Goal: Task Accomplishment & Management: Use online tool/utility

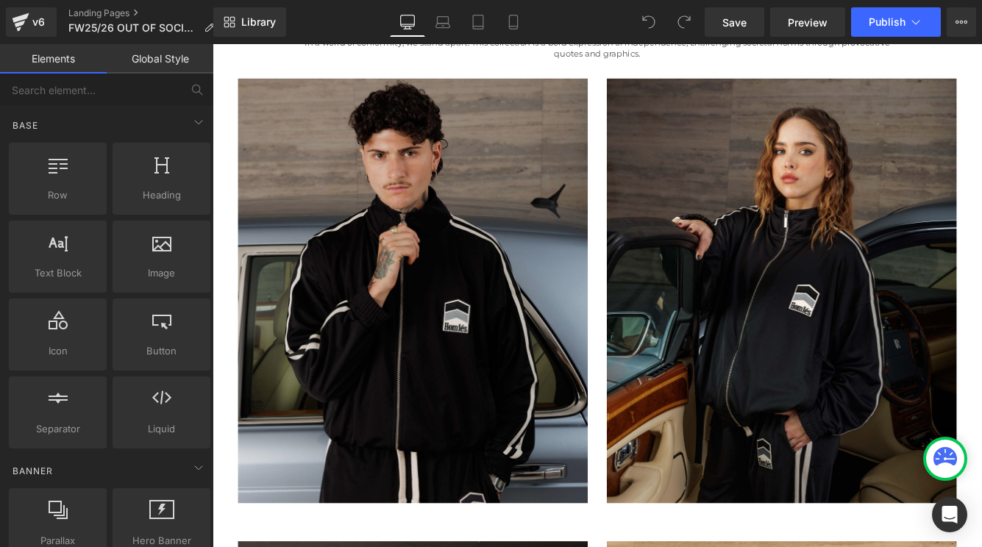
click at [475, 315] on img at bounding box center [444, 329] width 404 height 491
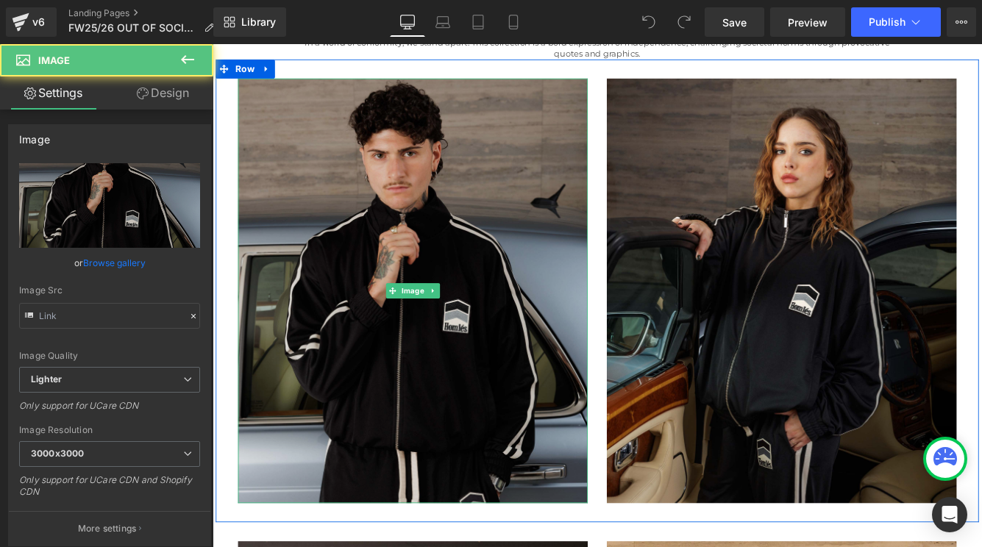
type input "[URL][DOMAIN_NAME]"
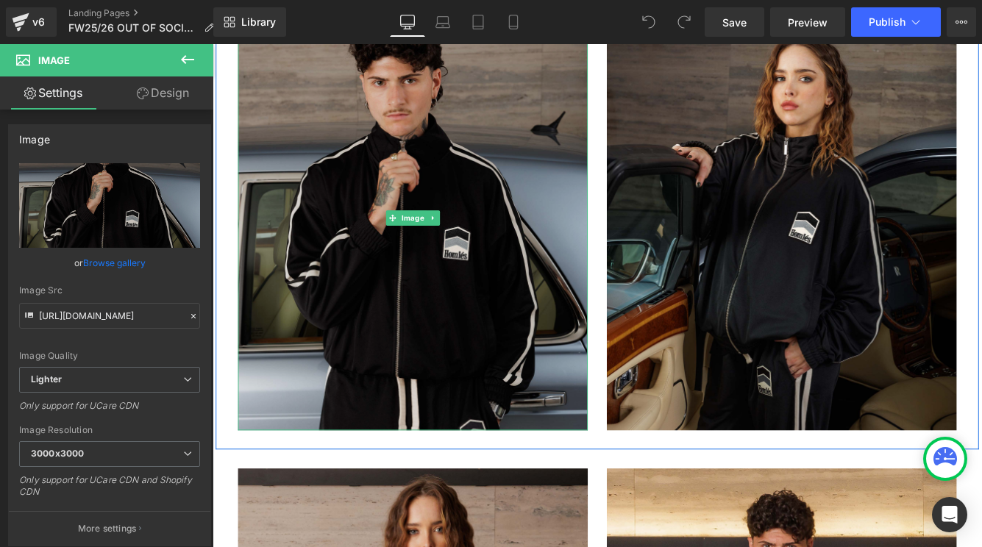
scroll to position [594, 0]
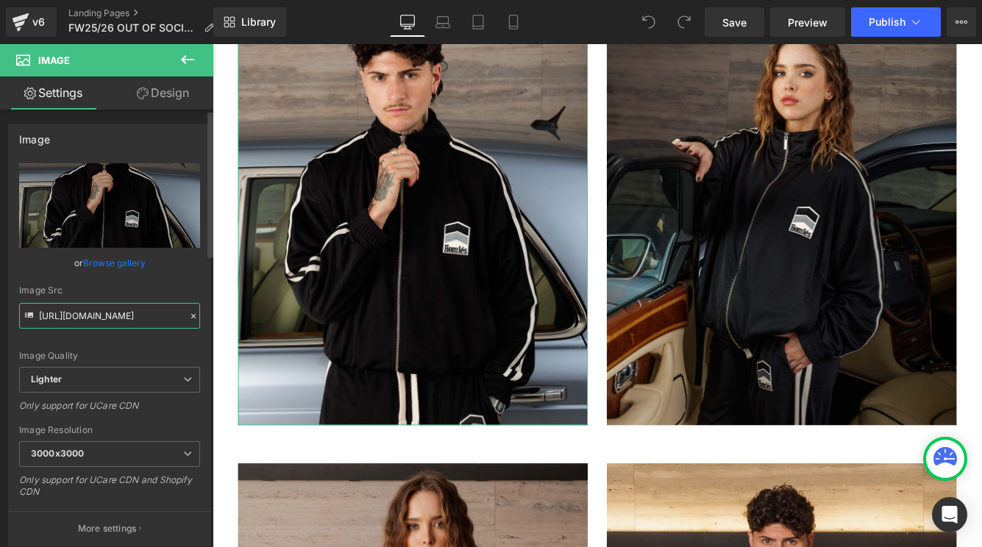
click at [79, 315] on input "[URL][DOMAIN_NAME]" at bounding box center [109, 316] width 181 height 26
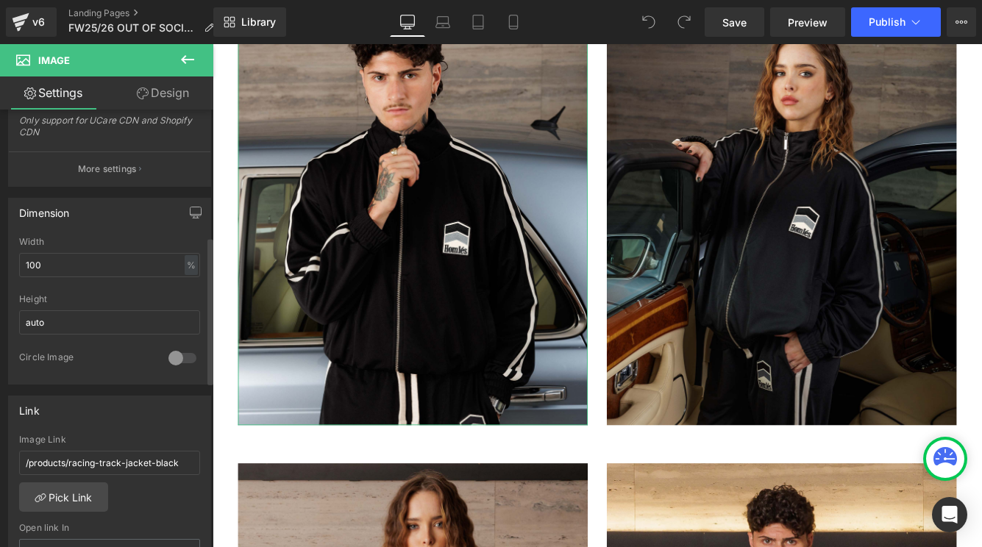
scroll to position [406, 0]
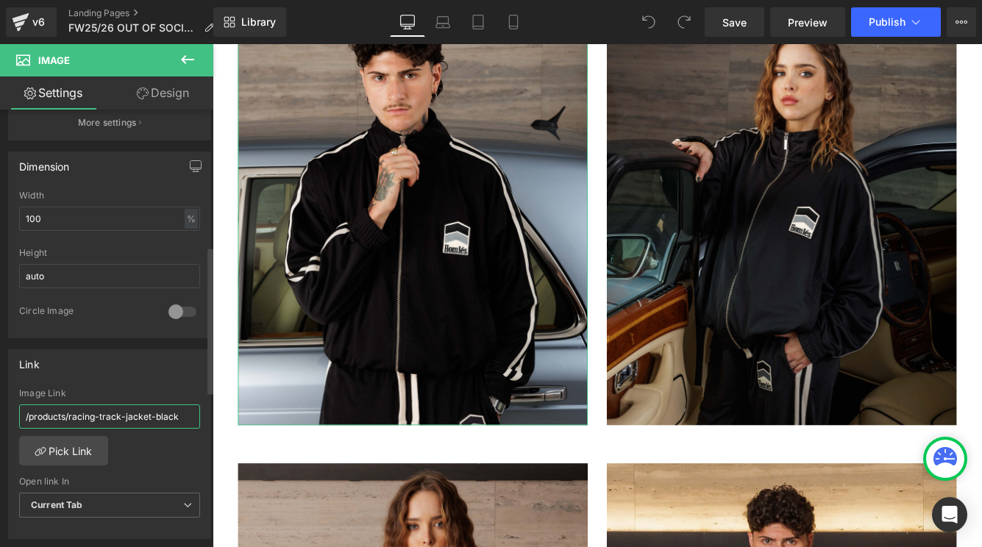
click at [63, 420] on input "/products/racing-track-jacket-black" at bounding box center [109, 416] width 181 height 24
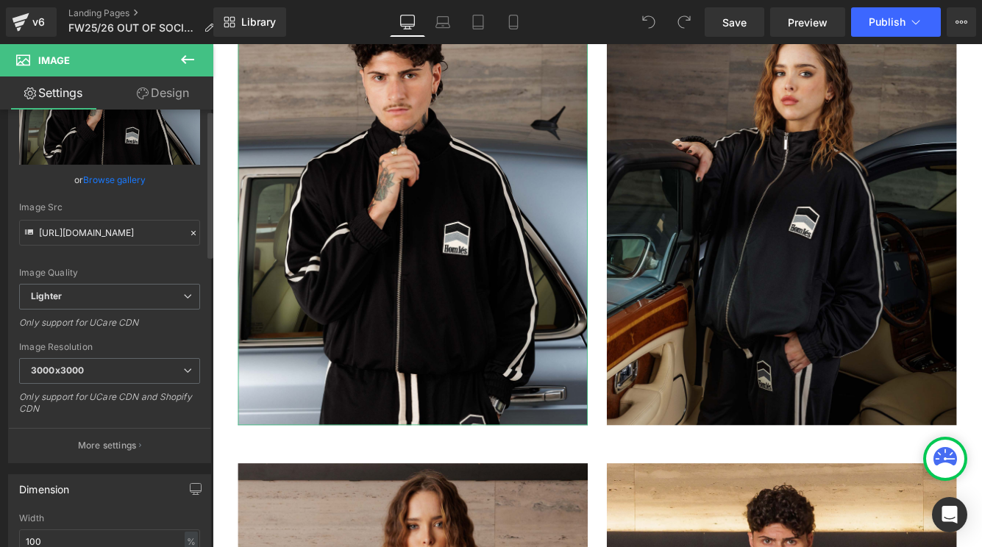
scroll to position [0, 0]
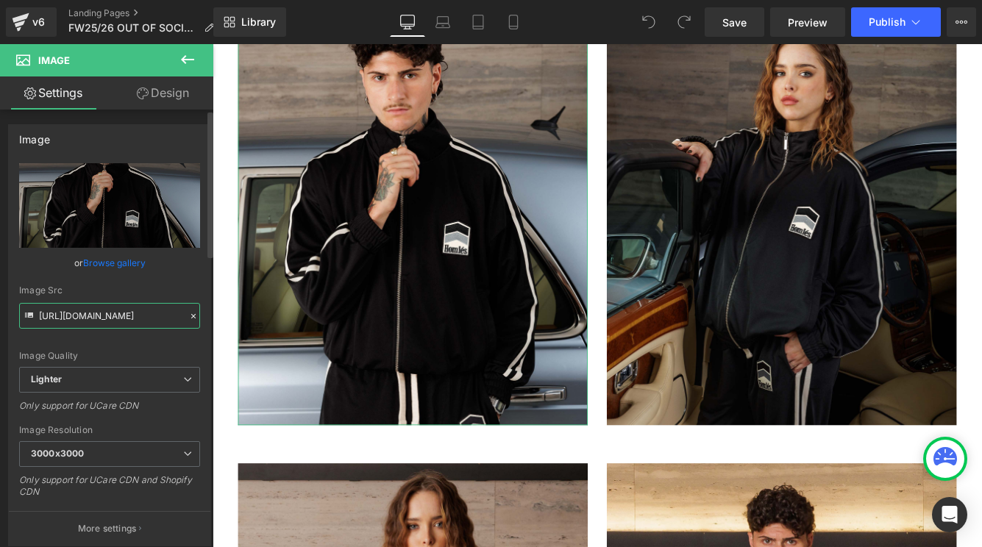
click at [90, 311] on input "[URL][DOMAIN_NAME]" at bounding box center [109, 316] width 181 height 26
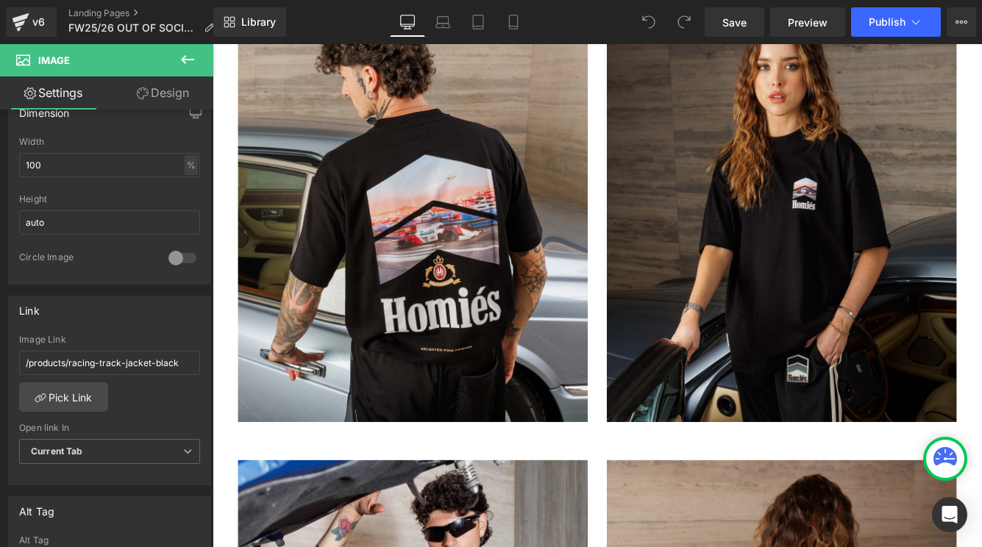
scroll to position [1674, 0]
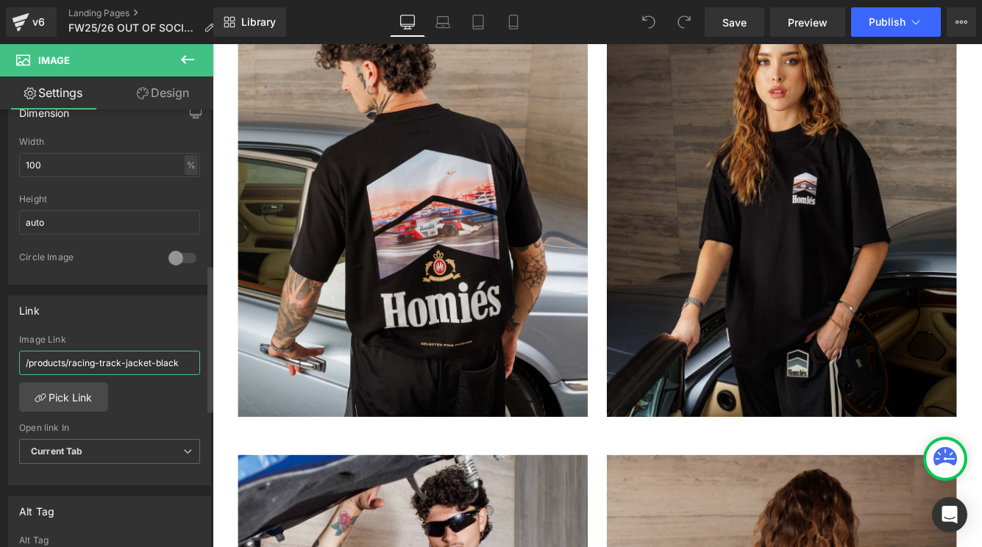
click at [90, 364] on input "/products/racing-track-jacket-black" at bounding box center [109, 363] width 181 height 24
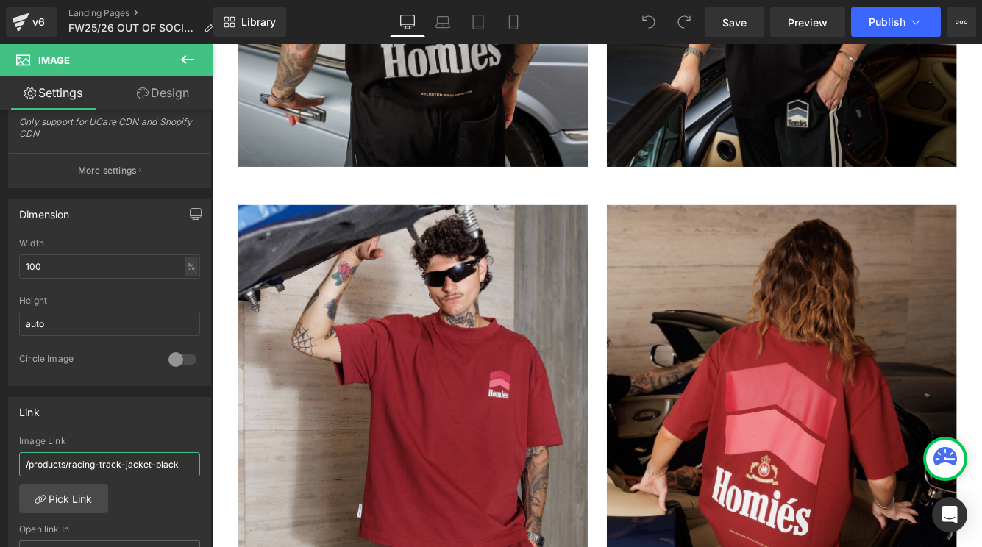
scroll to position [1955, 0]
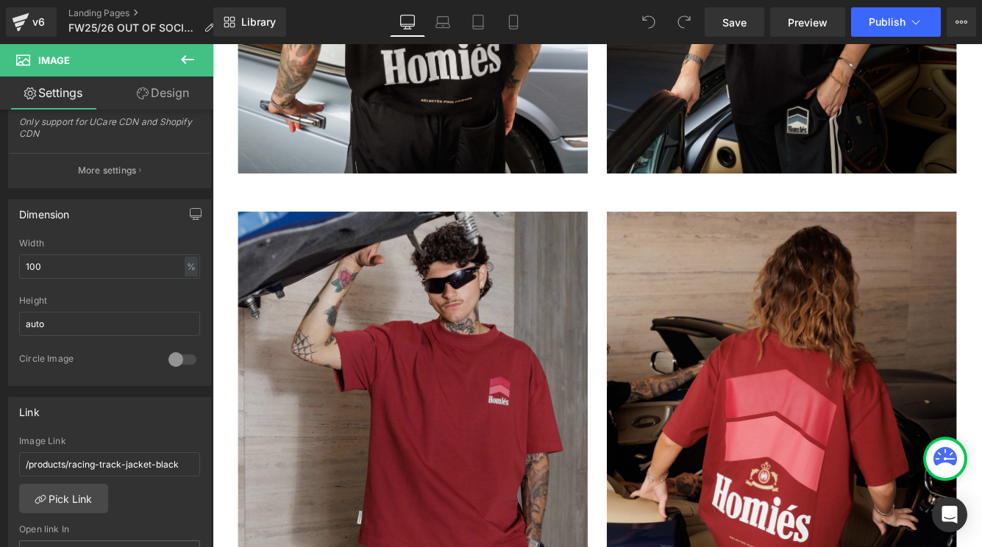
click at [380, 415] on img at bounding box center [444, 483] width 404 height 491
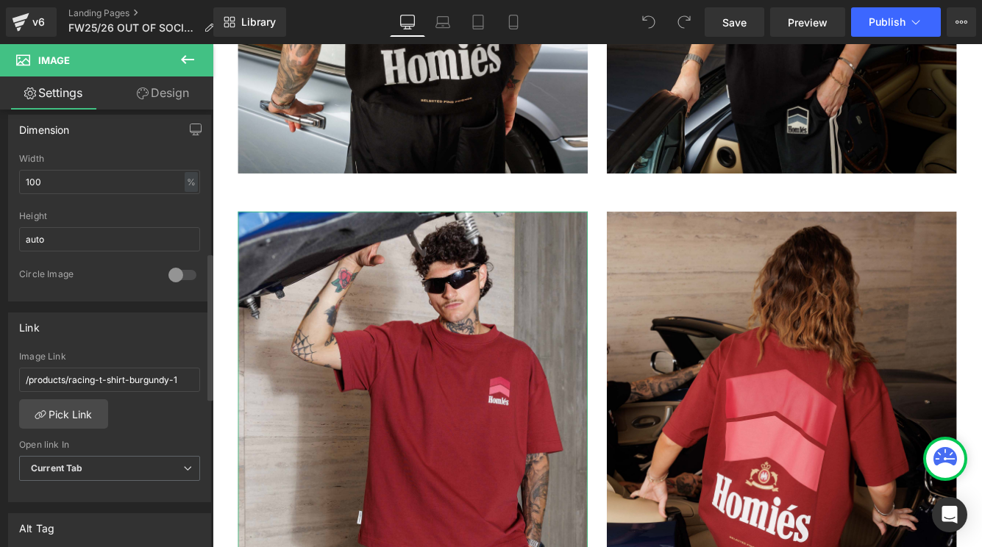
scroll to position [448, 0]
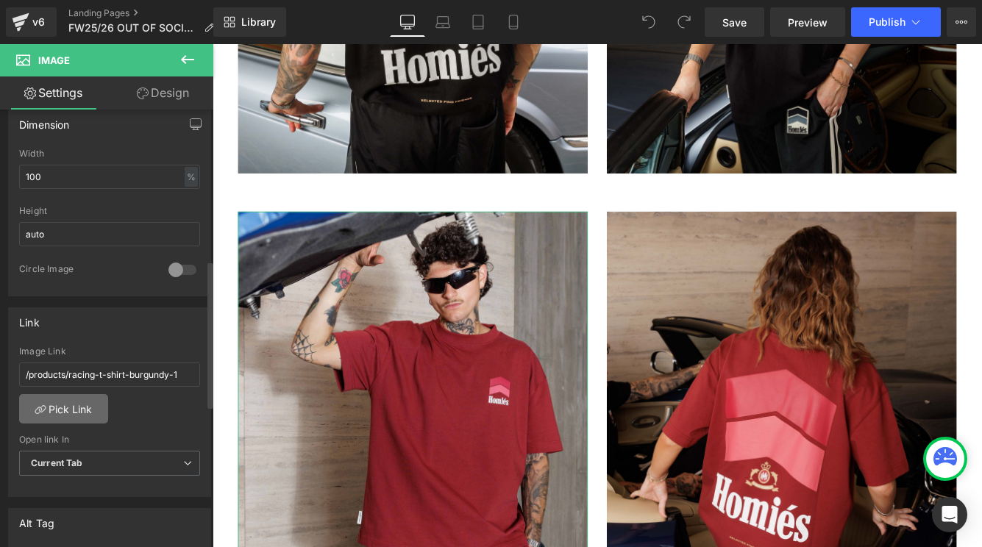
click at [68, 413] on link "Pick Link" at bounding box center [63, 408] width 89 height 29
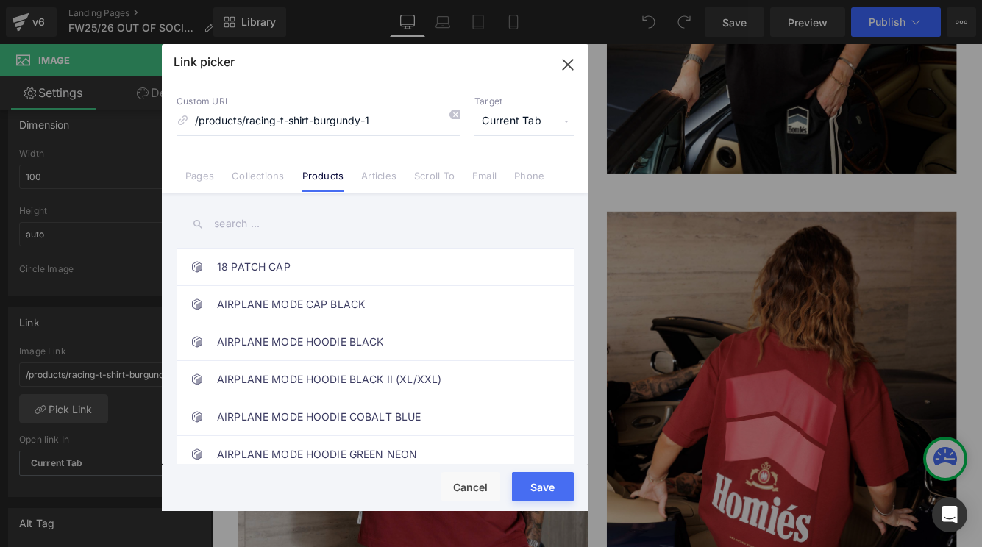
click at [254, 224] on input "text" at bounding box center [374, 223] width 397 height 33
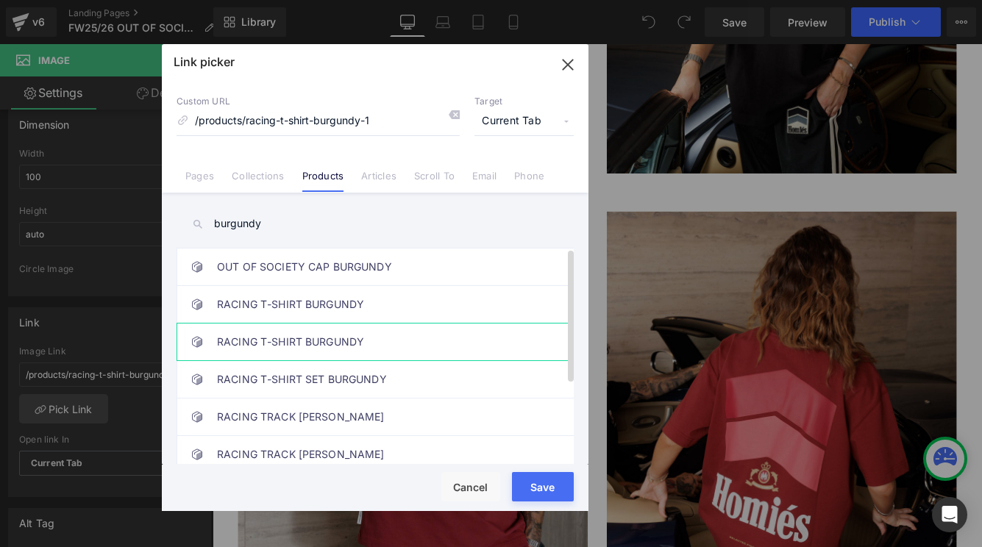
type input "burgundy"
click at [323, 343] on link "RACING T-SHIRT BURGUNDY" at bounding box center [378, 341] width 323 height 37
click at [525, 482] on div "Rendering Content" at bounding box center [491, 489] width 90 height 16
click at [537, 478] on button "Save" at bounding box center [543, 486] width 62 height 29
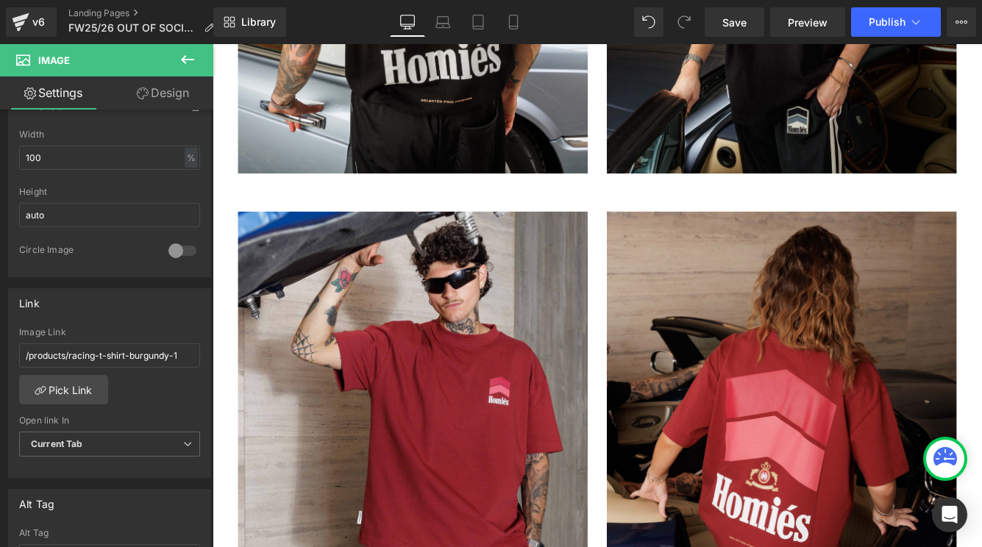
scroll to position [453, 0]
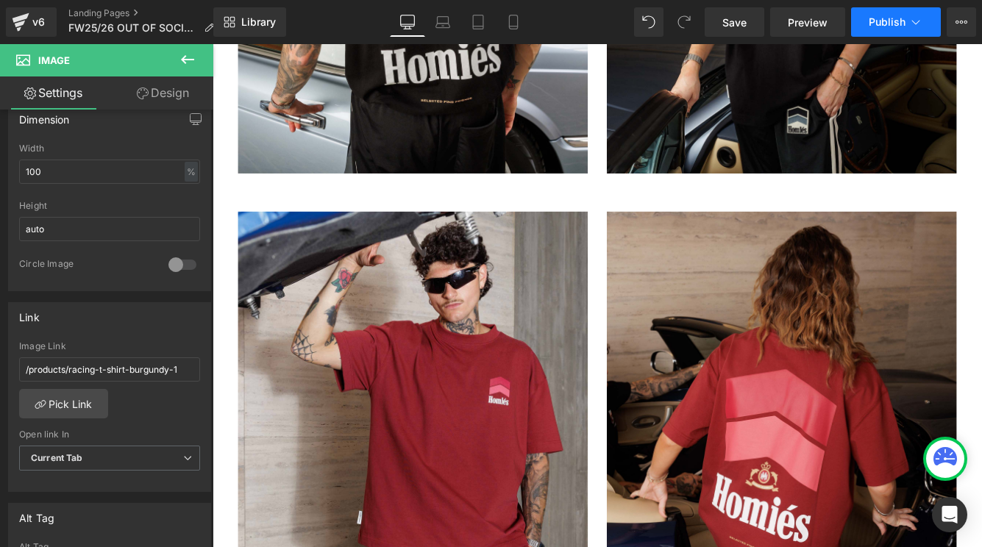
click at [884, 19] on span "Publish" at bounding box center [886, 22] width 37 height 12
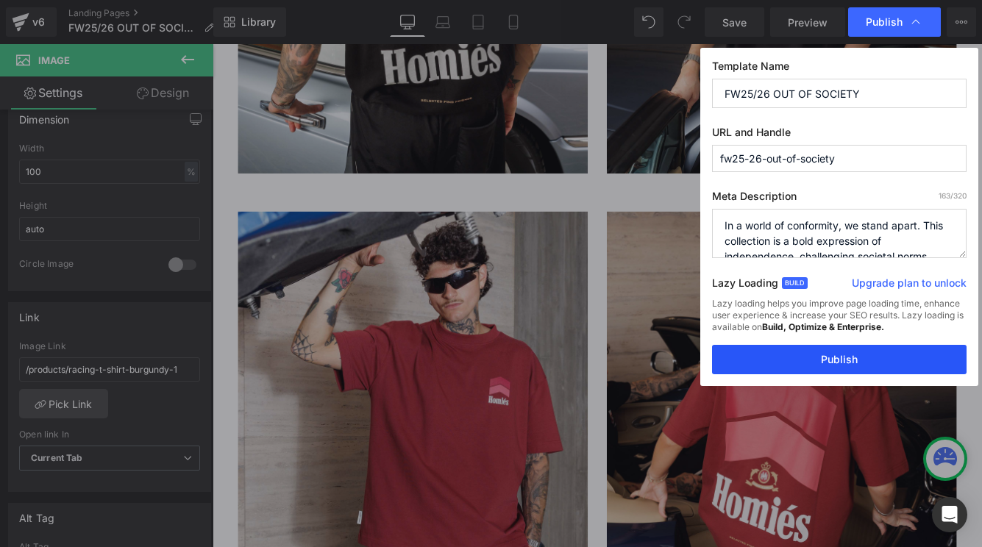
click at [813, 357] on button "Publish" at bounding box center [839, 359] width 254 height 29
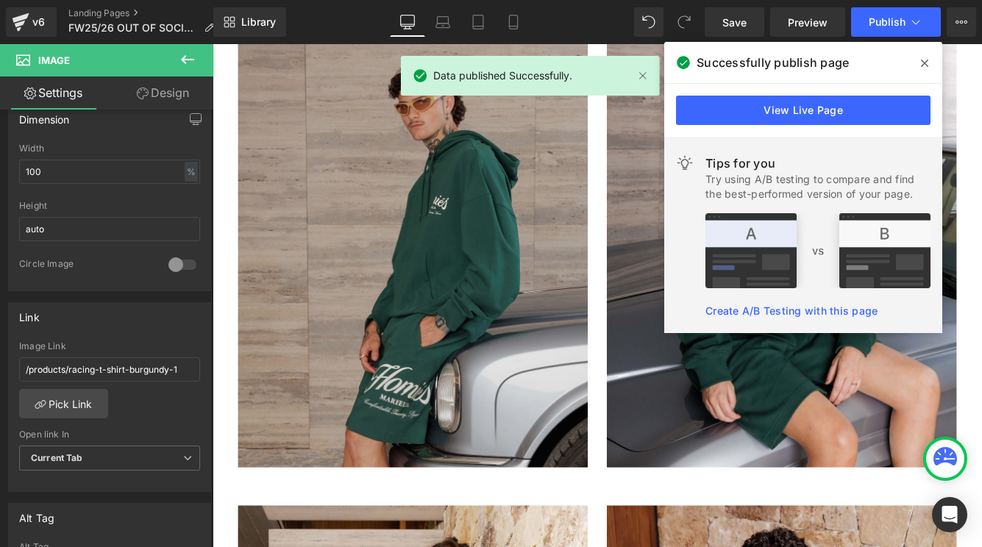
scroll to position [3196, 0]
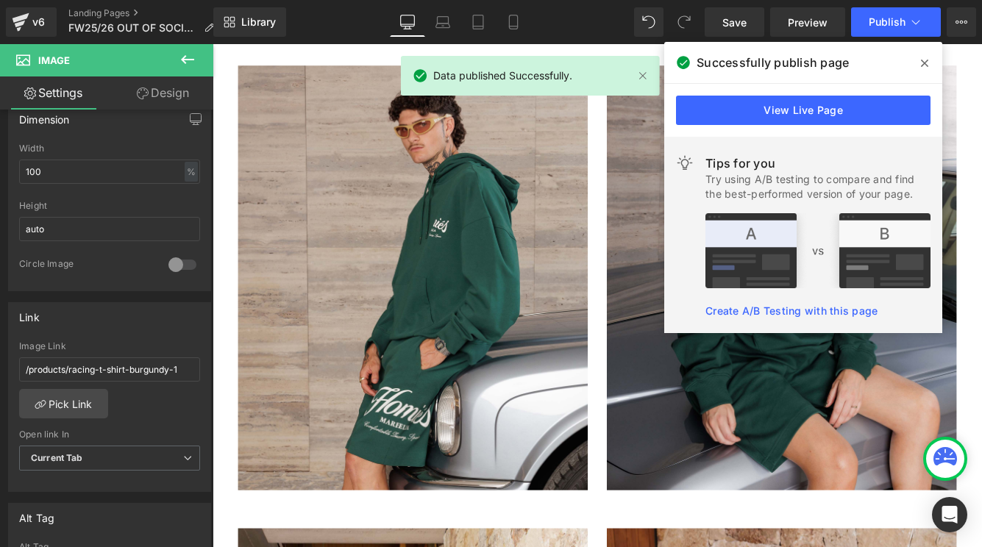
click at [924, 60] on icon at bounding box center [923, 63] width 7 height 12
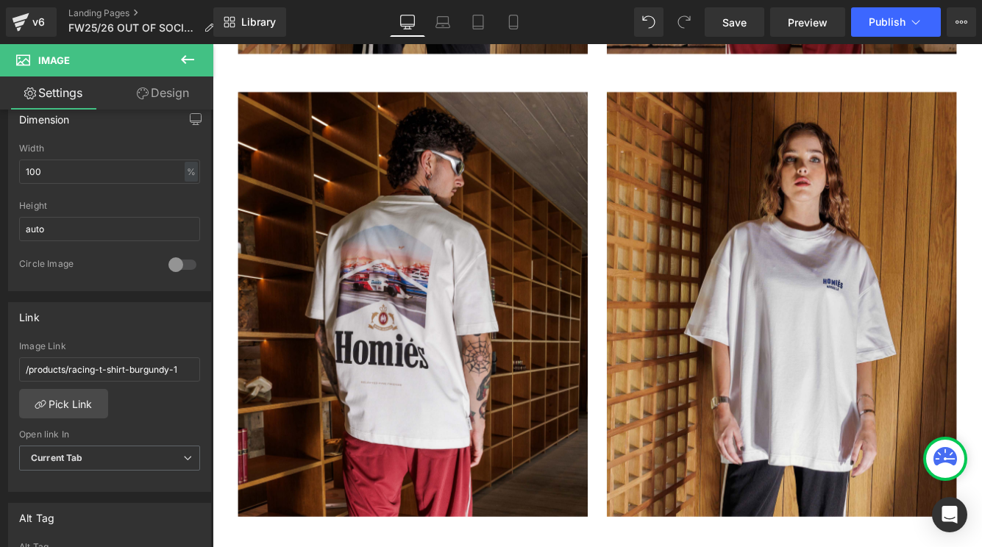
scroll to position [4780, 0]
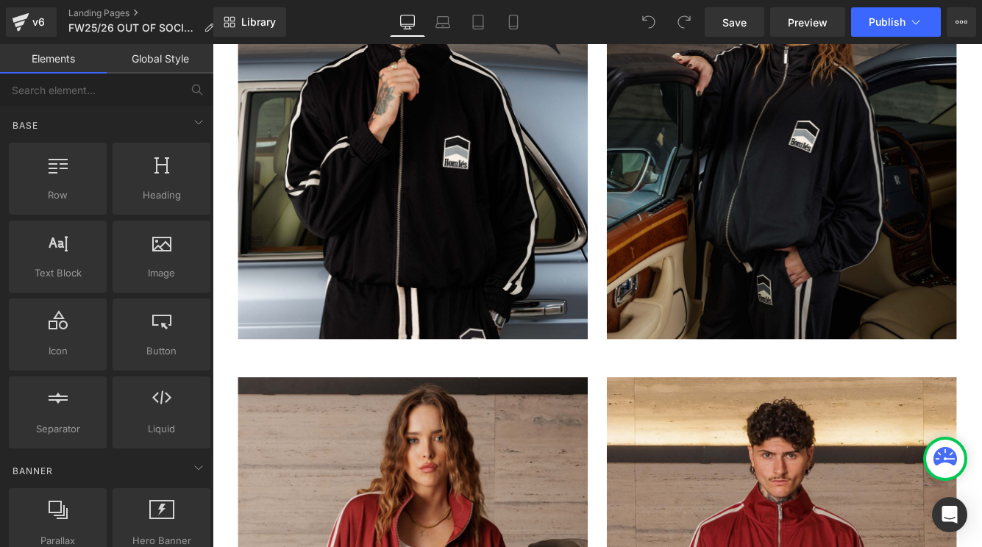
scroll to position [707, 0]
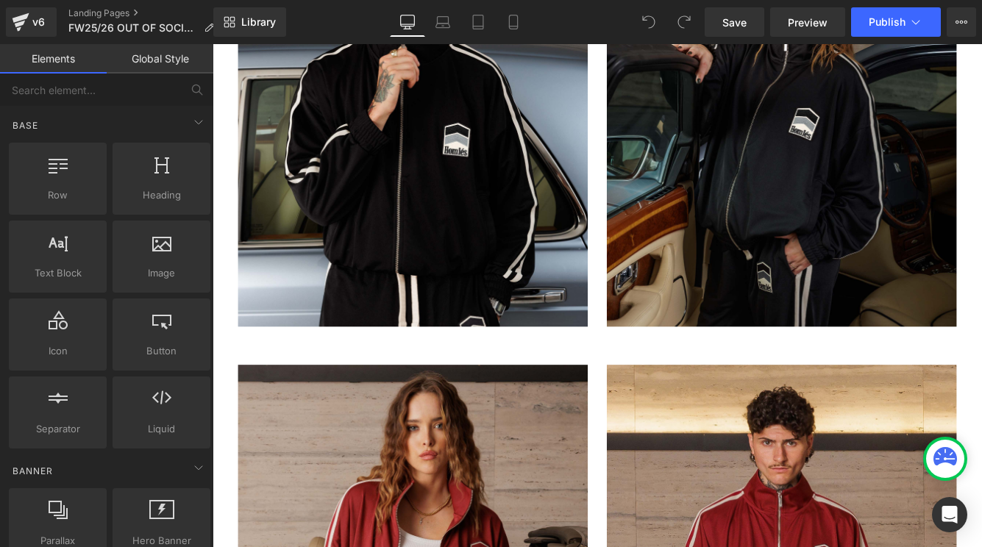
click at [476, 275] on img at bounding box center [444, 125] width 404 height 491
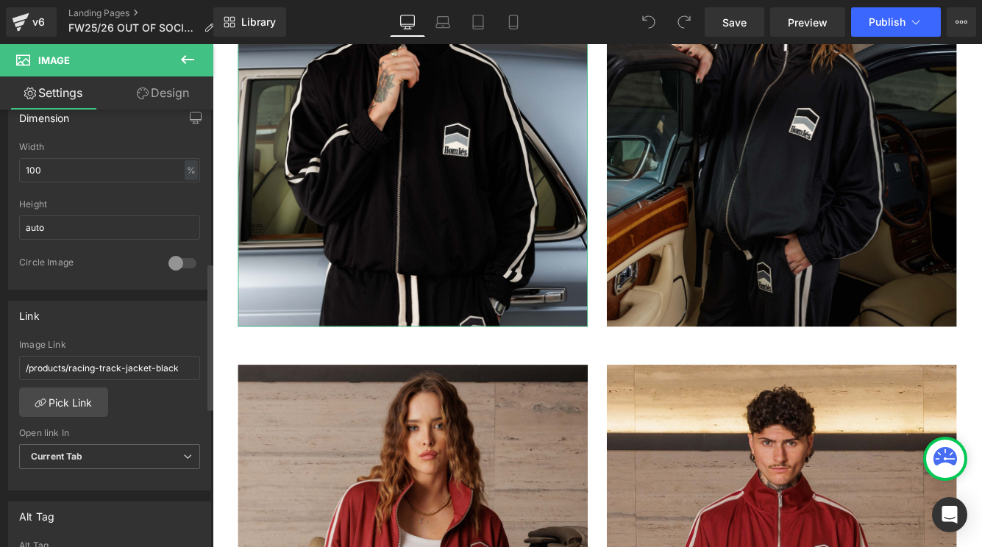
scroll to position [456, 0]
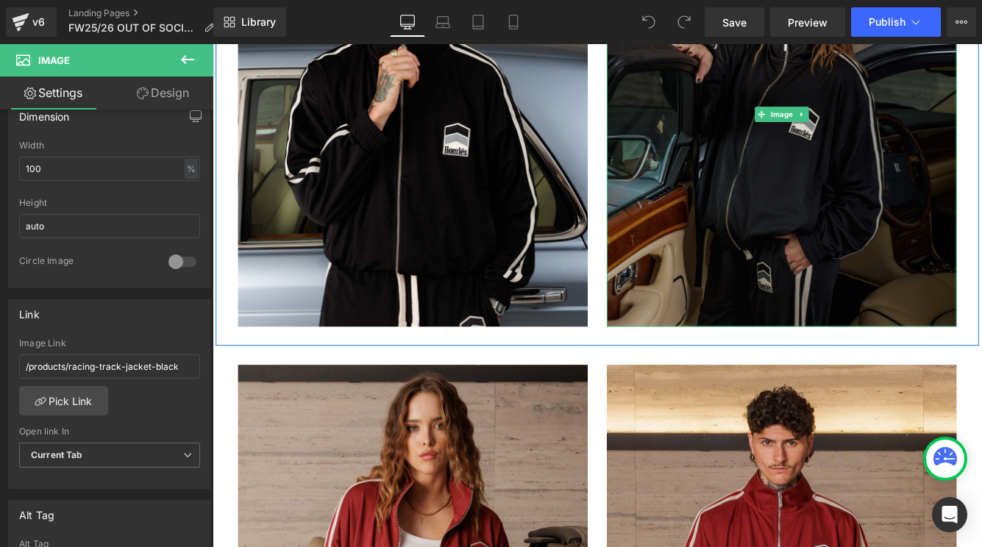
click at [832, 294] on img at bounding box center [870, 125] width 404 height 491
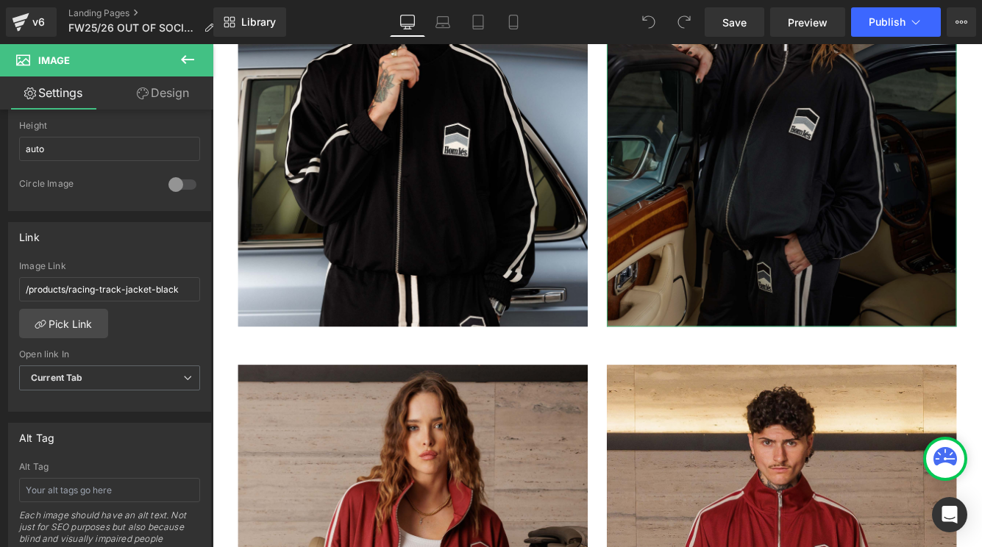
scroll to position [549, 0]
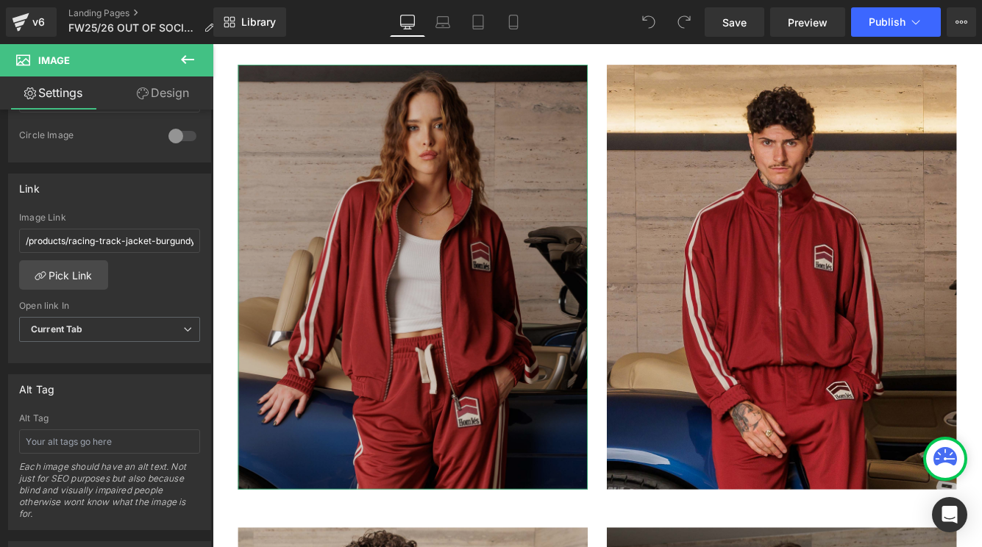
scroll to position [606, 0]
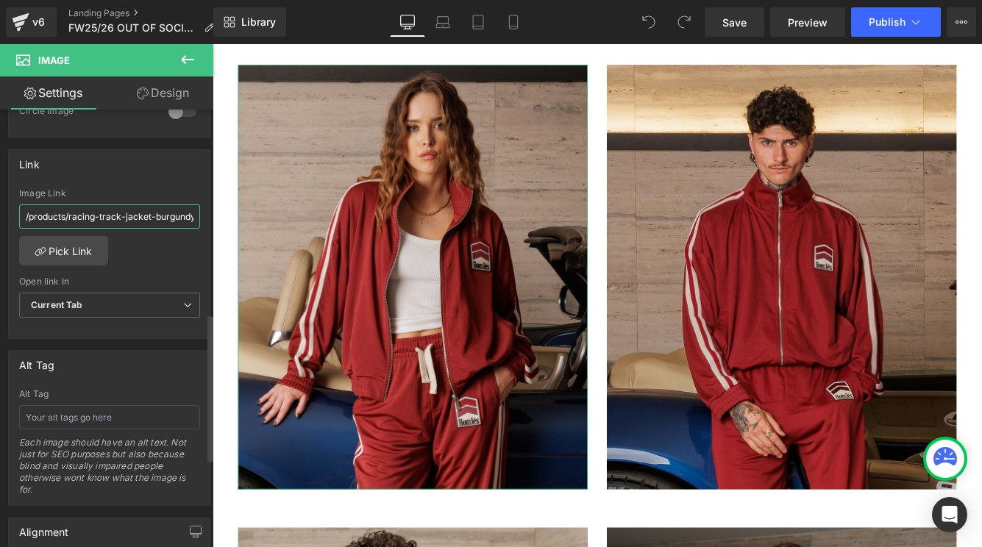
click at [168, 215] on input "/products/racing-track-jacket-burgundy-1" at bounding box center [109, 216] width 181 height 24
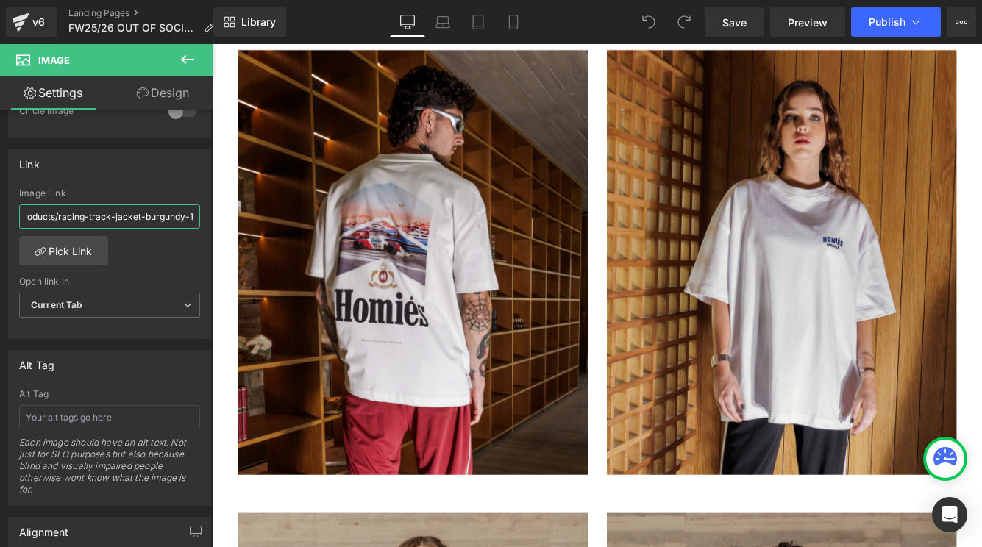
scroll to position [4826, 0]
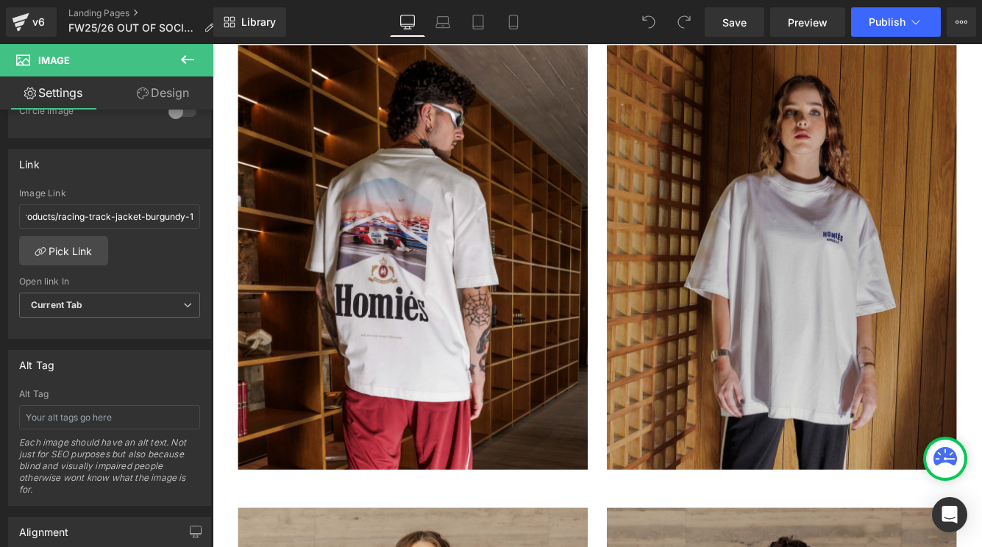
click at [783, 318] on img at bounding box center [870, 290] width 404 height 491
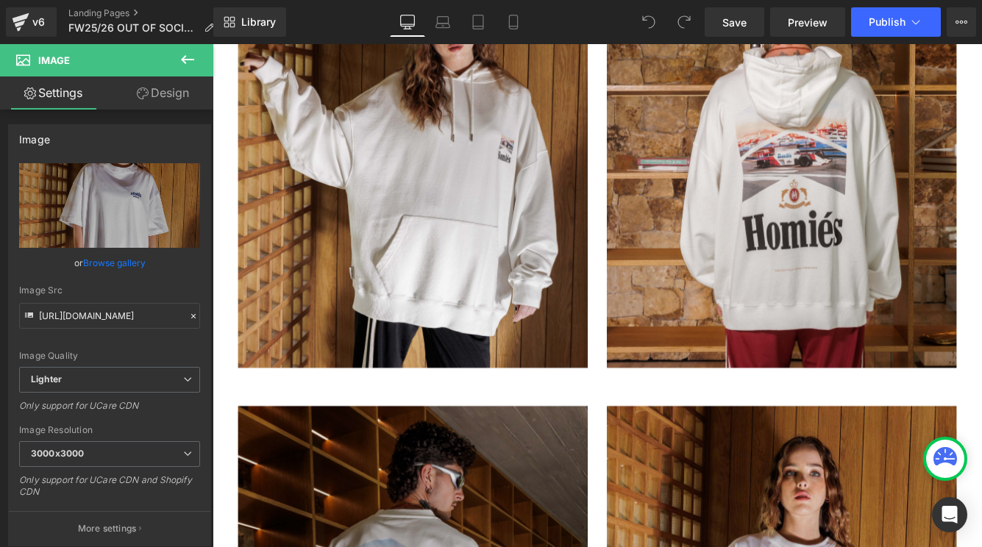
scroll to position [4407, 0]
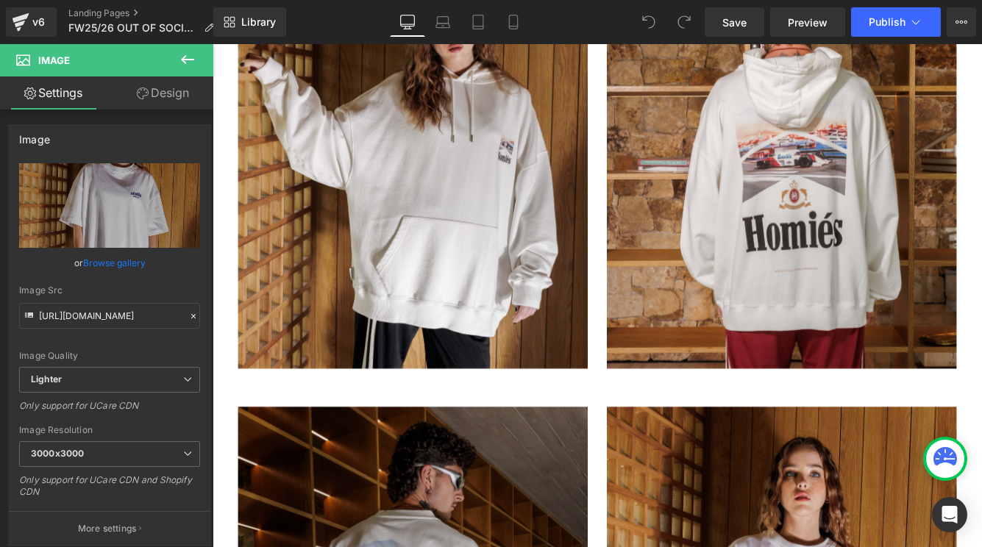
click at [545, 170] on img at bounding box center [444, 174] width 404 height 491
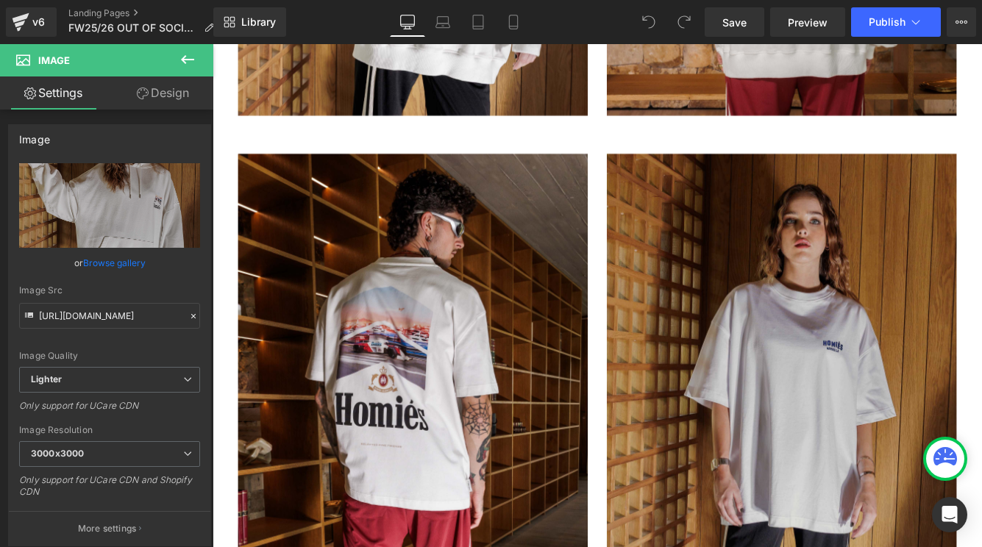
scroll to position [4718, 0]
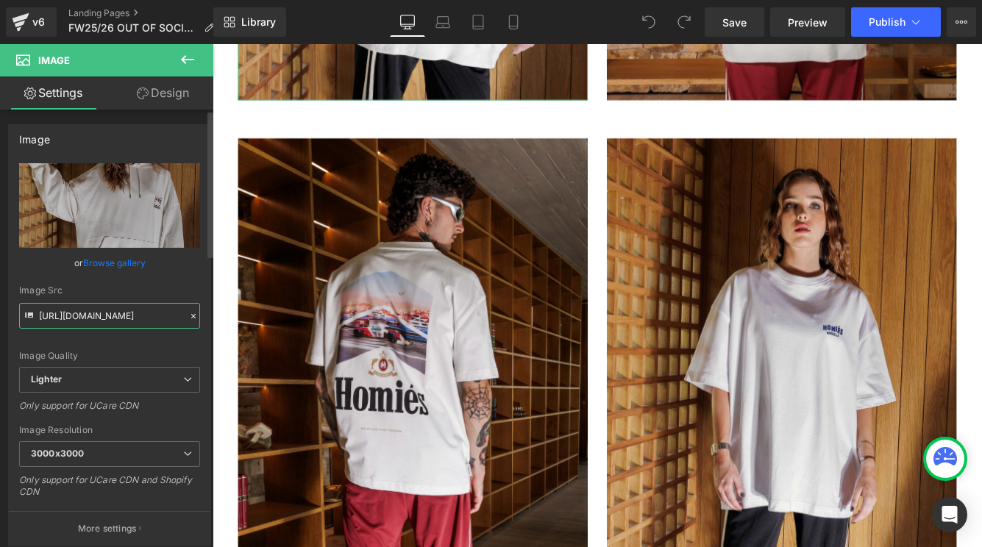
click at [130, 316] on input "https://ucarecdn.com/1da17b3c-6ec3-4c3d-80fc-d545ff745689/-/format/auto/-/previ…" at bounding box center [109, 316] width 181 height 26
type input "https://ucarecdn.com/1da17b3c-6ec3-4c3d-80fc-d545ff745689/-/format/auto/-/previ…"
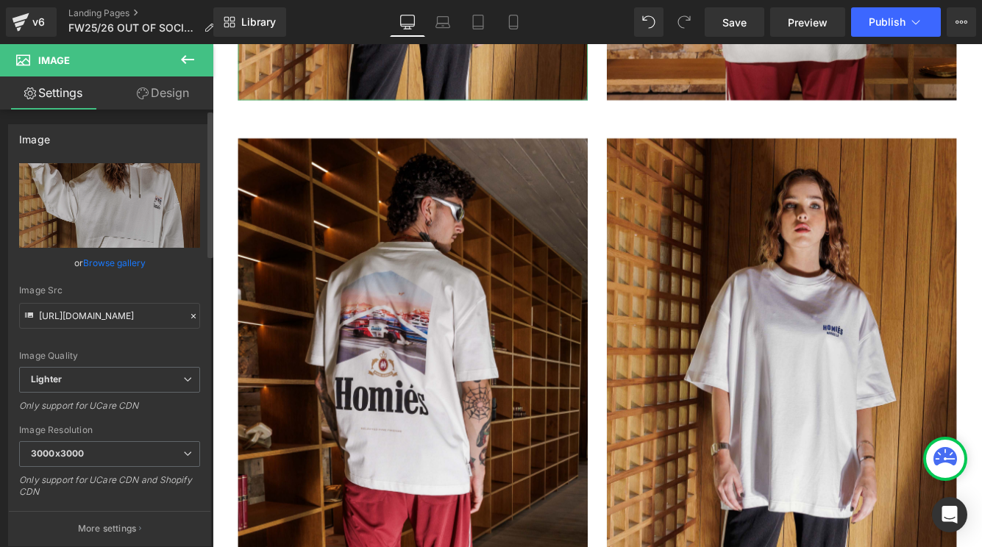
scroll to position [0, 0]
click at [130, 287] on div "Image Src" at bounding box center [109, 290] width 181 height 10
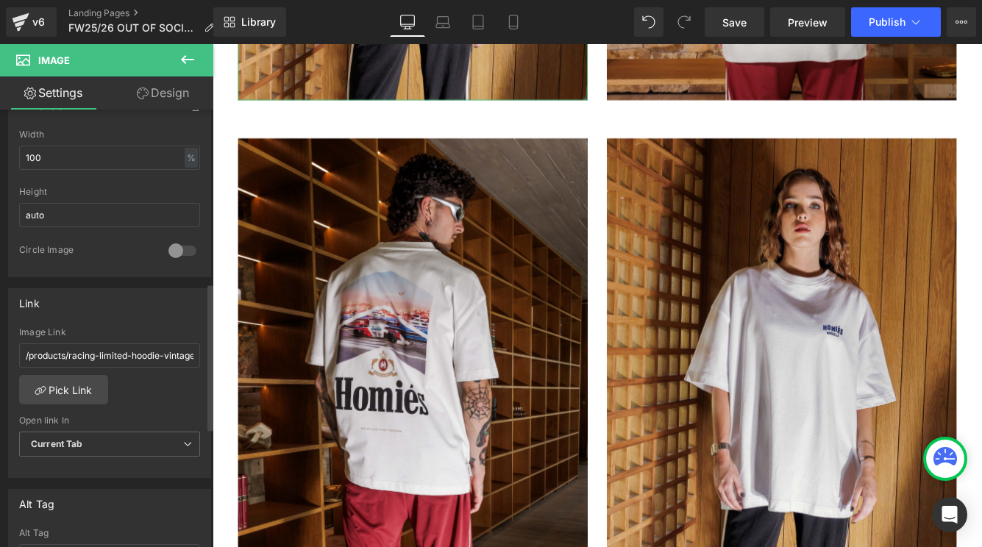
scroll to position [562, 0]
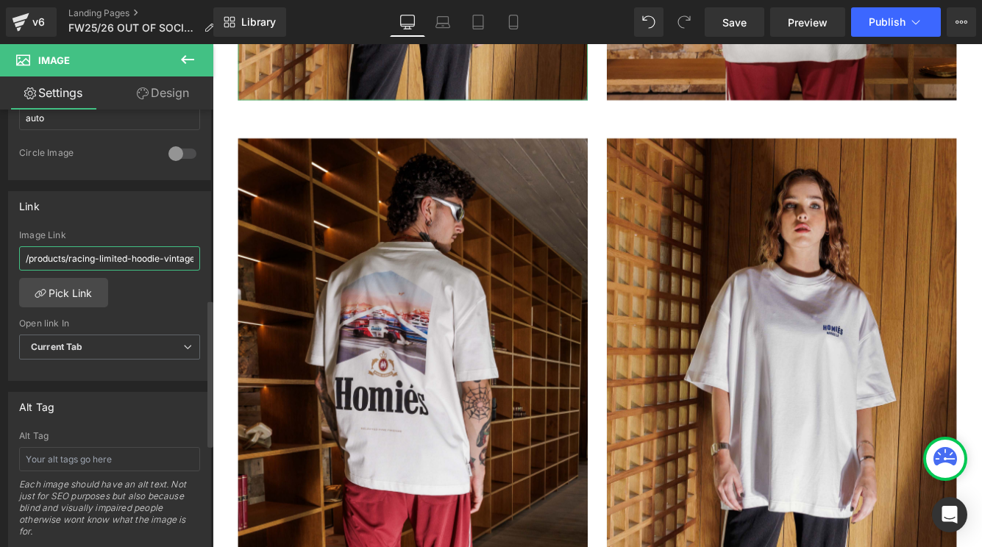
click at [139, 262] on input "/products/racing-limited-hoodie-vintage-white" at bounding box center [109, 258] width 181 height 24
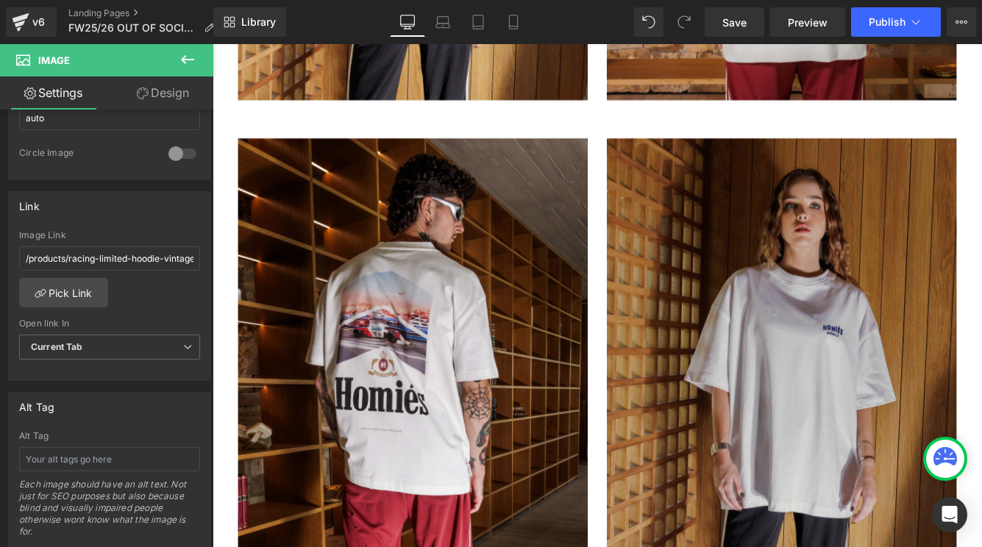
click at [772, 369] on img at bounding box center [870, 398] width 404 height 491
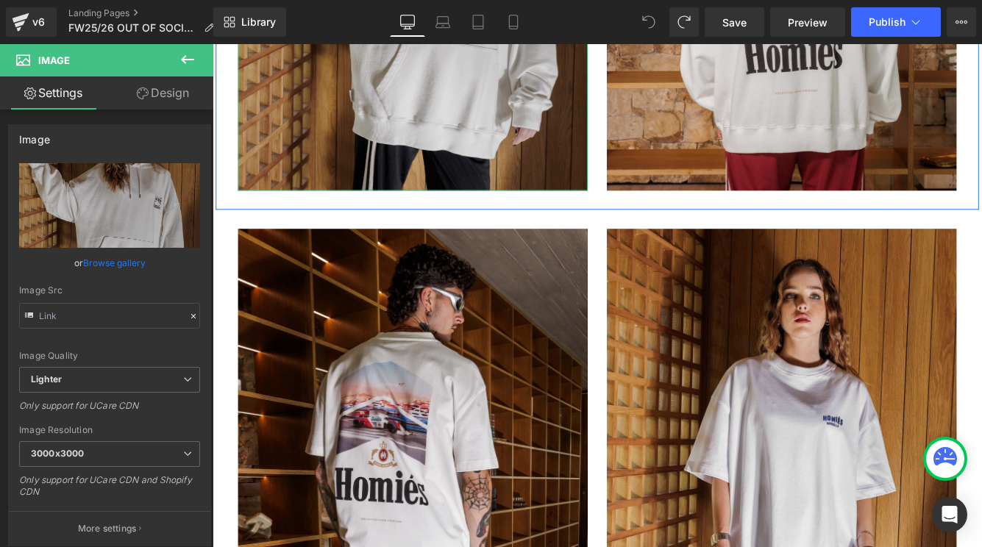
scroll to position [4643, 0]
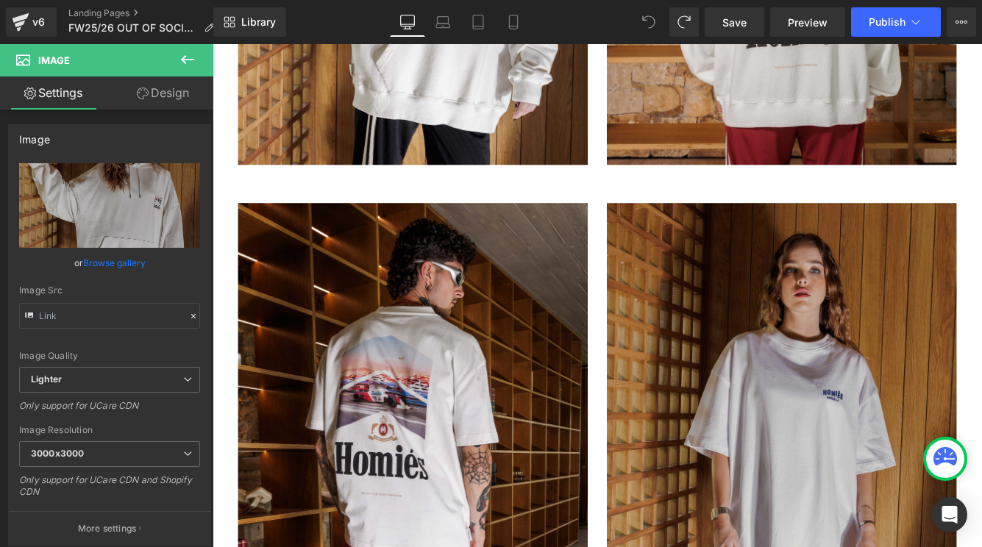
click at [774, 326] on img at bounding box center [870, 473] width 404 height 491
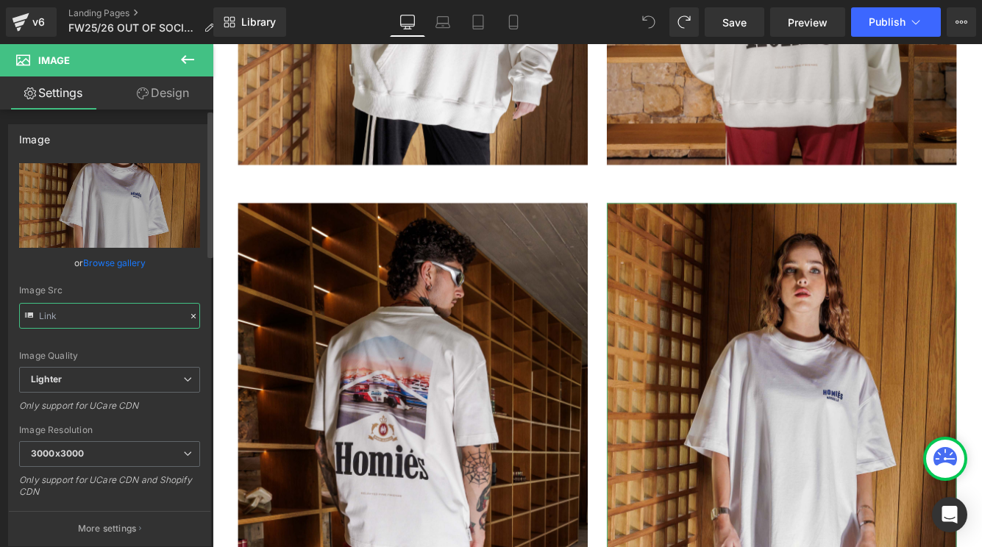
click at [77, 318] on input "text" at bounding box center [109, 316] width 181 height 26
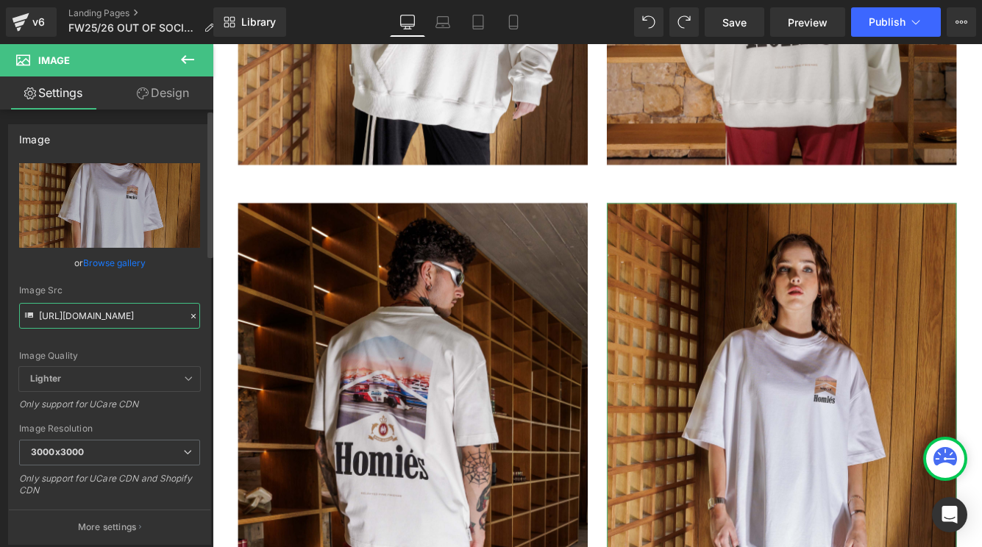
type input "https://cdn.shopify.com/s/files/1/0027/7780/8941/files/RACING_GCC_LIMITED_T-SHI…"
drag, startPoint x: 121, startPoint y: 350, endPoint x: 78, endPoint y: 376, distance: 50.8
click at [121, 351] on div "Image Quality" at bounding box center [109, 356] width 181 height 10
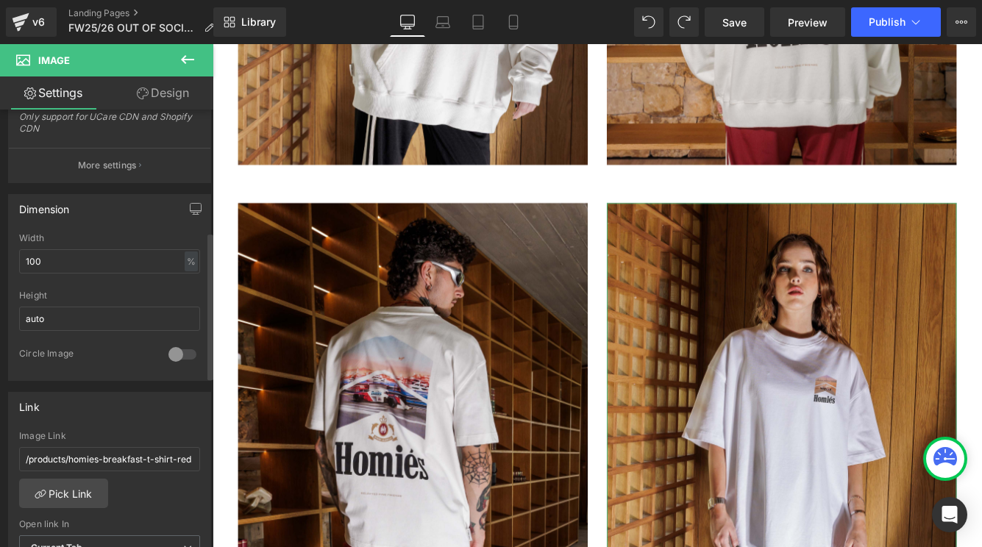
scroll to position [363, 0]
click at [94, 458] on input "/products/homies-breakfast-t-shirt-red" at bounding box center [109, 458] width 181 height 24
click at [79, 490] on link "Pick Link" at bounding box center [63, 491] width 89 height 29
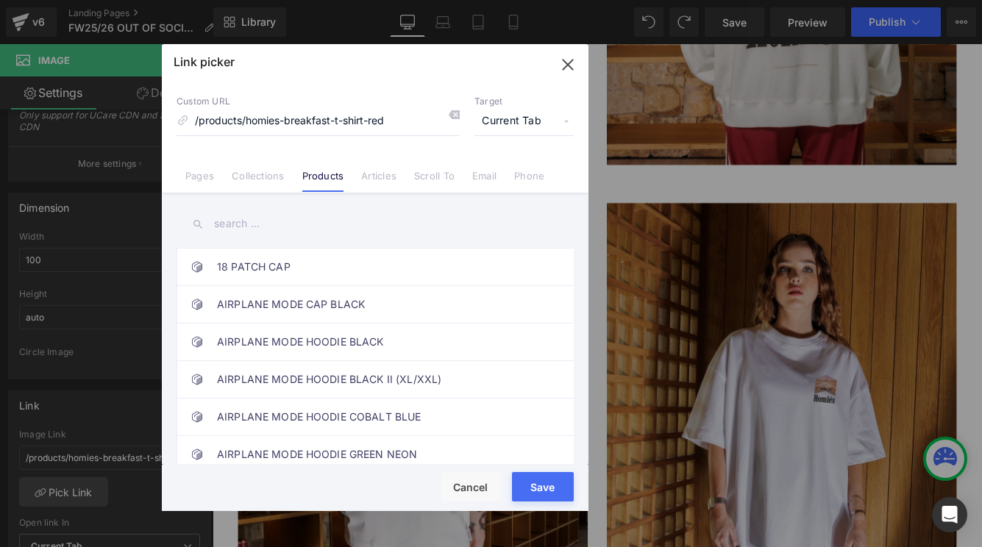
click at [251, 222] on input "text" at bounding box center [374, 223] width 397 height 33
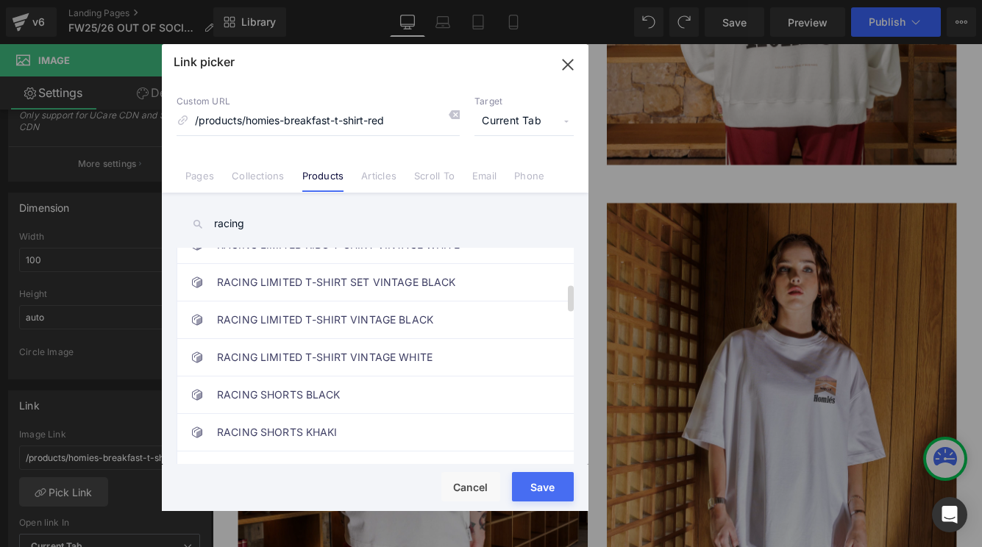
scroll to position [291, 0]
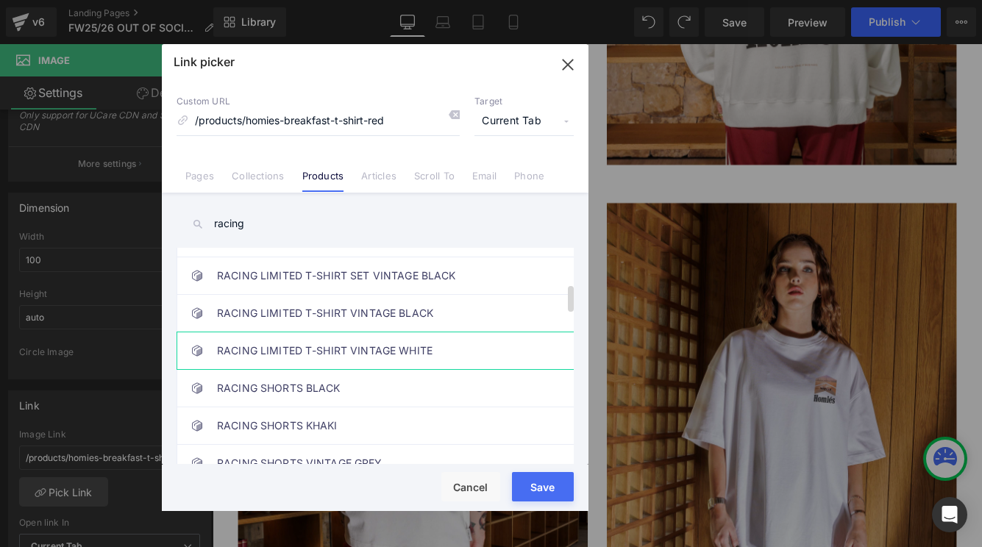
type input "racing"
click at [325, 350] on link "RACING LIMITED T-SHIRT VINTAGE WHITE" at bounding box center [378, 350] width 323 height 37
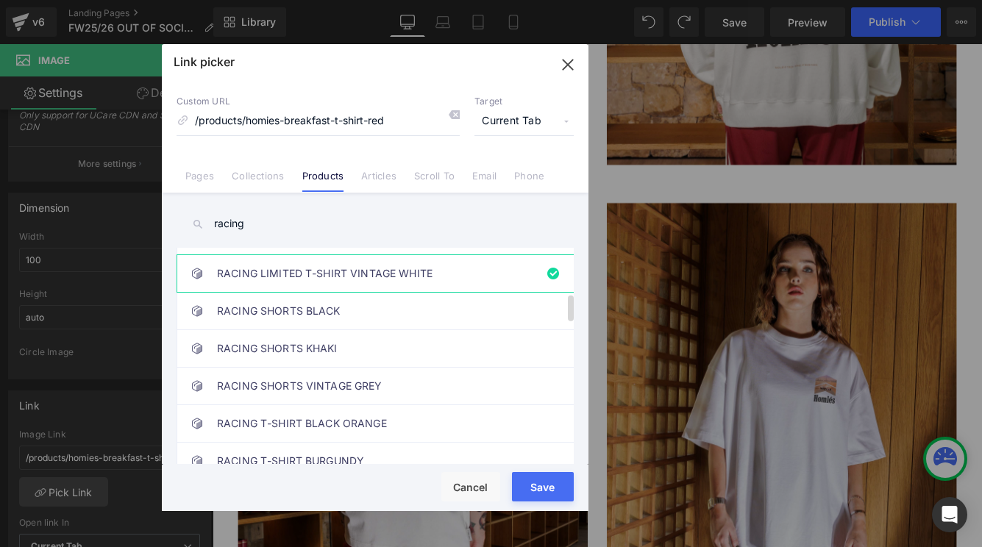
scroll to position [365, 0]
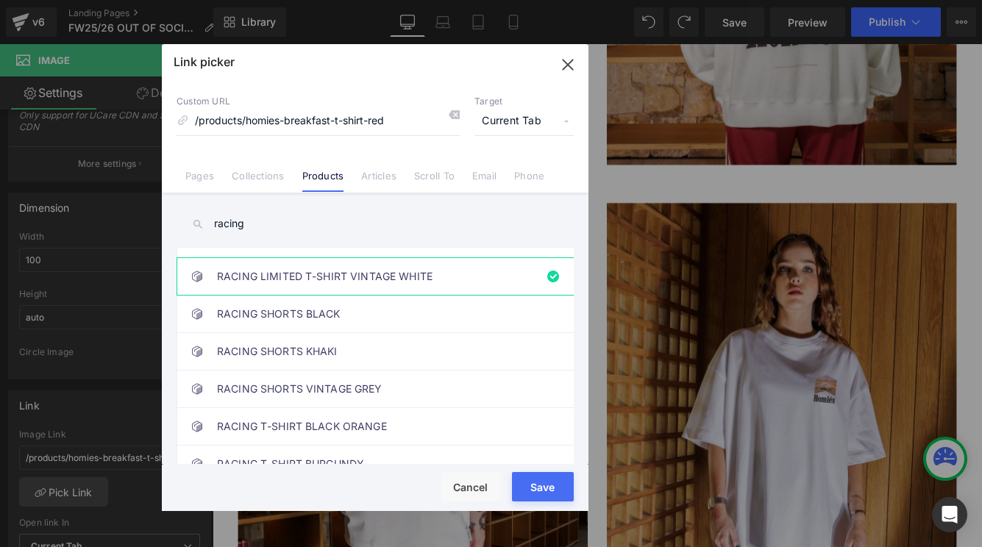
click at [520, 476] on button "Save" at bounding box center [543, 486] width 62 height 29
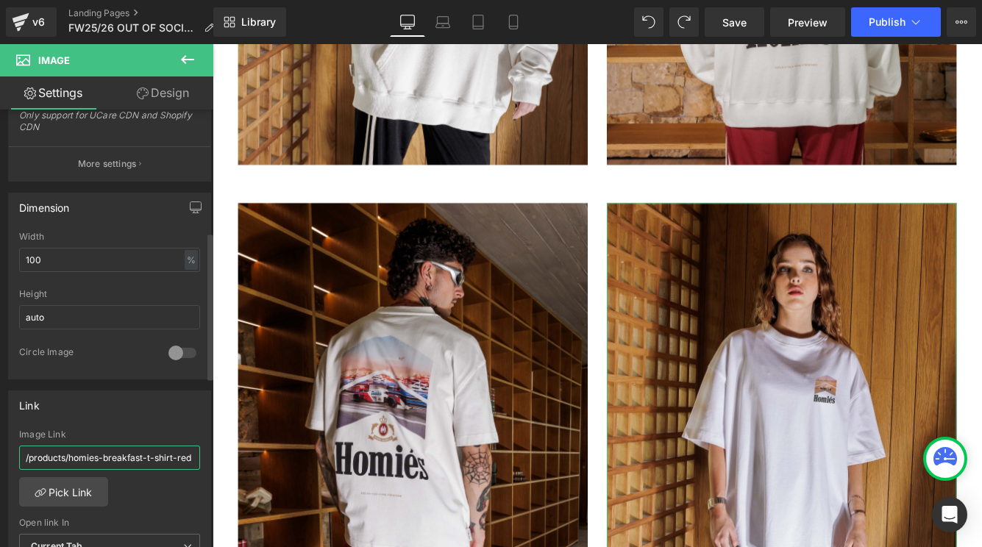
click at [118, 455] on input "/products/homies-breakfast-t-shirt-red" at bounding box center [109, 458] width 181 height 24
type input "/products/racing-limited-t-shirt-vintage-white"
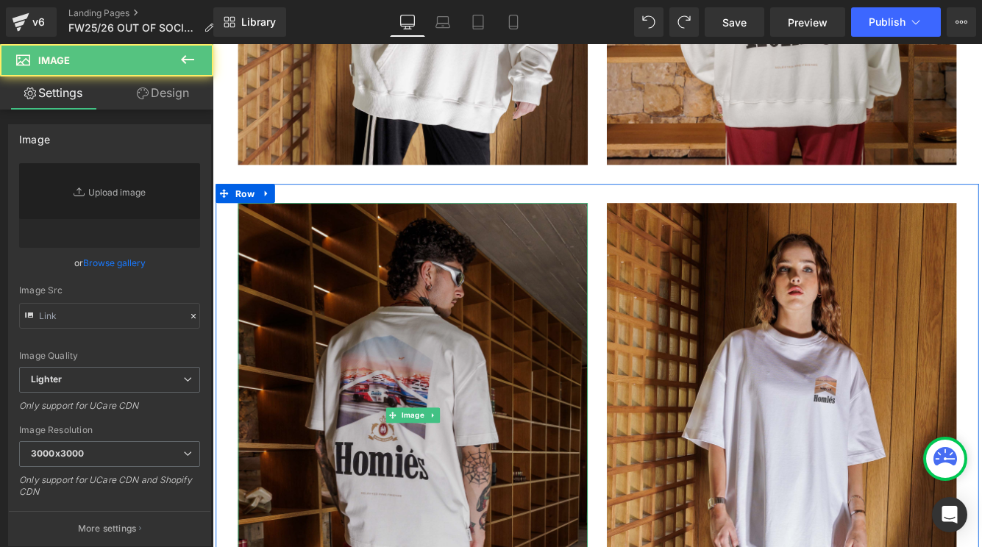
click at [382, 398] on img at bounding box center [444, 473] width 404 height 491
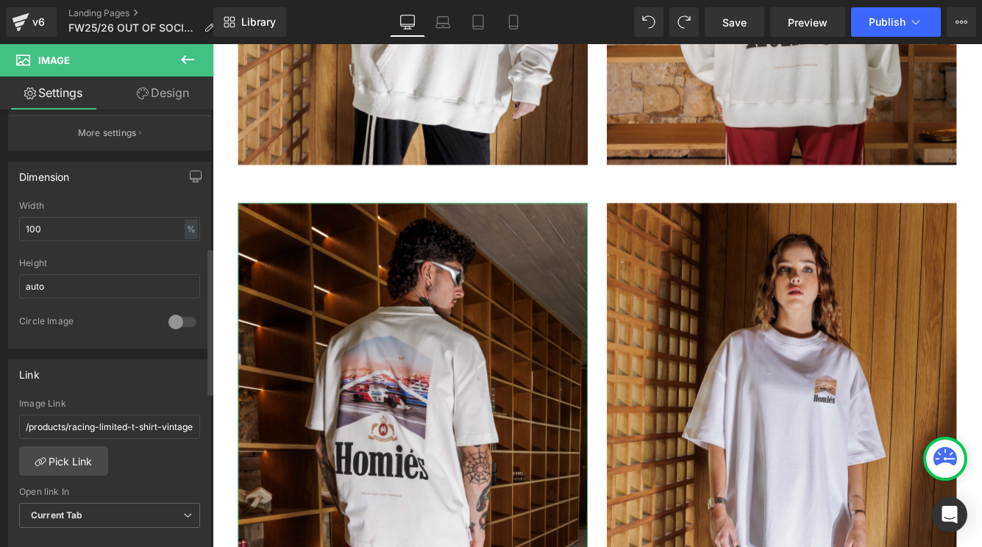
scroll to position [423, 0]
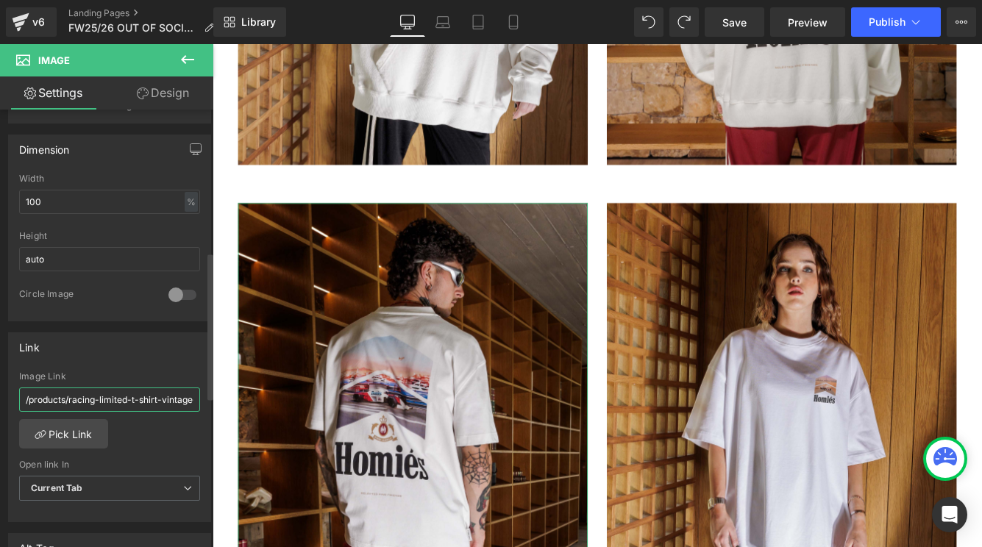
click at [74, 401] on input "/products/racing-limited-t-shirt-vintage-white" at bounding box center [109, 399] width 181 height 24
click at [141, 449] on div "/products/racing-limited-t-shirt-vintage-white Image Link /products/racing-limi…" at bounding box center [109, 446] width 201 height 151
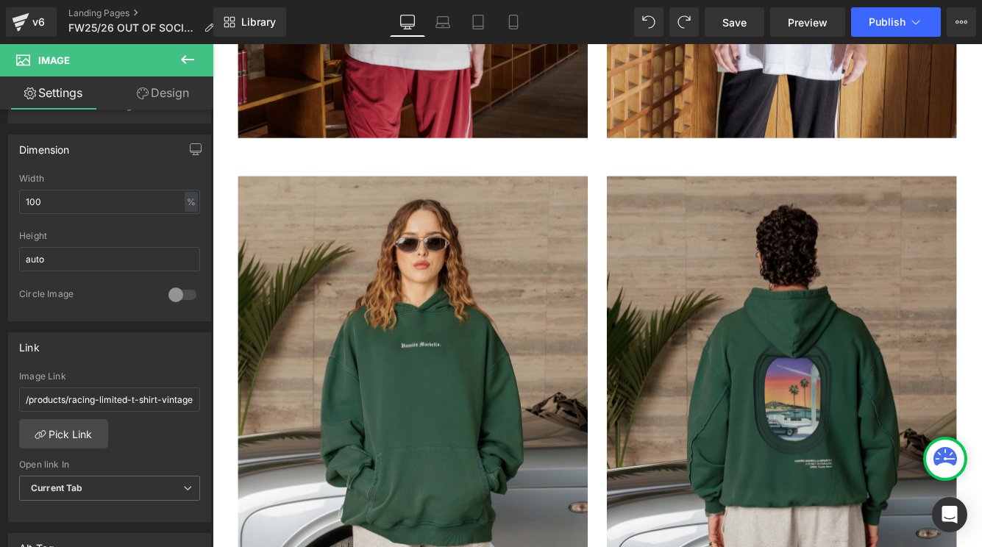
scroll to position [5313, 0]
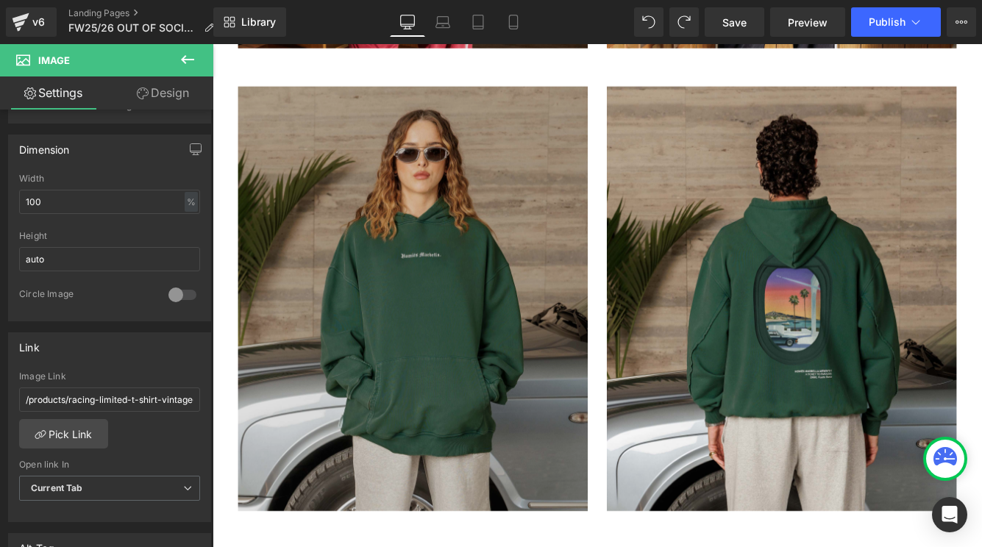
click at [430, 324] on img at bounding box center [444, 338] width 404 height 491
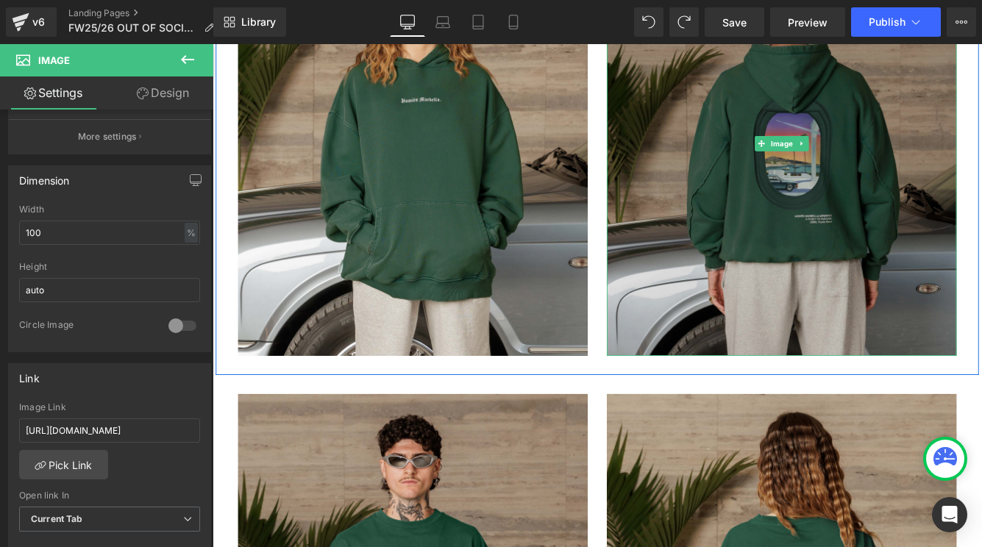
scroll to position [5505, 0]
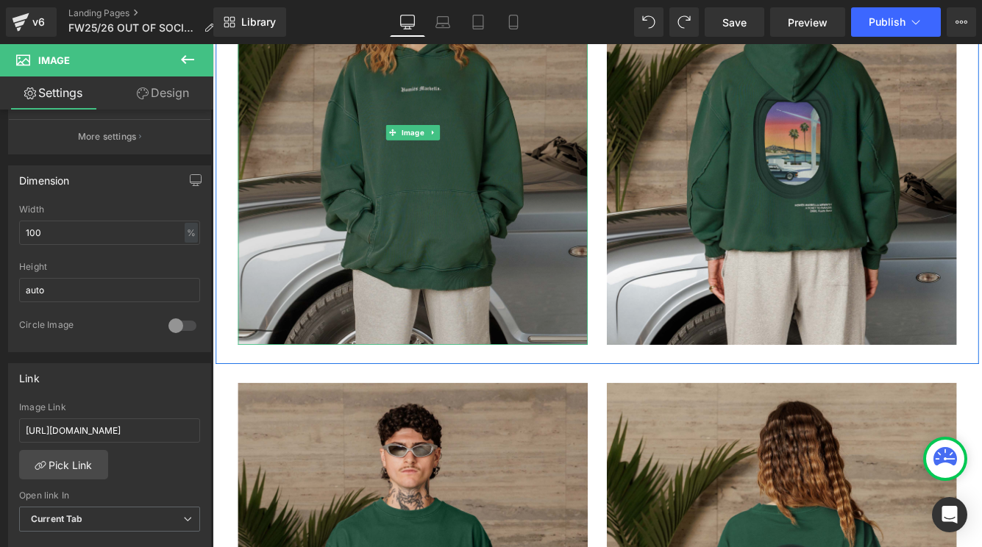
click at [446, 278] on img at bounding box center [444, 146] width 404 height 491
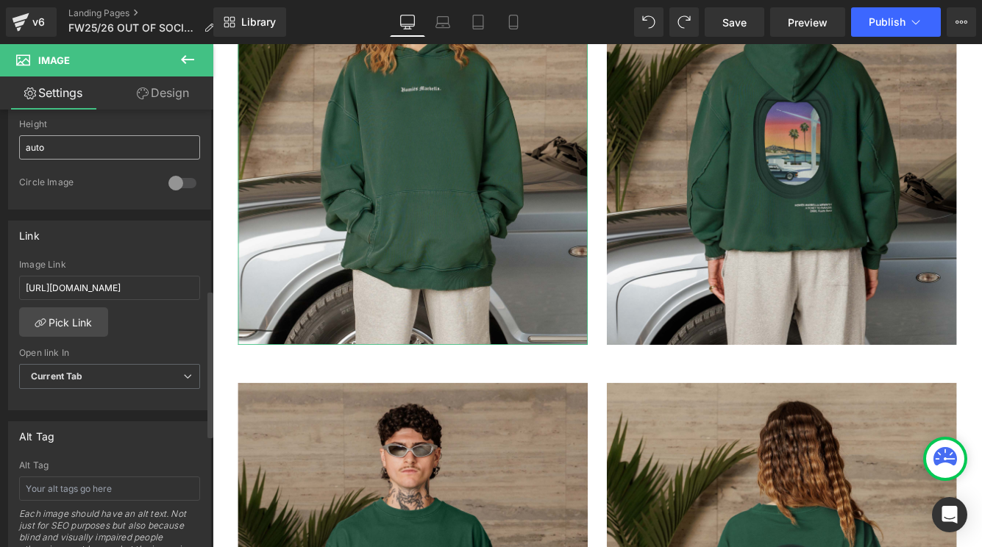
scroll to position [535, 0]
click at [61, 321] on link "Pick Link" at bounding box center [63, 321] width 89 height 29
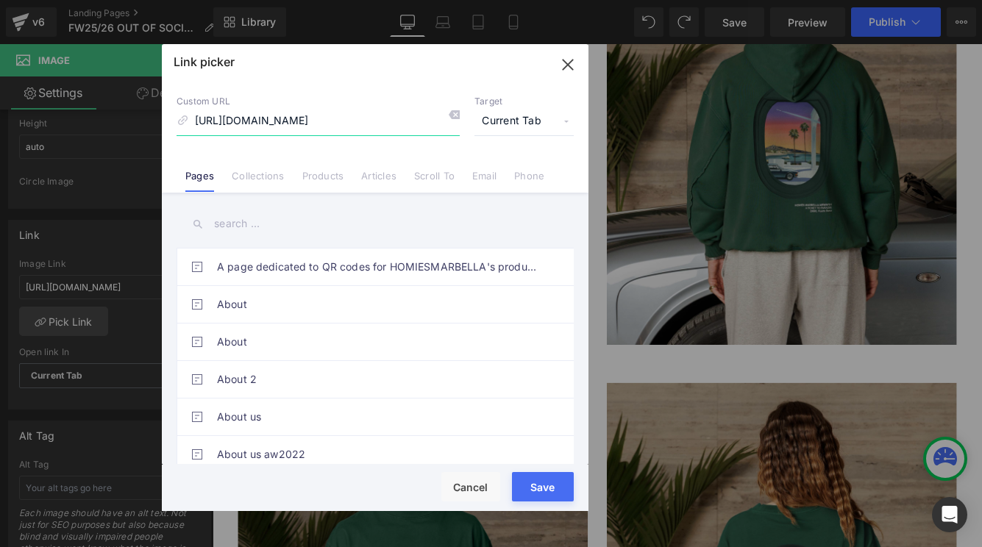
scroll to position [0, 0]
click at [454, 112] on icon at bounding box center [454, 115] width 12 height 12
click at [312, 211] on input "text" at bounding box center [374, 223] width 397 height 33
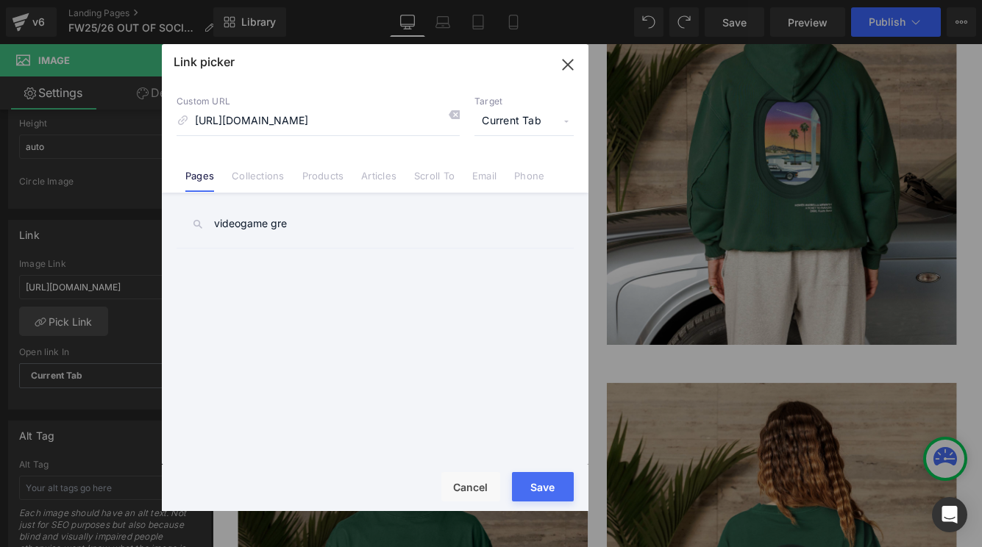
type input "videogame gree"
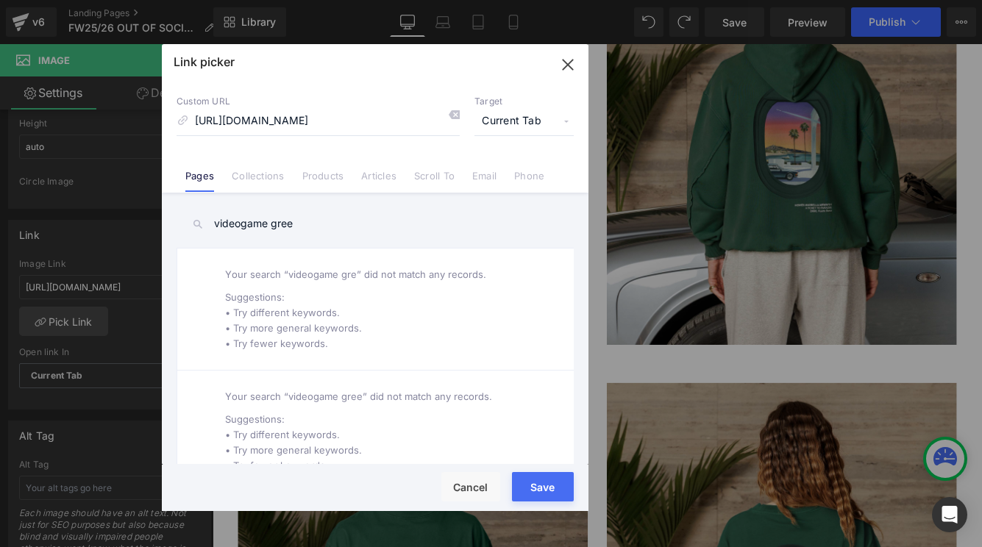
click at [573, 60] on icon "button" at bounding box center [568, 65] width 24 height 24
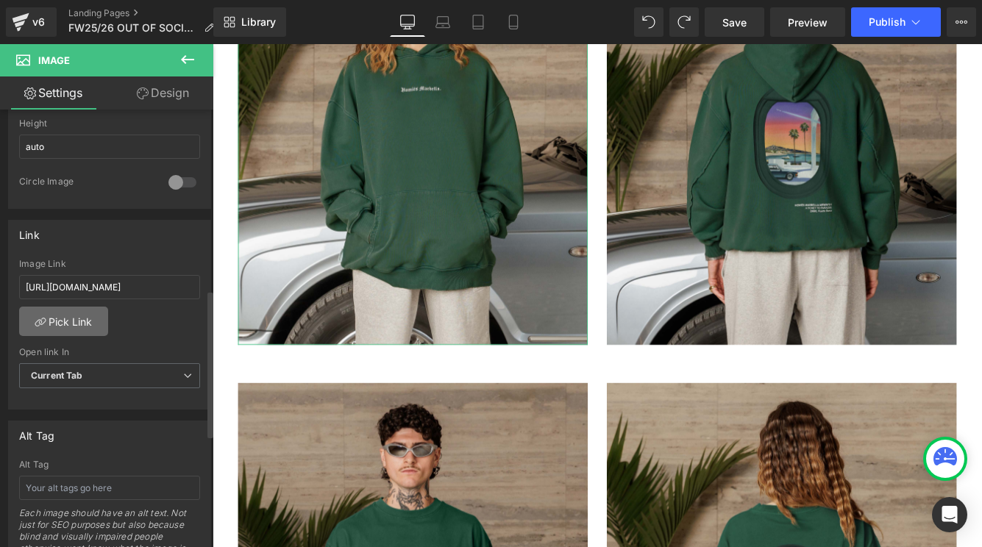
click at [82, 323] on link "Pick Link" at bounding box center [63, 321] width 89 height 29
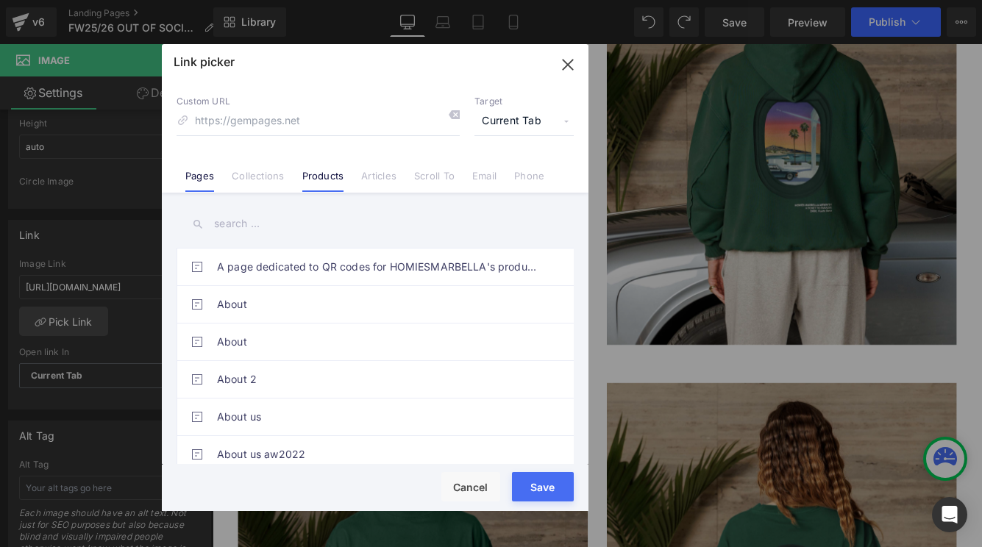
click at [328, 176] on link "Products" at bounding box center [323, 181] width 42 height 22
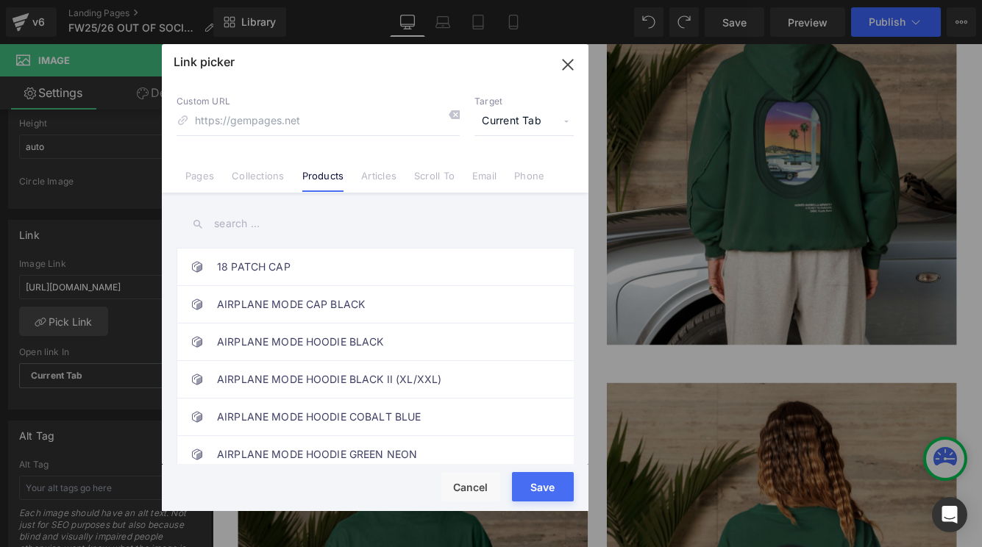
click at [274, 227] on input "text" at bounding box center [374, 223] width 397 height 33
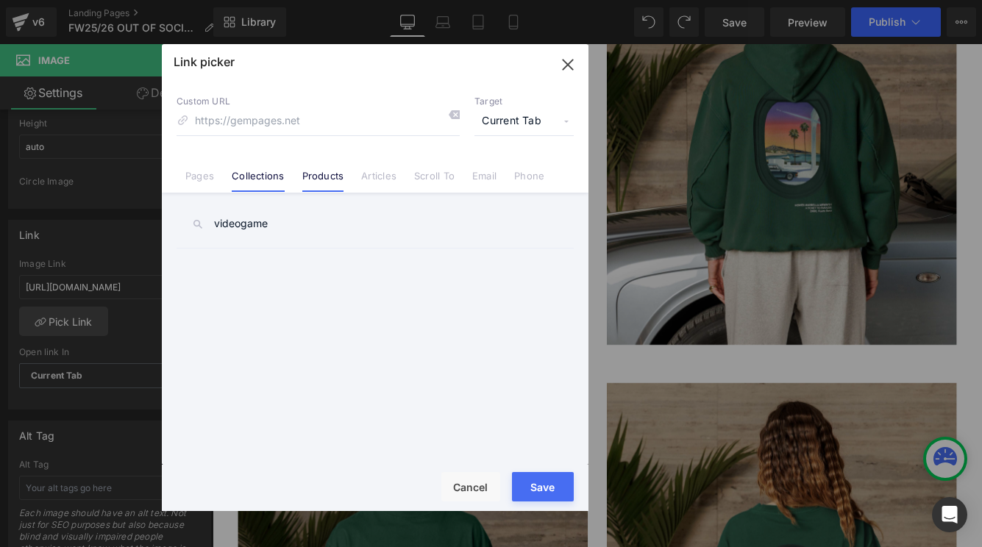
type input "videogame"
click at [260, 175] on link "Collections" at bounding box center [258, 181] width 52 height 22
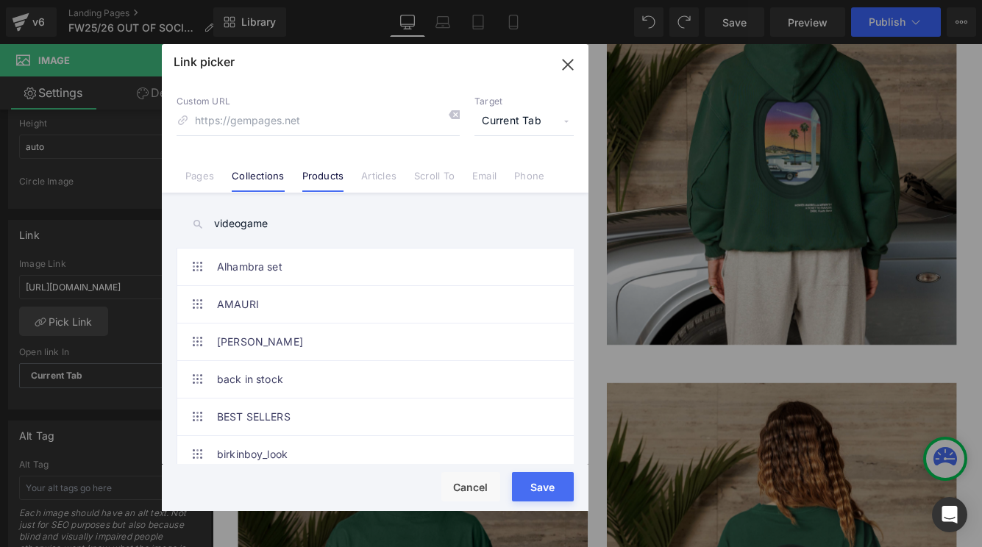
click at [336, 175] on link "Products" at bounding box center [323, 181] width 42 height 22
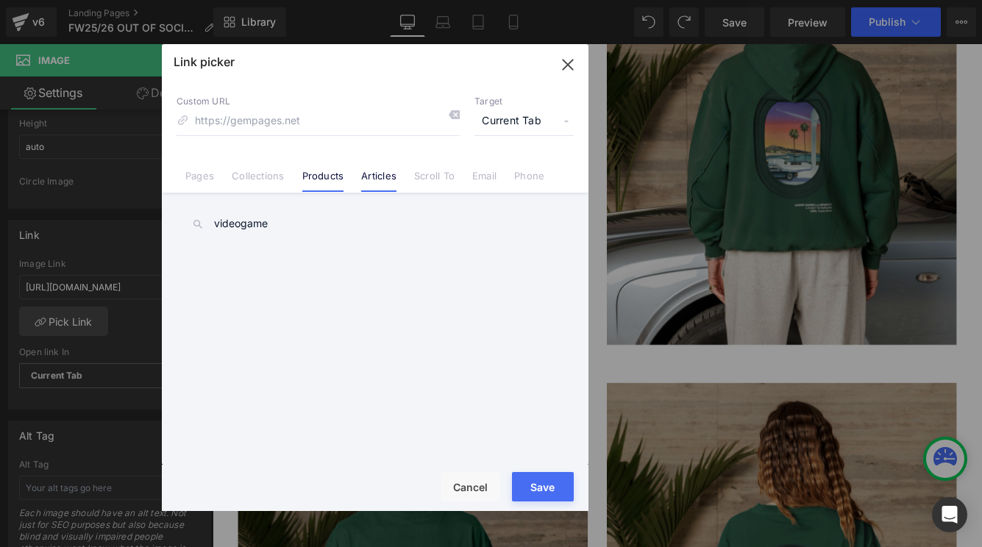
click at [393, 179] on link "Articles" at bounding box center [378, 181] width 35 height 22
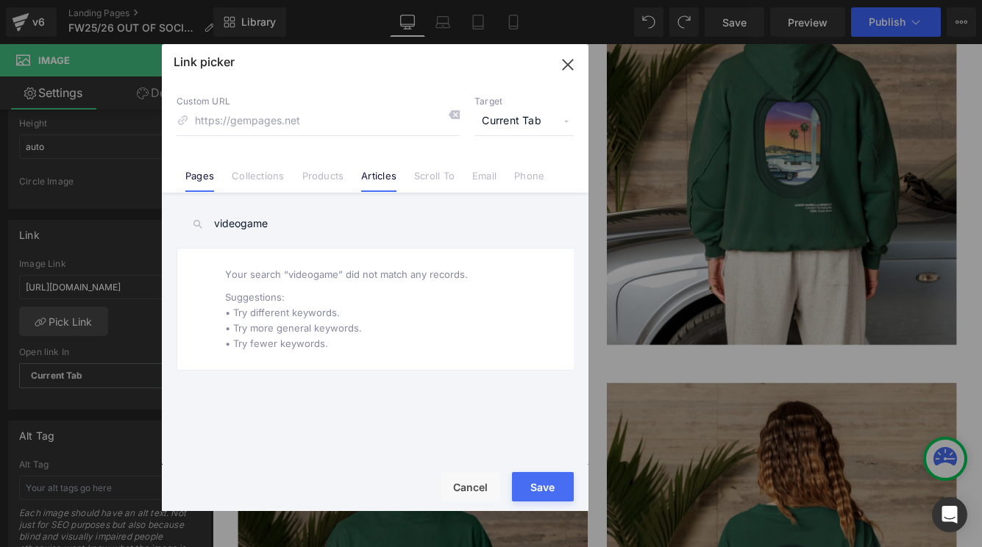
click at [196, 176] on link "Pages" at bounding box center [199, 181] width 29 height 22
click at [485, 171] on link "Email" at bounding box center [484, 181] width 24 height 22
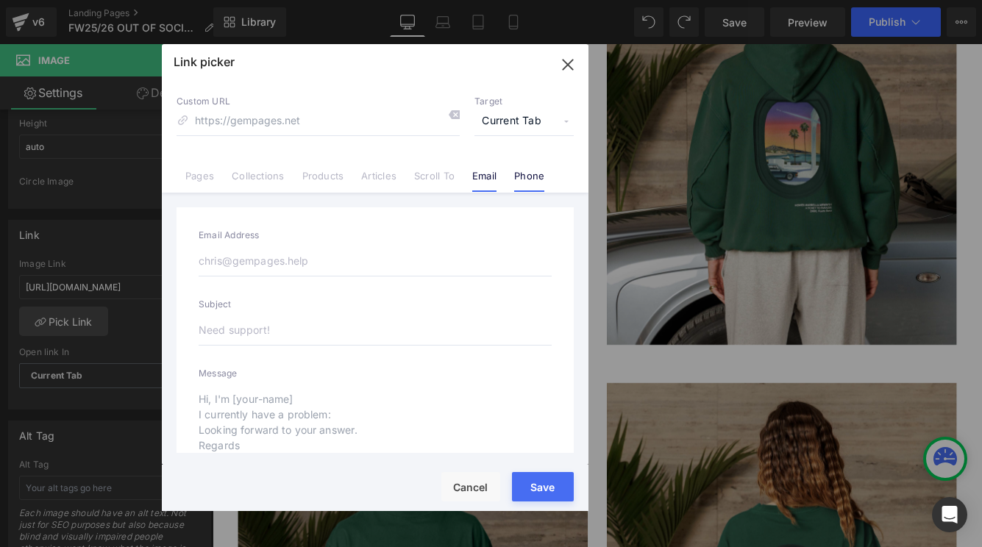
click at [538, 178] on link "Phone" at bounding box center [529, 181] width 30 height 22
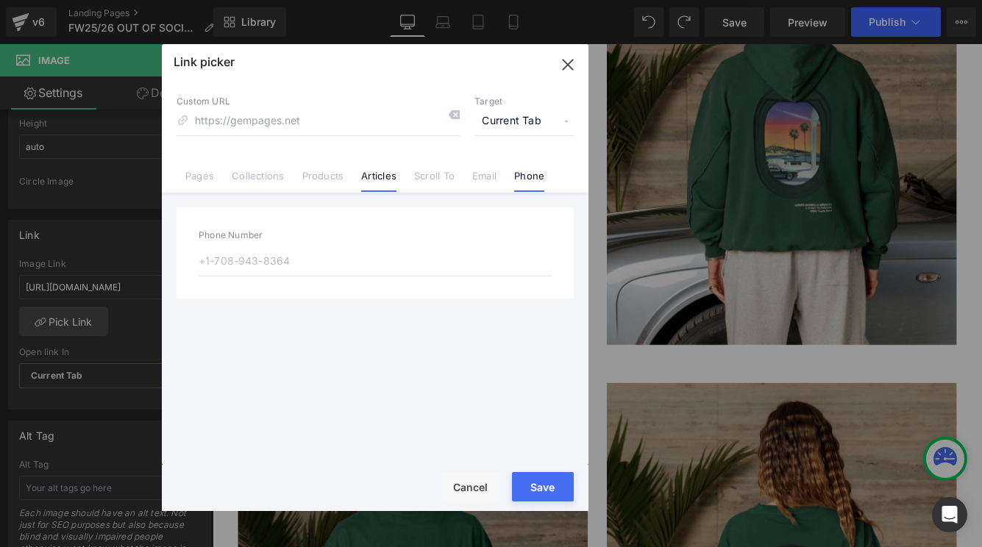
click at [382, 171] on link "Articles" at bounding box center [378, 181] width 35 height 22
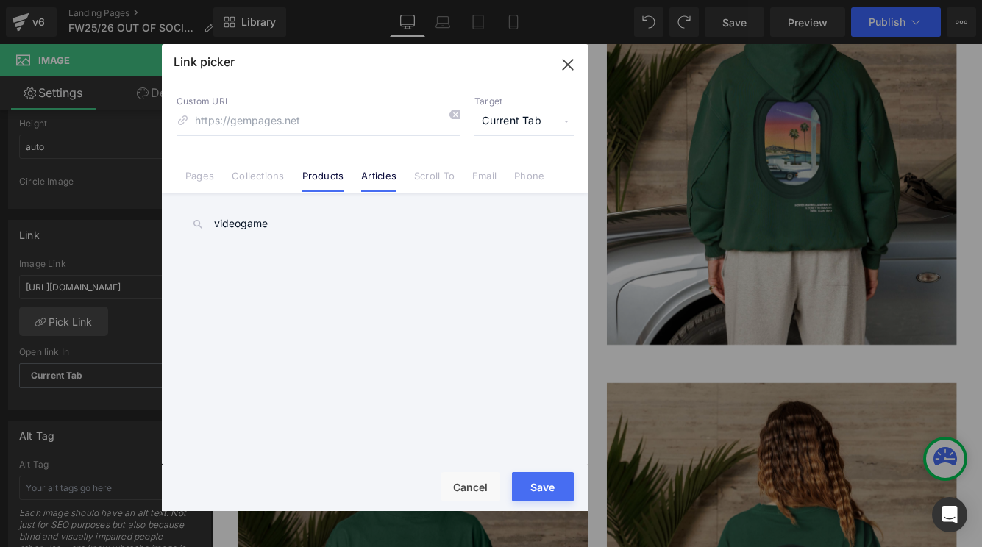
click at [313, 174] on link "Products" at bounding box center [323, 181] width 42 height 22
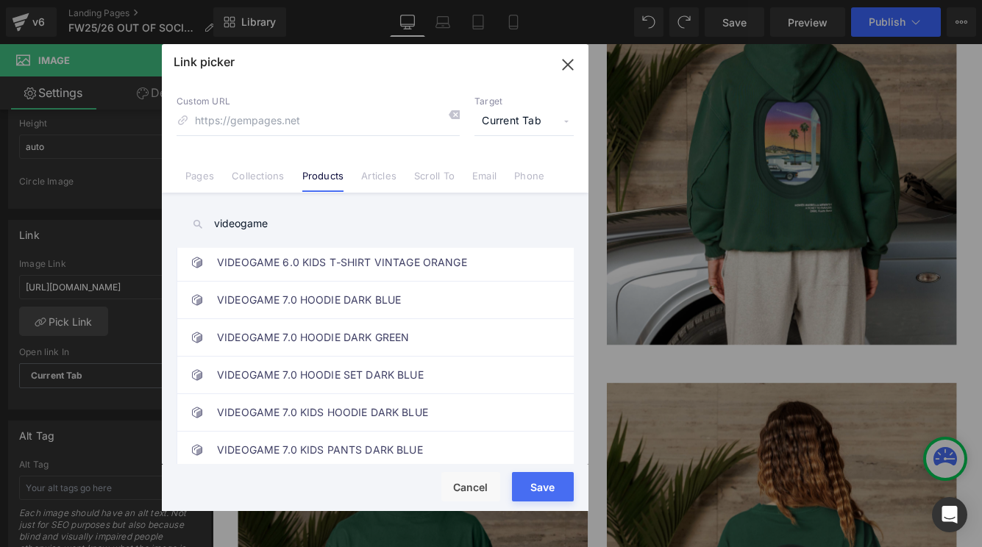
scroll to position [308, 0]
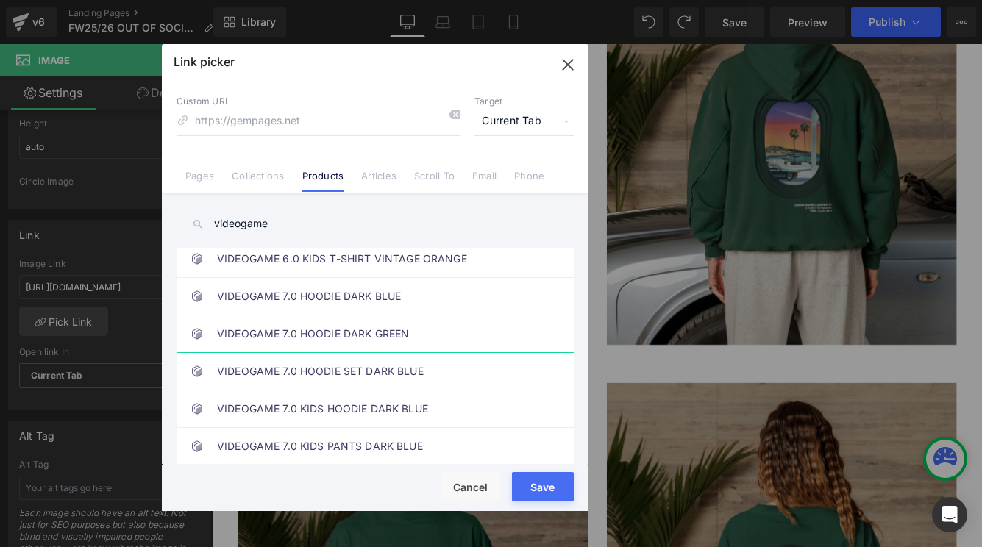
click at [305, 334] on link "VIDEOGAME 7.0 HOODIE DARK GREEN" at bounding box center [378, 333] width 323 height 37
click at [537, 489] on button "Save" at bounding box center [543, 486] width 62 height 29
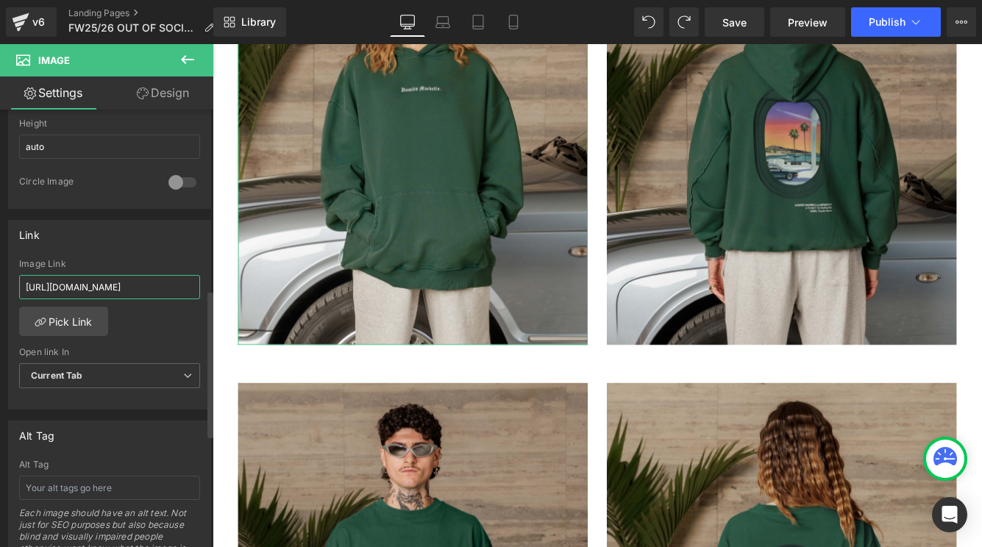
click at [137, 275] on input "https://cdn.shopify.com/s/files/1/0027/7780/8941/files/VIDEOGAME_7.0_HOODIE_DAR…" at bounding box center [109, 287] width 181 height 24
type input "/products/videogame-7-0-hoodie-vintage-dark-green"
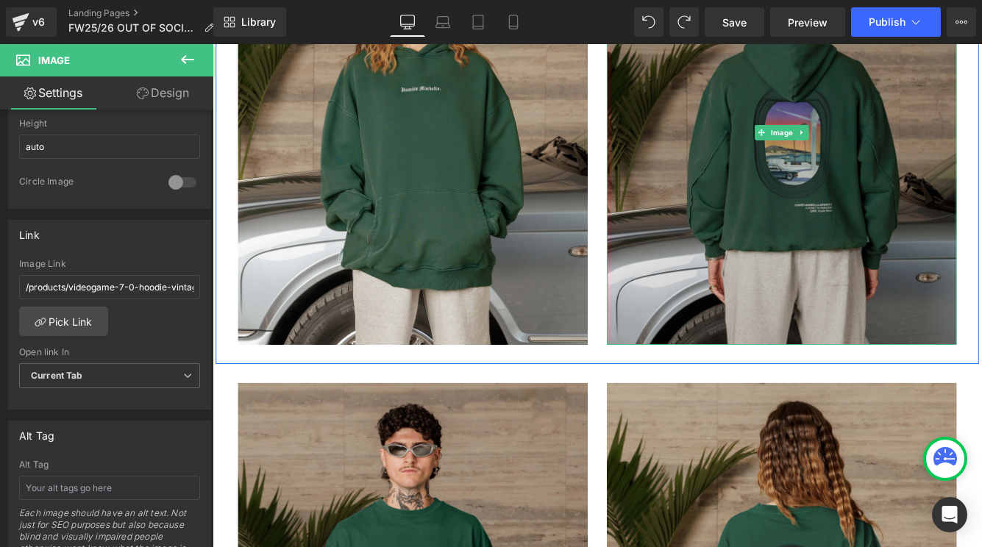
click at [793, 274] on img at bounding box center [870, 146] width 404 height 491
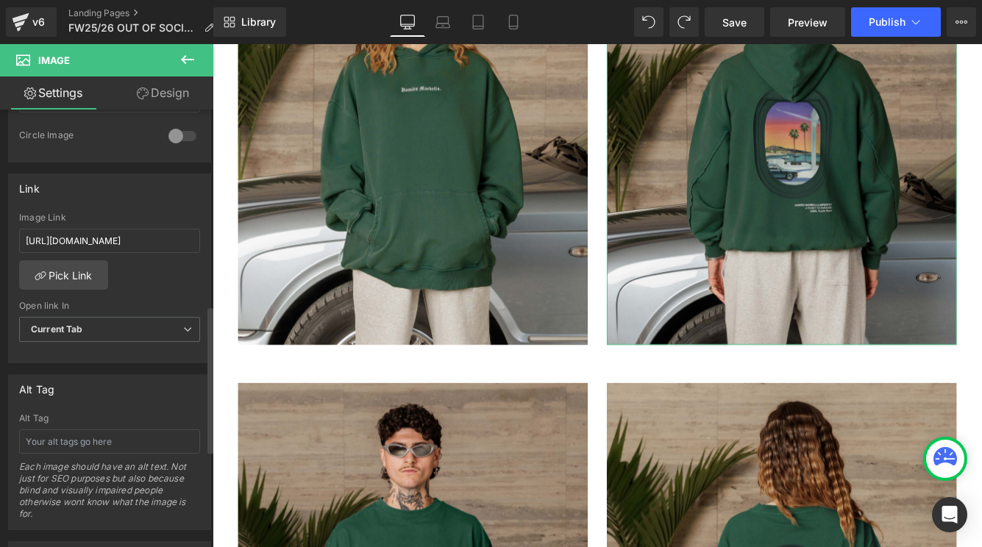
scroll to position [583, 0]
click at [121, 243] on input "https://cdn.shopify.com/s/files/1/0027/7780/8941/files/VIDEOGAME_7.0_T-SHIRT_DA…" at bounding box center [109, 239] width 181 height 24
paste input "/products/videogame-7-0-hoodie-vintage-dark-green"
type input "/products/videogame-7-0-hoodie-vintage-dark-green"
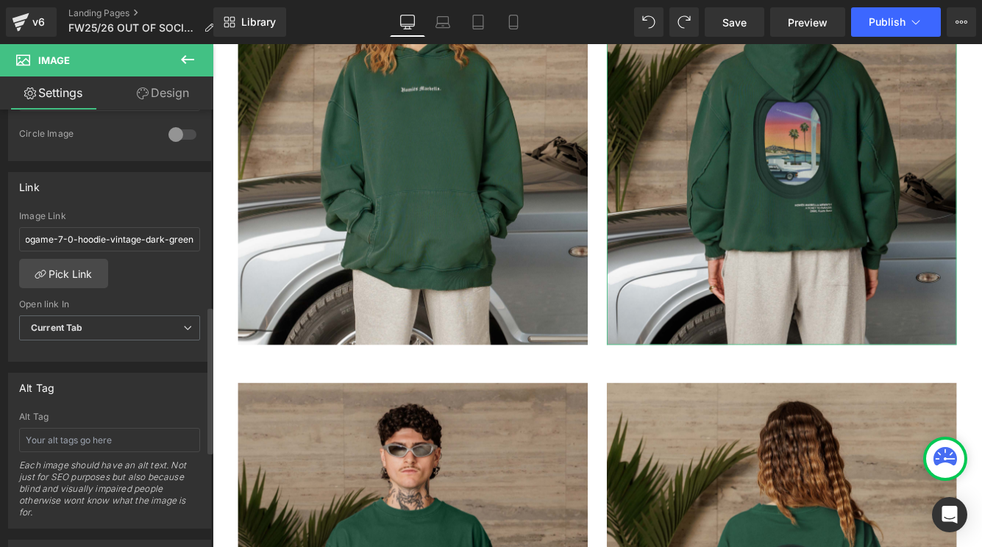
click at [143, 281] on div "https://cdn.shopify.com/s/files/1/0027/7780/8941/files/VIDEOGAME_7.0_T-SHIRT_DA…" at bounding box center [109, 286] width 201 height 151
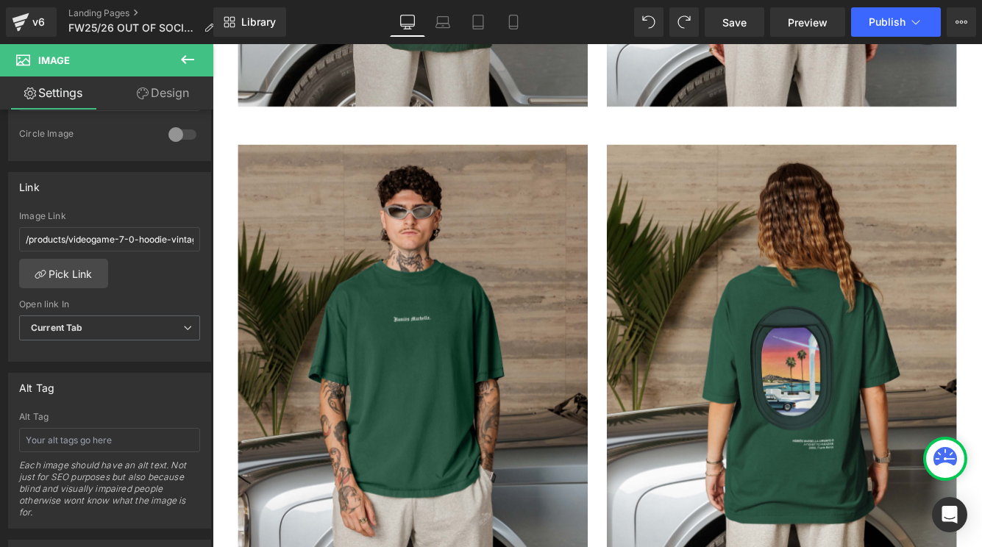
scroll to position [5791, 0]
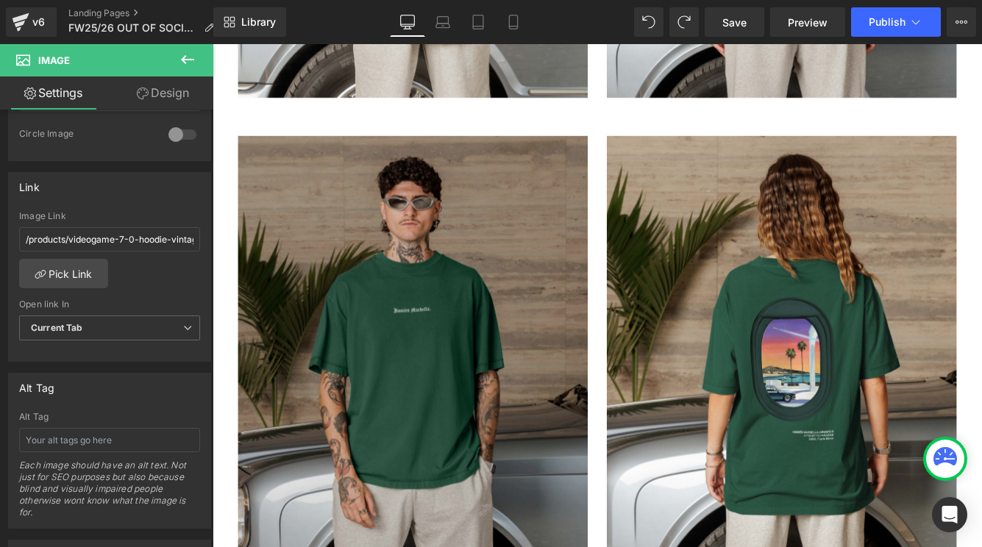
click at [382, 373] on img at bounding box center [444, 396] width 404 height 491
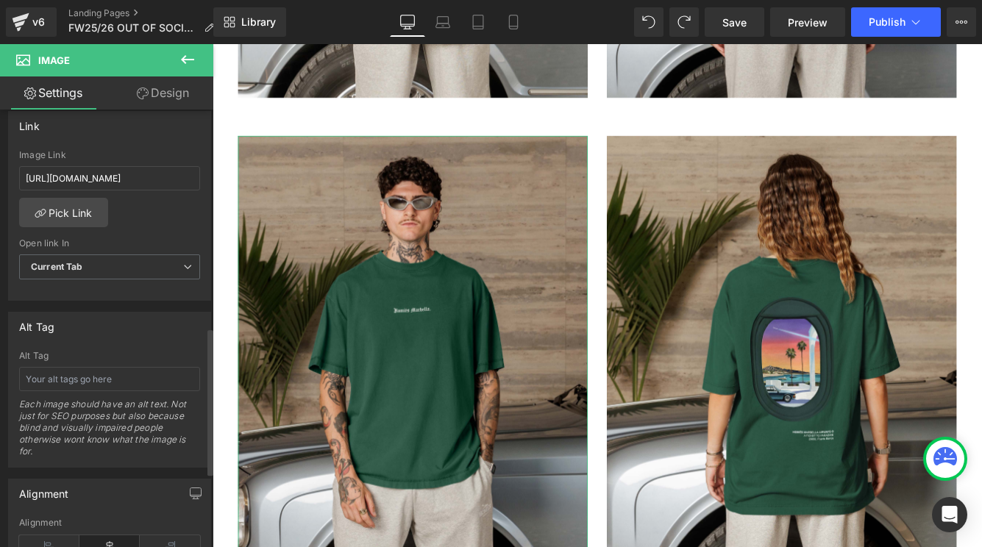
scroll to position [644, 0]
click at [68, 210] on link "Pick Link" at bounding box center [63, 212] width 89 height 29
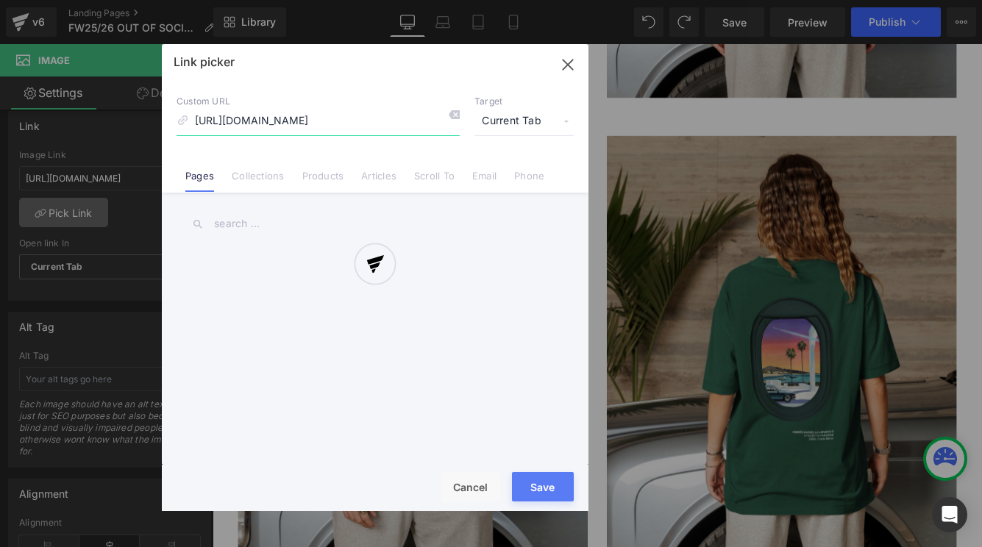
scroll to position [0, 368]
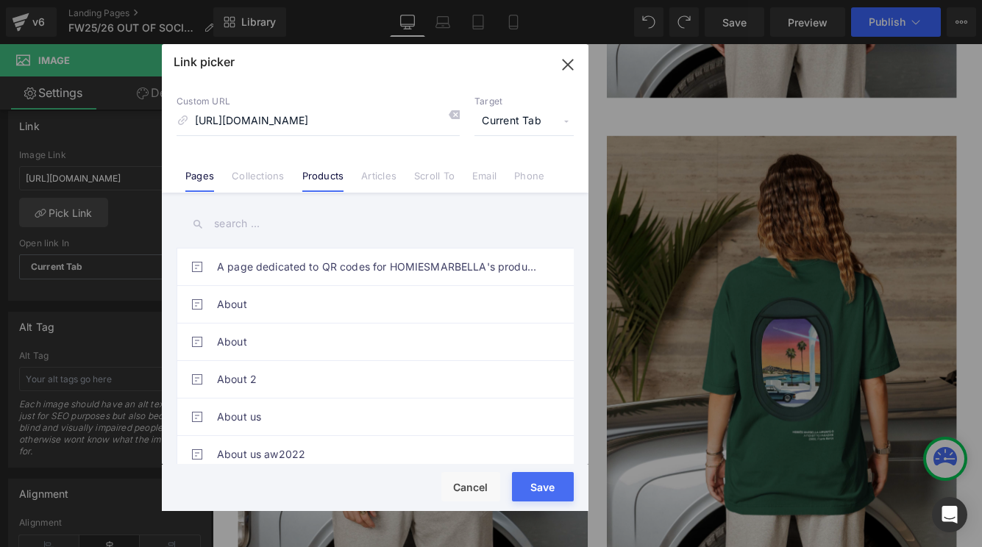
click at [337, 187] on link "Products" at bounding box center [323, 181] width 42 height 22
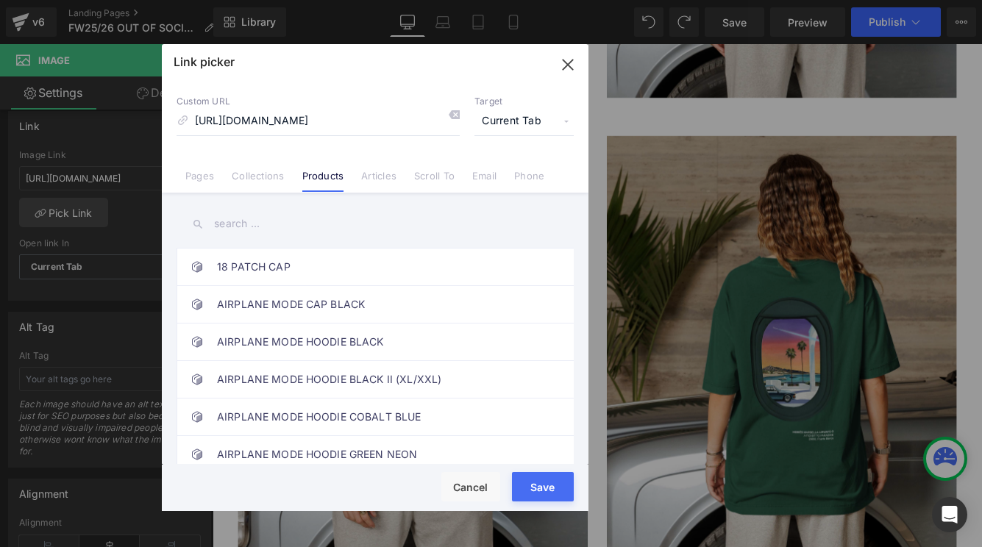
click at [302, 225] on input "text" at bounding box center [374, 223] width 397 height 33
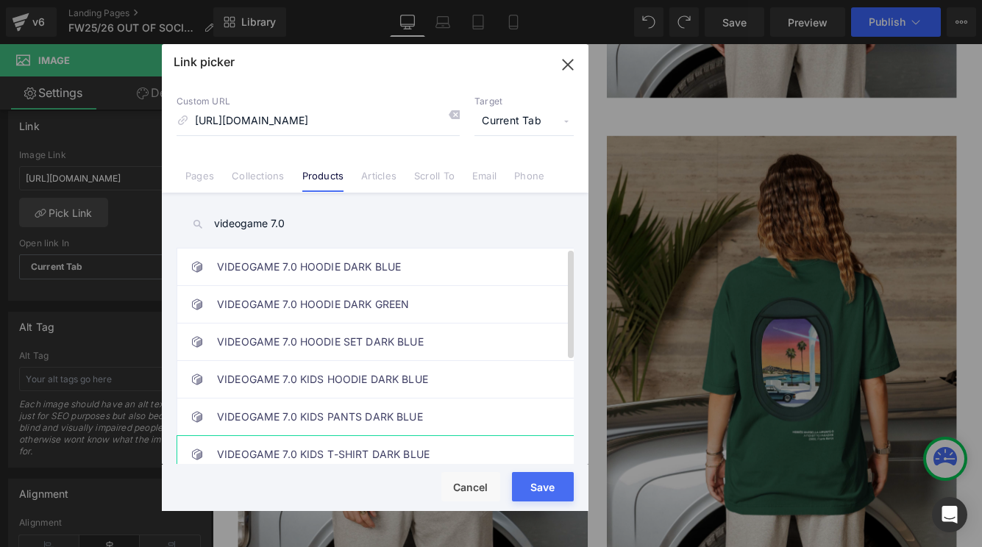
type input "videogame 7.0"
click at [355, 444] on link "VIDEOGAME 7.0 KIDS T-SHIRT DARK BLUE" at bounding box center [378, 454] width 323 height 37
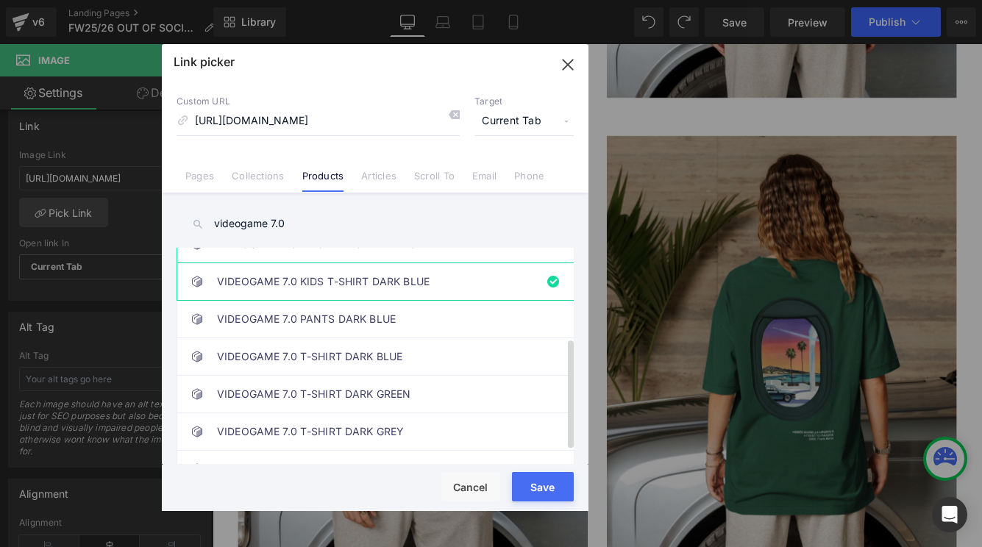
scroll to position [203, 0]
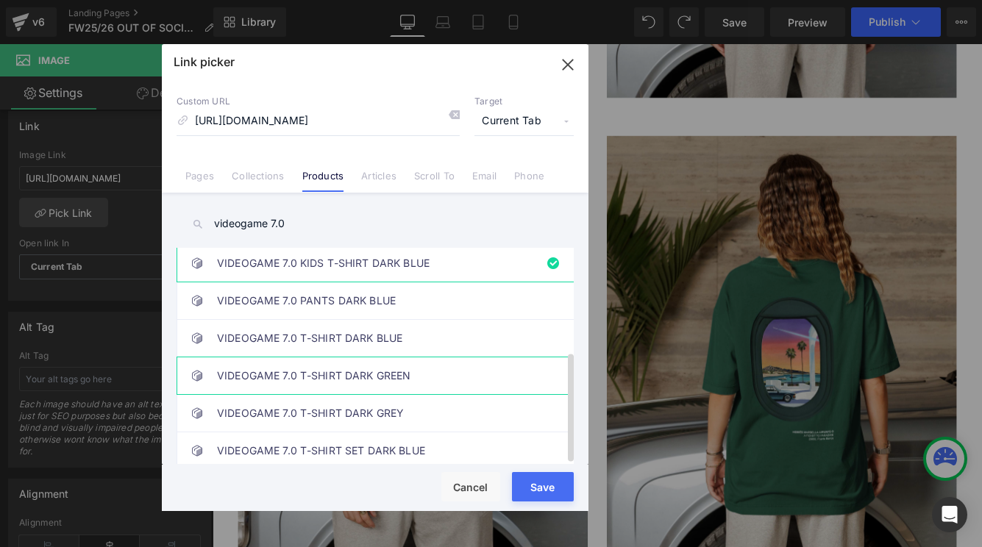
click at [395, 357] on link "VIDEOGAME 7.0 T-SHIRT DARK GREEN" at bounding box center [378, 375] width 323 height 37
click at [548, 488] on button "Save" at bounding box center [543, 486] width 62 height 29
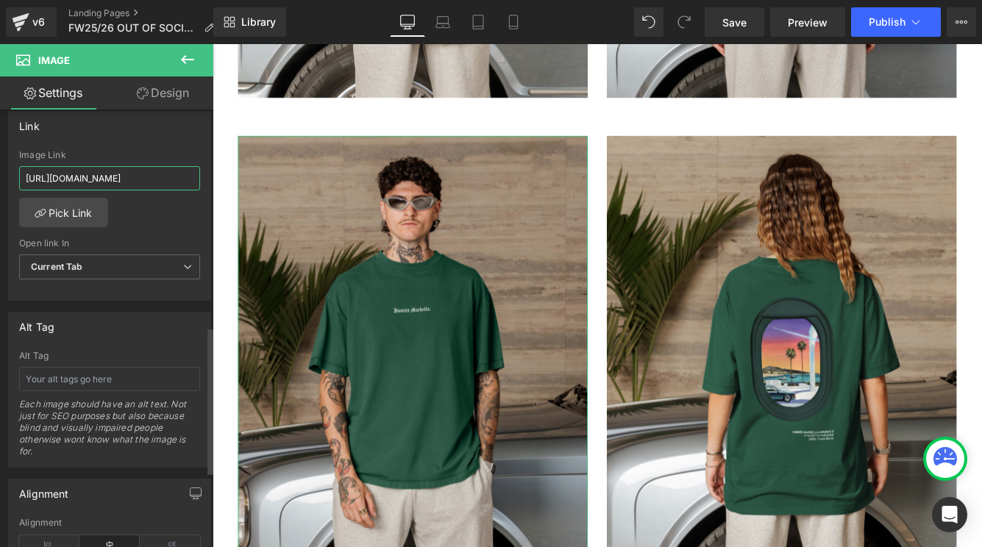
click at [155, 172] on input "https://cdn.shopify.com/s/files/1/0027/7780/8941/files/VIDEOGAME_7.0_T-SHIRT_DA…" at bounding box center [109, 178] width 181 height 24
type input "/products/videogame-7-0-t-shirt-vintage-dark-blue-copia"
click at [68, 176] on input "/products/videogame-7-0-t-shirt-vintage-dark-blue-copia" at bounding box center [109, 178] width 181 height 24
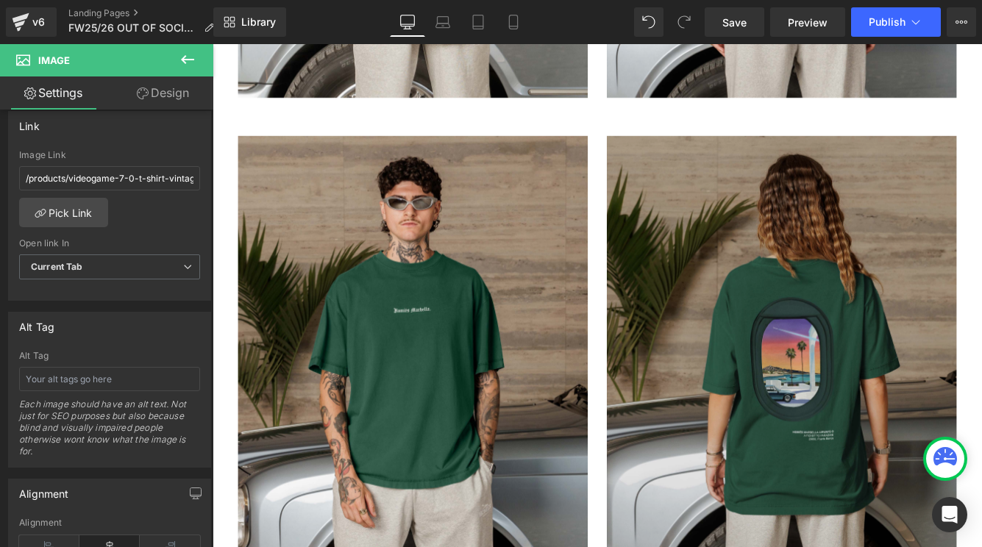
click at [768, 398] on img at bounding box center [870, 396] width 404 height 491
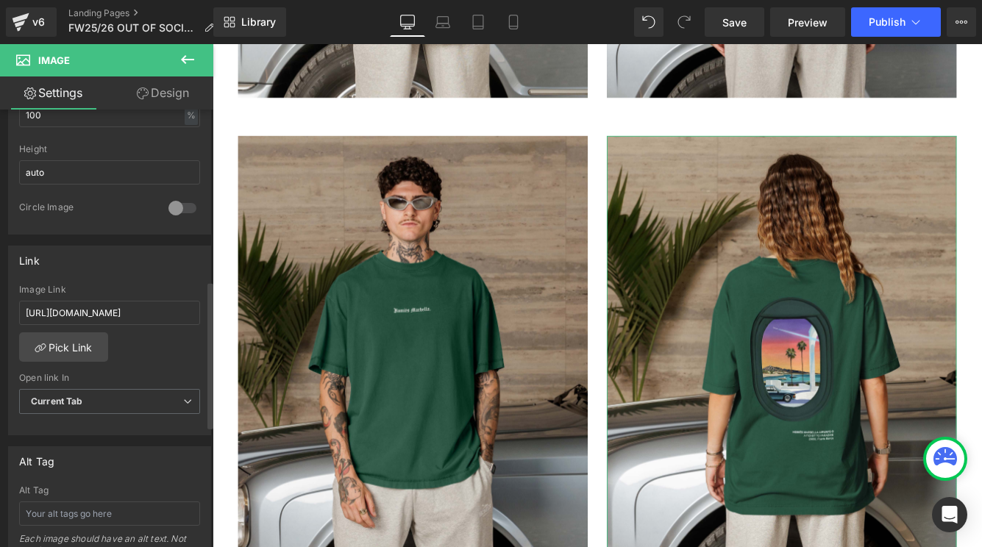
scroll to position [512, 0]
click at [126, 323] on div "Image Link https://cdn.shopify.com/s/files/1/0027/7780/8941/files/VIDEOGAME_7.0…" at bounding box center [109, 306] width 181 height 48
click at [132, 304] on input "https://cdn.shopify.com/s/files/1/0027/7780/8941/files/VIDEOGAME_7.0_T-SHIRT_DA…" at bounding box center [109, 310] width 181 height 24
paste input "/products/videogame-7-0-t-shirt-vintage-dark-blue-copia"
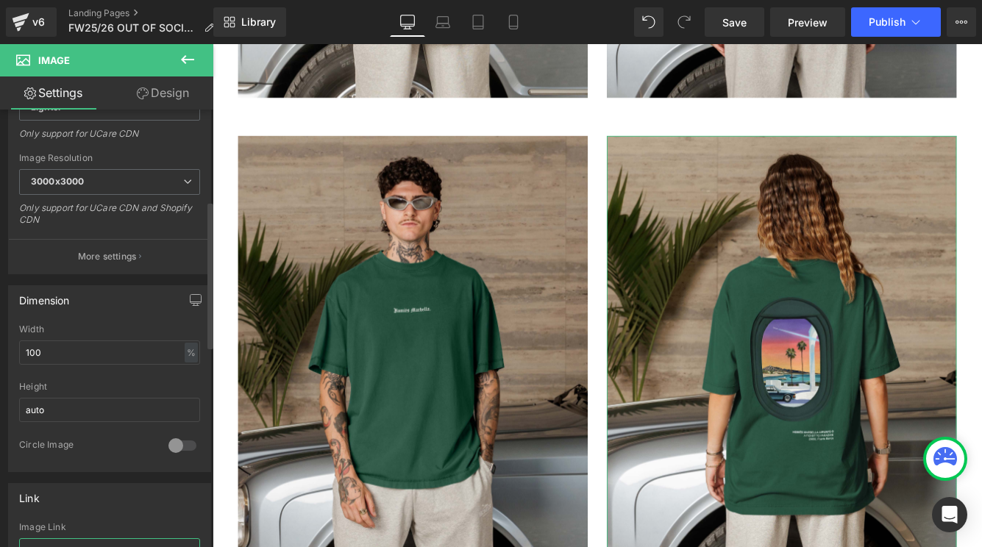
scroll to position [271, 0]
type input "/products/videogame-7-0-t-shirt-vintage-dark-blue-copia"
click at [897, 28] on button "Publish" at bounding box center [896, 21] width 90 height 29
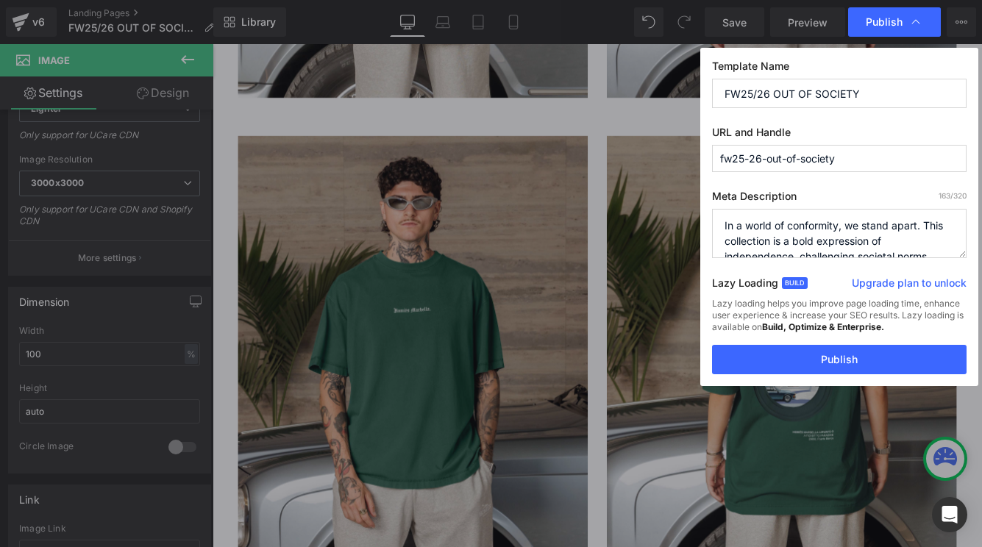
scroll to position [0, 0]
click at [807, 357] on button "Publish" at bounding box center [839, 359] width 254 height 29
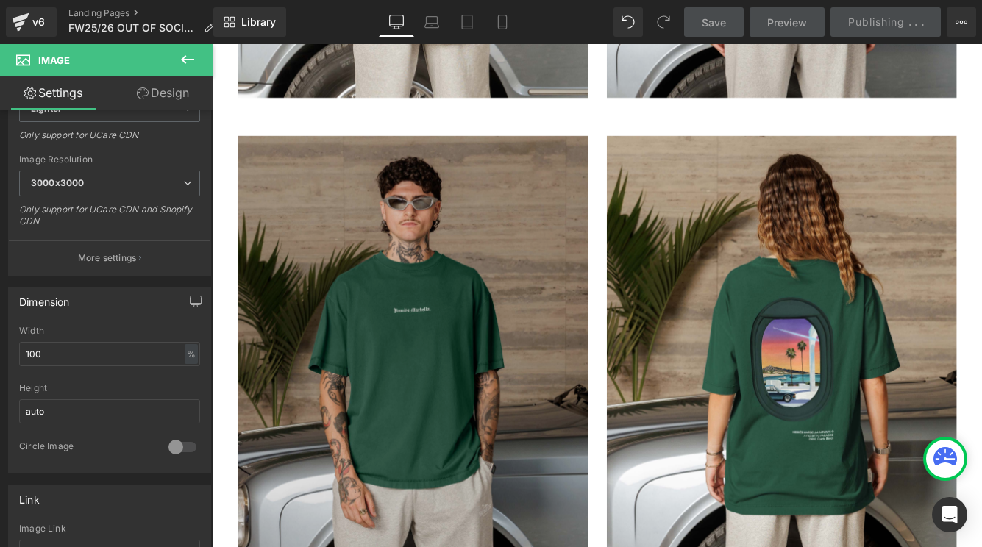
scroll to position [6443, 0]
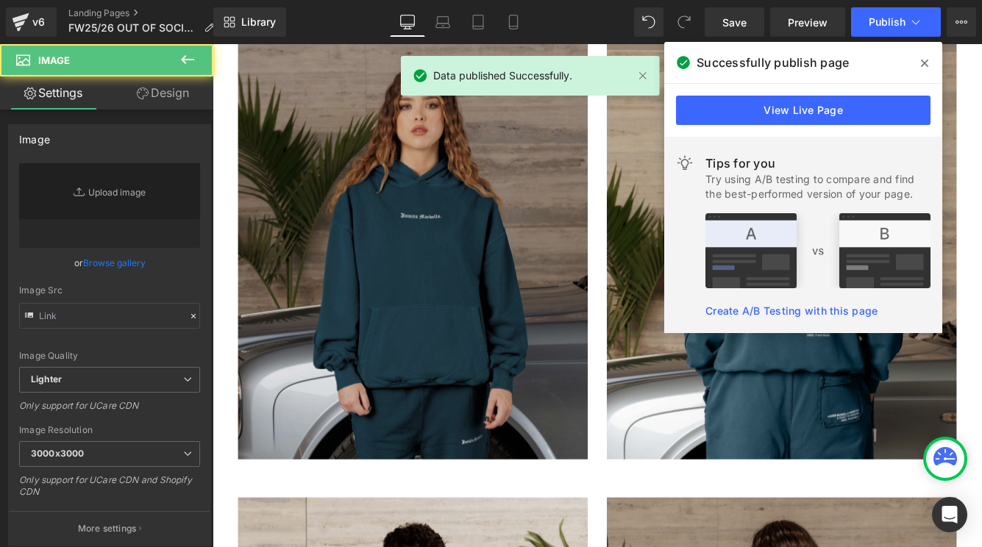
click at [426, 293] on img at bounding box center [444, 278] width 404 height 491
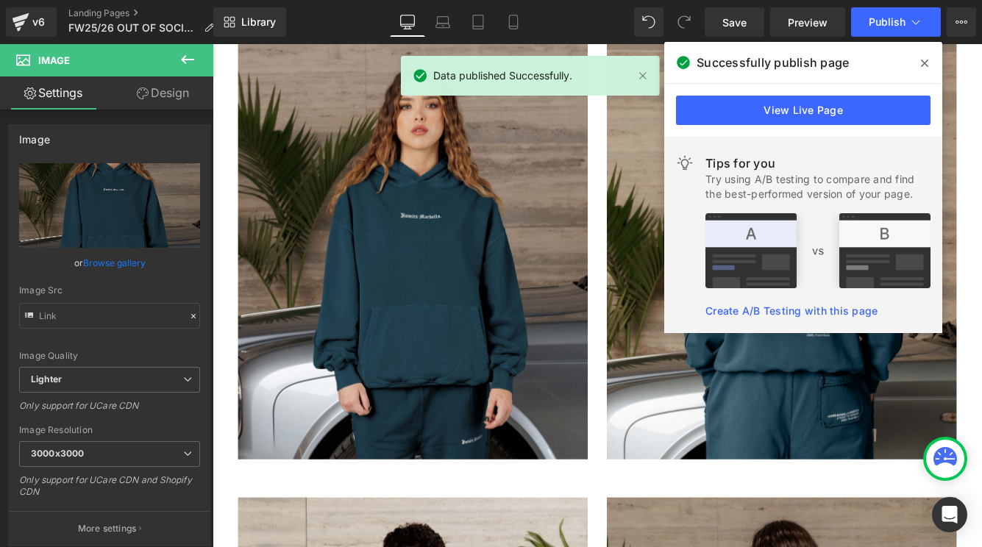
click at [926, 64] on icon at bounding box center [923, 63] width 7 height 12
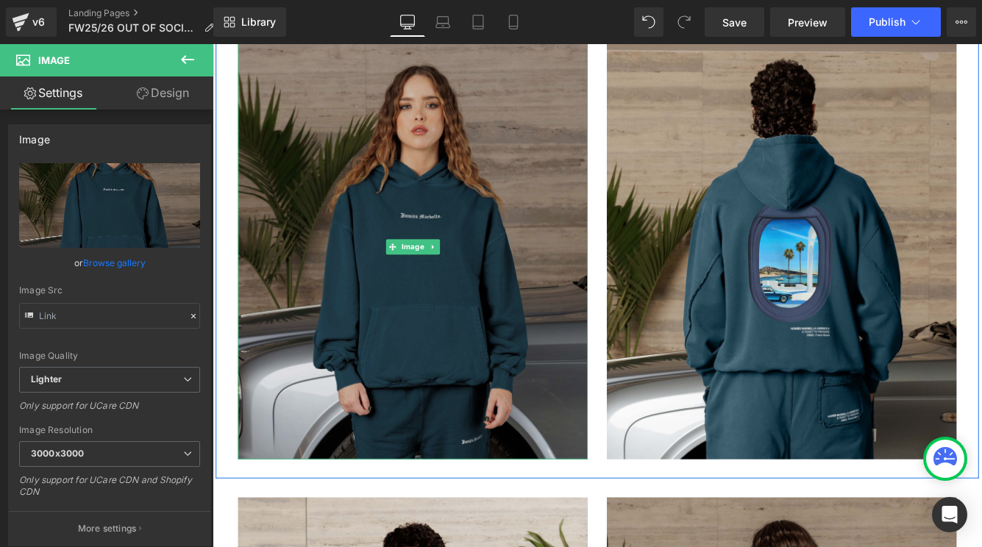
click at [450, 313] on img at bounding box center [444, 278] width 404 height 491
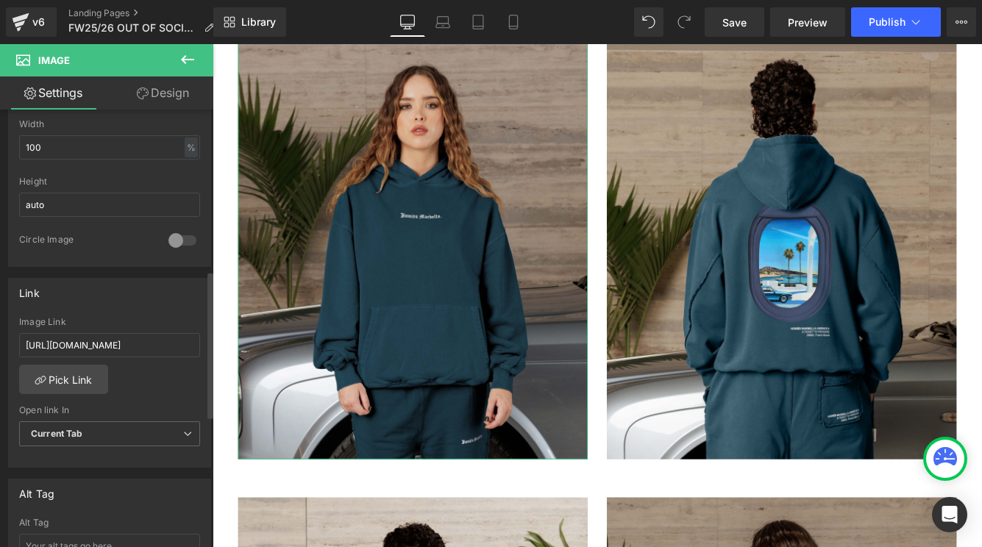
scroll to position [478, 0]
click at [115, 355] on input "https://cdn.shopify.com/s/files/1/0027/7780/8941/files/VIDEOGAMEHOODIEDARKBLUEW…" at bounding box center [109, 344] width 181 height 24
click at [134, 350] on input "https://cdn.shopify.com/s/files/1/0027/7780/8941/files/VIDEOGAMEHOODIEDARKBLUEW…" at bounding box center [109, 344] width 181 height 24
click at [94, 341] on input "https://cdn.shopify.com/s/files/1/0027/7780/8941/files/VIDEOGAMEHOODIEDARKBLUEW…" at bounding box center [109, 344] width 181 height 24
click at [64, 374] on link "Pick Link" at bounding box center [63, 378] width 89 height 29
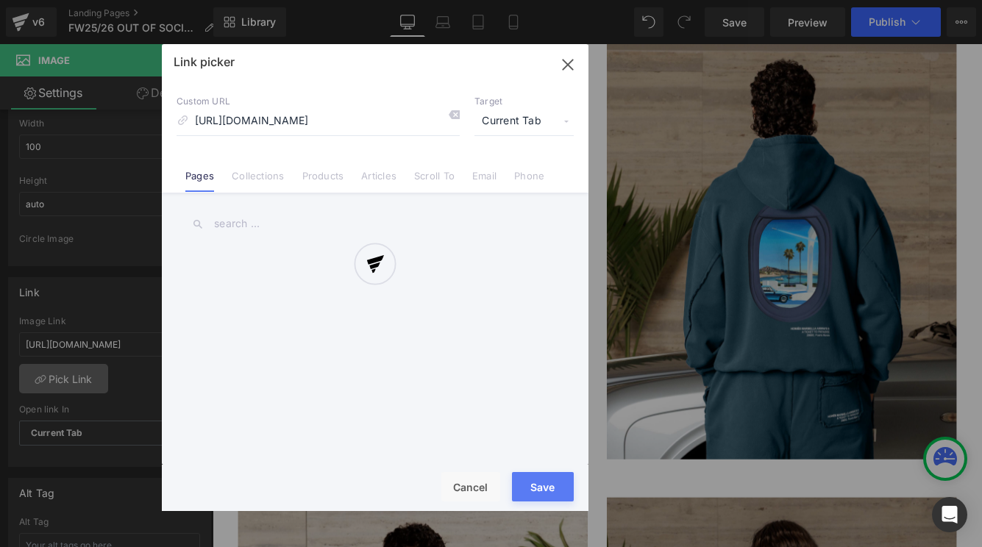
scroll to position [0, 341]
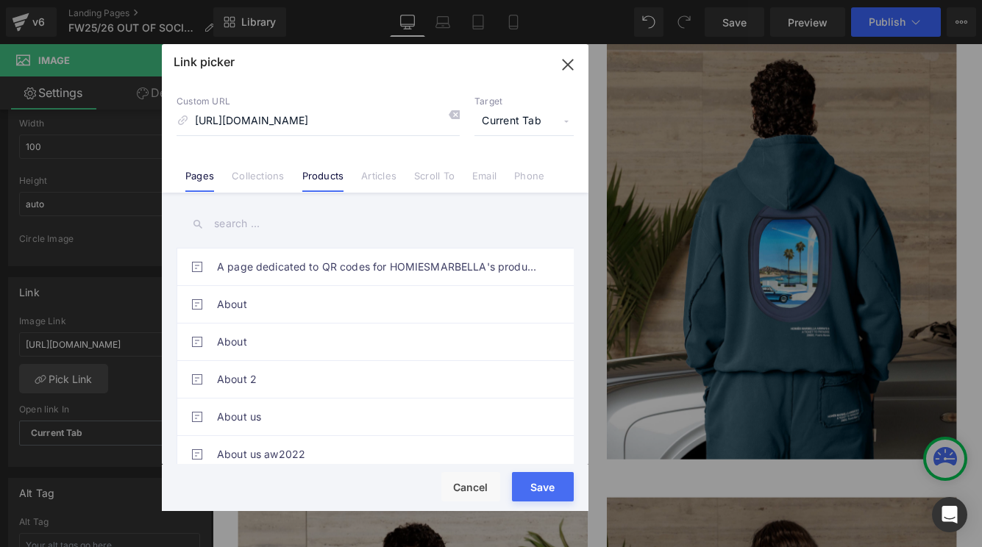
click at [312, 174] on link "Products" at bounding box center [323, 181] width 42 height 22
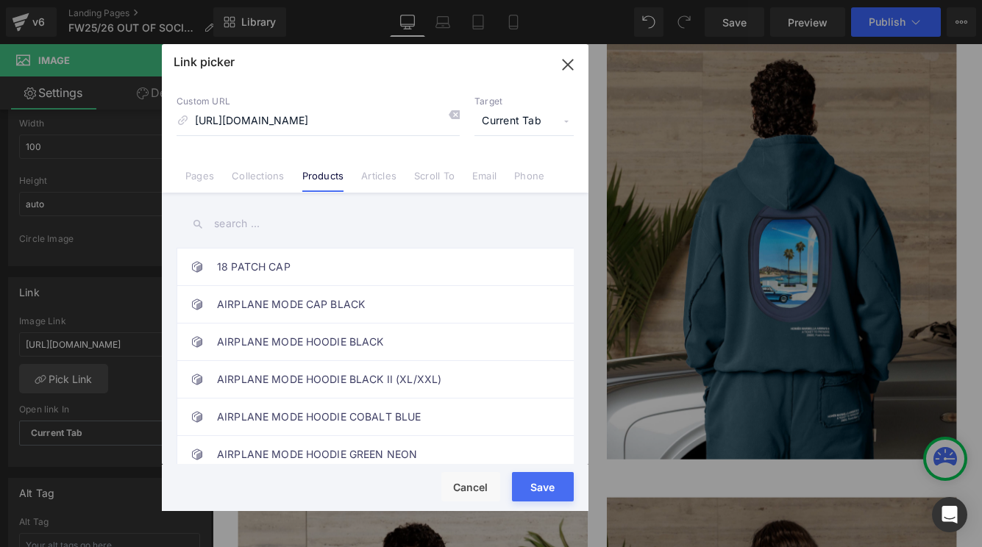
click at [264, 231] on input "text" at bounding box center [374, 223] width 397 height 33
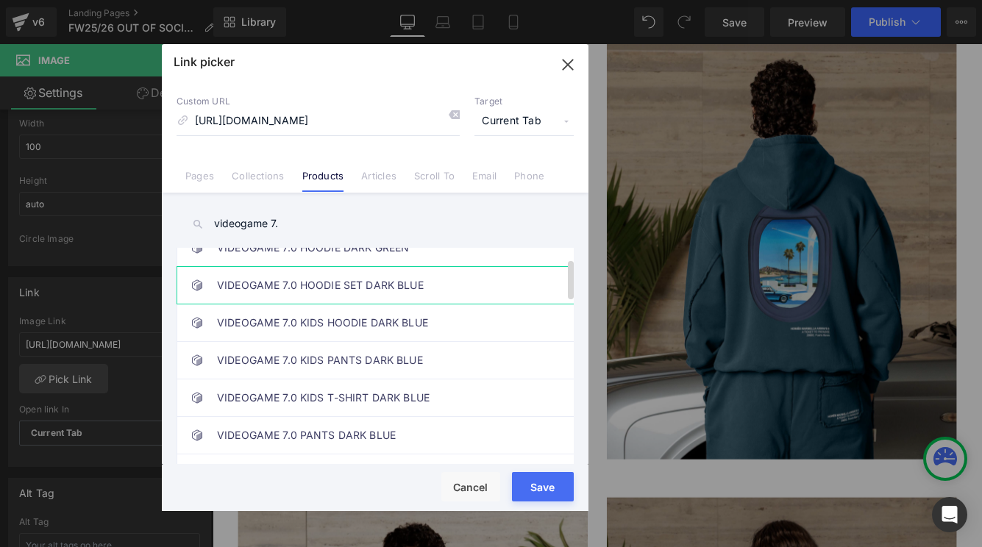
scroll to position [55, 0]
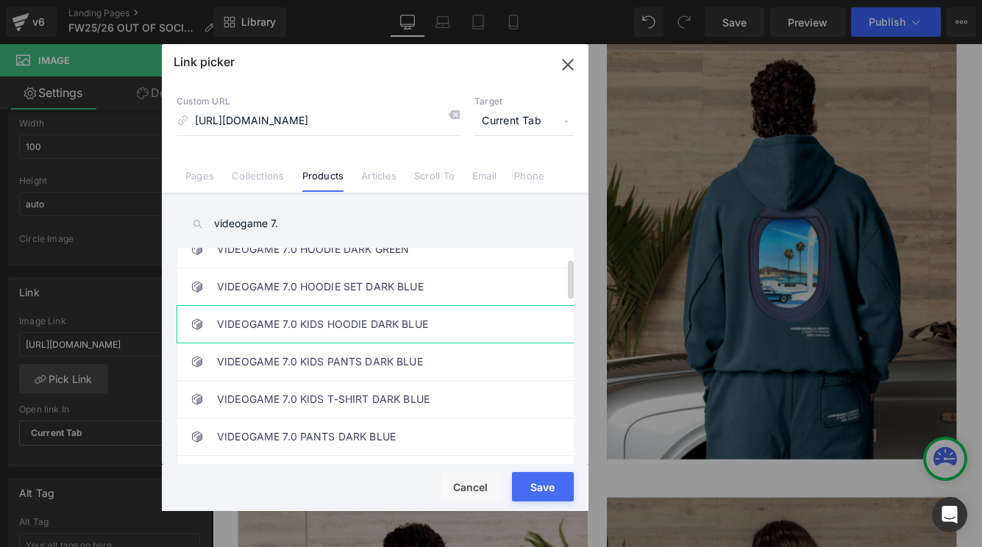
type input "videogame 7."
click at [364, 312] on link "VIDEOGAME 7.0 KIDS HOODIE DARK BLUE" at bounding box center [378, 324] width 323 height 37
click at [546, 486] on button "Save" at bounding box center [543, 486] width 62 height 29
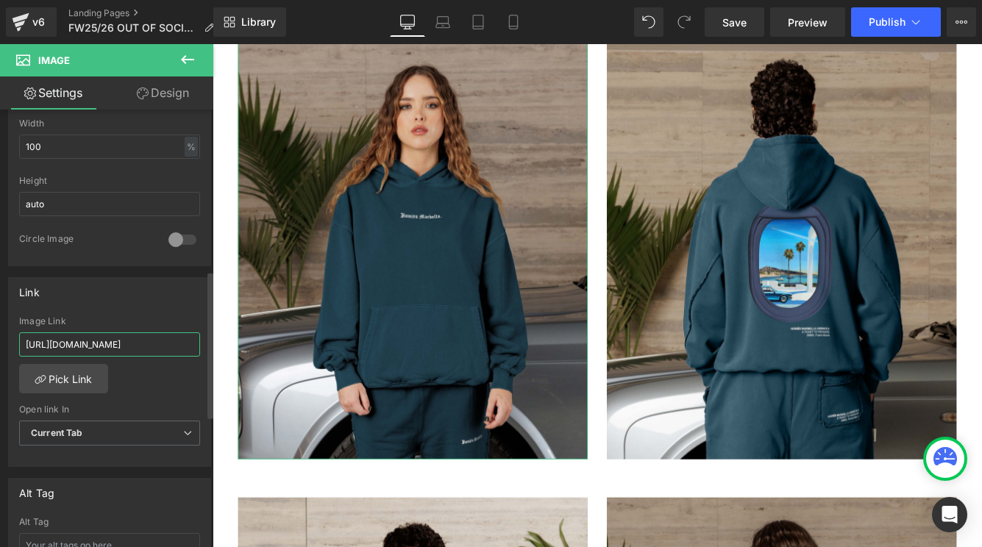
click at [141, 346] on input "https://cdn.shopify.com/s/files/1/0027/7780/8941/files/VIDEOGAMEHOODIEDARKBLUEW…" at bounding box center [109, 344] width 181 height 24
type input "/products/videogame-6-0-kids-zipper-hoodie-vintage-light-grey-copy"
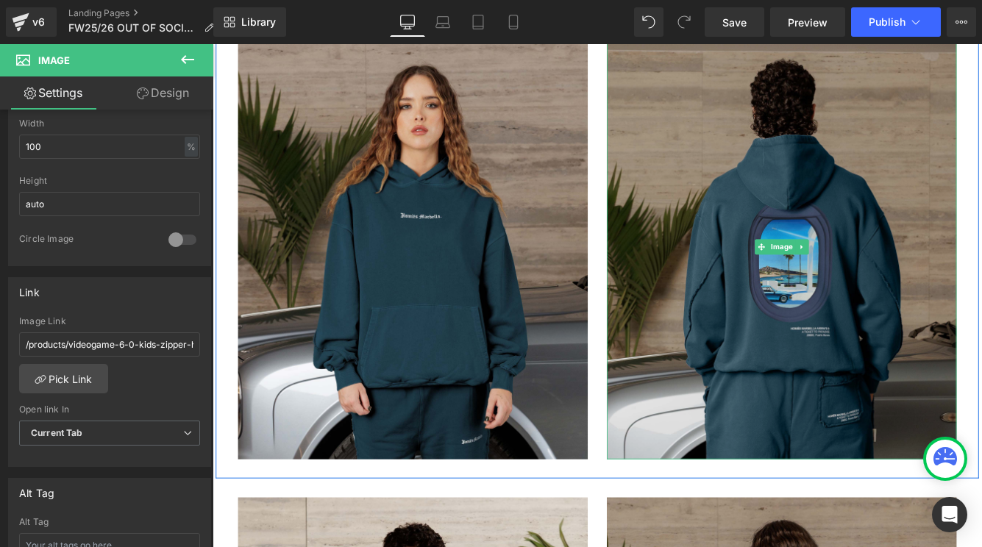
click at [809, 406] on img at bounding box center [870, 278] width 404 height 491
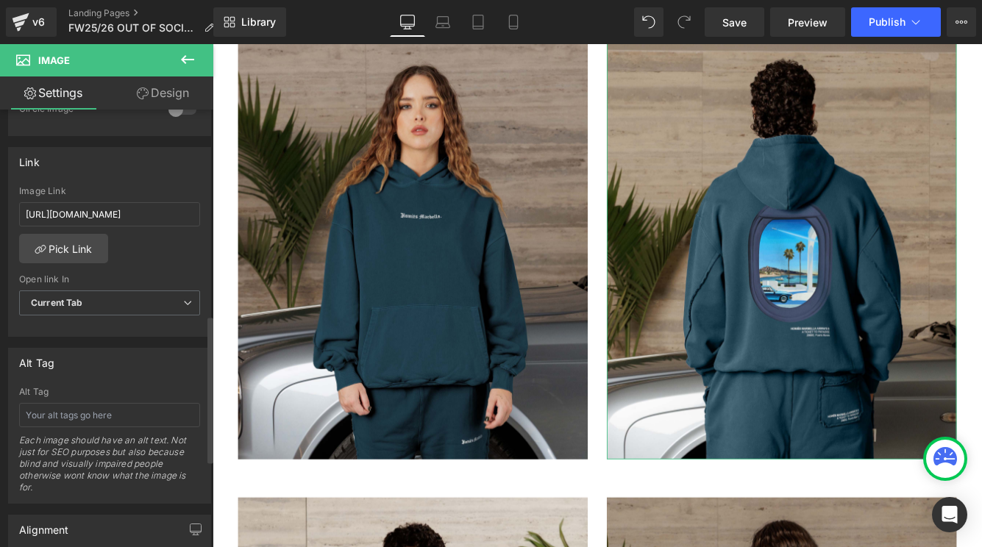
scroll to position [610, 0]
click at [135, 205] on input "https://cdn.shopify.com/s/files/1/0027/7780/8941/files/VIDEOGAME7.0SETDARKBLUEM…" at bounding box center [109, 212] width 181 height 24
type input "/products/videogame-6-0-kids-zipper-hoodie-vintage-light-grey-copy"
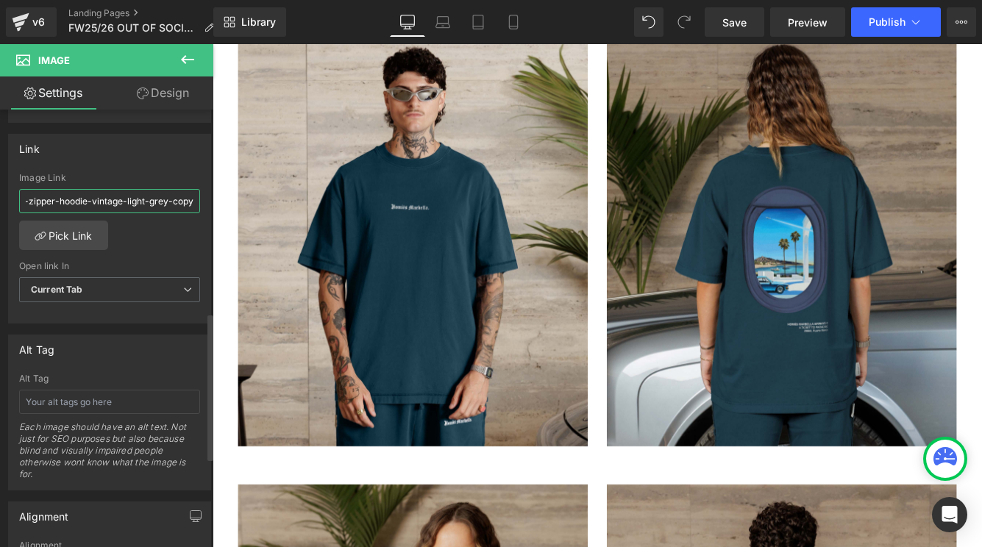
scroll to position [590, 0]
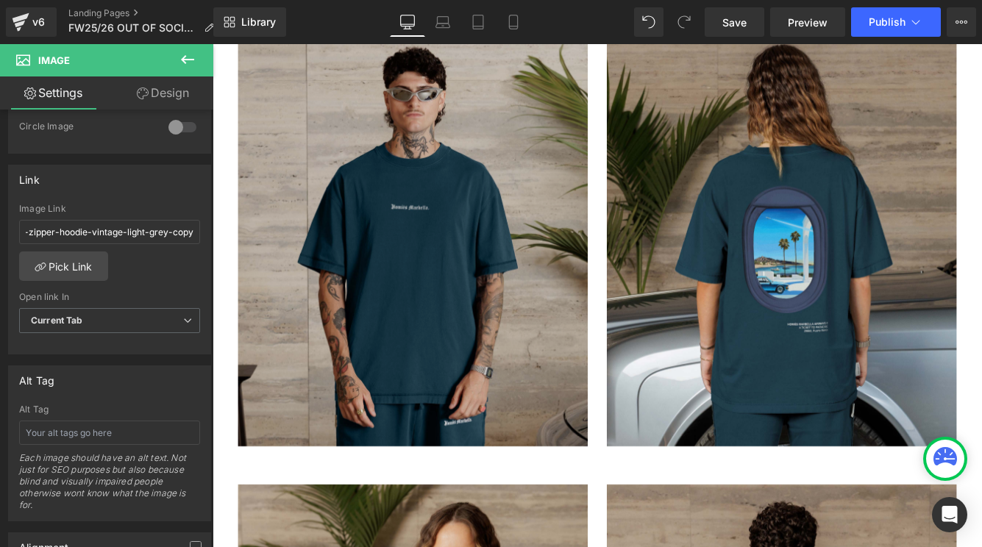
click at [332, 434] on img at bounding box center [444, 263] width 404 height 491
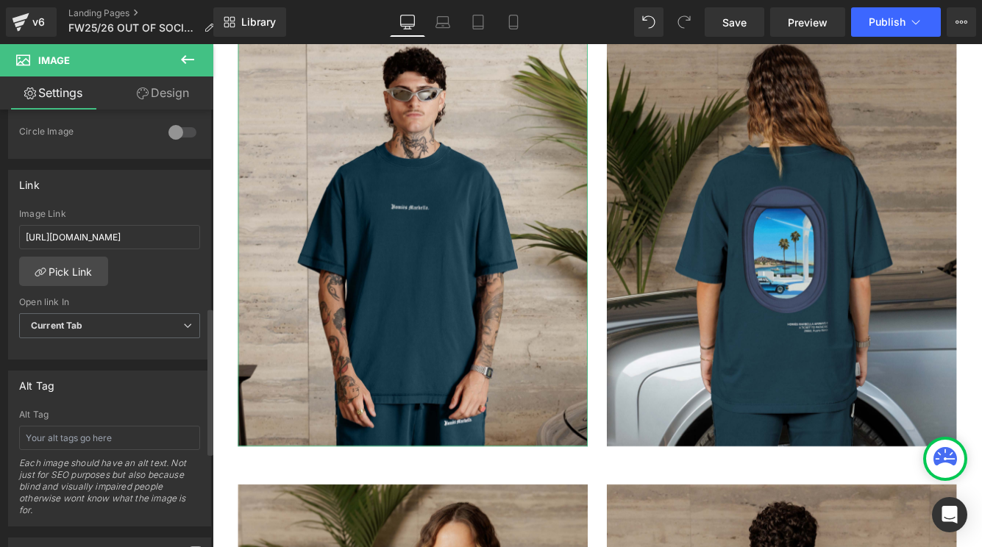
scroll to position [587, 0]
click at [65, 264] on link "Pick Link" at bounding box center [63, 269] width 89 height 29
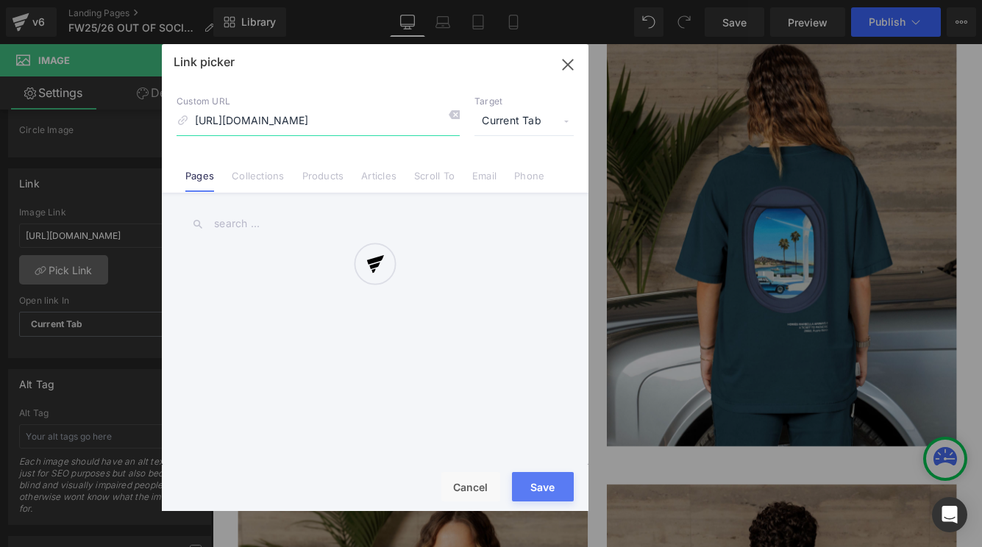
scroll to position [0, 337]
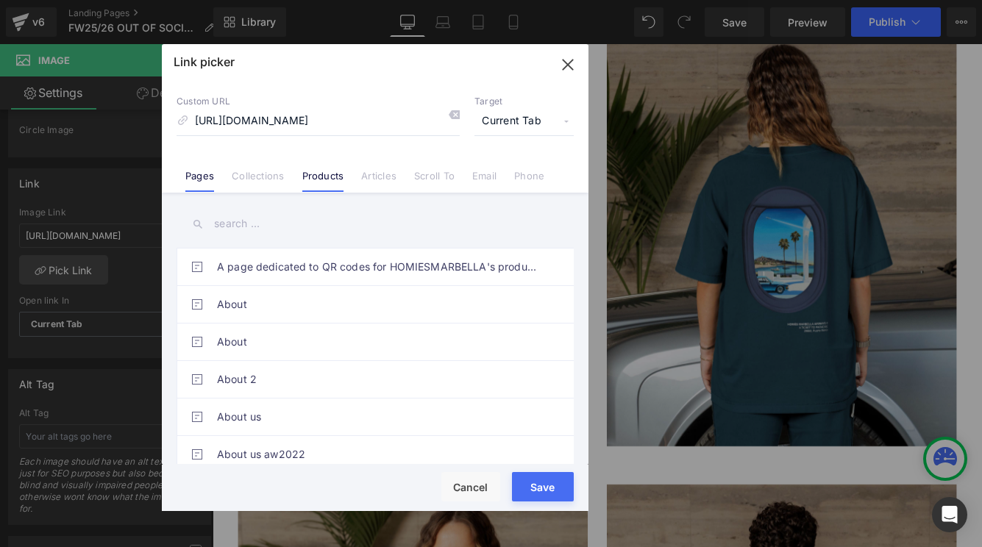
click at [336, 165] on li "Products" at bounding box center [323, 170] width 60 height 26
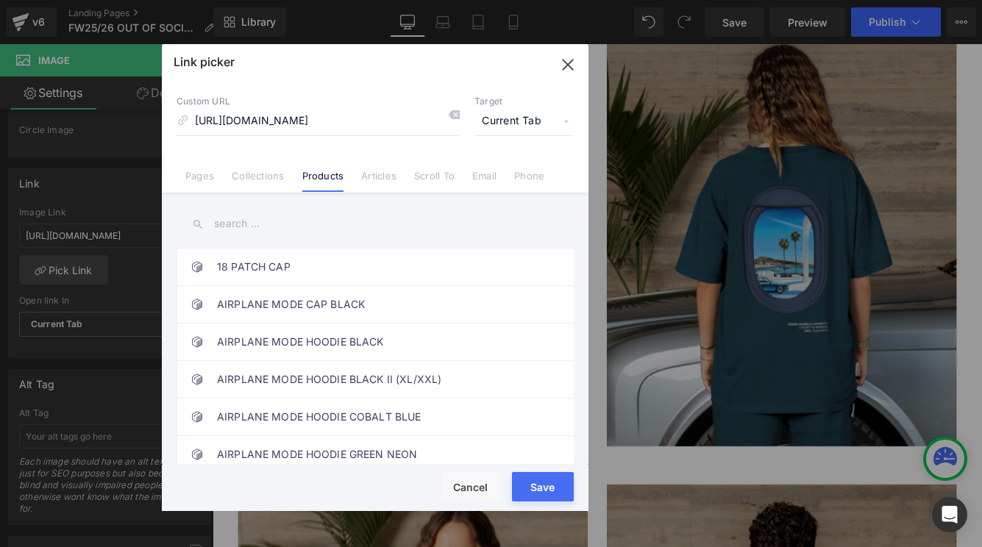
click at [290, 228] on input "text" at bounding box center [374, 223] width 397 height 33
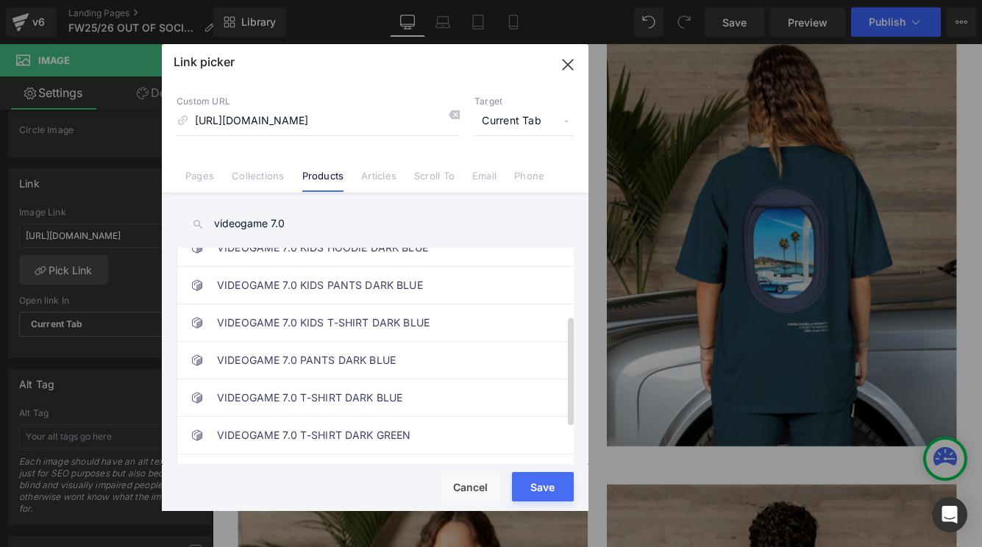
scroll to position [133, 0]
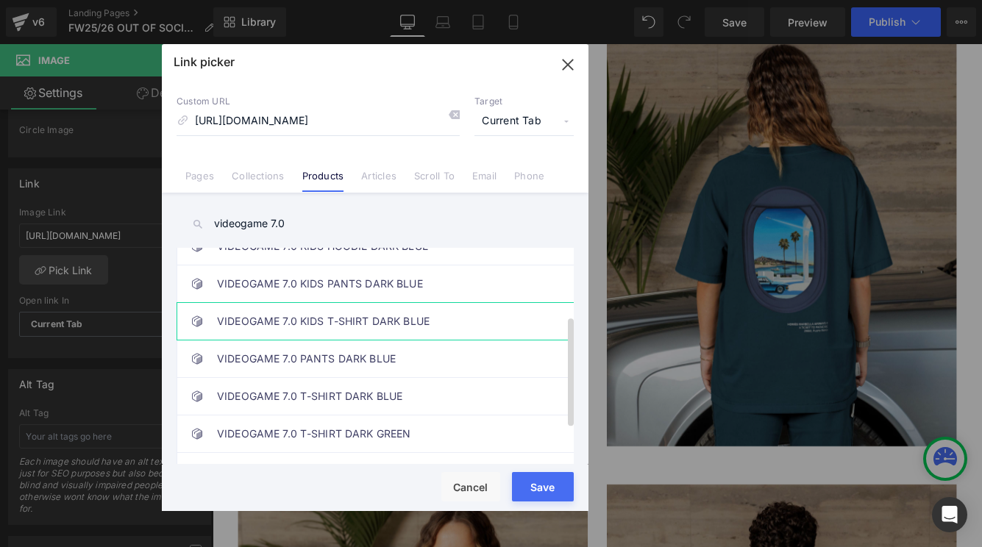
type input "videogame 7.0"
click at [312, 316] on link "VIDEOGAME 7.0 KIDS T-SHIRT DARK BLUE" at bounding box center [378, 321] width 323 height 37
click at [559, 491] on button "Save" at bounding box center [543, 486] width 62 height 29
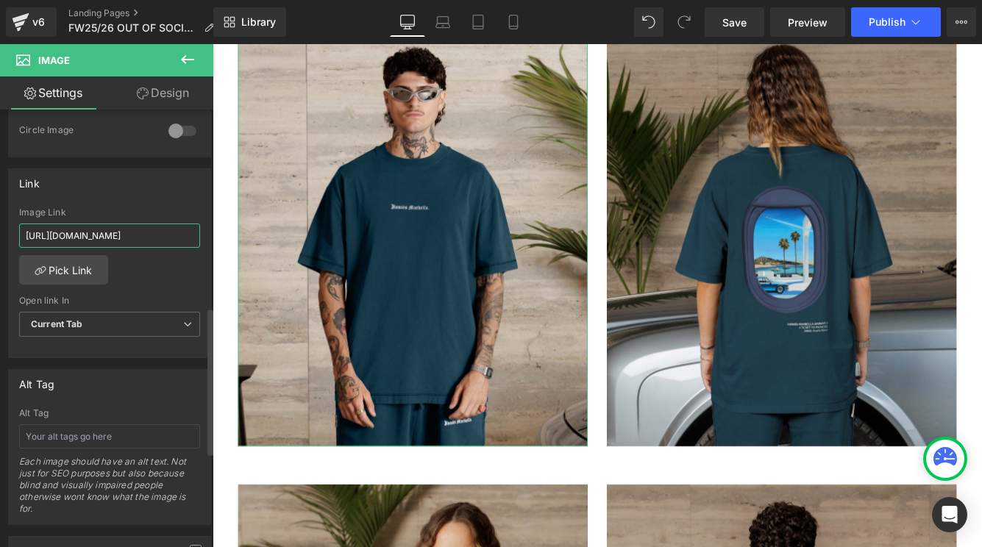
click at [155, 231] on input "https://cdn.shopify.com/s/files/1/0027/7780/8941/files/VIDEOGAME7.0T-SHIRTDARKB…" at bounding box center [109, 236] width 181 height 24
type input "/products/videogame-7-0-kids-t-shirt-dark-blue"
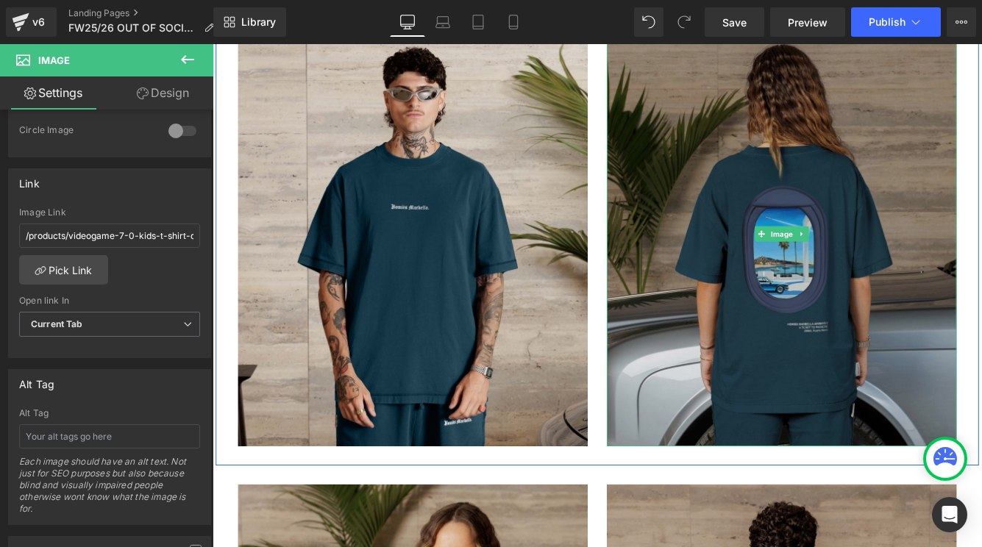
click at [782, 393] on img at bounding box center [870, 263] width 404 height 491
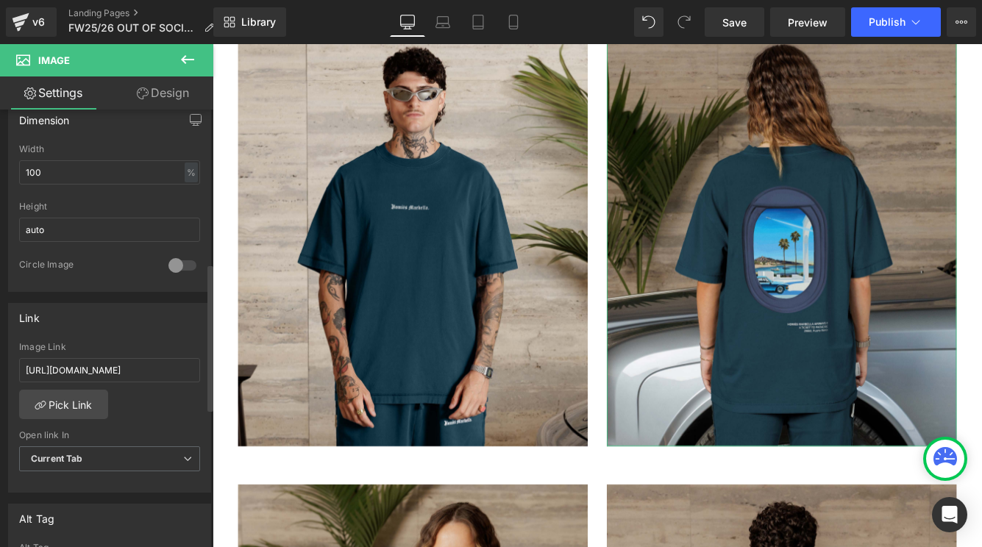
scroll to position [457, 0]
click at [115, 362] on input "https://cdn.shopify.com/s/files/1/0027/7780/8941/files/VIDEOGAME7.0T-SHIRTDARKB…" at bounding box center [109, 366] width 181 height 24
paste input "/products/videogame-7-0-kids-t-shirt-dark-blue"
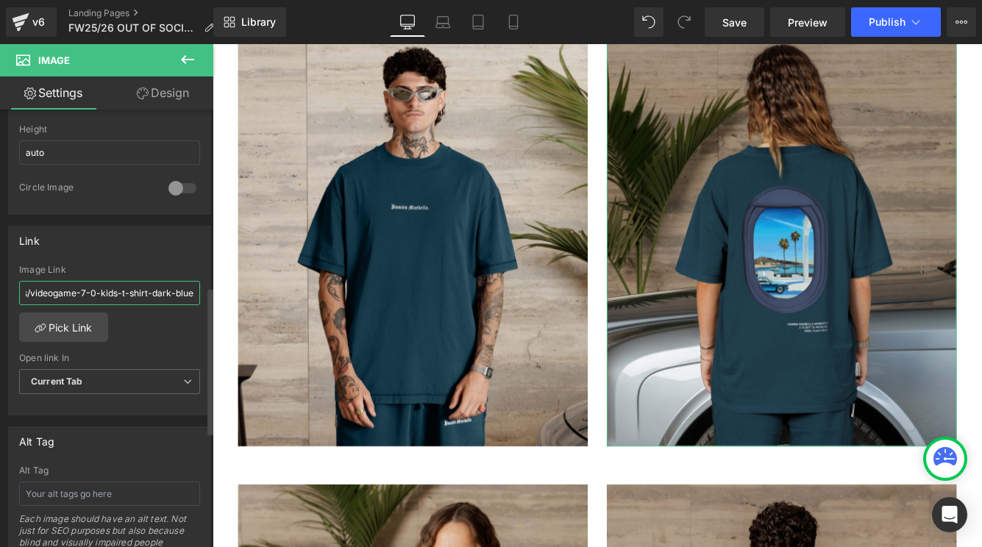
scroll to position [526, 0]
type input "/products/videogame-7-0-kids-t-shirt-dark-blue"
click at [178, 350] on div "https://cdn.shopify.com/s/files/1/0027/7780/8941/files/VIDEOGAME7.0T-SHIRTDARKB…" at bounding box center [109, 343] width 201 height 151
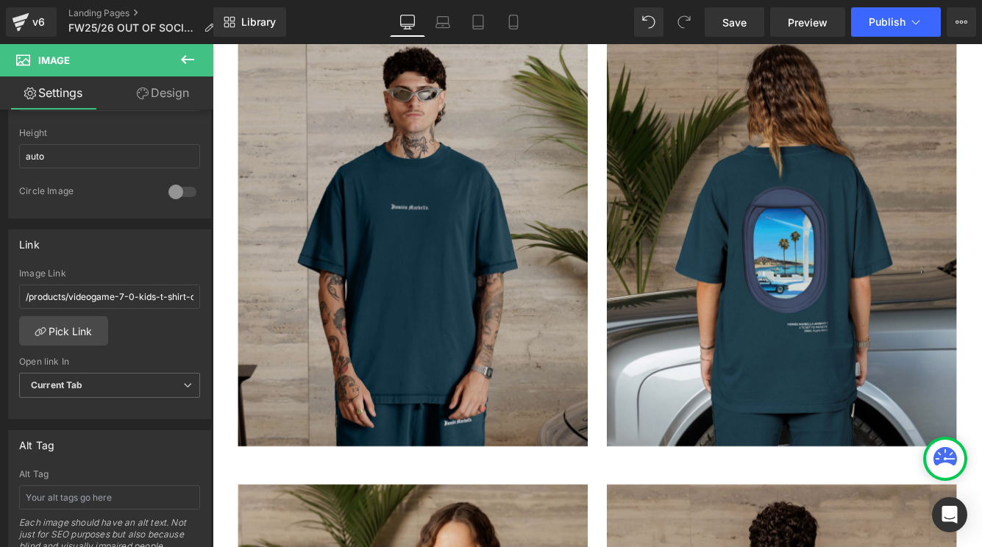
click at [346, 404] on img at bounding box center [444, 263] width 404 height 491
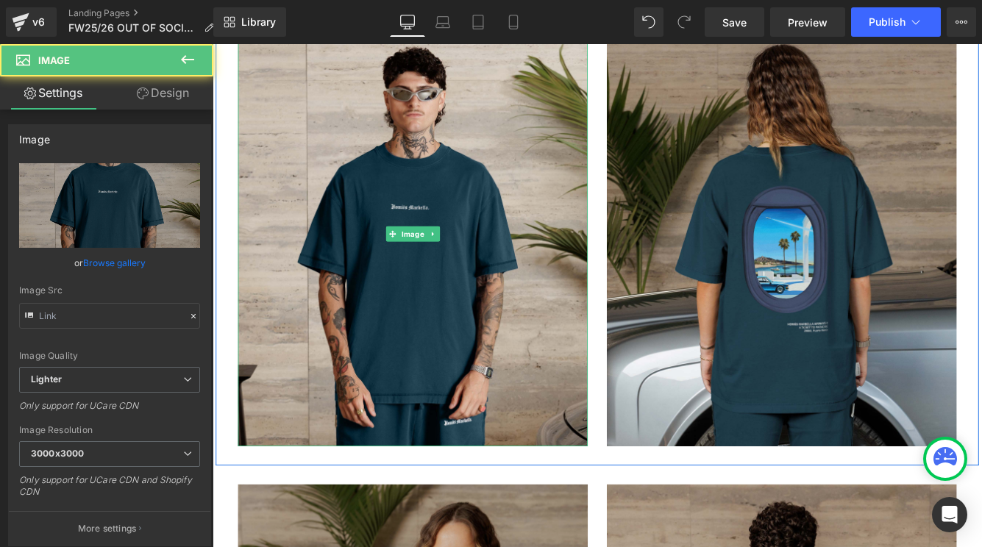
scroll to position [7173, 0]
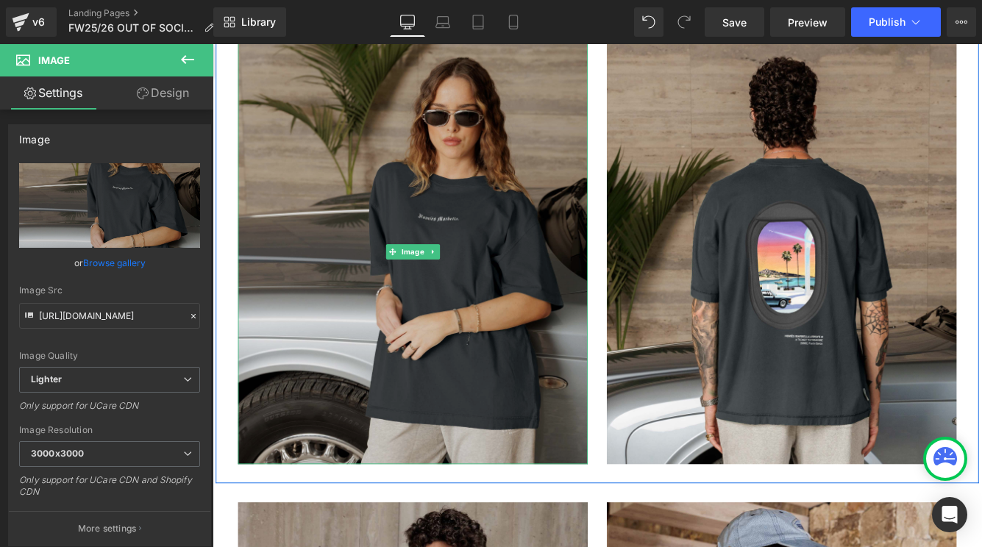
scroll to position [7511, 0]
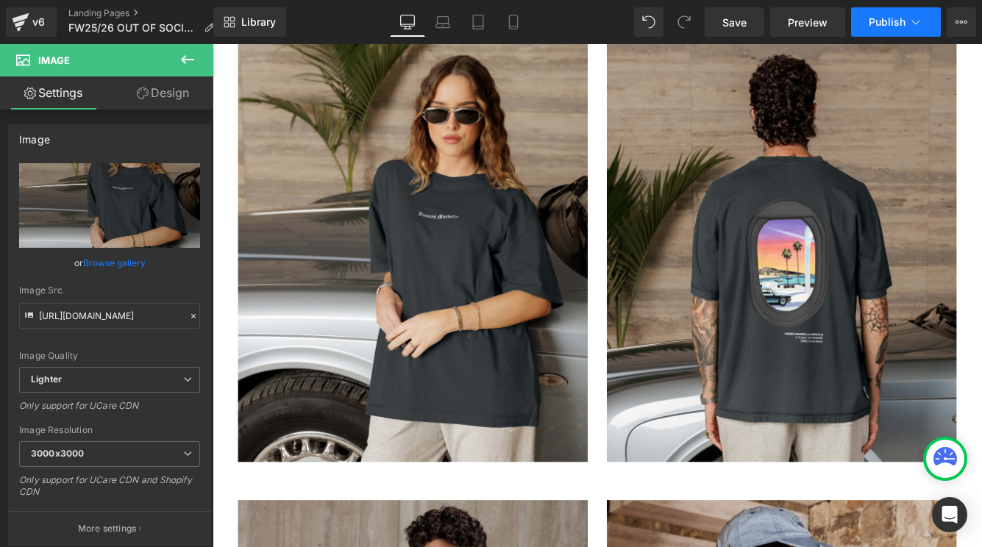
click at [889, 18] on span "Publish" at bounding box center [886, 22] width 37 height 12
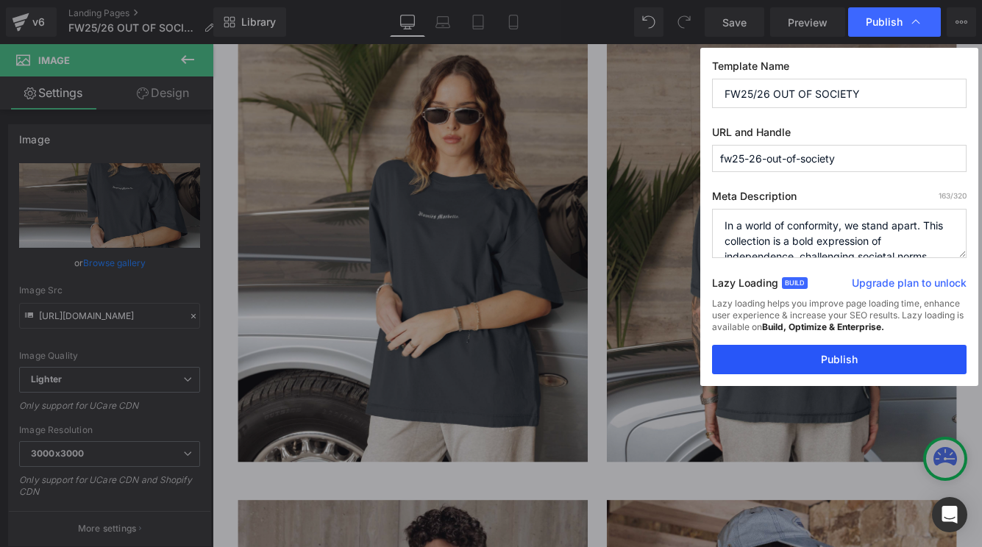
click at [832, 363] on button "Publish" at bounding box center [839, 359] width 254 height 29
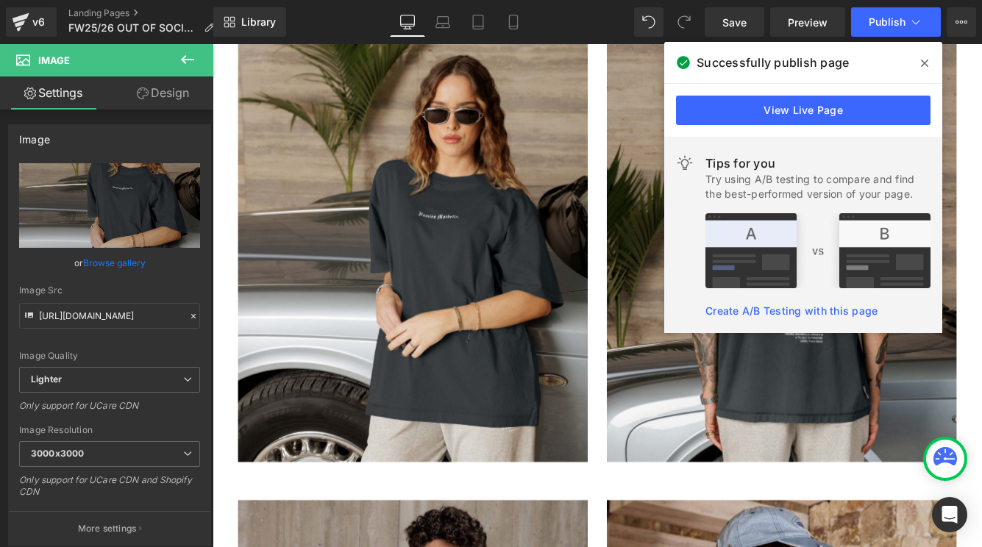
click at [922, 62] on icon at bounding box center [923, 63] width 7 height 7
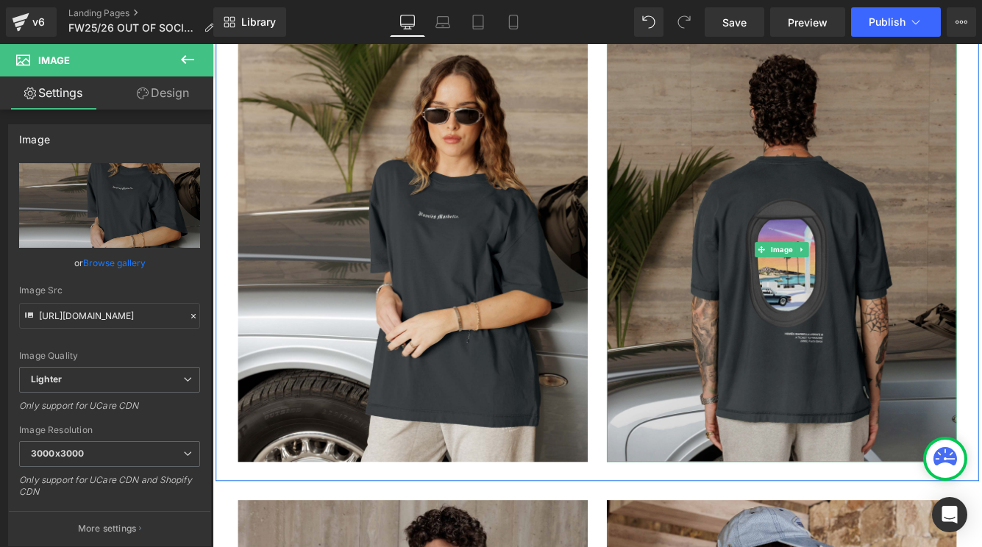
click at [981, 272] on img at bounding box center [870, 281] width 404 height 491
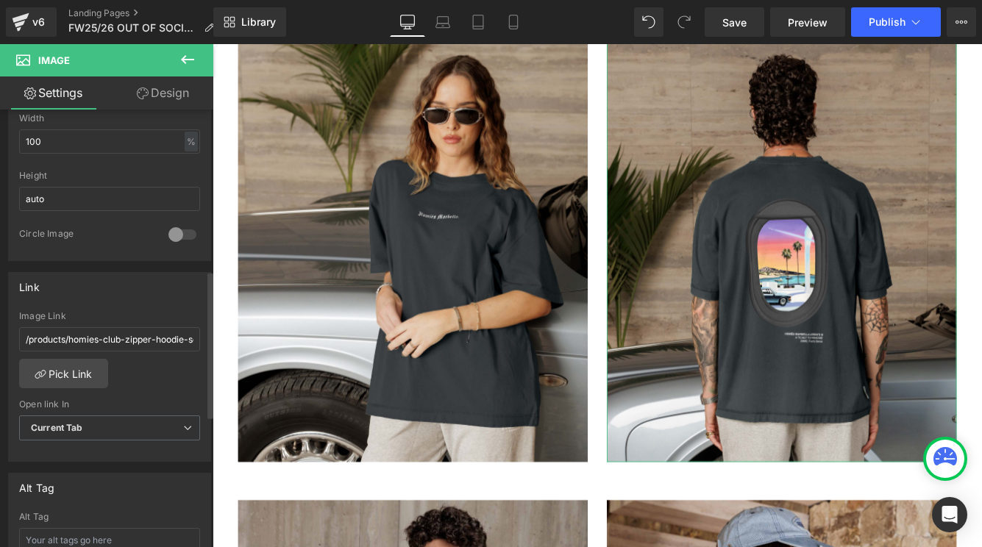
scroll to position [487, 0]
click at [135, 329] on input "/products/homies-club-zipper-hoodie-set-navy" at bounding box center [109, 335] width 181 height 24
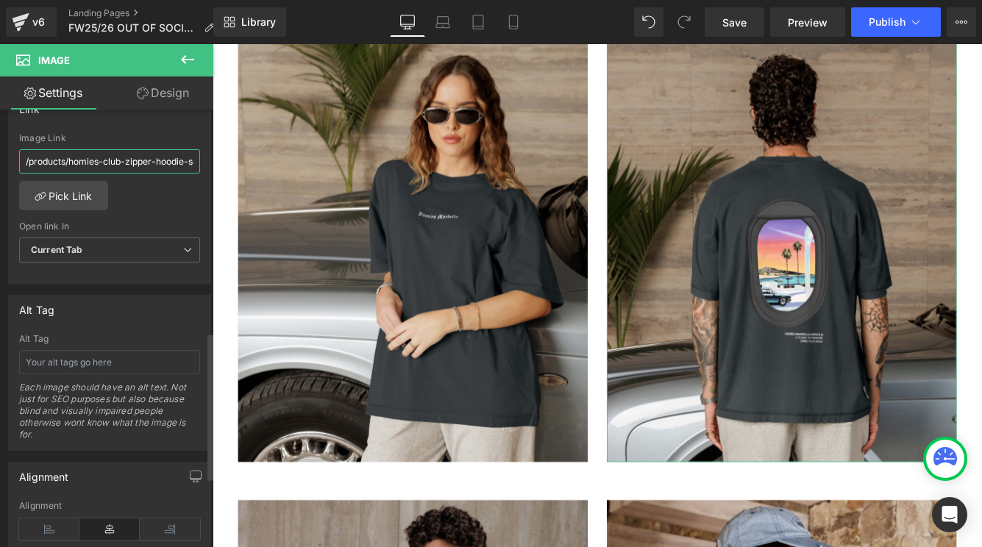
scroll to position [659, 0]
click at [157, 171] on input "/products/homies-club-zipper-hoodie-set-navy" at bounding box center [109, 163] width 181 height 24
click at [54, 197] on link "Pick Link" at bounding box center [63, 197] width 89 height 29
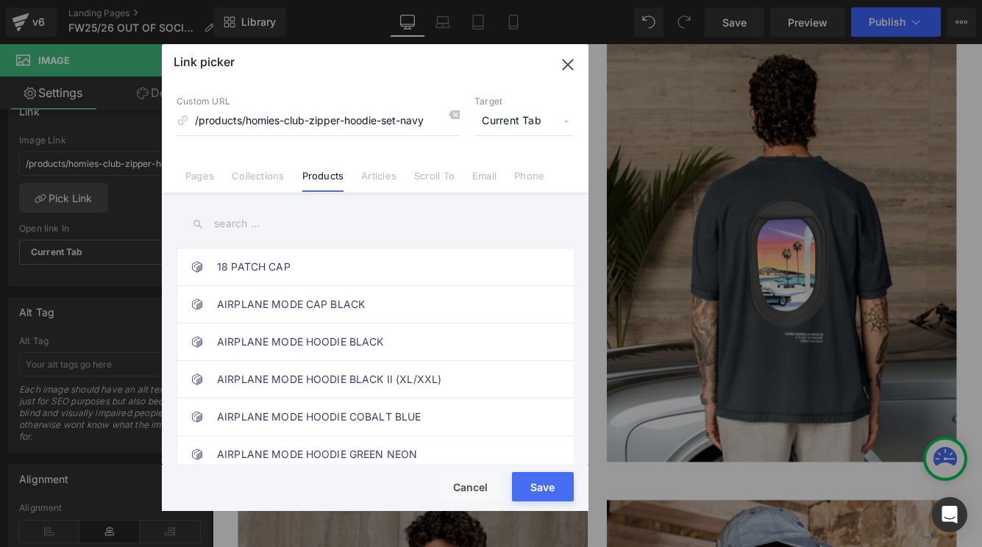
click at [347, 221] on input "text" at bounding box center [374, 223] width 397 height 33
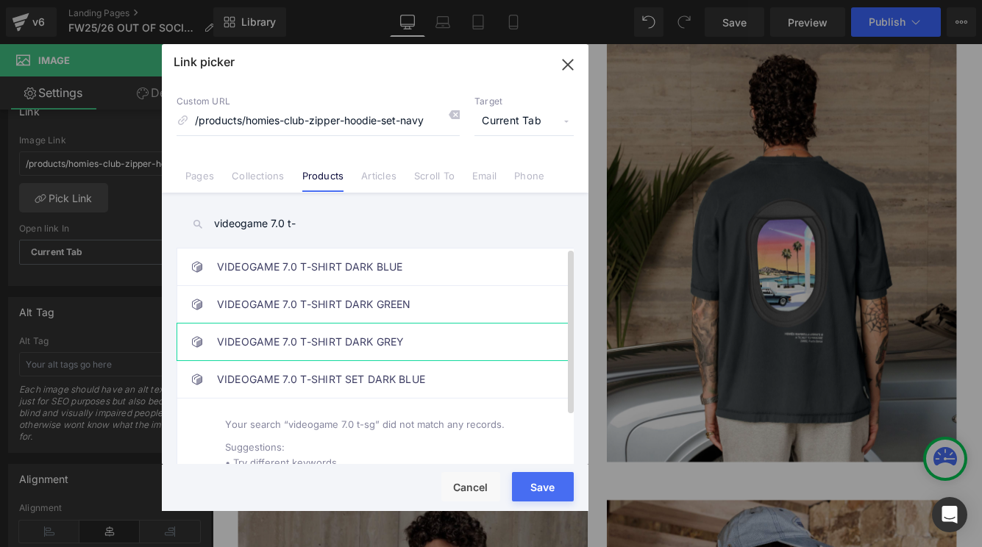
type input "videogame 7.0 t-"
click at [431, 339] on link "VIDEOGAME 7.0 T-SHIRT DARK GREY" at bounding box center [378, 341] width 323 height 37
click at [551, 487] on button "Save" at bounding box center [543, 486] width 62 height 29
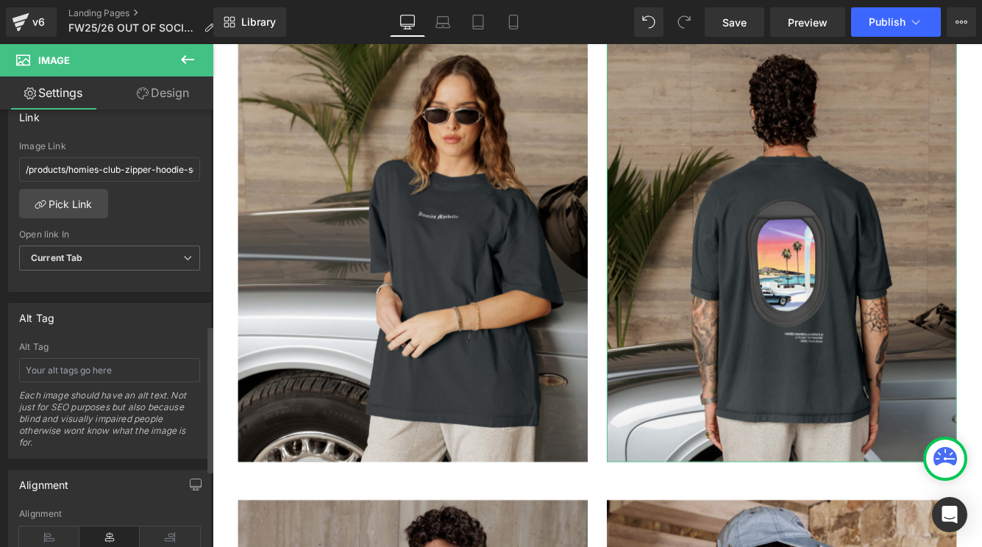
scroll to position [637, 0]
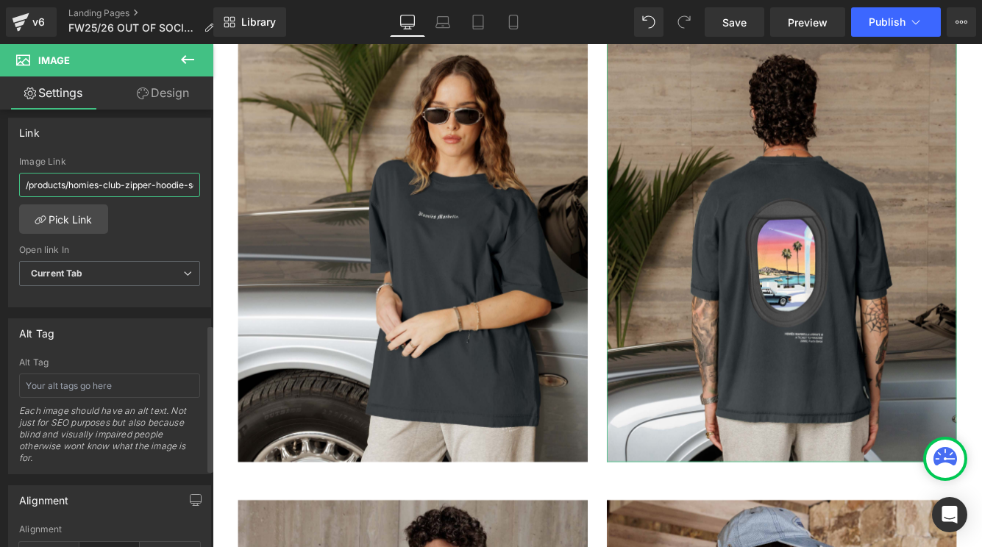
click at [109, 183] on input "/products/homies-club-zipper-hoodie-set-navy" at bounding box center [109, 185] width 181 height 24
type input "/products/videogame-7-0-tshirt-vintage-grey"
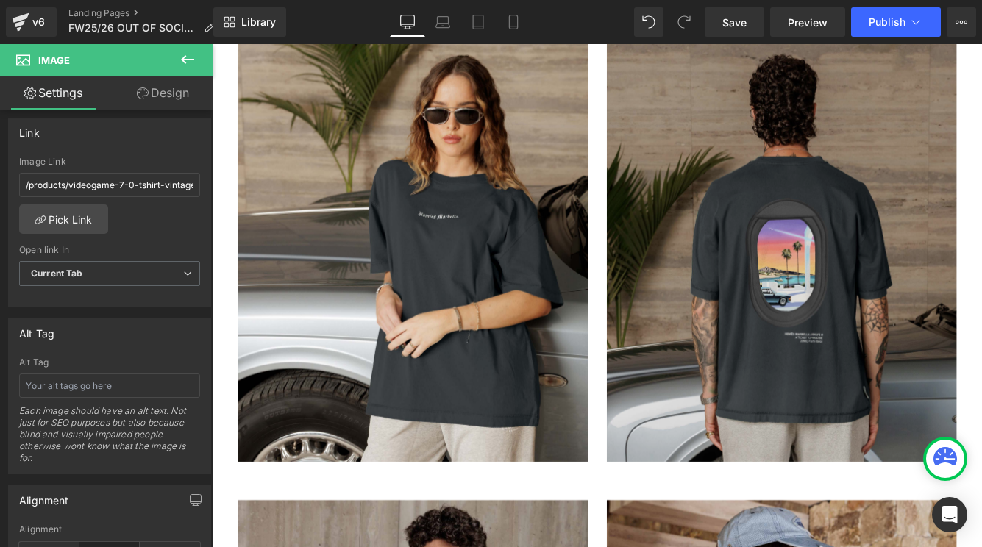
click at [785, 356] on img at bounding box center [870, 281] width 404 height 491
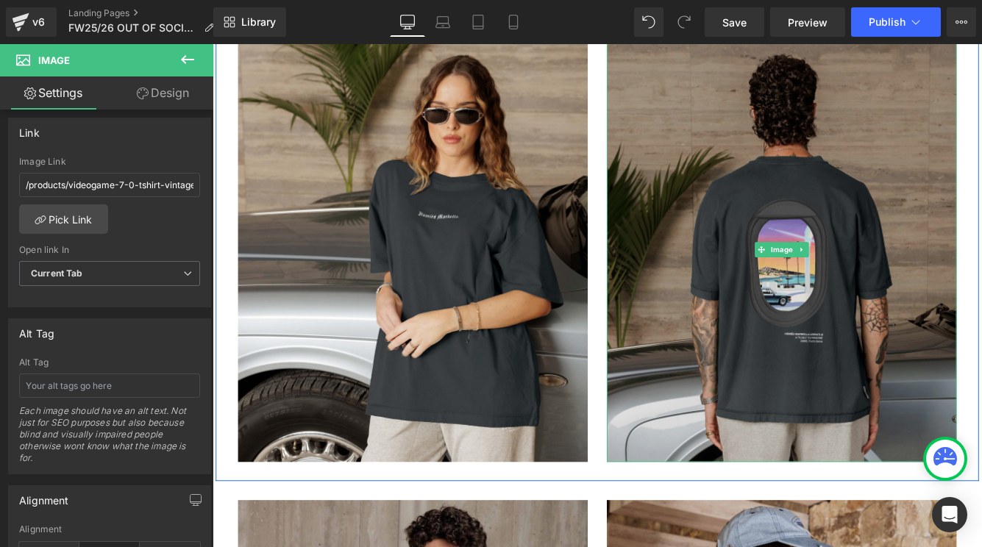
click at [782, 310] on img at bounding box center [870, 281] width 404 height 491
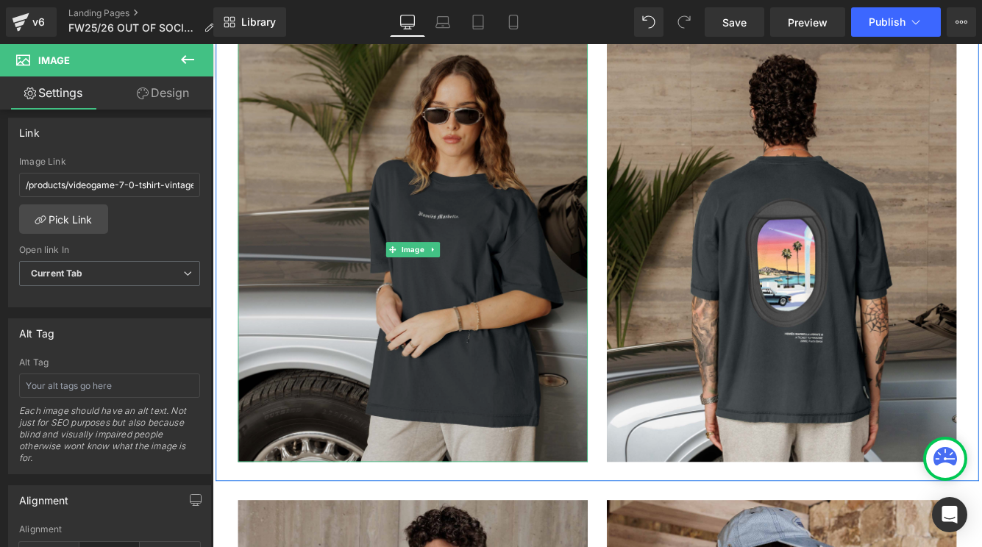
click at [423, 336] on img at bounding box center [444, 281] width 404 height 491
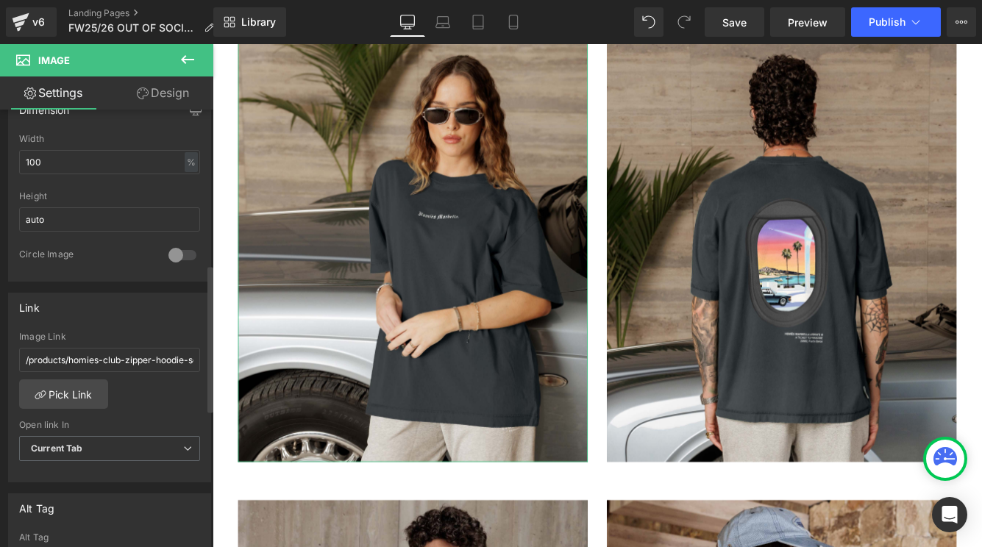
scroll to position [473, 0]
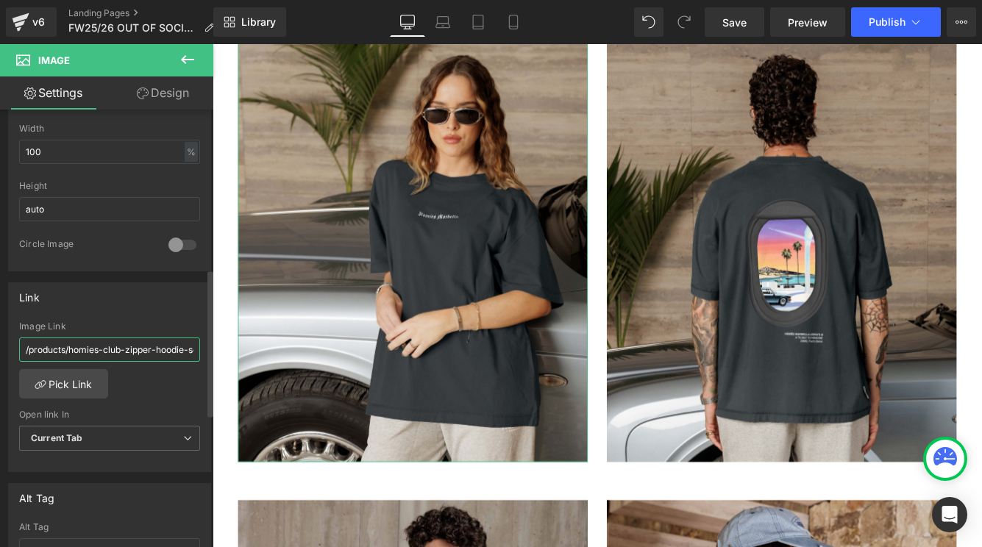
click at [113, 351] on input "/products/homies-club-zipper-hoodie-set-navy" at bounding box center [109, 349] width 181 height 24
paste input "videogame-7-0-tshirt-vintage-gre"
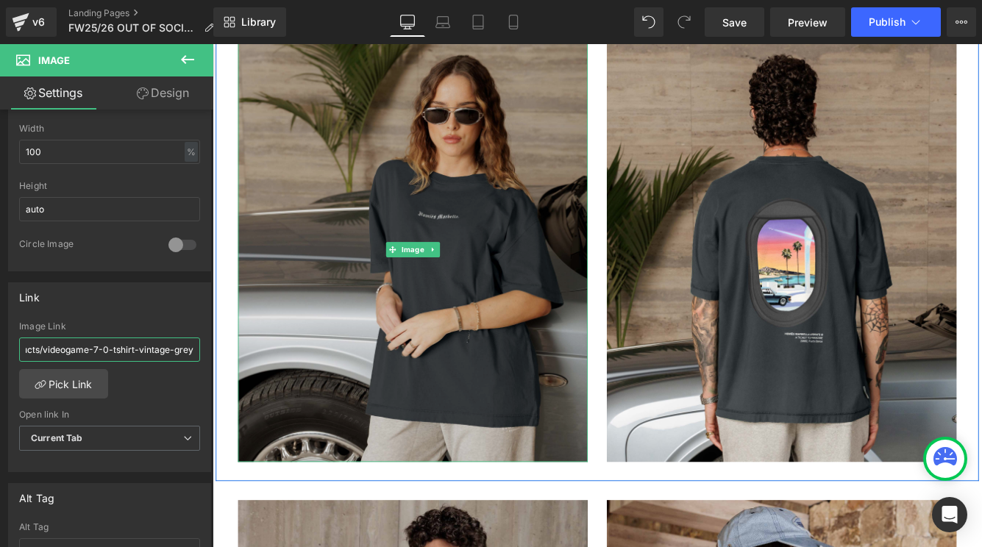
type input "/products/videogame-7-0-tshirt-vintage-grey"
click at [352, 377] on img at bounding box center [444, 281] width 404 height 491
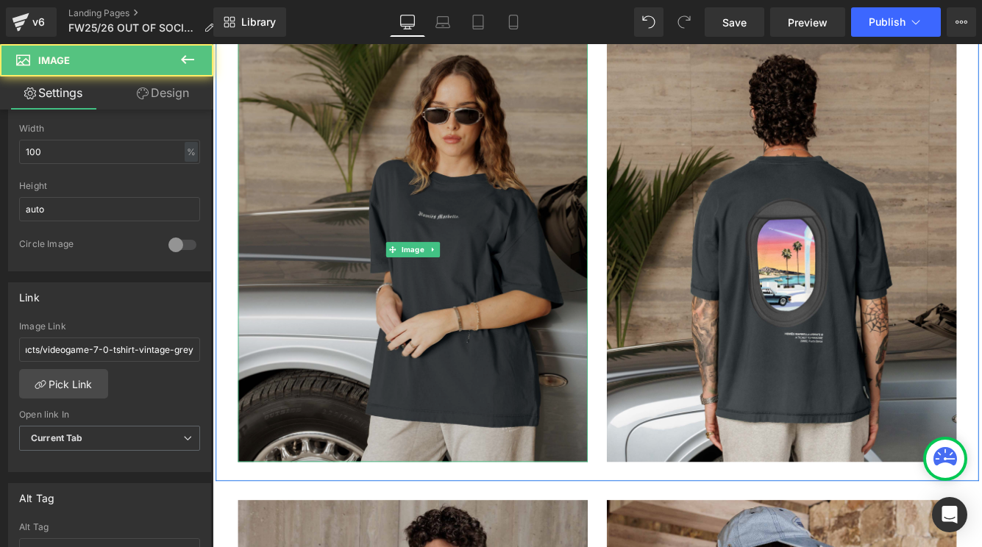
scroll to position [0, 0]
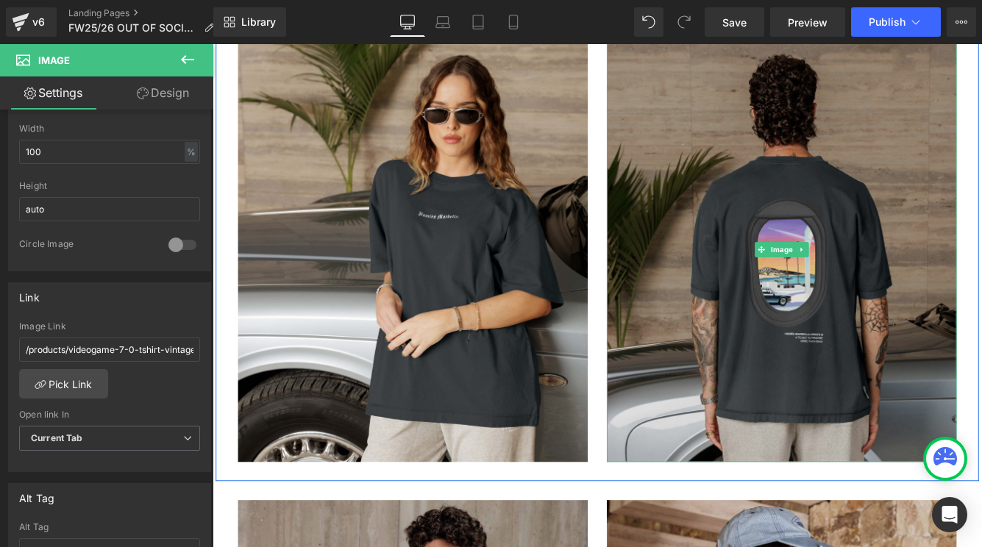
click at [768, 358] on img at bounding box center [870, 281] width 404 height 491
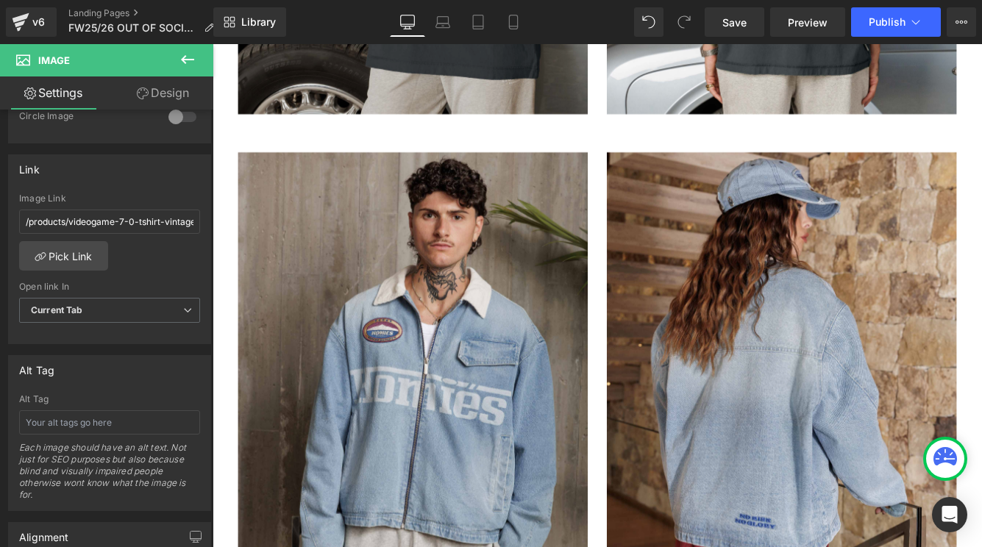
scroll to position [7943, 0]
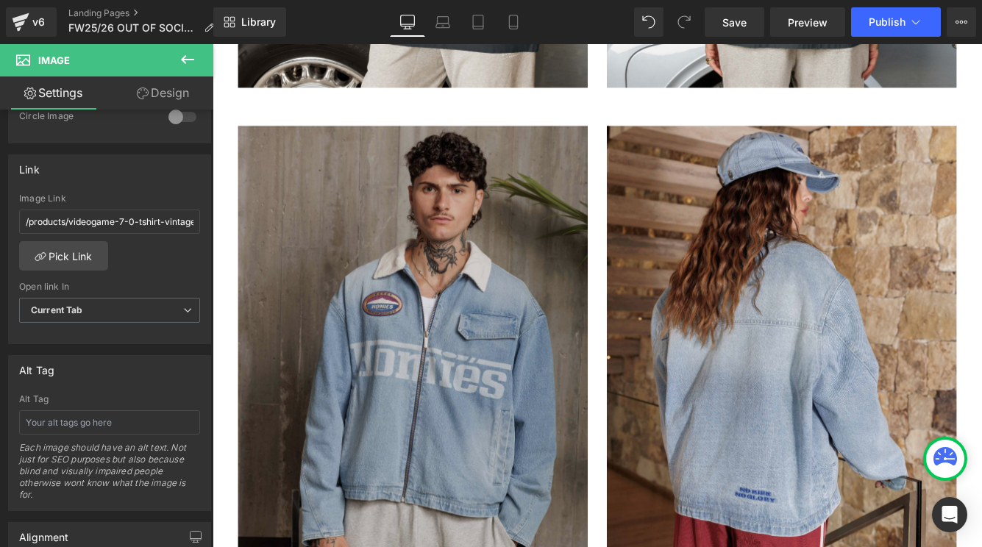
click at [304, 332] on img at bounding box center [444, 384] width 404 height 491
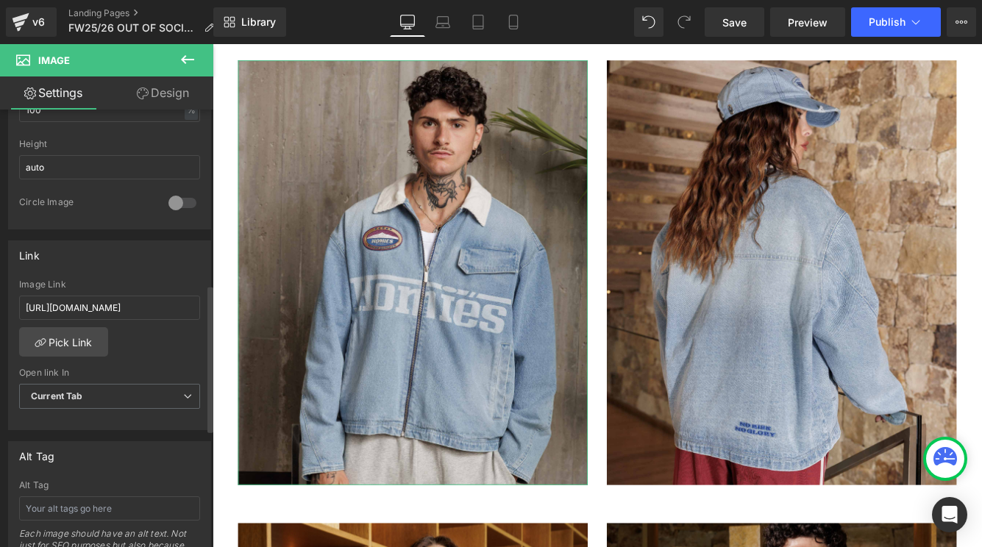
scroll to position [528, 0]
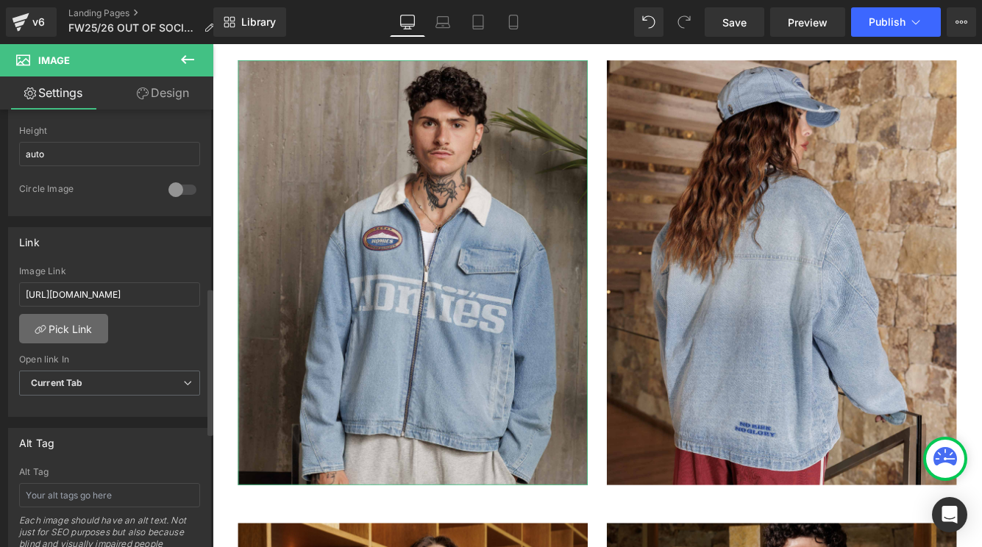
click at [64, 335] on link "Pick Link" at bounding box center [63, 328] width 89 height 29
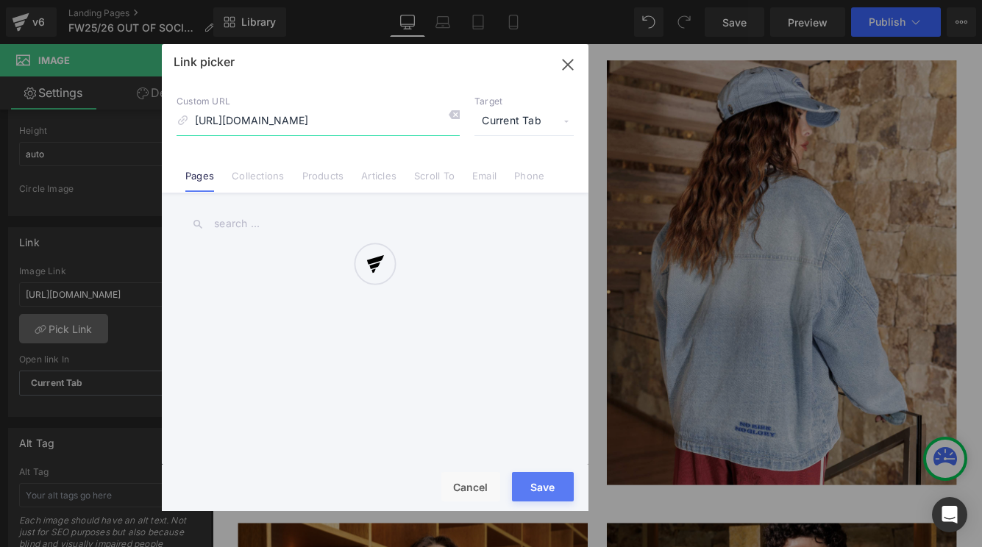
scroll to position [0, 207]
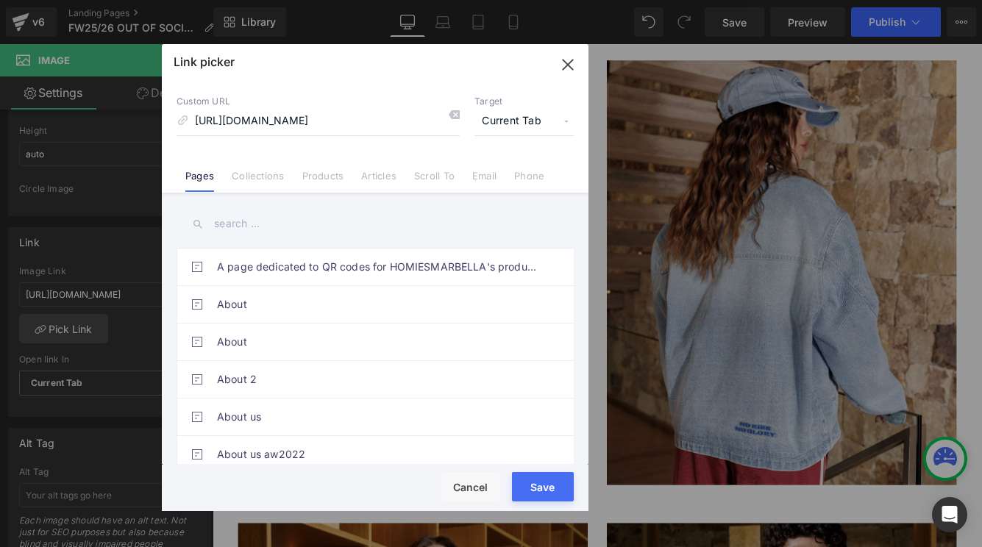
click at [255, 228] on input "text" at bounding box center [374, 223] width 397 height 33
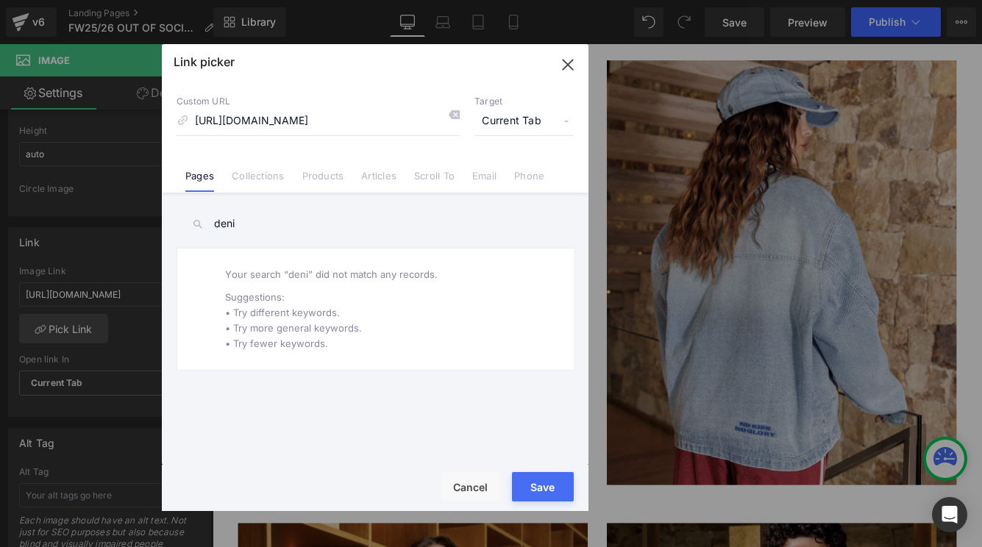
click at [354, 211] on input "deni" at bounding box center [374, 223] width 397 height 33
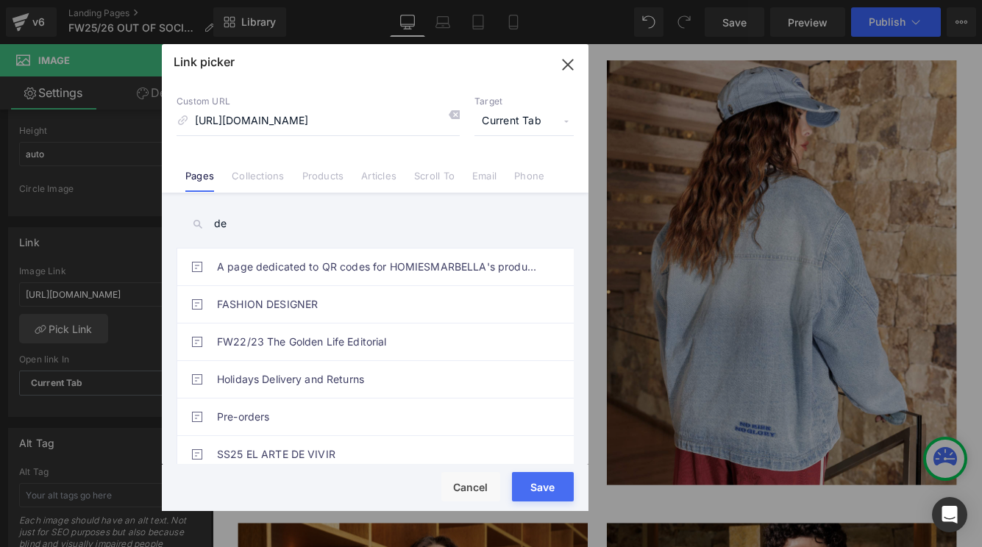
type input "d"
paste input "DENIM_JACKET_WOMAN_BACK"
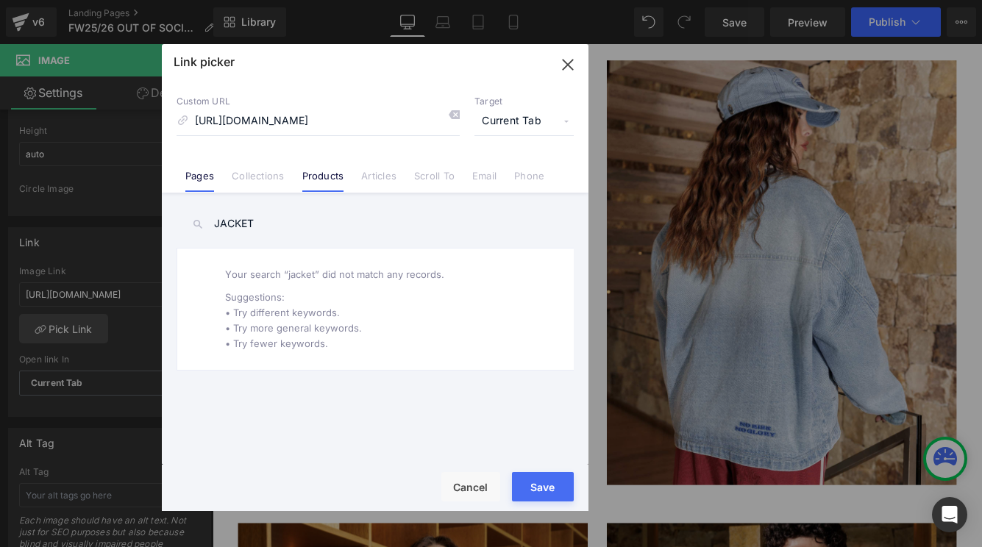
click at [333, 186] on link "Products" at bounding box center [323, 181] width 42 height 22
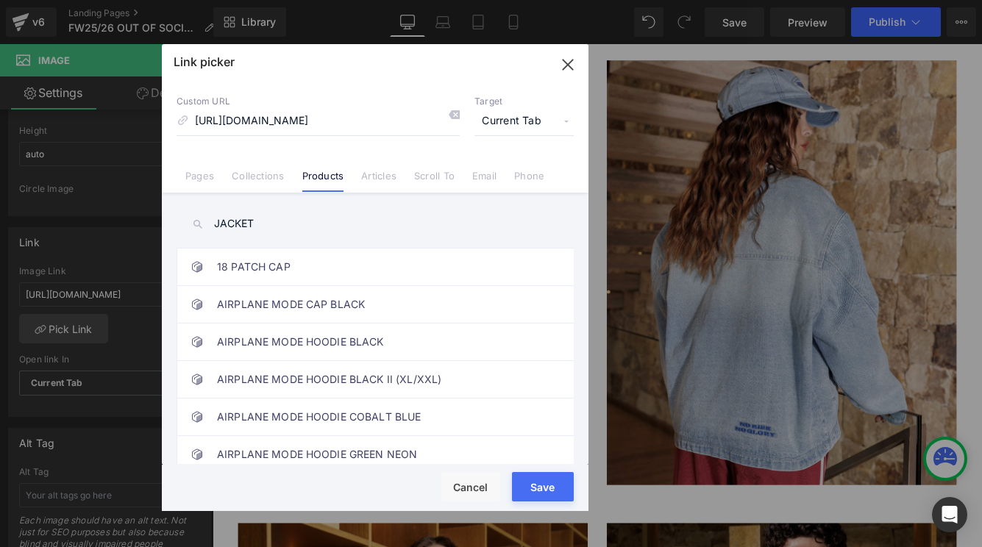
click at [215, 225] on input "JACKET" at bounding box center [374, 223] width 397 height 33
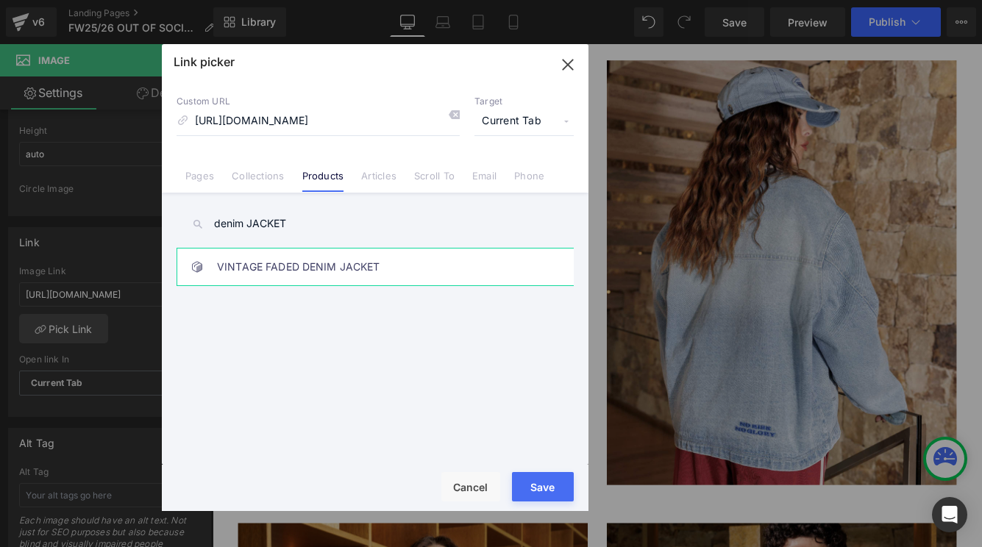
type input "denim JACKET"
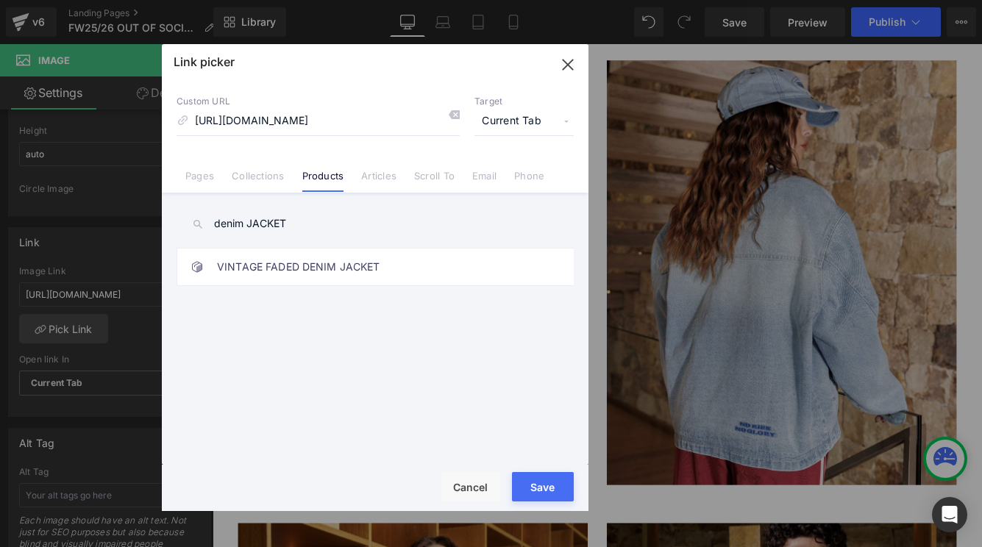
drag, startPoint x: 384, startPoint y: 269, endPoint x: 597, endPoint y: 2, distance: 341.6
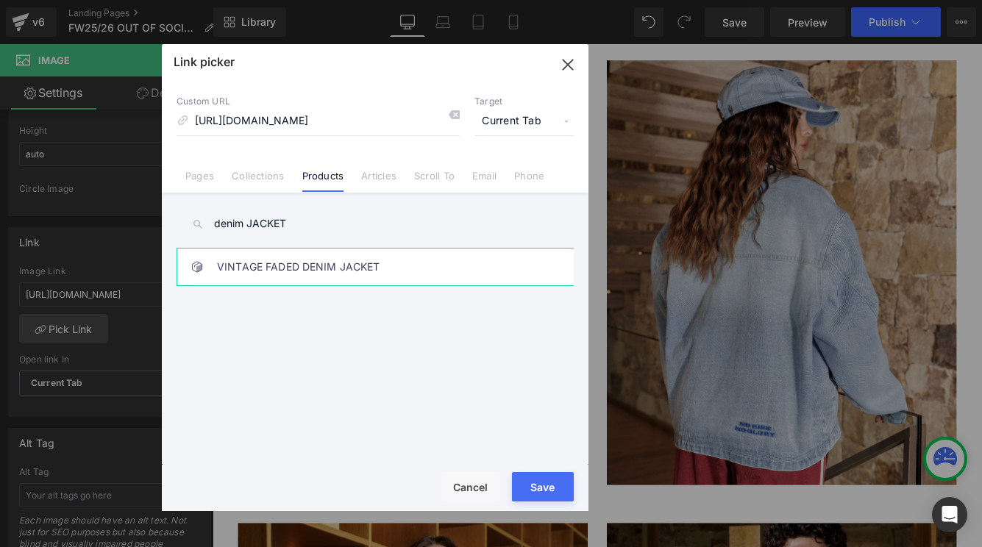
click at [318, 275] on link "VINTAGE FADED DENIM JACKET" at bounding box center [378, 267] width 323 height 37
click at [540, 486] on button "Save" at bounding box center [543, 486] width 62 height 29
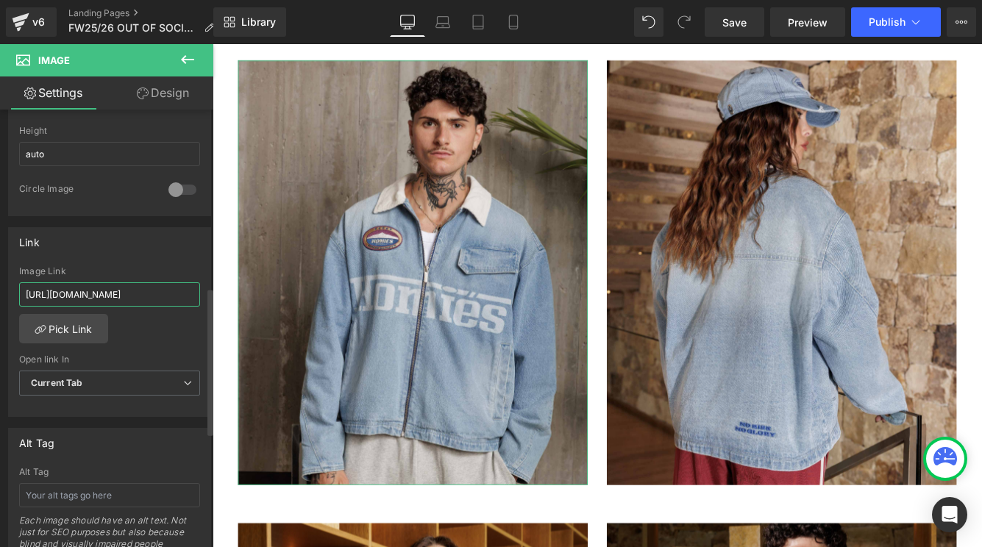
click at [153, 287] on input "https://cdn.shopify.com/s/files/1/0027/7780/8941/files/DEMINJACKETMEN1.jpg?v=17…" at bounding box center [109, 294] width 181 height 24
click at [137, 306] on div "Image Link https://cdn.shopify.com/s/files/1/0027/7780/8941/files/DEMINJACKETME…" at bounding box center [109, 290] width 181 height 48
click at [142, 301] on input "https://cdn.shopify.com/s/files/1/0027/7780/8941/files/DEMINJACKETMEN1.jpg?v=17…" at bounding box center [109, 294] width 181 height 24
type input "/products/vintage-fade-denim-jacket"
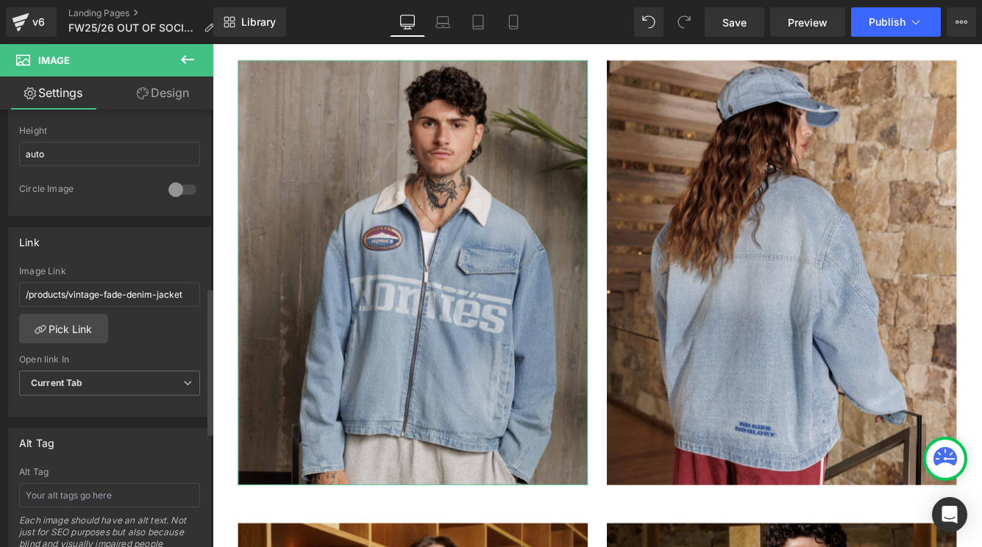
click at [143, 326] on div "https://cdn.shopify.com/s/files/1/0027/7780/8941/files/DEMINJACKETMEN1.jpg?v=17…" at bounding box center [109, 341] width 201 height 151
click at [134, 290] on input "/products/vintage-fade-denim-jacket" at bounding box center [109, 294] width 181 height 24
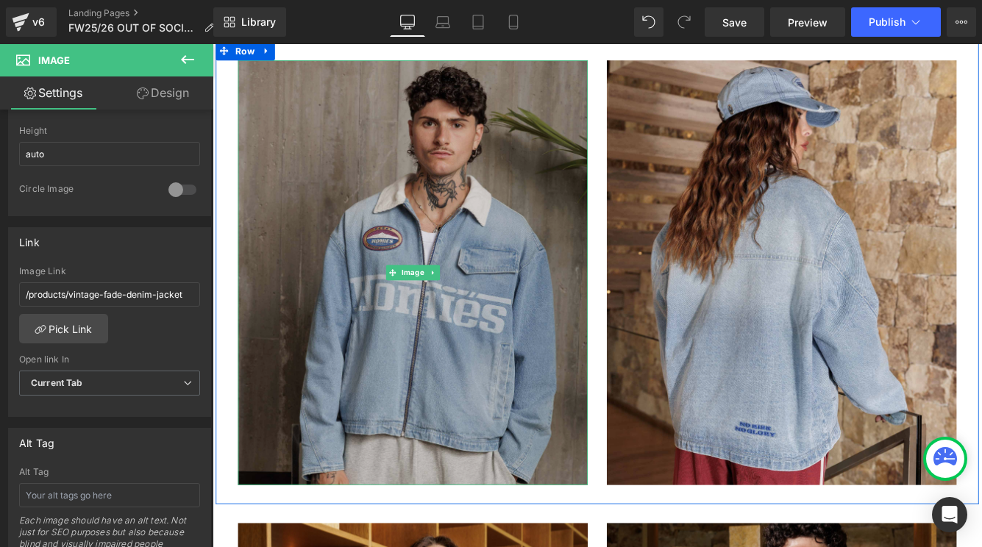
click at [387, 379] on img at bounding box center [444, 308] width 404 height 491
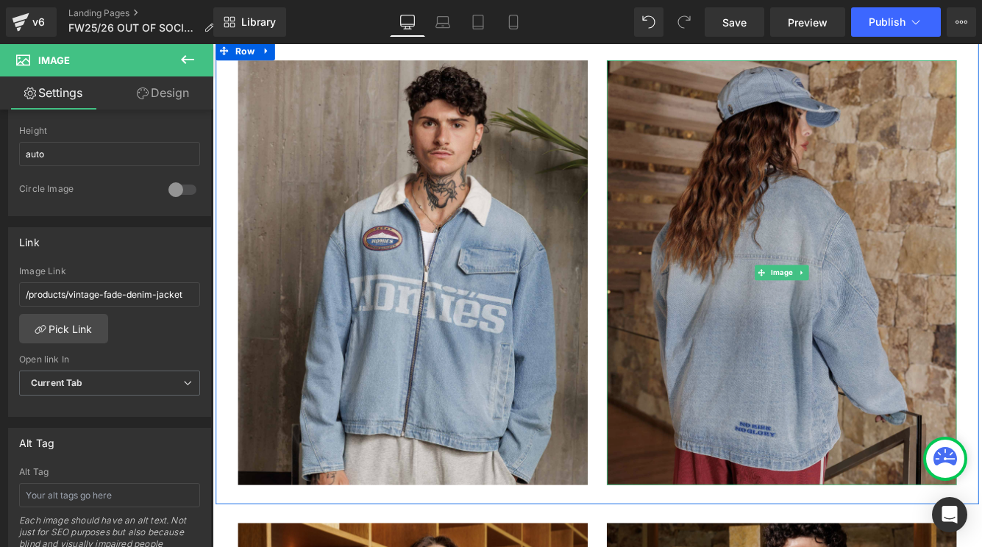
click at [767, 382] on img at bounding box center [870, 308] width 404 height 491
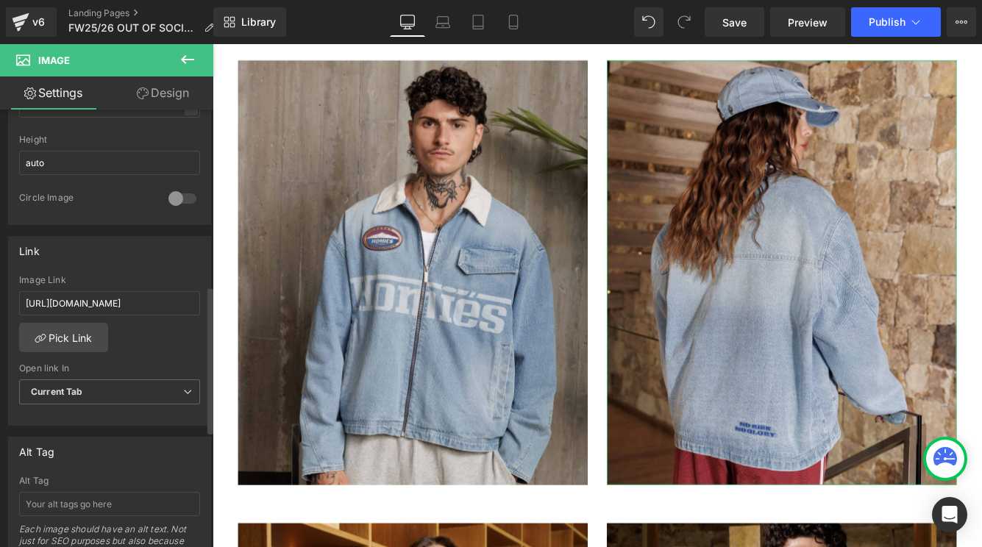
scroll to position [526, 0]
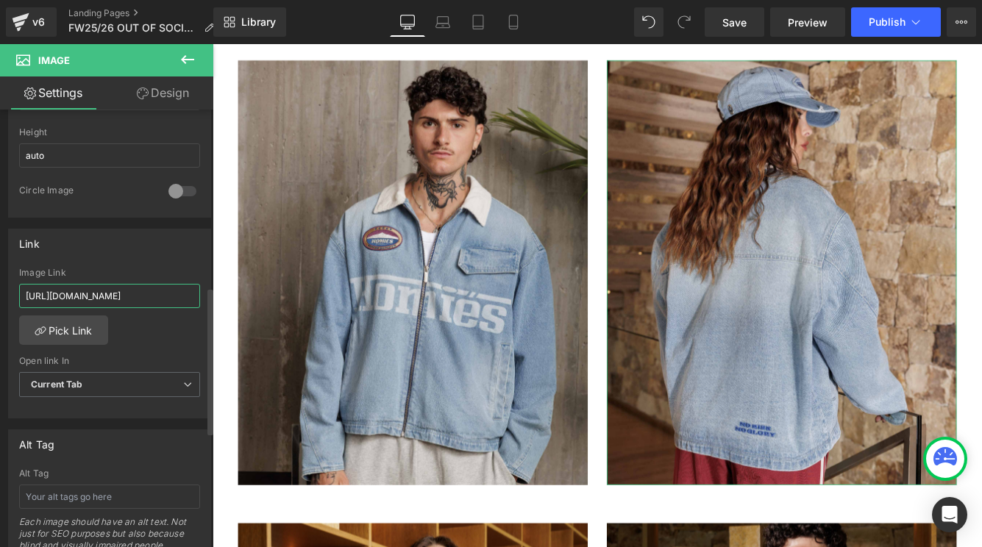
click at [137, 306] on input "https://cdn.shopify.com/s/files/1/0027/7780/8941/files/DENIMJACKETWOMANBACK.jpg…" at bounding box center [109, 296] width 181 height 24
click at [137, 298] on input "https://cdn.shopify.com/s/files/1/0027/7780/8941/files/DENIMJACKETWOMANBACK.jpg…" at bounding box center [109, 296] width 181 height 24
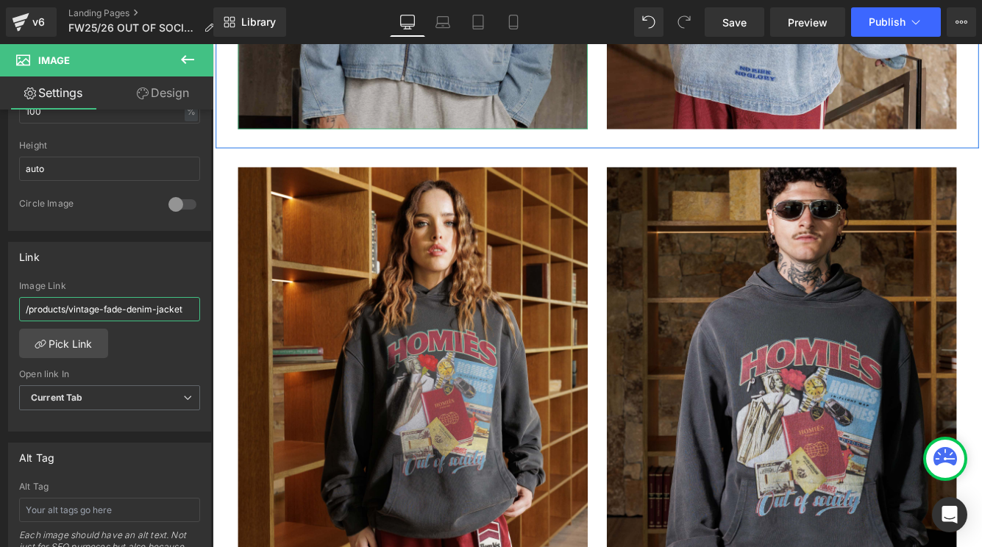
scroll to position [8446, 0]
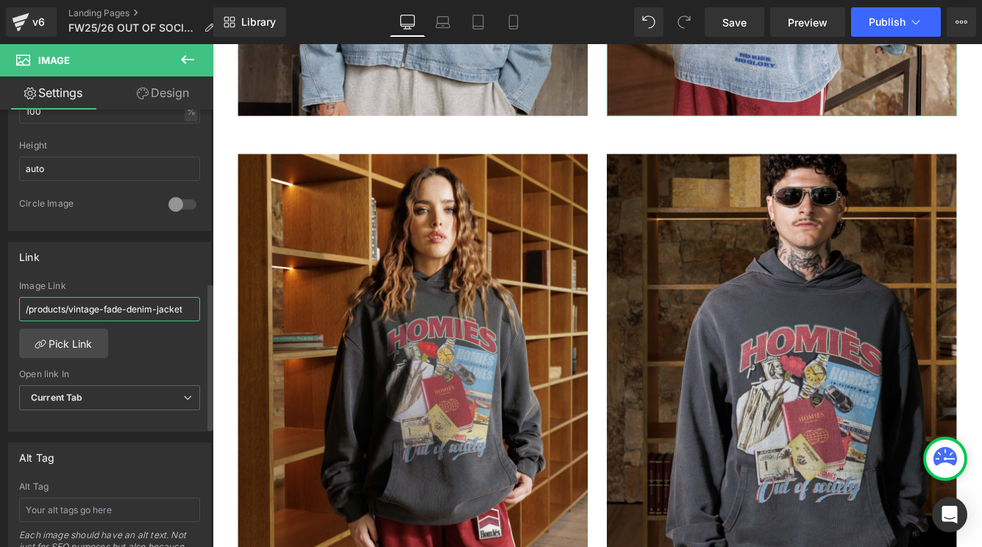
type input "/products/vintage-fade-denim-jacket"
click at [143, 343] on div "https://cdn.shopify.com/s/files/1/0027/7780/8941/files/DENIMJACKETWOMANBACK.jpg…" at bounding box center [109, 356] width 201 height 151
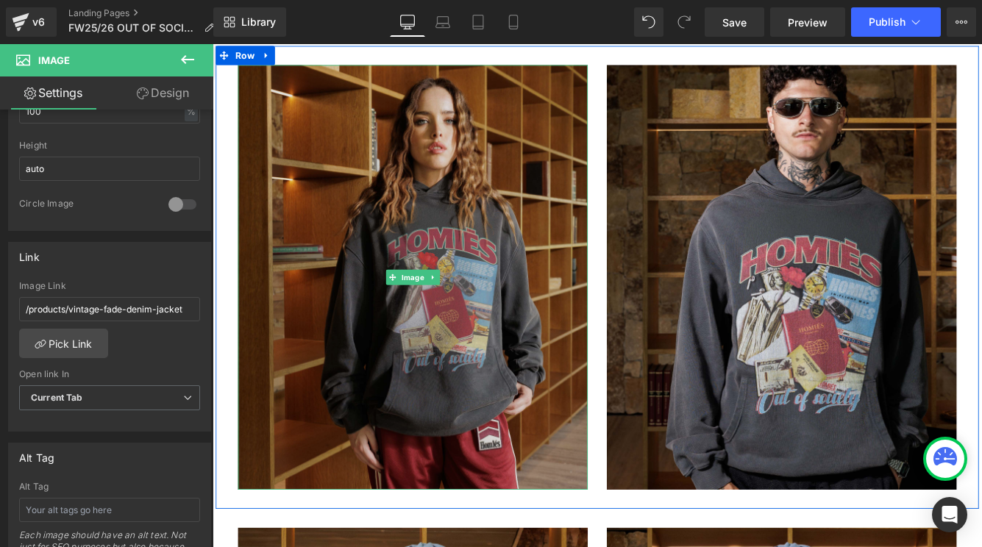
scroll to position [8550, 0]
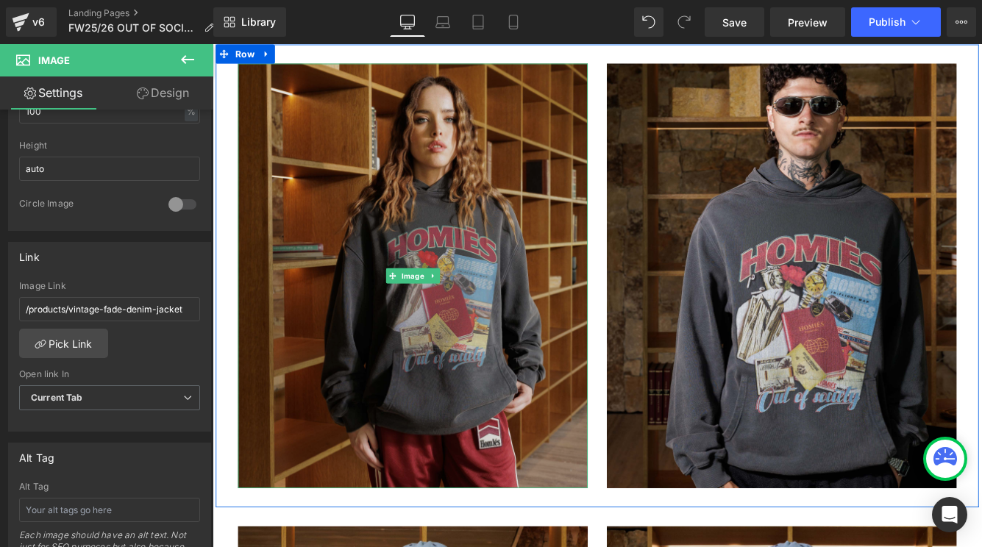
click at [421, 392] on img at bounding box center [444, 312] width 404 height 491
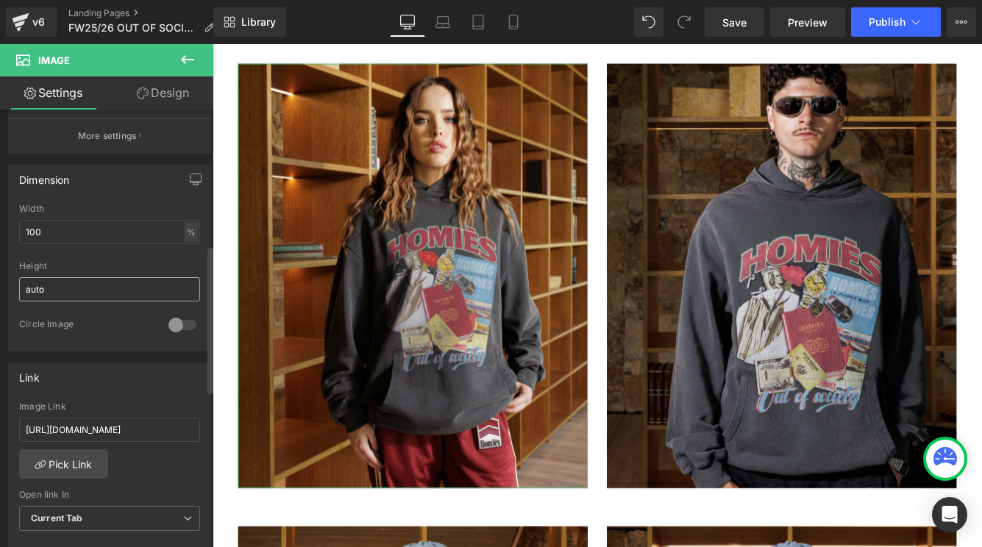
scroll to position [422, 0]
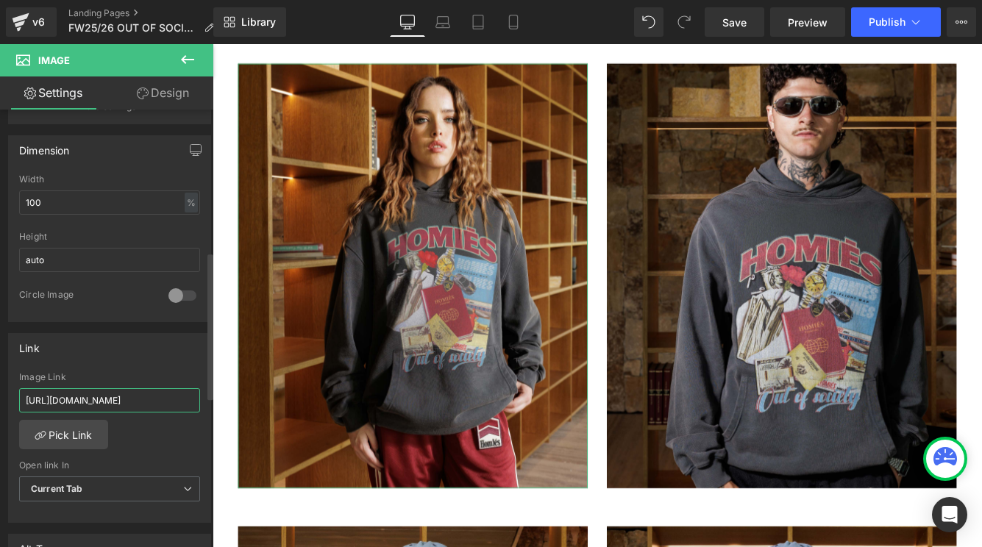
click at [122, 396] on input "https://cdn.shopify.com/s/files/1/0027/7780/8941/files/OUT_OF_SOCIETY_HOODIE_WO…" at bounding box center [109, 400] width 181 height 24
click at [62, 435] on link "Pick Link" at bounding box center [63, 434] width 89 height 29
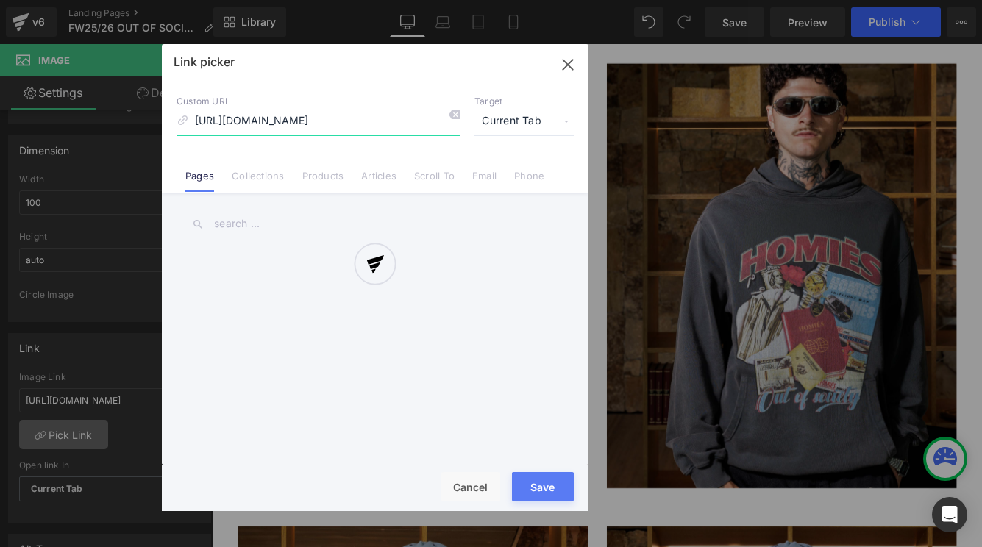
scroll to position [0, 285]
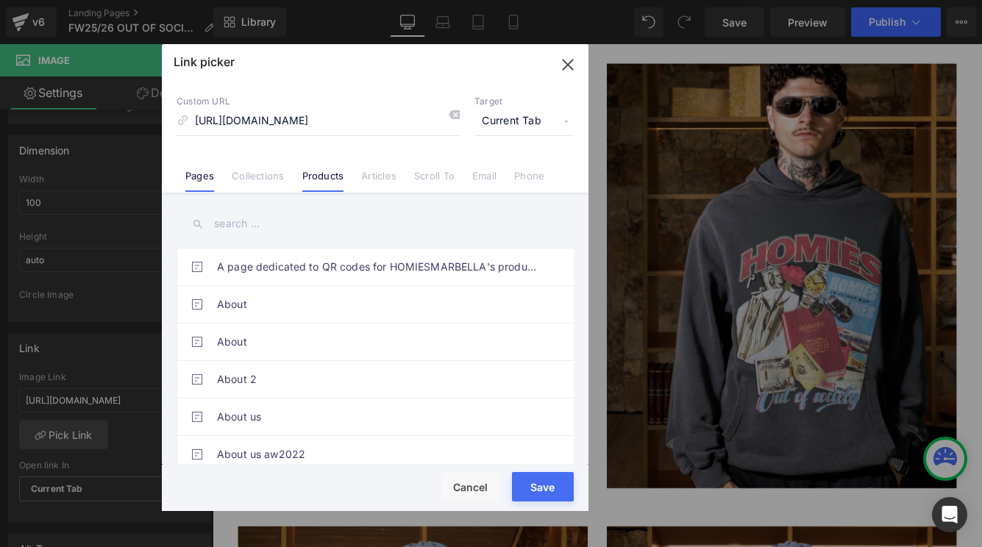
click at [332, 174] on link "Products" at bounding box center [323, 181] width 42 height 22
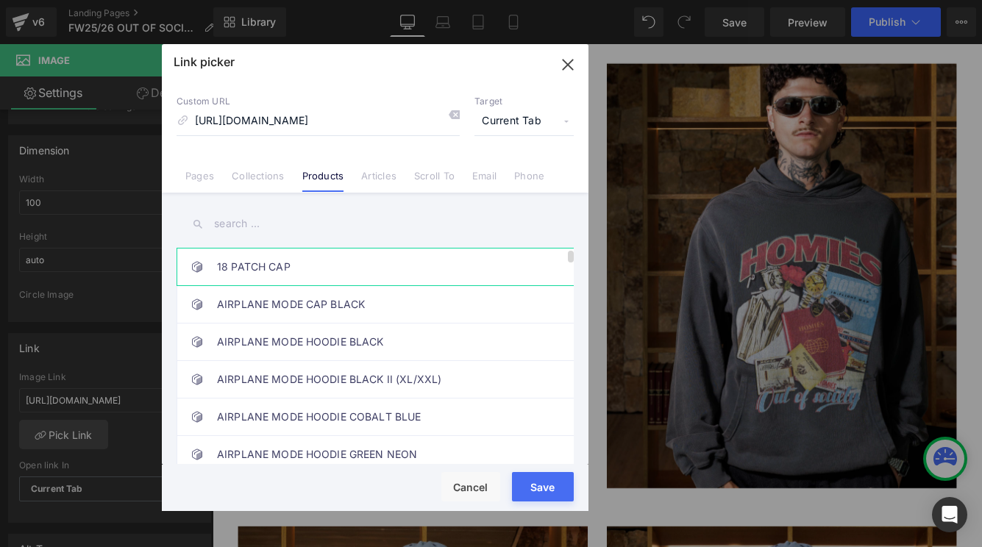
click at [323, 268] on link "18 PATCH CAP" at bounding box center [378, 267] width 323 height 37
click at [326, 232] on input "text" at bounding box center [374, 223] width 397 height 33
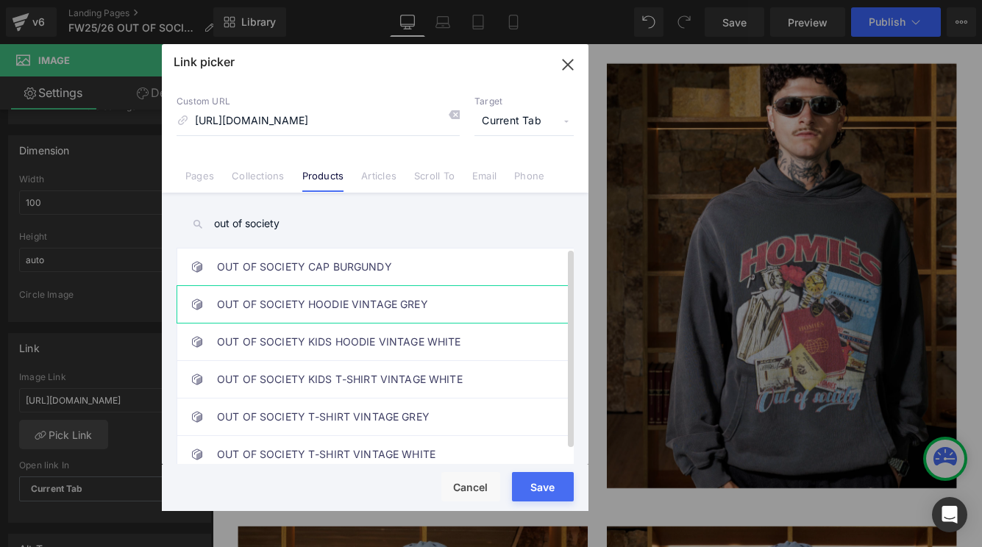
type input "out of society"
click at [351, 296] on link "OUT OF SOCIETY HOODIE VINTAGE GREY" at bounding box center [378, 304] width 323 height 37
click at [547, 492] on button "Save" at bounding box center [543, 486] width 62 height 29
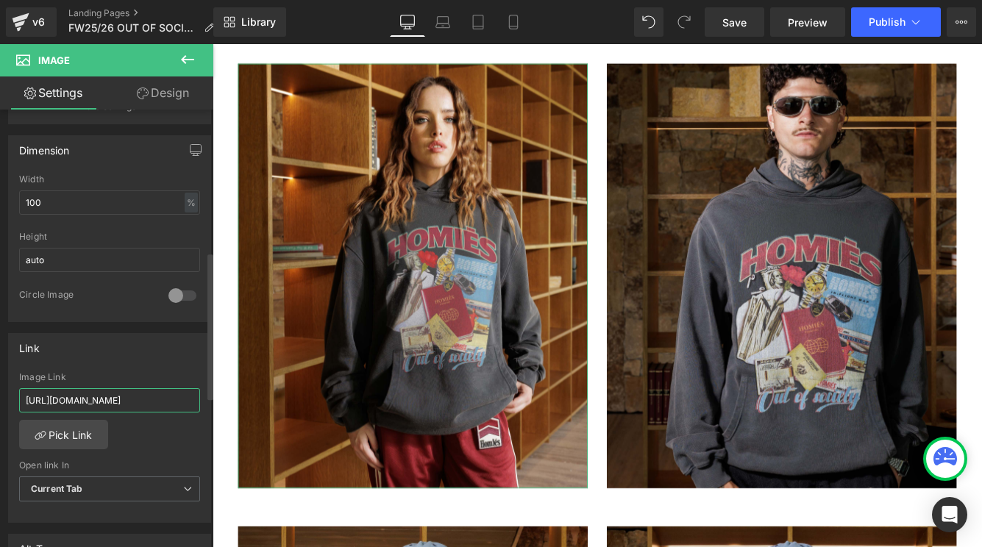
click at [162, 398] on input "https://cdn.shopify.com/s/files/1/0027/7780/8941/files/OUT_OF_SOCIETY_HOODIE_WO…" at bounding box center [109, 400] width 181 height 24
type input "/products/out-of-society-hoodie-vintage-grey"
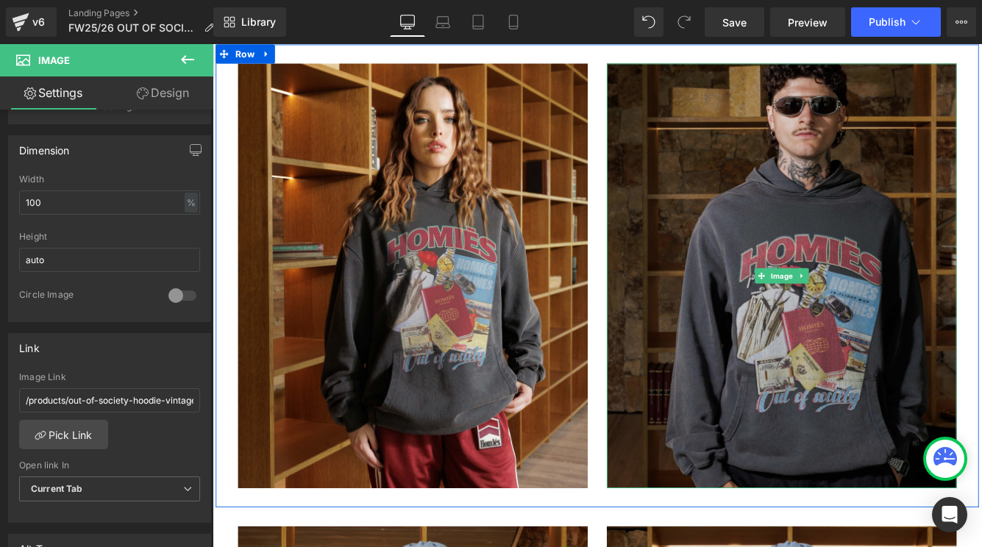
click at [693, 392] on img at bounding box center [870, 312] width 404 height 491
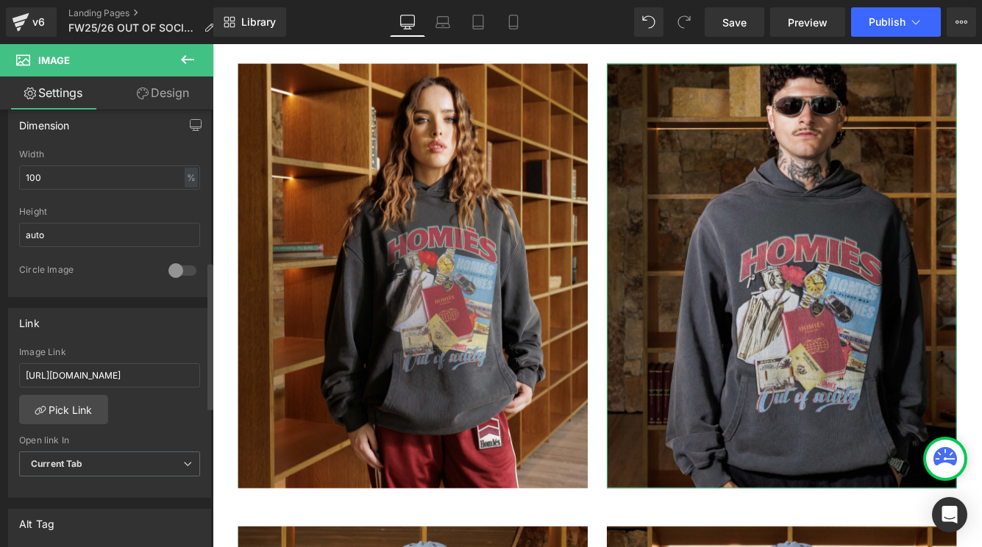
scroll to position [452, 0]
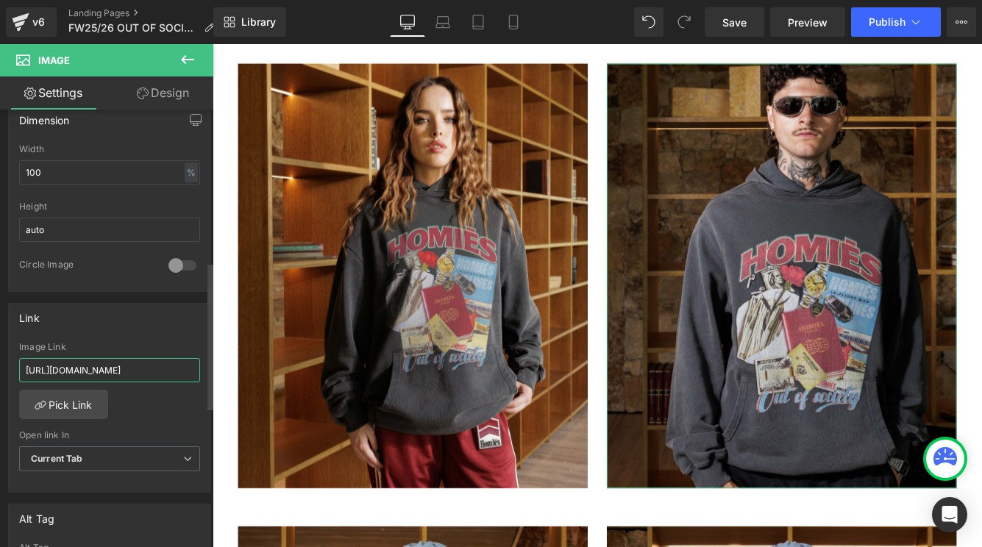
click at [129, 375] on input "https://cdn.shopify.com/s/files/1/0027/7780/8941/files/OUT_OF_SOCIETY_T-SHIRT_G…" at bounding box center [109, 370] width 181 height 24
paste input "/products/out-of-society-hoodie-vintage-grey"
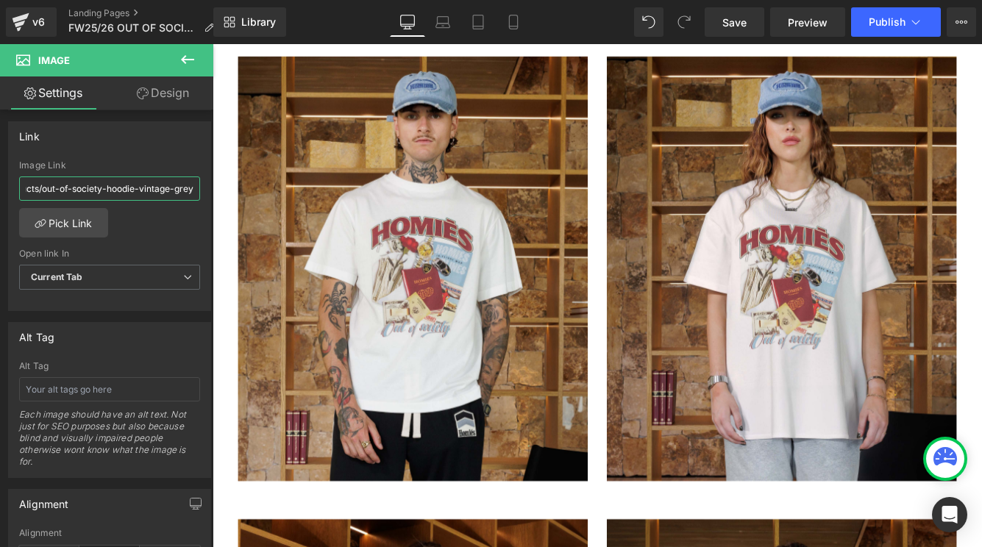
scroll to position [9117, 0]
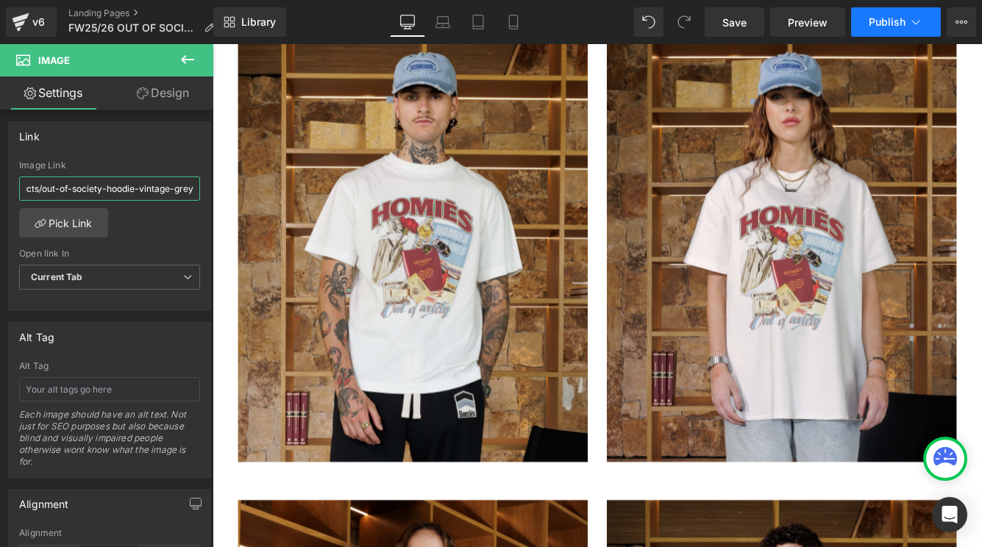
type input "/products/out-of-society-hoodie-vintage-grey"
click at [882, 24] on span "Publish" at bounding box center [886, 22] width 37 height 12
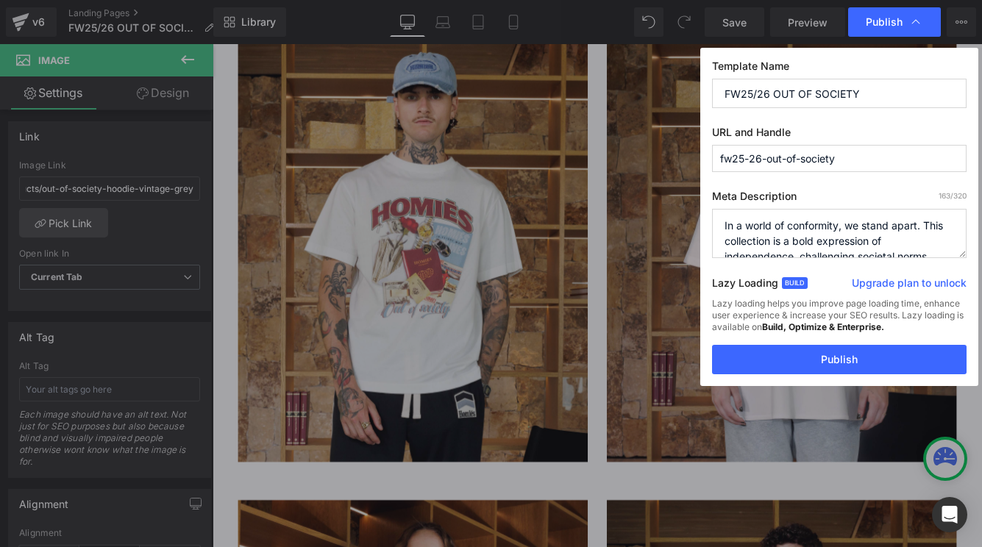
scroll to position [0, 0]
click at [846, 369] on button "Publish" at bounding box center [839, 359] width 254 height 29
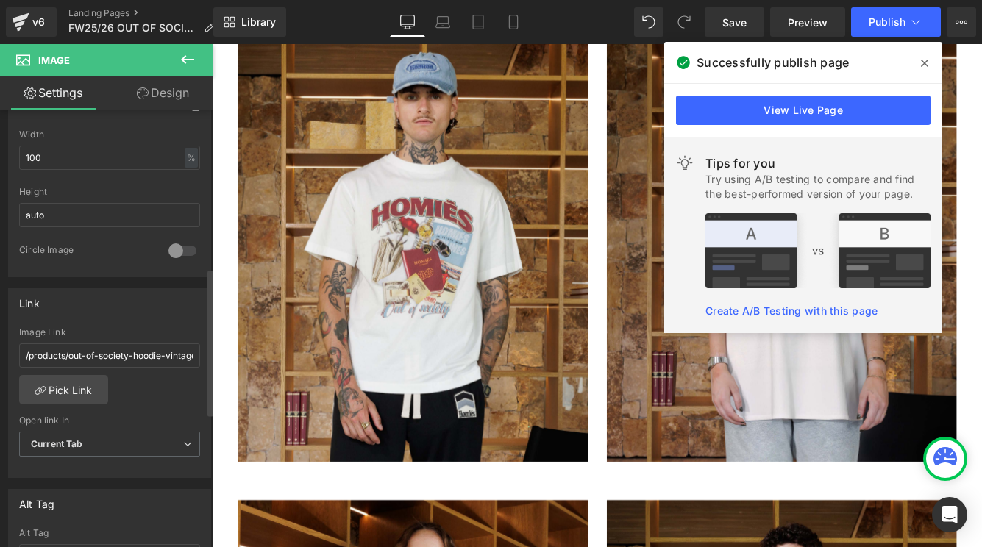
scroll to position [482, 0]
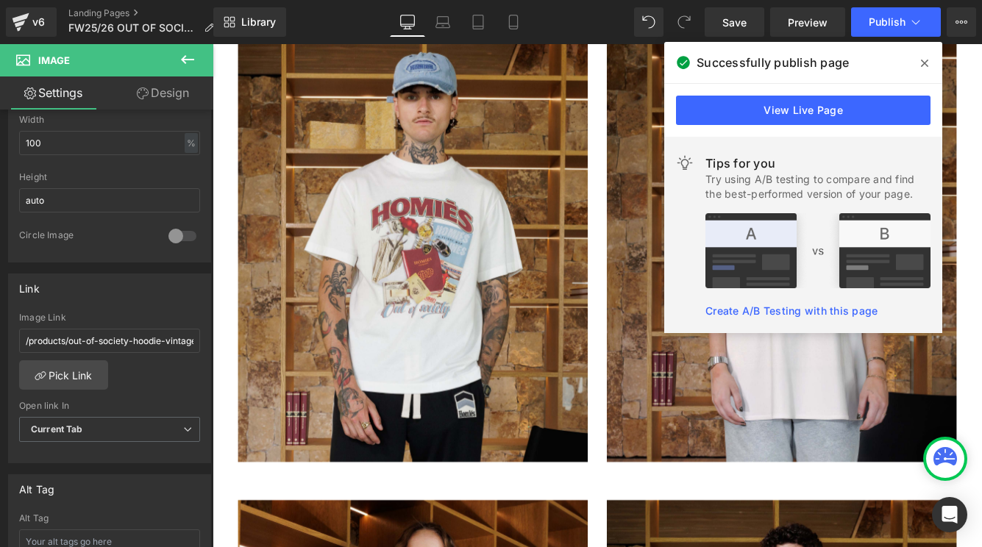
click at [925, 65] on icon at bounding box center [923, 63] width 7 height 7
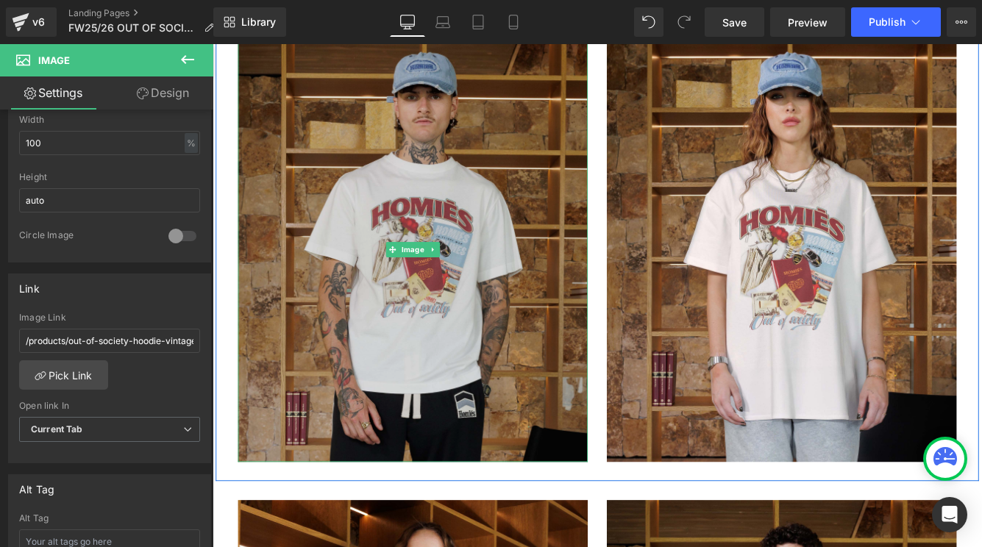
click at [416, 398] on img at bounding box center [444, 281] width 404 height 491
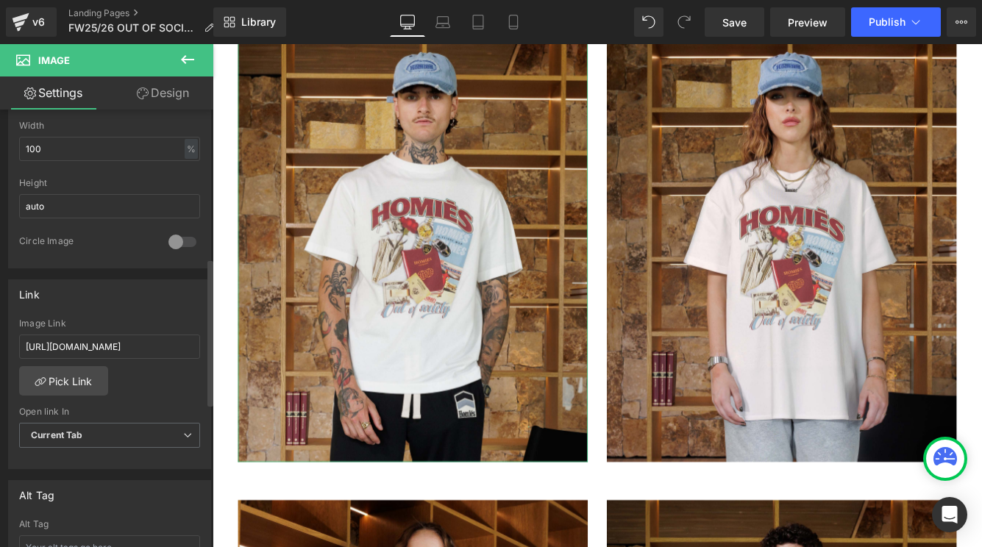
scroll to position [488, 0]
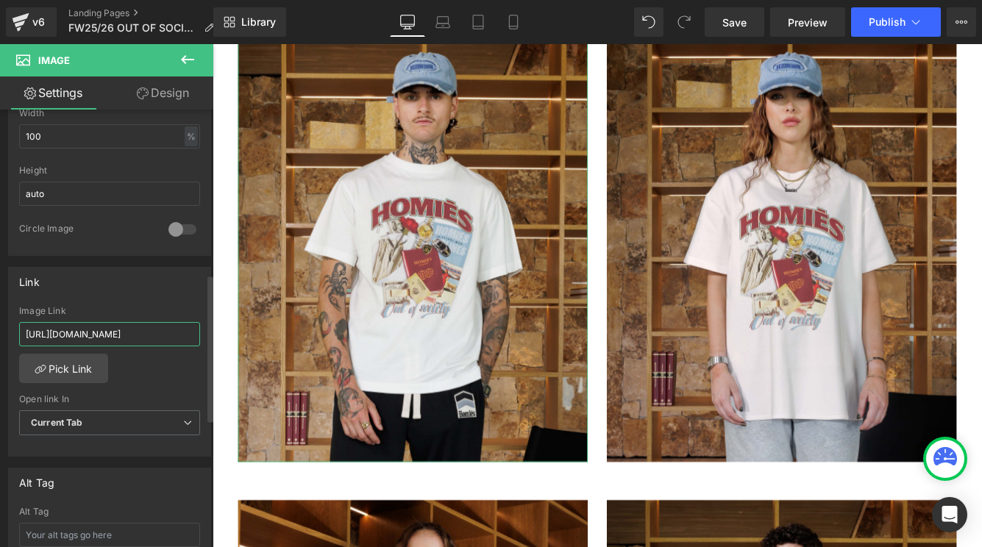
click at [140, 329] on input "https://cdn.shopify.com/s/files/1/0027/7780/8941/files/OUT_OF_SOCIETY_T-SHIRT_W…" at bounding box center [109, 334] width 181 height 24
click at [68, 364] on link "Pick Link" at bounding box center [63, 368] width 89 height 29
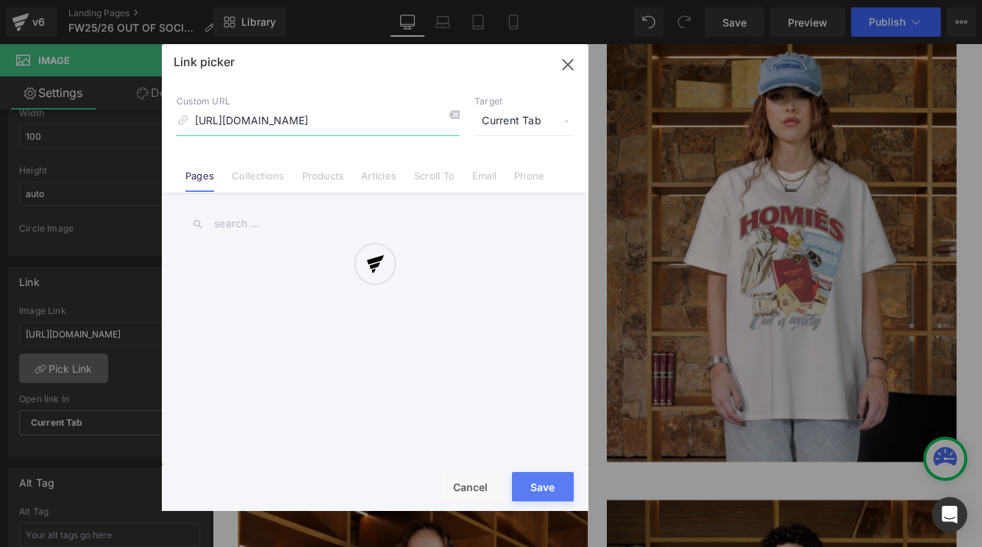
scroll to position [0, 305]
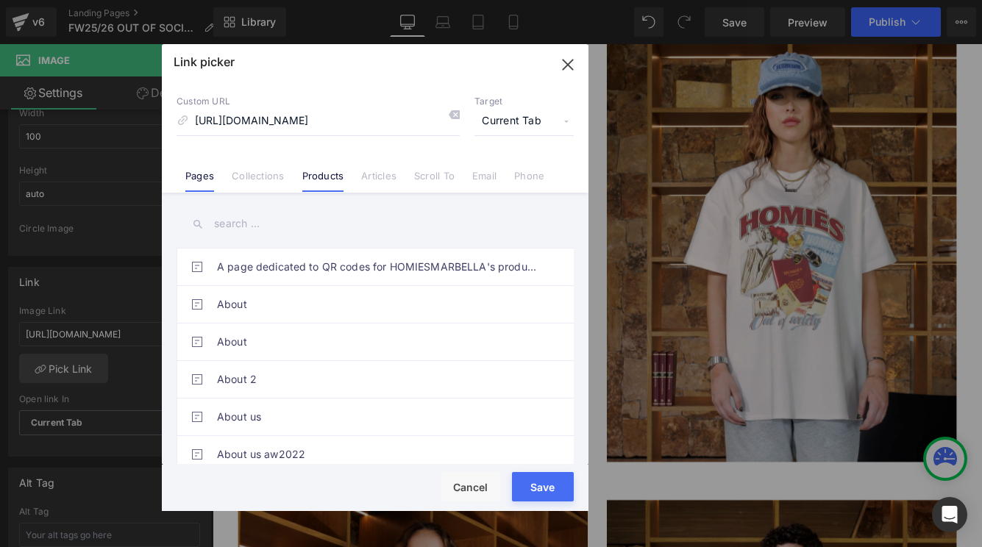
click at [332, 179] on link "Products" at bounding box center [323, 181] width 42 height 22
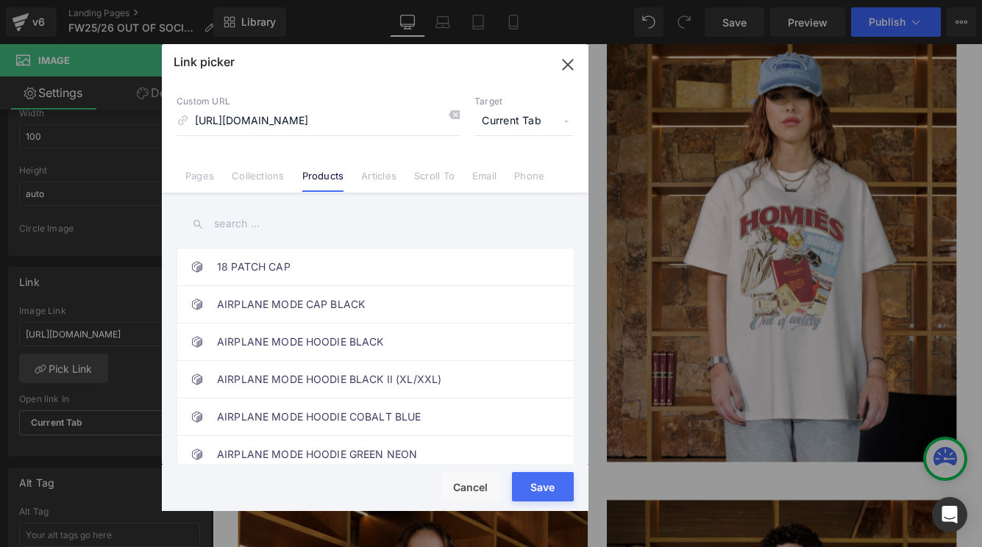
click at [336, 219] on input "text" at bounding box center [374, 223] width 397 height 33
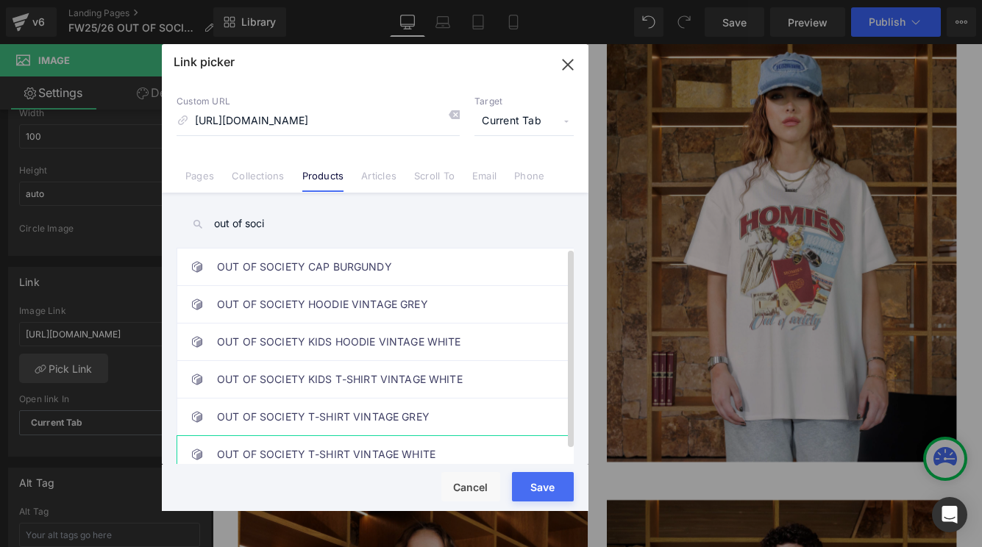
type input "out of soci"
click at [351, 450] on link "OUT OF SOCIETY T-SHIRT VINTAGE WHITE" at bounding box center [378, 454] width 323 height 37
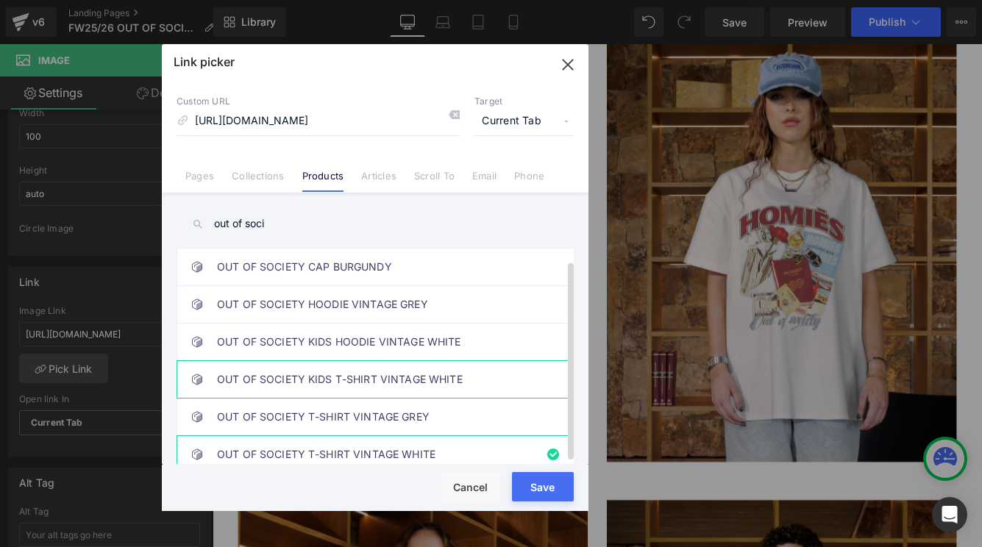
scroll to position [15, 0]
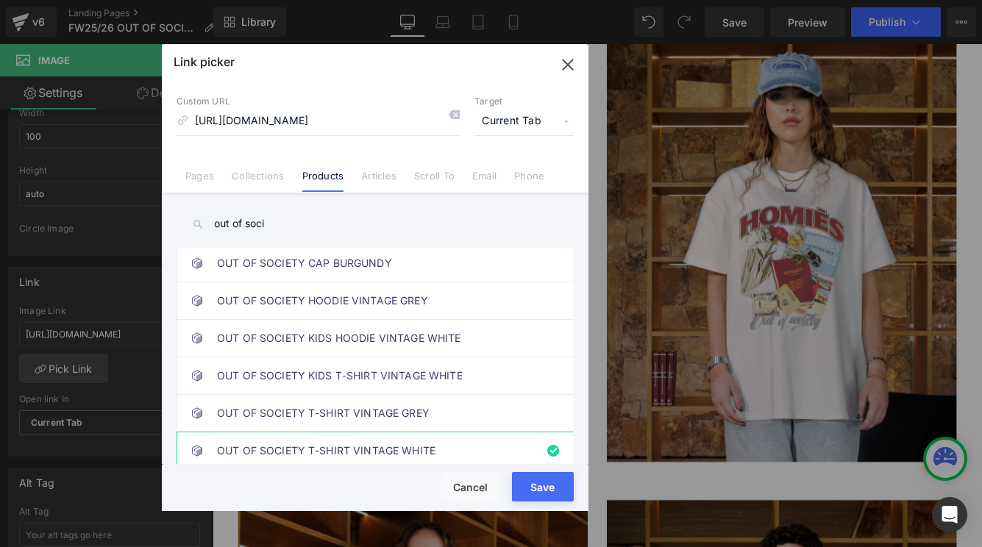
click at [536, 485] on div "Rendering Content" at bounding box center [491, 489] width 90 height 16
click at [550, 490] on button "Save" at bounding box center [543, 486] width 62 height 29
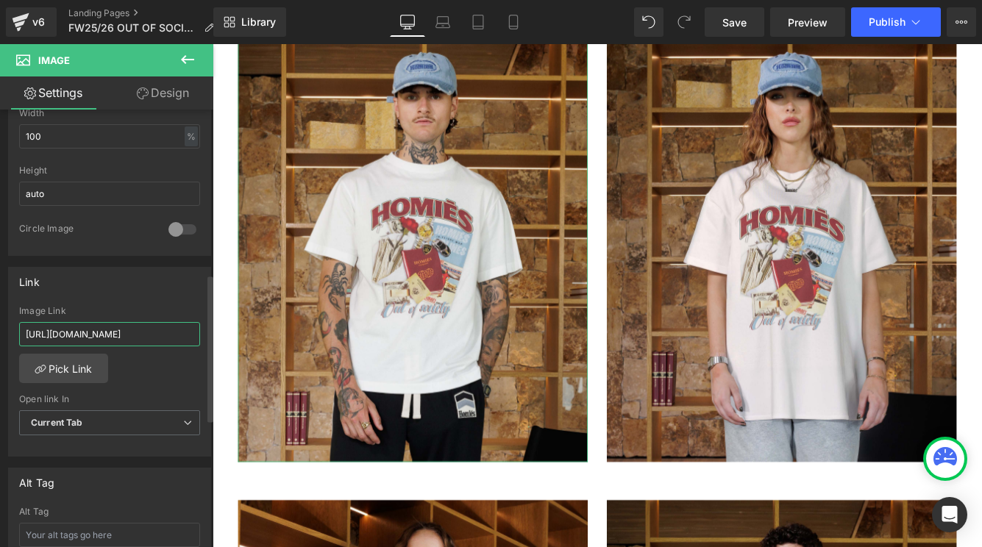
click at [152, 340] on input "https://cdn.shopify.com/s/files/1/0027/7780/8941/files/OUT_OF_SOCIETY_T-SHIRT_W…" at bounding box center [109, 334] width 181 height 24
click at [130, 335] on input "https://cdn.shopify.com/s/files/1/0027/7780/8941/files/OUT_OF_SOCIETY_T-SHIRT_W…" at bounding box center [109, 334] width 181 height 24
type input "/products/out-of-society-t-shirt-vintage-white"
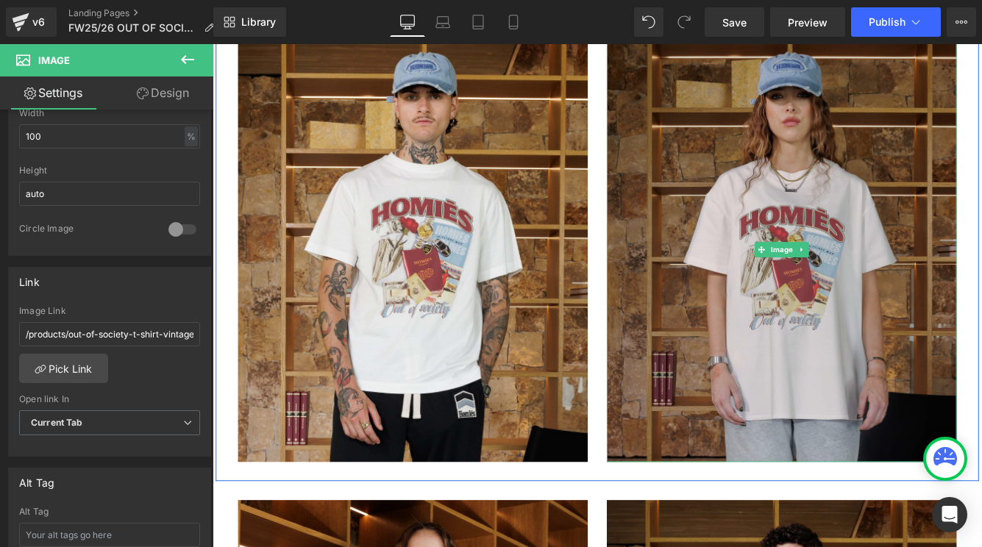
click at [717, 283] on img at bounding box center [870, 281] width 404 height 491
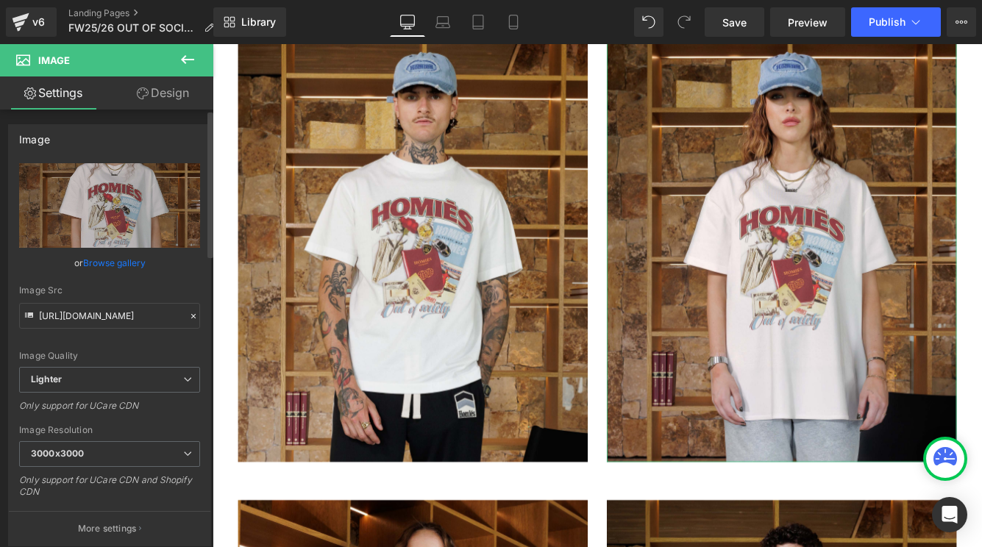
click at [76, 346] on div "Image Quality Lighter Lightest Lighter Lighter Lightest Only support for UCare …" at bounding box center [109, 265] width 181 height 204
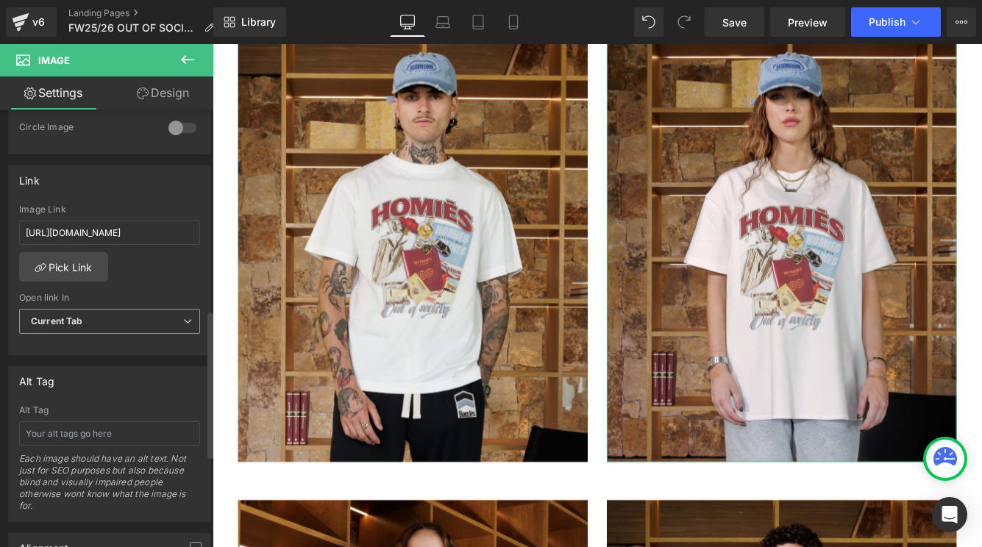
scroll to position [596, 0]
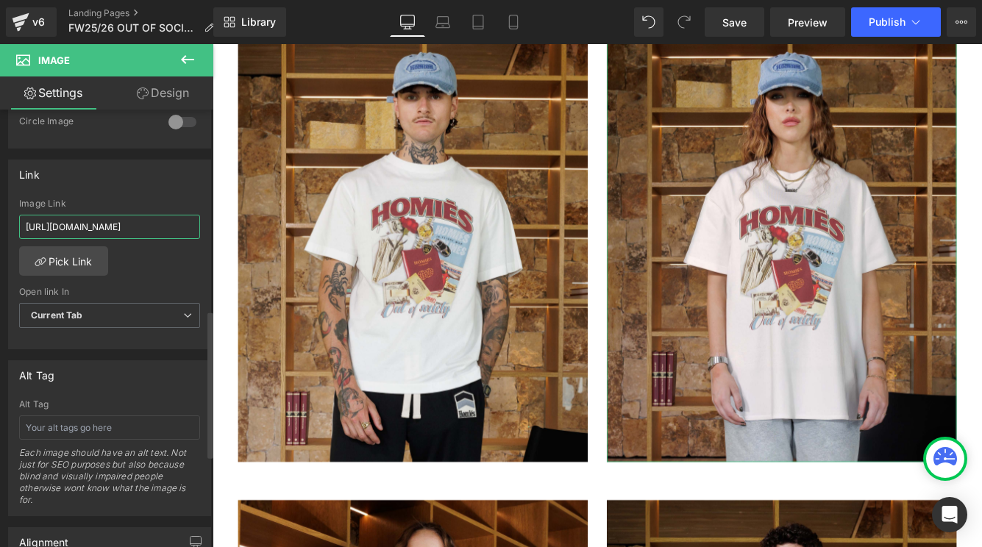
click at [158, 218] on input "https://cdn.shopify.com/s/files/1/0027/7780/8941/files/OUT_OF_SOCIETY_T-SHIRT_W…" at bounding box center [109, 227] width 181 height 24
paste input "/products/out-of-society-t-shirt-vintage-white"
type input "/products/out-of-society-t-shirt-vintage-white"
click at [167, 269] on div "https://cdn.shopify.com/s/files/1/0027/7780/8941/files/OUT_OF_SOCIETY_T-SHIRT_W…" at bounding box center [109, 274] width 201 height 151
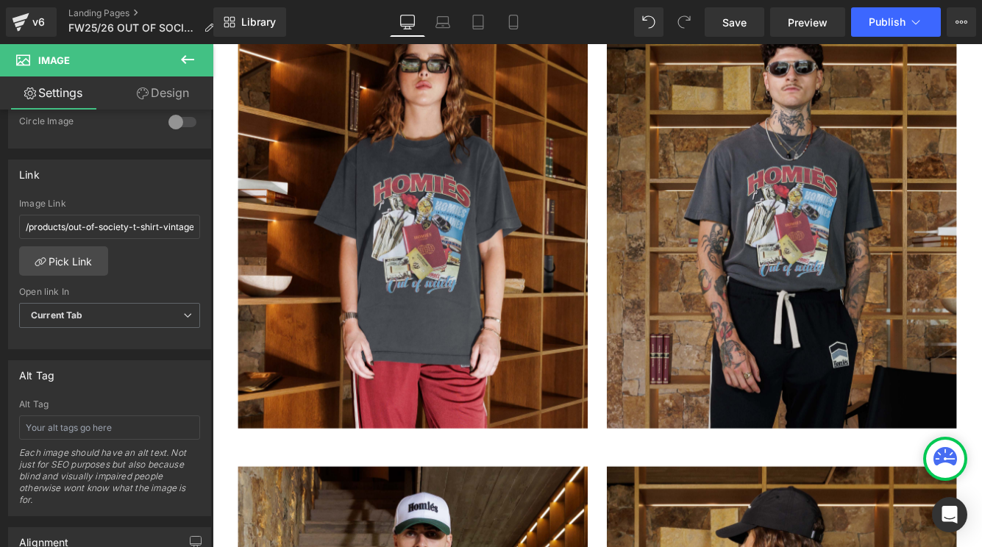
scroll to position [9691, 0]
click at [167, 226] on input "/products/out-of-society-t-shirt-vintage-white" at bounding box center [109, 227] width 181 height 24
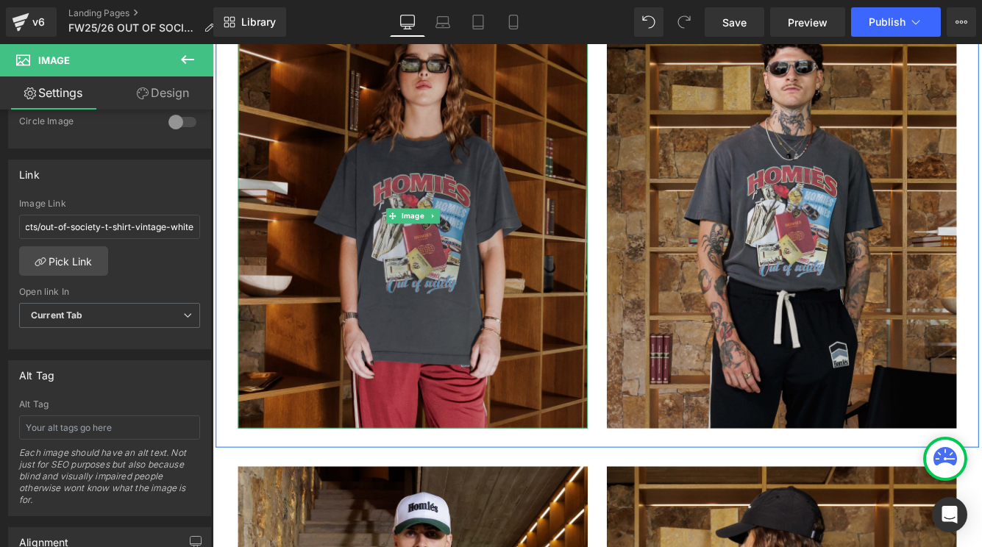
click at [361, 284] on img at bounding box center [444, 242] width 404 height 491
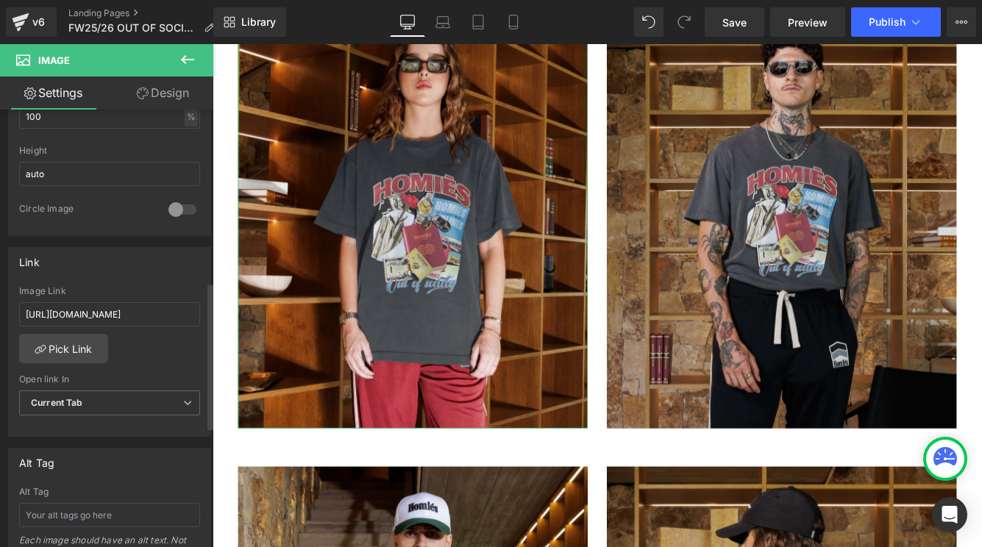
scroll to position [512, 0]
click at [113, 311] on input "https://cdn.shopify.com/s/files/1/0027/7780/8941/files/OUT_OF_SOCIETY_T-SHIRT_G…" at bounding box center [109, 310] width 181 height 24
click at [54, 349] on link "Pick Link" at bounding box center [63, 343] width 89 height 29
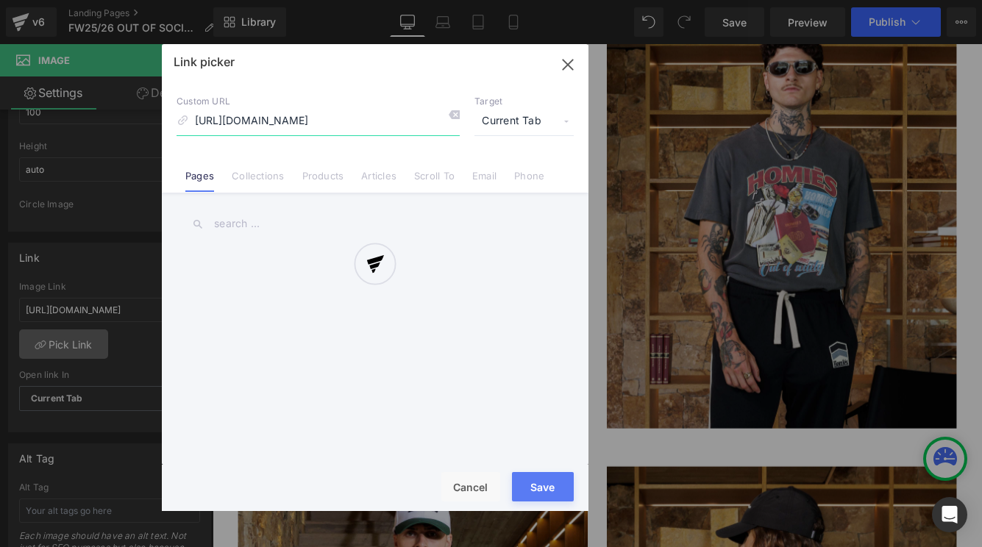
scroll to position [0, 299]
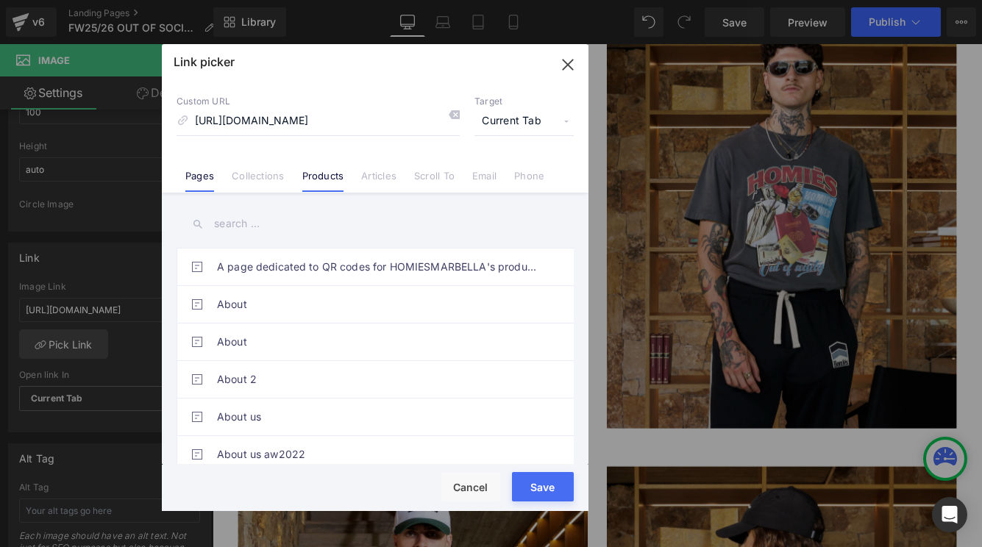
click at [325, 171] on link "Products" at bounding box center [323, 181] width 42 height 22
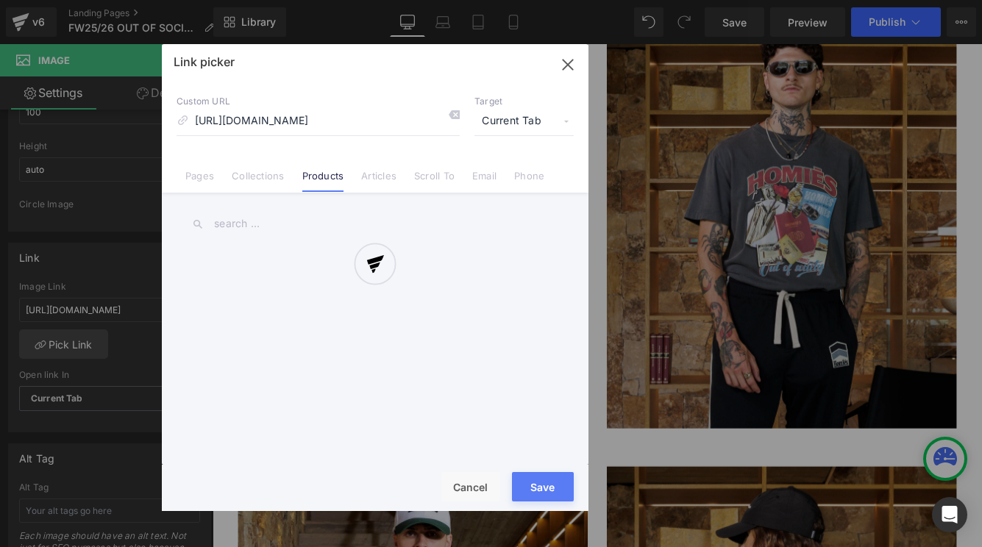
scroll to position [0, 0]
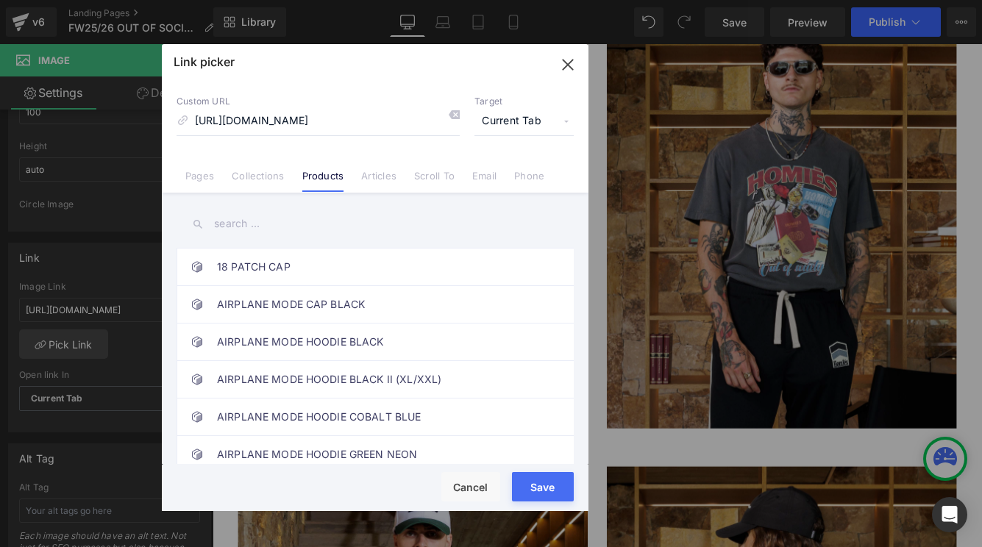
click at [332, 215] on input "text" at bounding box center [374, 223] width 397 height 33
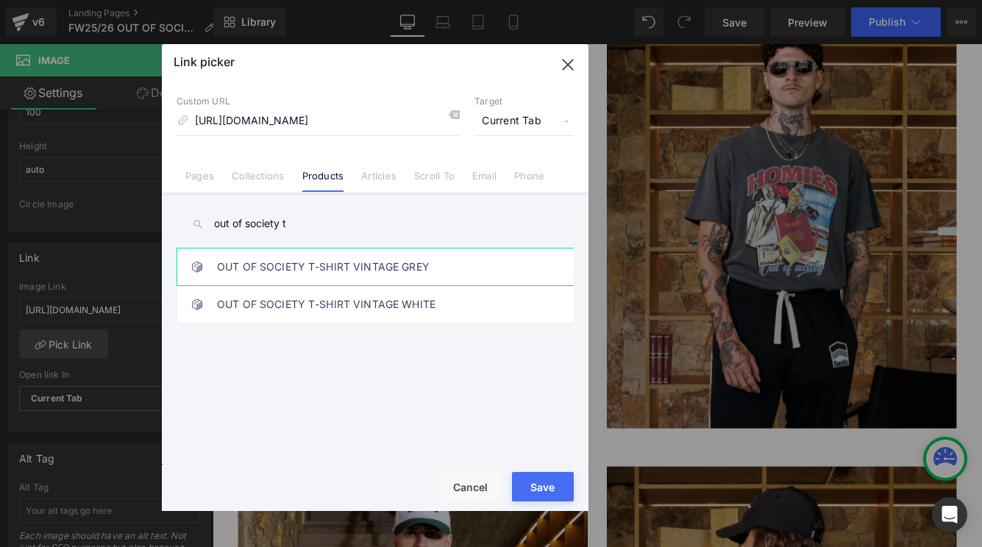
type input "out of society t"
click at [386, 270] on link "OUT OF SOCIETY T-SHIRT VINTAGE GREY" at bounding box center [378, 267] width 323 height 37
click at [545, 486] on button "Save" at bounding box center [543, 486] width 62 height 29
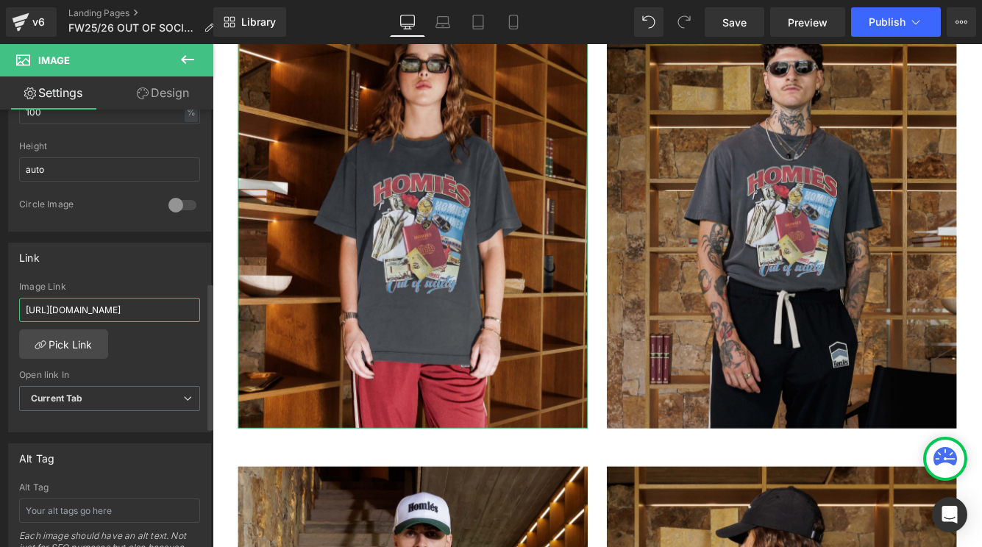
click at [126, 308] on input "https://cdn.shopify.com/s/files/1/0027/7780/8941/files/OUT_OF_SOCIETY_T-SHIRT_G…" at bounding box center [109, 310] width 181 height 24
type input "/products/out-of-society-t-shirt-vintage-grey"
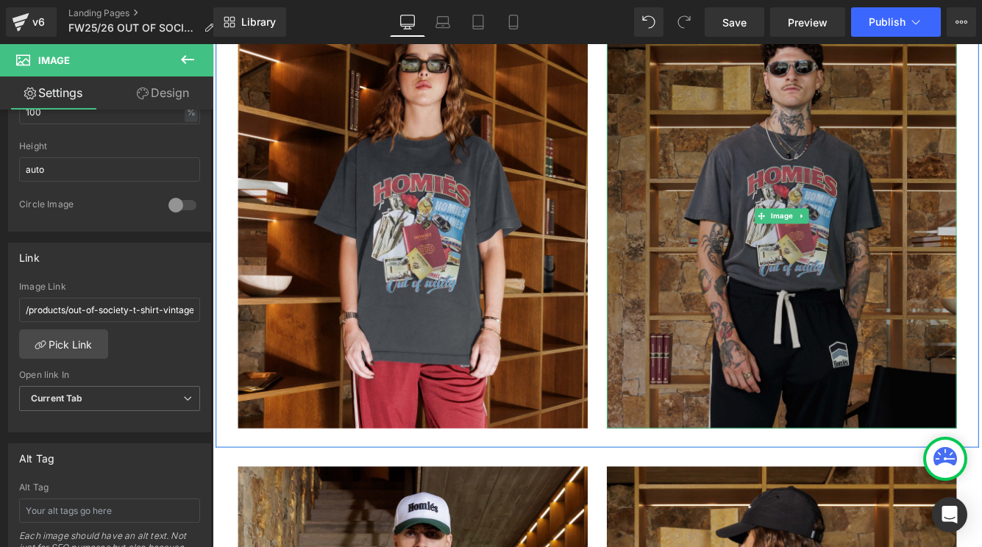
click at [794, 332] on img at bounding box center [870, 242] width 404 height 491
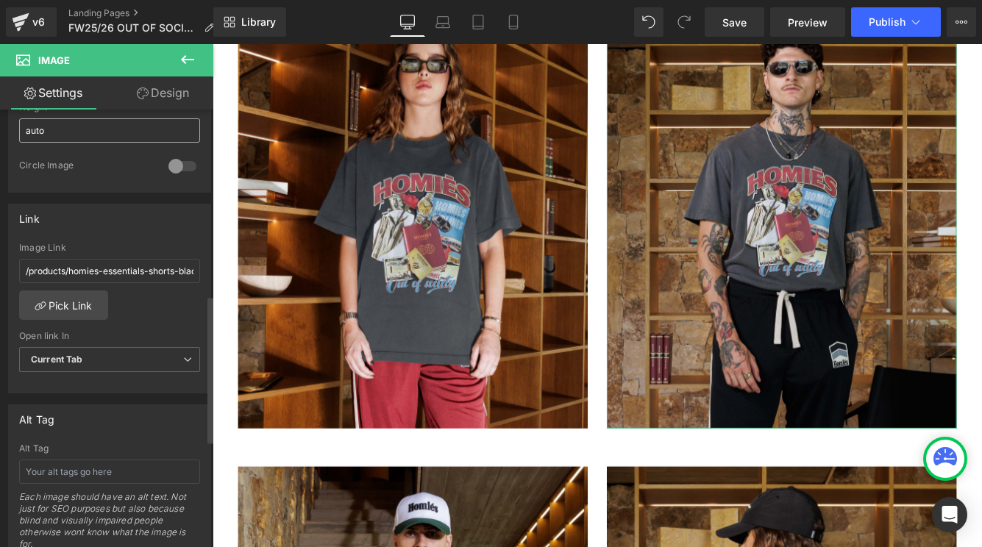
scroll to position [553, 0]
click at [142, 263] on input "/products/homies-essentials-shorts-black" at bounding box center [109, 269] width 181 height 24
paste input "out-of-society-t-shirt-vintage-grey"
type input "/products/out-of-society-t-shirt-vintage-grey"
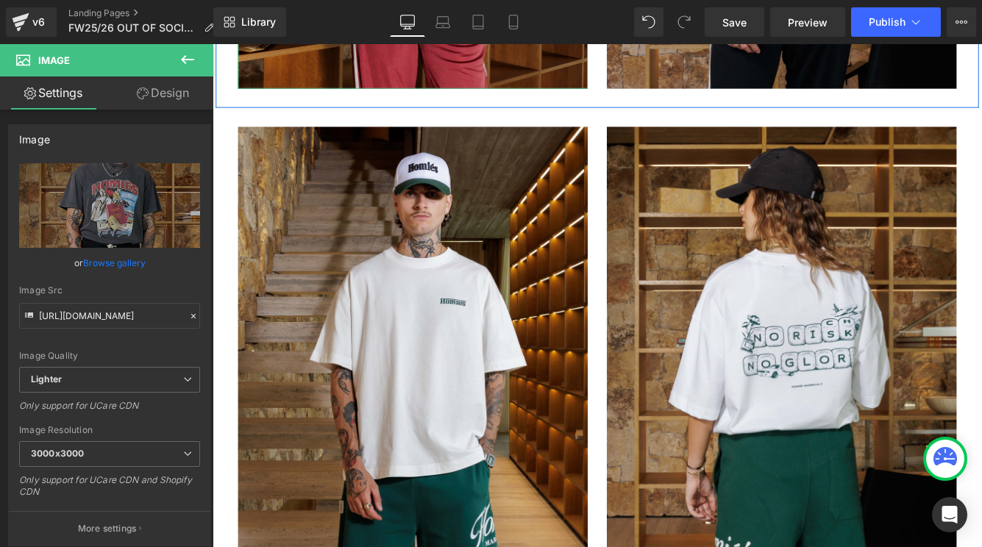
scroll to position [10108, 0]
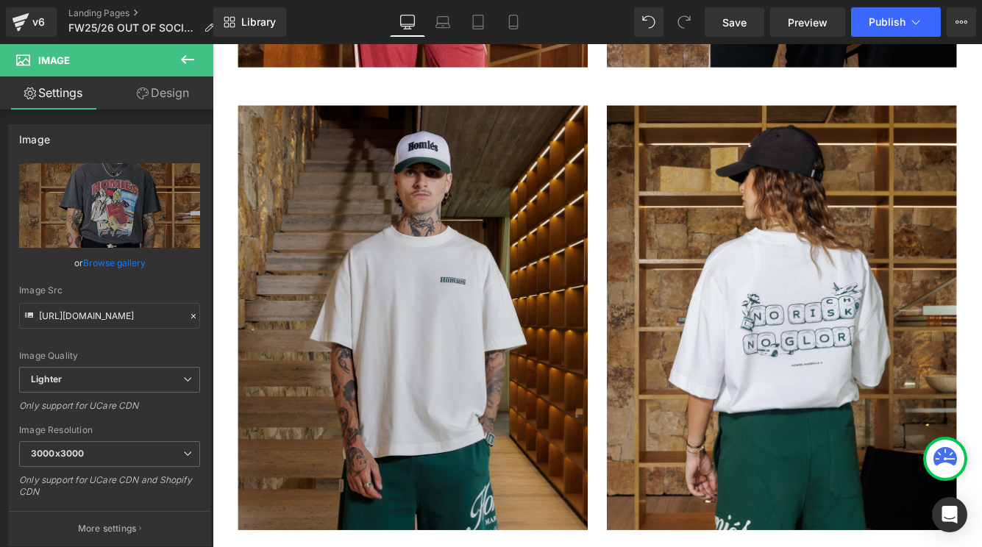
click at [390, 332] on img at bounding box center [444, 360] width 404 height 491
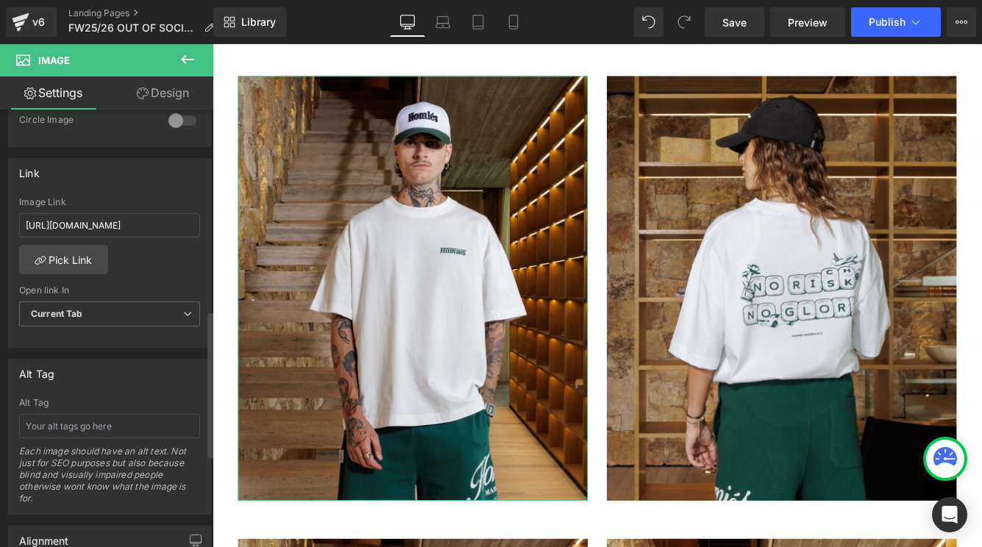
scroll to position [599, 0]
click at [70, 260] on link "Pick Link" at bounding box center [63, 257] width 89 height 29
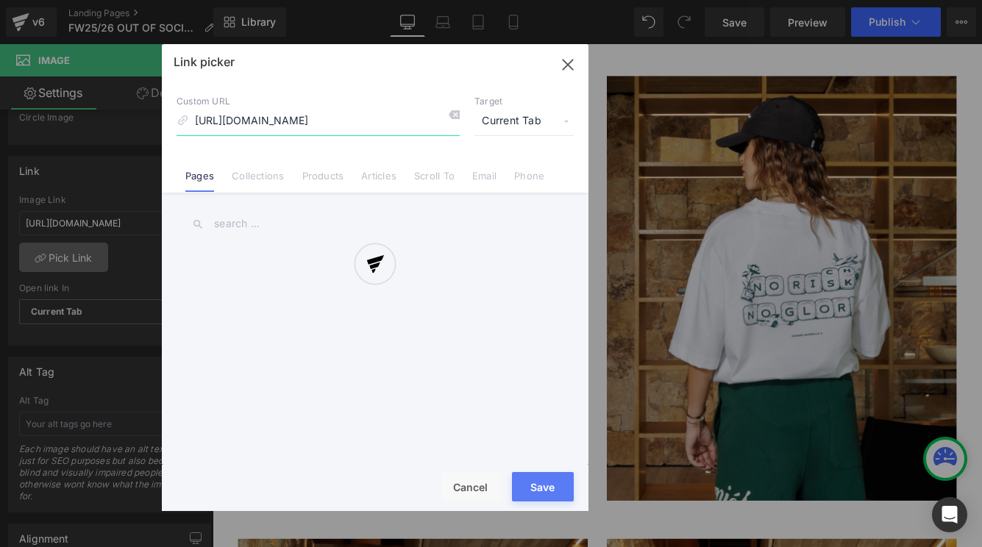
scroll to position [0, 298]
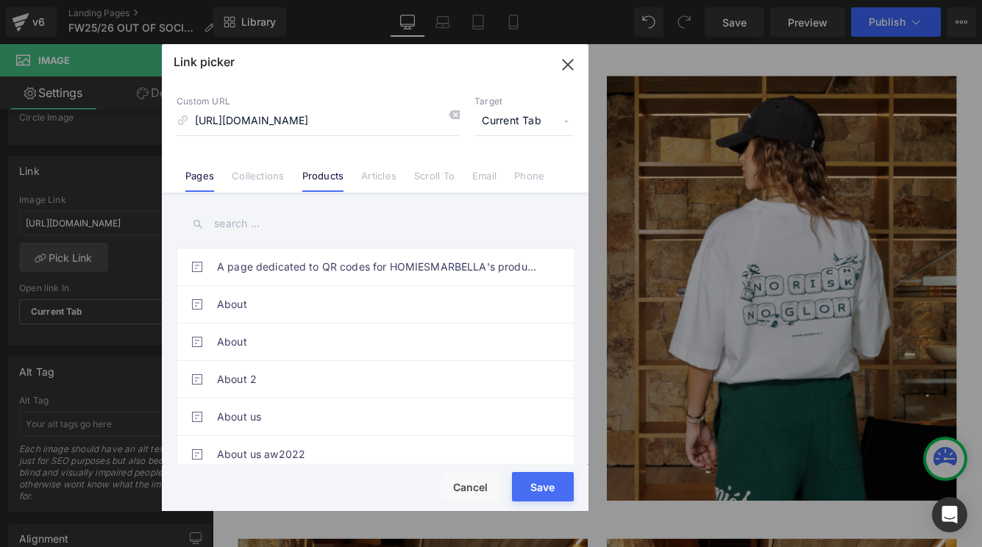
click at [337, 178] on link "Products" at bounding box center [323, 181] width 42 height 22
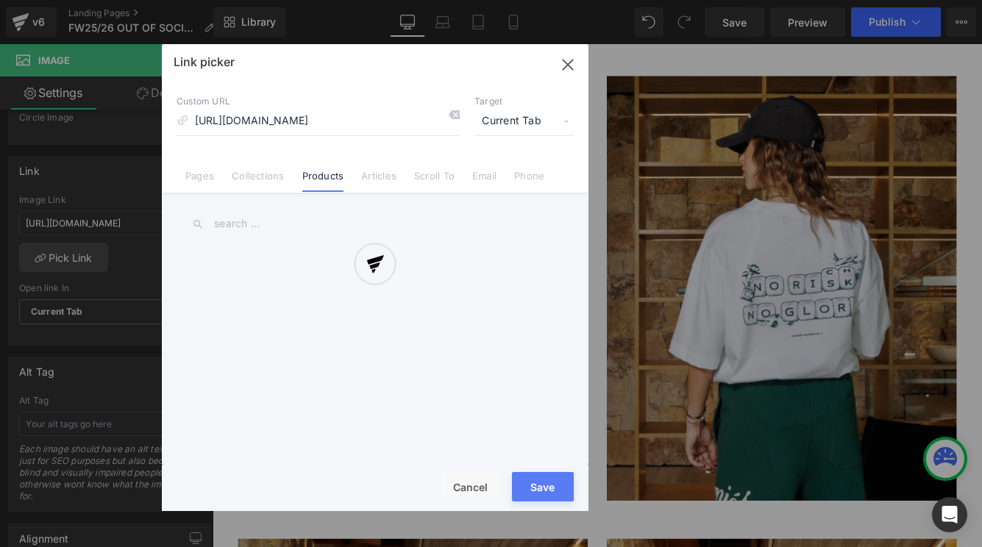
scroll to position [0, 0]
click at [328, 217] on div at bounding box center [375, 277] width 426 height 467
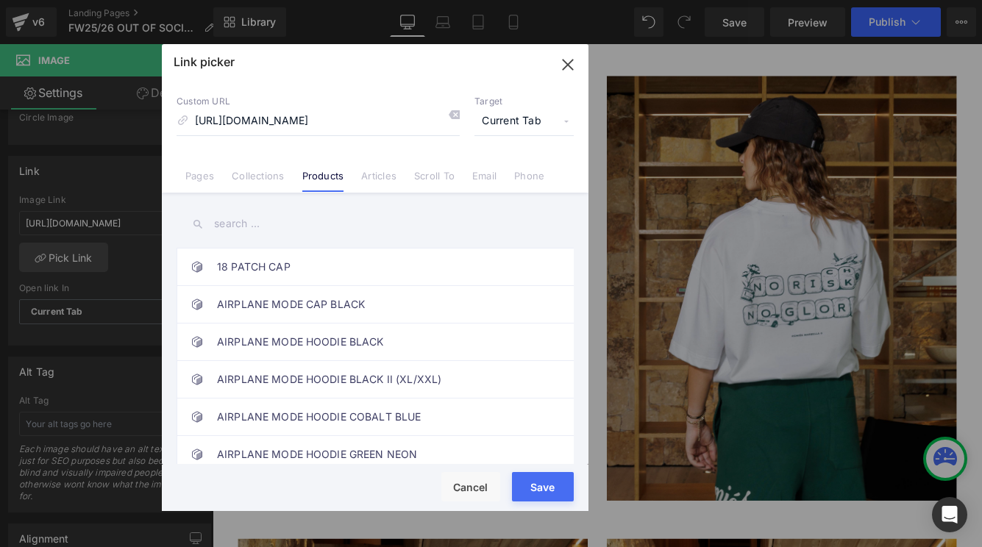
click at [301, 229] on input "text" at bounding box center [374, 223] width 397 height 33
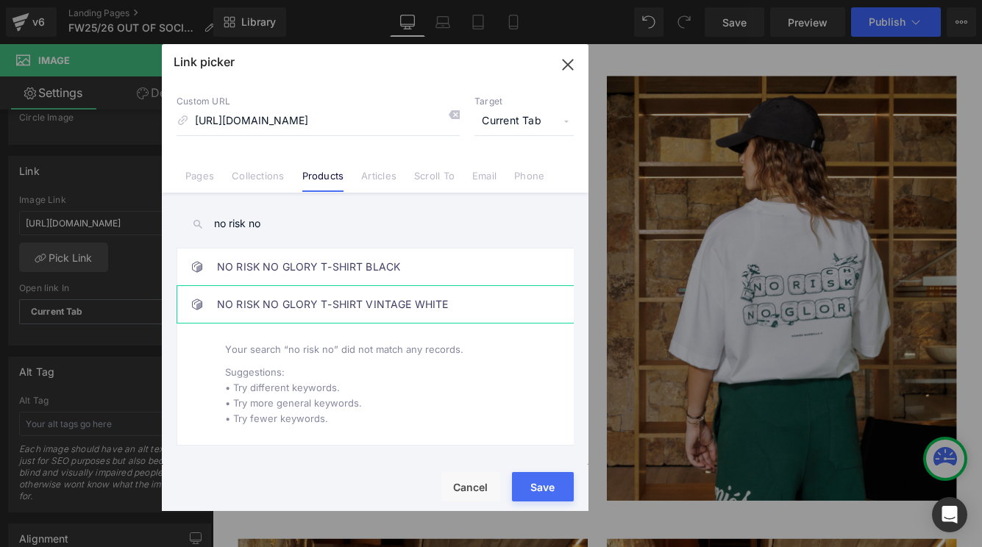
type input "no risk no"
click at [343, 303] on link "NO RISK NO GLORY T-SHIRT VINTAGE WHITE" at bounding box center [378, 304] width 323 height 37
click at [540, 488] on button "Save" at bounding box center [543, 486] width 62 height 29
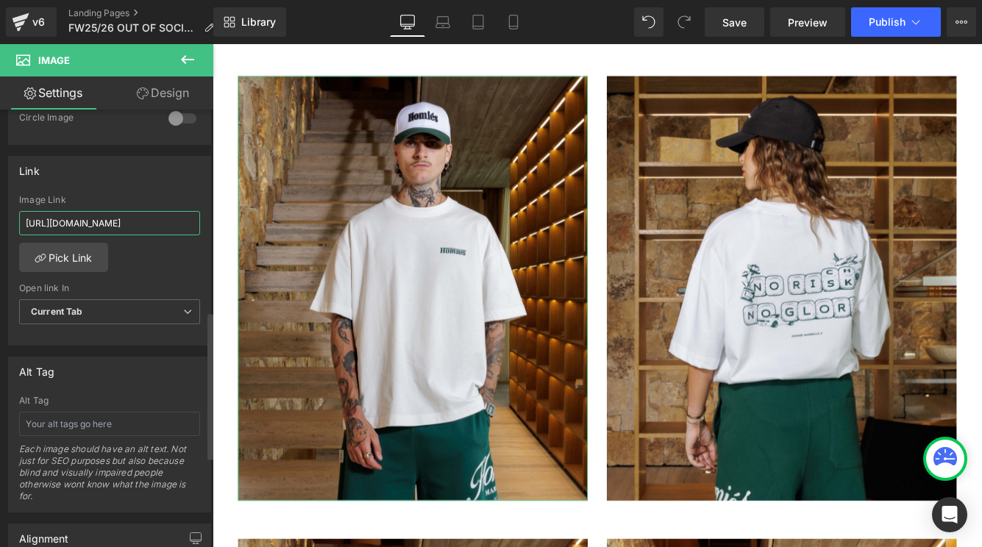
click at [151, 215] on input "https://cdn.shopify.com/s/files/1/0027/7780/8941/files/NO_RISK_T-SHIRT_WHITE_ME…" at bounding box center [109, 223] width 181 height 24
type input "/products/no-risk-no-glory-t-shirt-vintage-white"
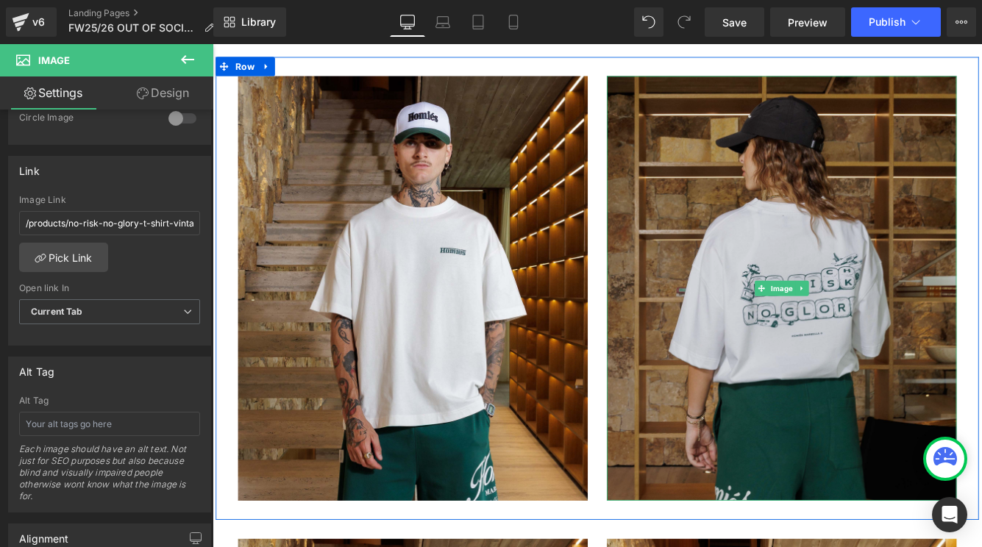
click at [705, 306] on img at bounding box center [870, 326] width 404 height 491
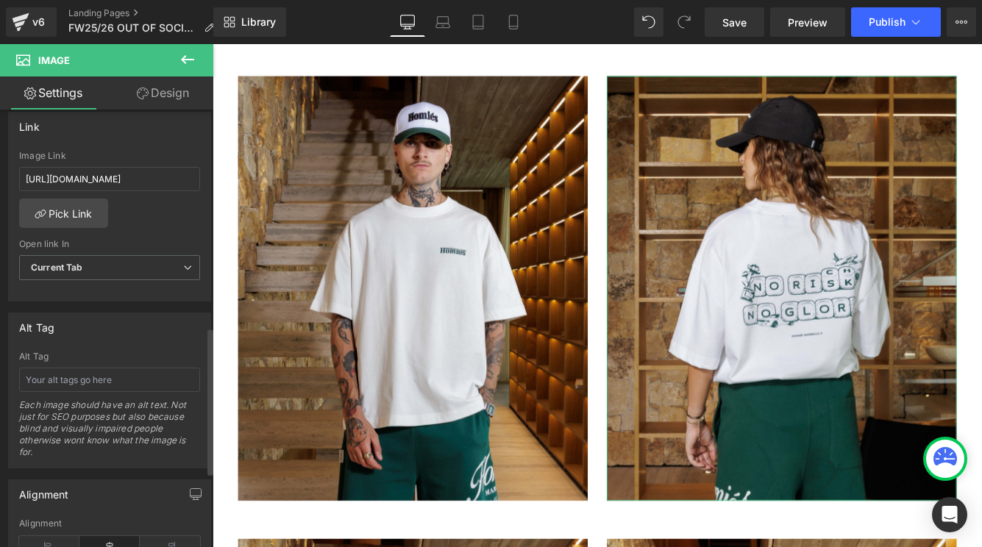
scroll to position [641, 0]
click at [124, 179] on input "https://cdn.shopify.com/s/files/1/0027/7780/8941/files/NO_RISK_T-SHIRT_WHITE_WO…" at bounding box center [109, 181] width 181 height 24
paste input "/products/no-risk-no-glory-t-shirt-vintage-white"
type input "/products/no-risk-no-glory-t-shirt-vintage-white"
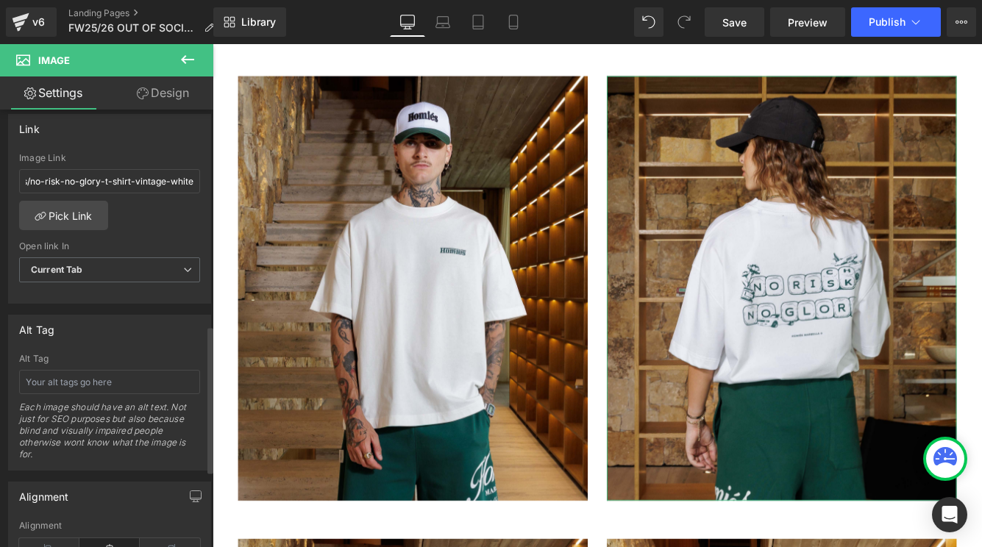
click at [168, 226] on div "https://cdn.shopify.com/s/files/1/0027/7780/8941/files/NO_RISK_T-SHIRT_WHITE_WO…" at bounding box center [109, 228] width 201 height 151
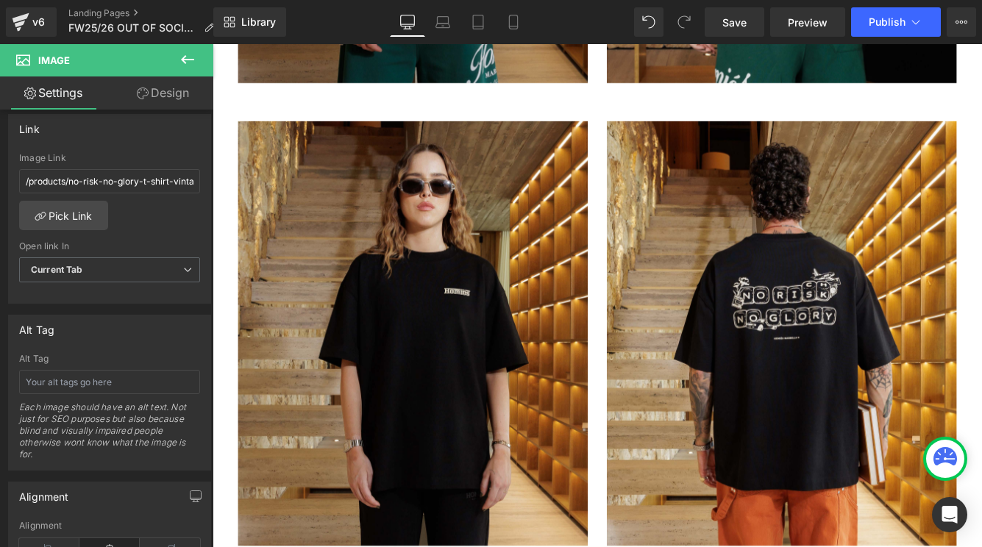
scroll to position [10627, 0]
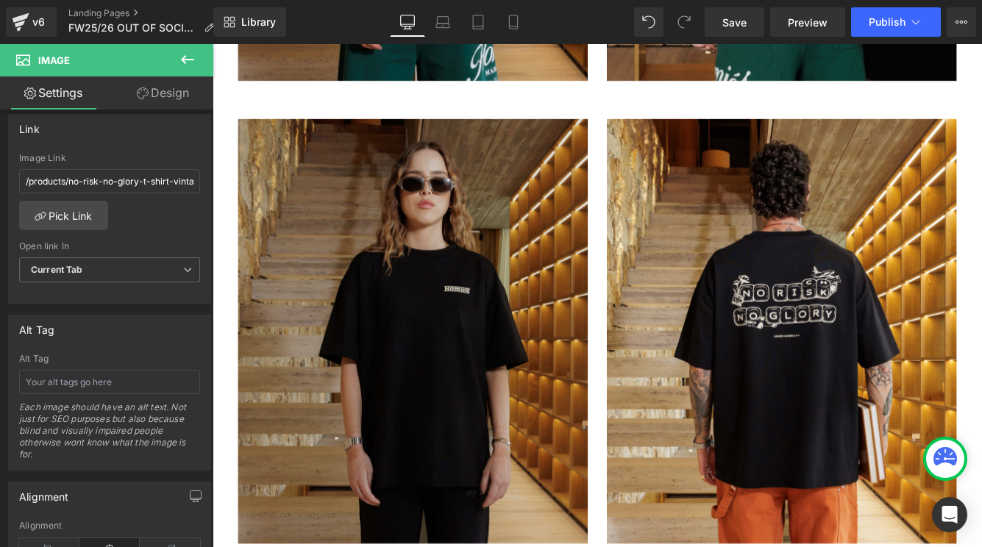
click at [339, 434] on img at bounding box center [444, 376] width 404 height 491
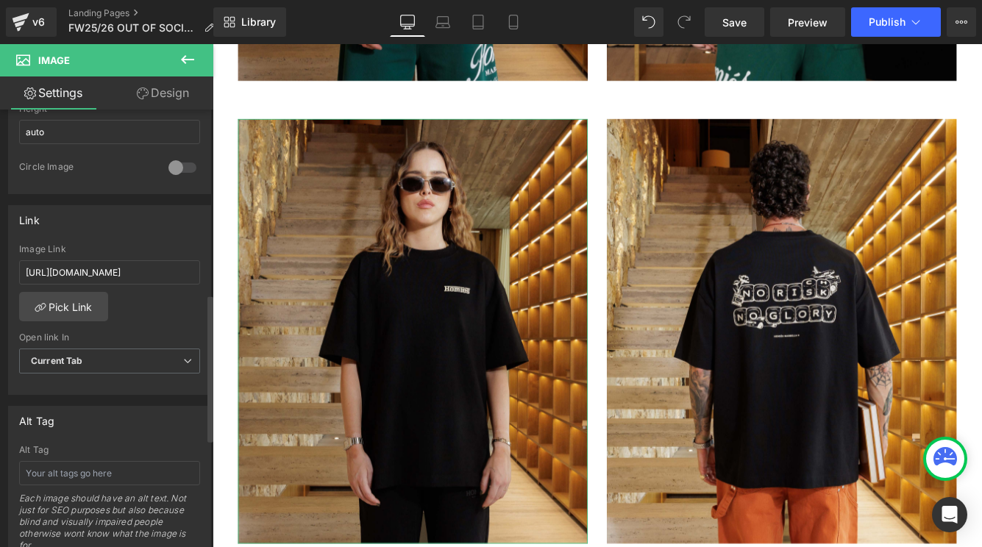
scroll to position [551, 0]
click at [76, 273] on input "https://cdn.shopify.com/s/files/1/0027/7780/8941/files/NO_RISK_T-SHIRT_BLACK_WO…" at bounding box center [109, 271] width 181 height 24
click at [67, 303] on link "Pick Link" at bounding box center [63, 304] width 89 height 29
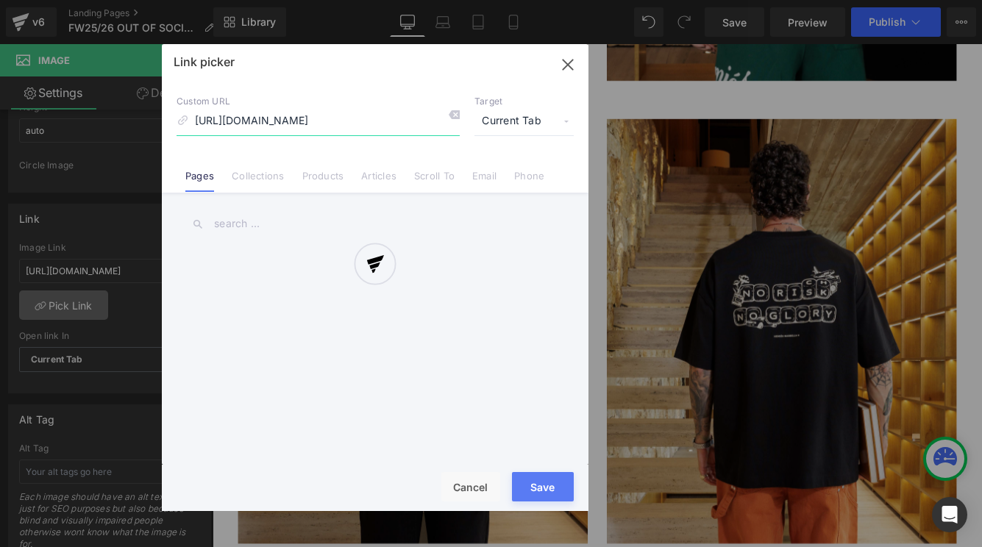
scroll to position [0, 318]
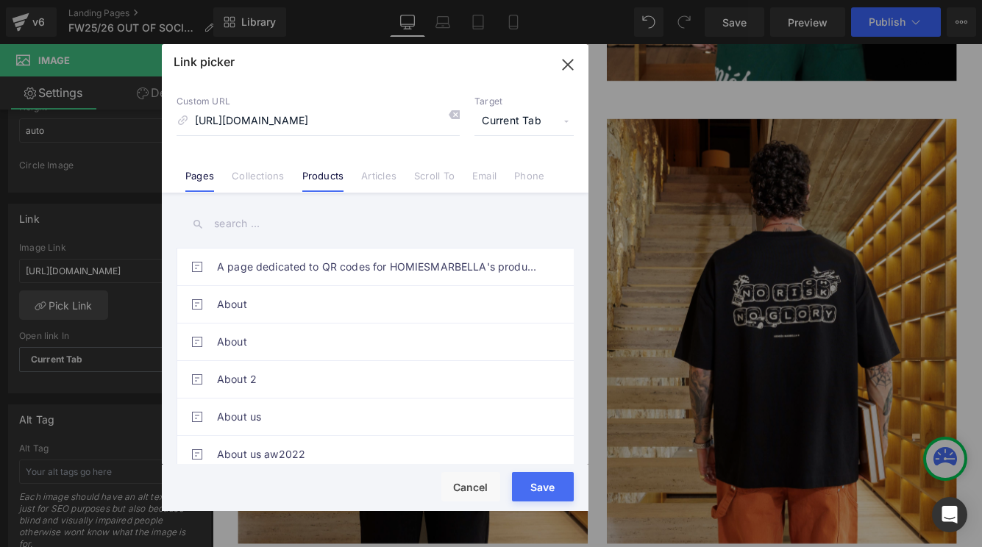
click at [321, 180] on link "Products" at bounding box center [323, 181] width 42 height 22
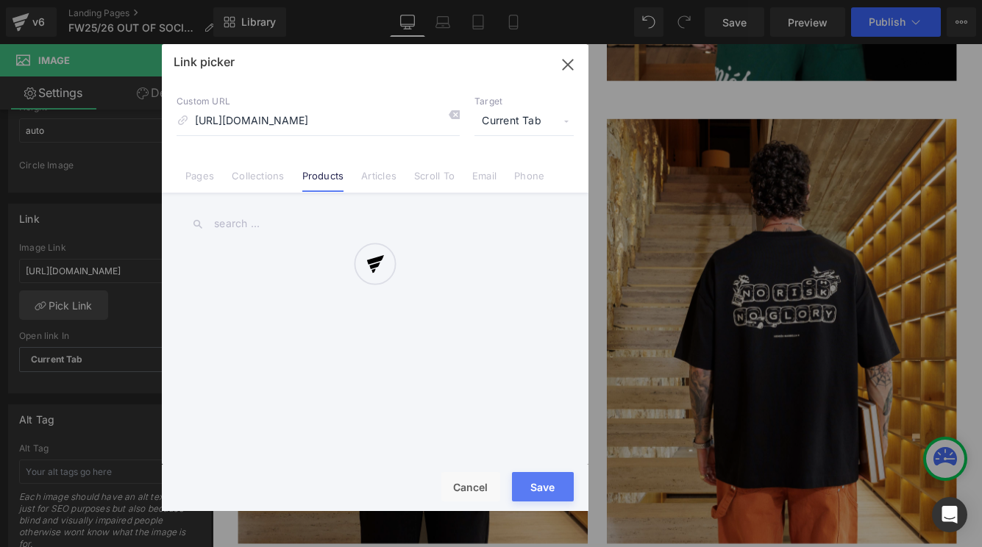
click at [334, 224] on div at bounding box center [375, 277] width 426 height 467
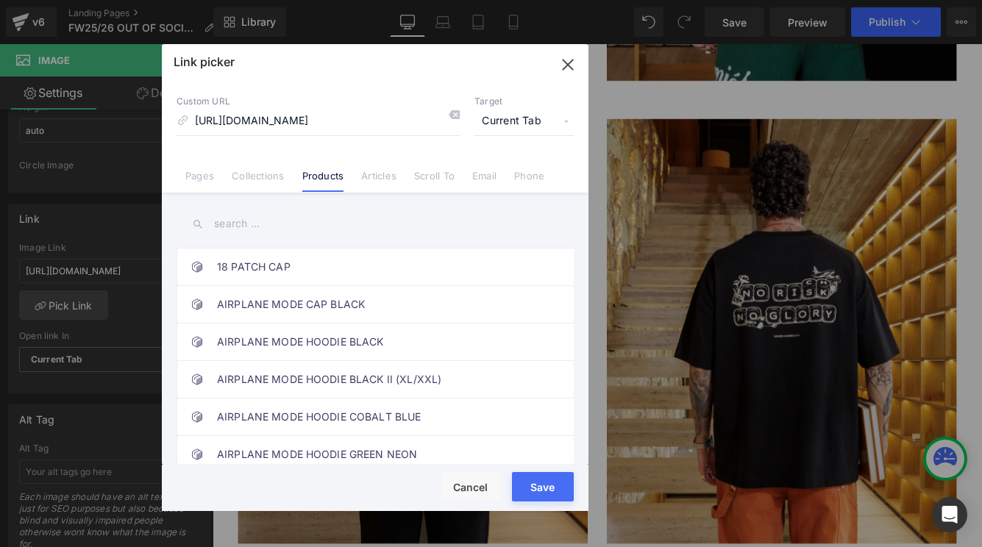
click at [295, 232] on input "text" at bounding box center [374, 223] width 397 height 33
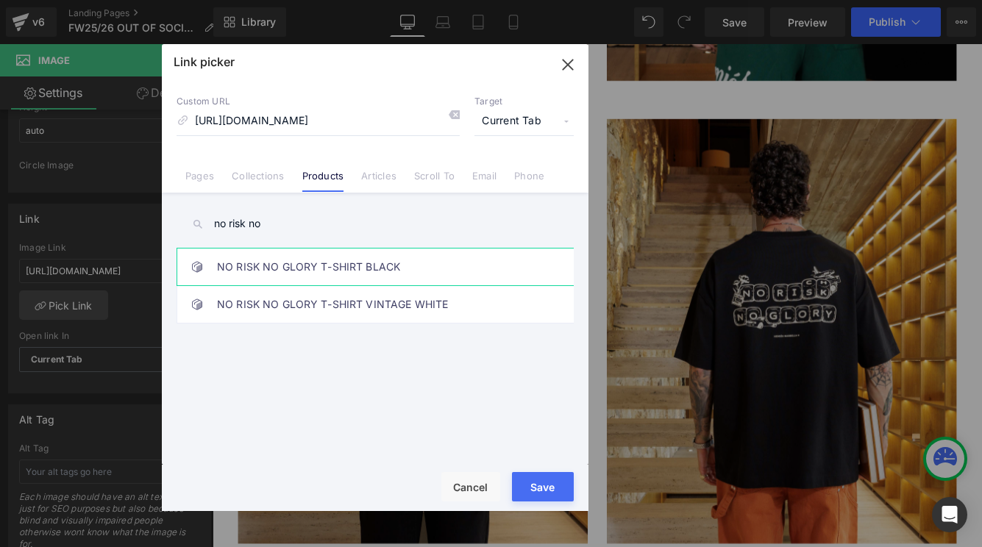
type input "no risk no"
click at [366, 265] on link "NO RISK NO GLORY T-SHIRT BLACK" at bounding box center [378, 267] width 323 height 37
click at [562, 479] on button "Save" at bounding box center [543, 486] width 62 height 29
click at [616, 546] on img at bounding box center [444, 376] width 404 height 491
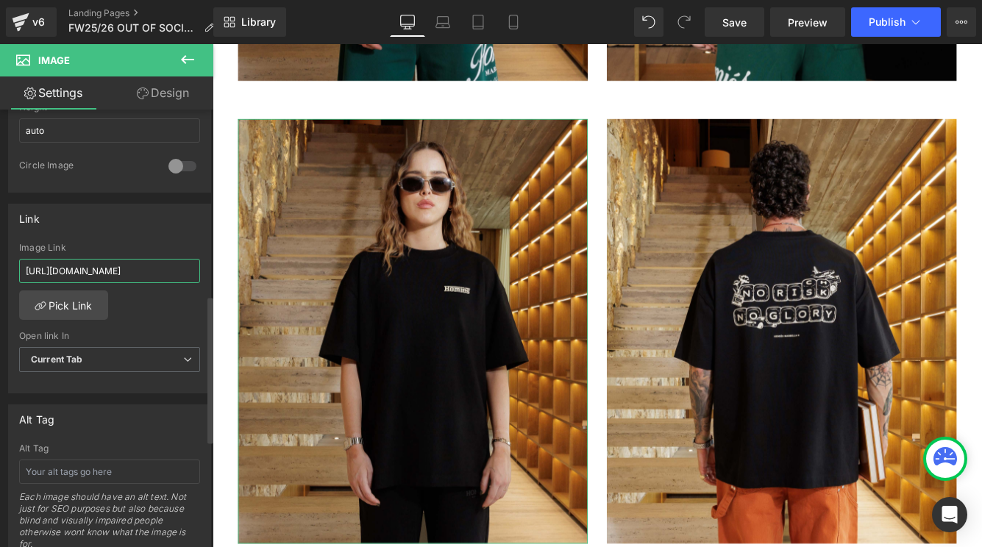
click at [144, 281] on input "https://cdn.shopify.com/s/files/1/0027/7780/8941/files/NO_RISK_T-SHIRT_BLACK_WO…" at bounding box center [109, 271] width 181 height 24
type input "/products/no-risk-no-glory-t-shirt-black-1"
click at [144, 281] on input "/products/no-risk-no-glory-t-shirt-black-1" at bounding box center [109, 271] width 181 height 24
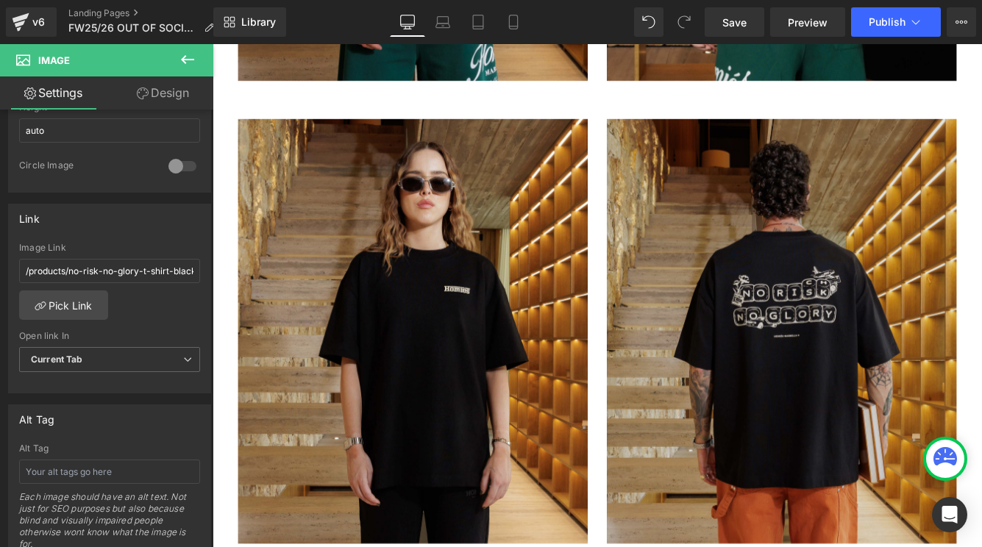
click at [755, 399] on img at bounding box center [870, 376] width 404 height 491
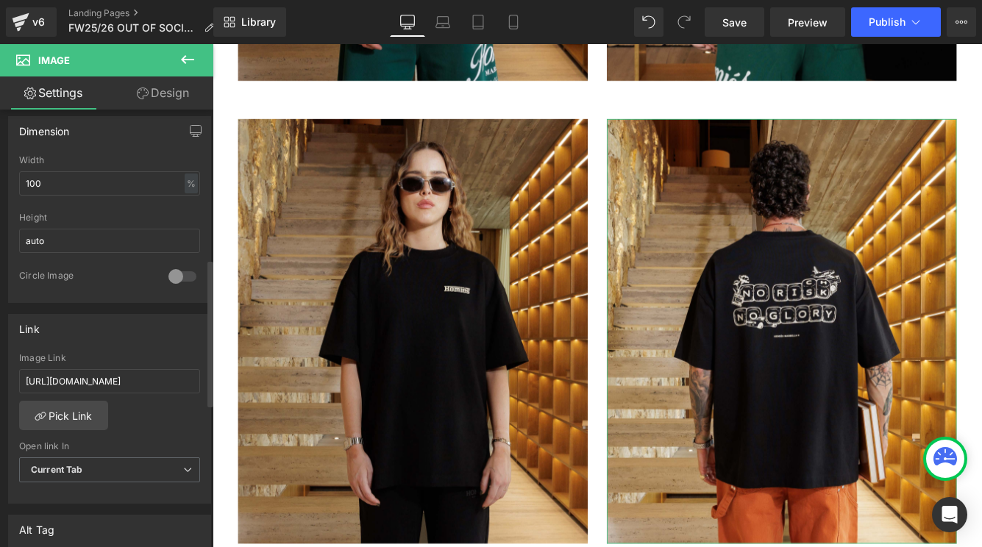
scroll to position [446, 0]
click at [125, 376] on input "https://cdn.shopify.com/s/files/1/0027/7780/8941/files/NORISKT-SHIRTBLACKMENBAC…" at bounding box center [109, 377] width 181 height 24
paste input "/products/no-risk-no-glory-t-shirt-black-1"
type input "/products/no-risk-no-glory-t-shirt-black-1"
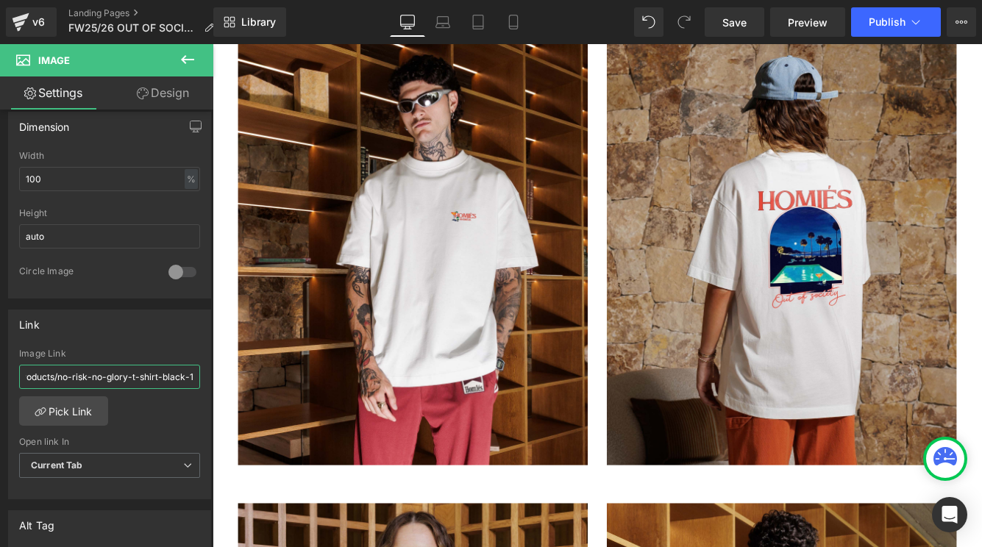
scroll to position [11267, 0]
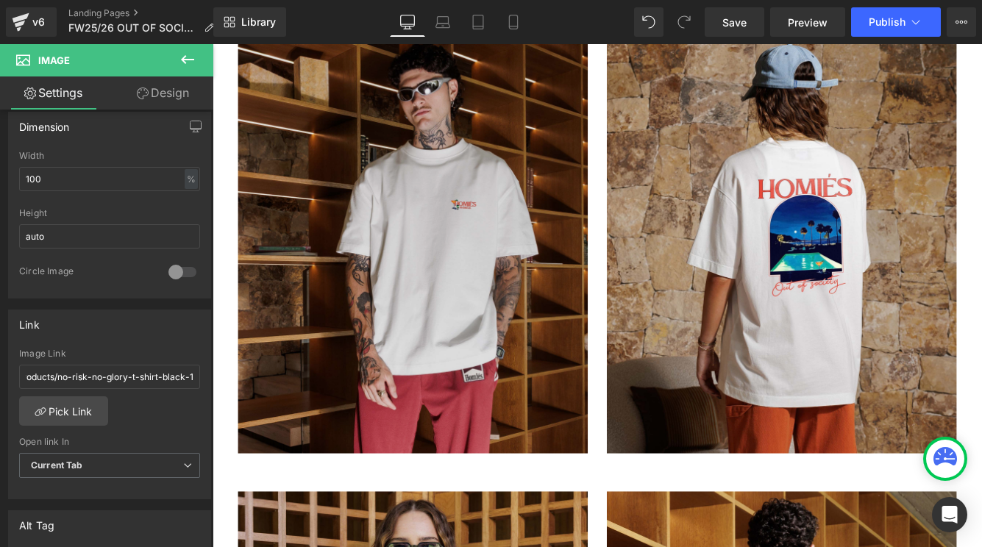
click at [342, 276] on img at bounding box center [444, 271] width 404 height 491
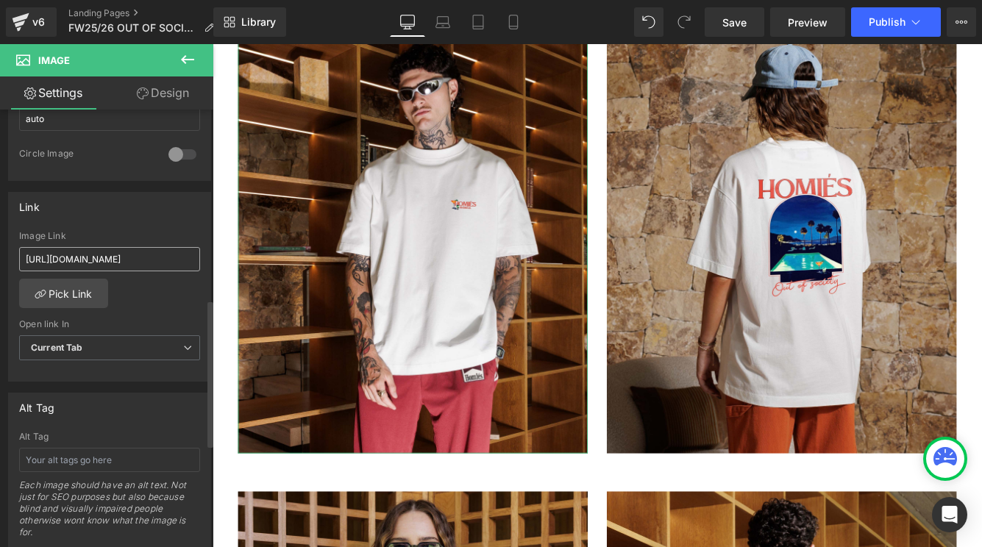
scroll to position [0, 381]
click at [80, 286] on link "Pick Link" at bounding box center [63, 293] width 89 height 29
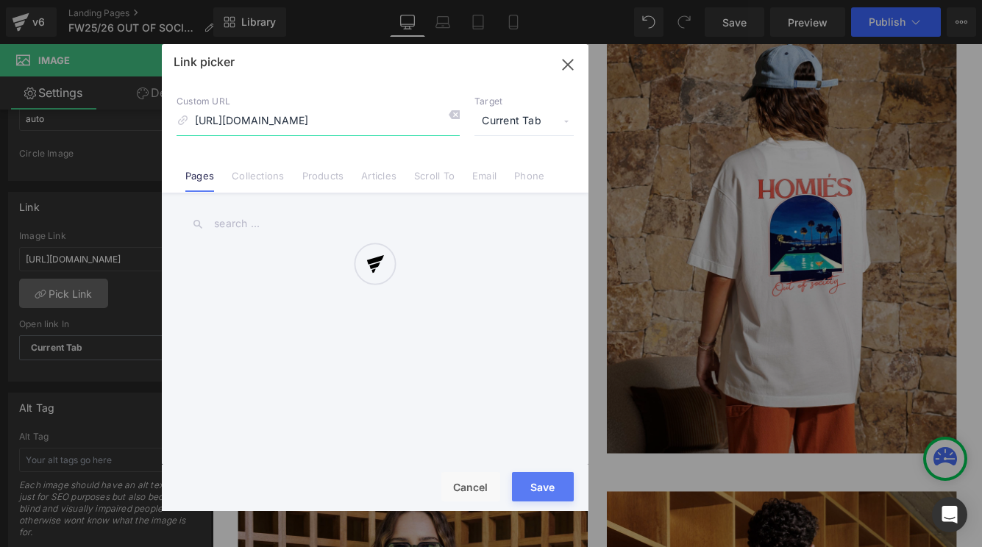
scroll to position [0, 376]
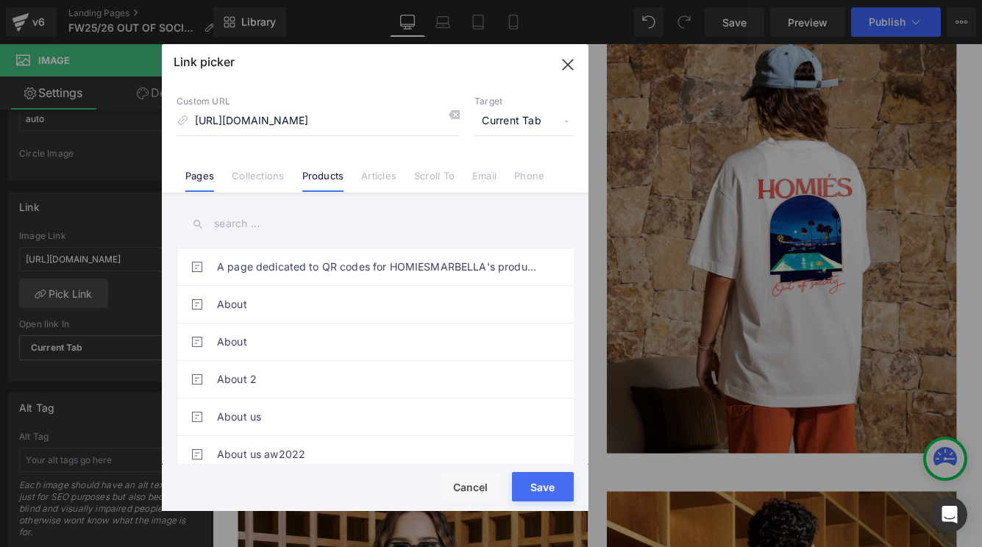
click at [333, 173] on link "Products" at bounding box center [323, 181] width 42 height 22
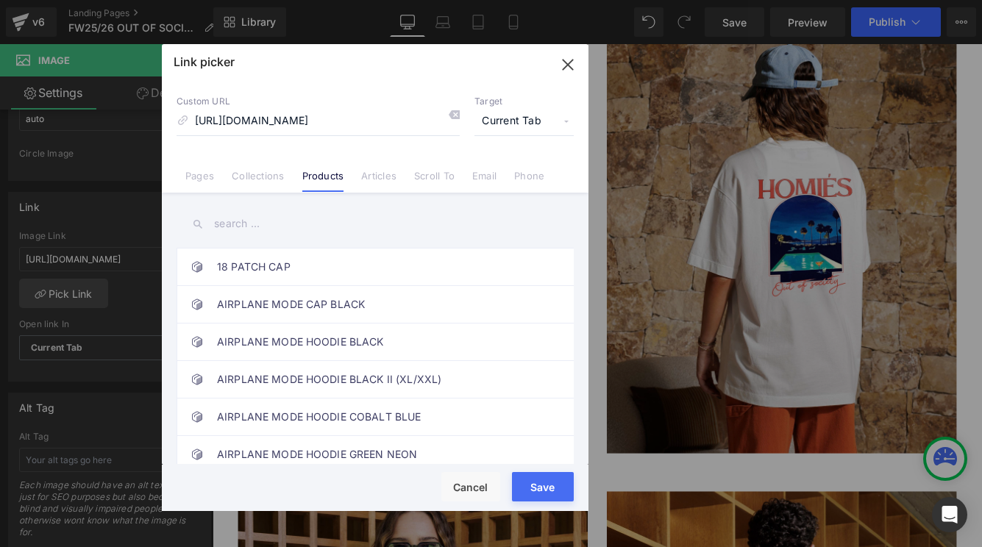
click at [344, 234] on input "text" at bounding box center [374, 223] width 397 height 33
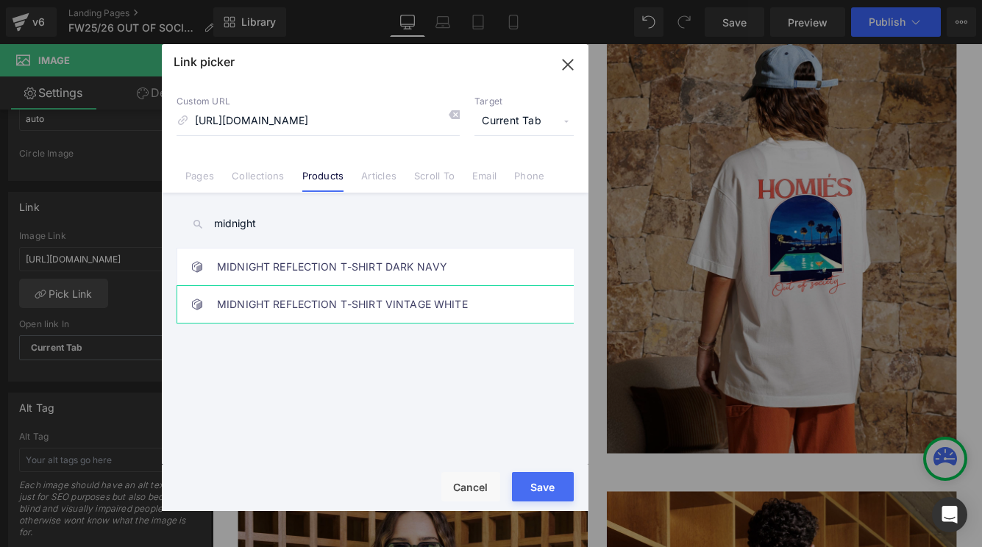
type input "midnight"
click at [397, 302] on link "MIDNIGHT REFLECTION T-SHIRT VINTAGE WHITE" at bounding box center [378, 304] width 323 height 37
click at [542, 487] on button "Save" at bounding box center [543, 486] width 62 height 29
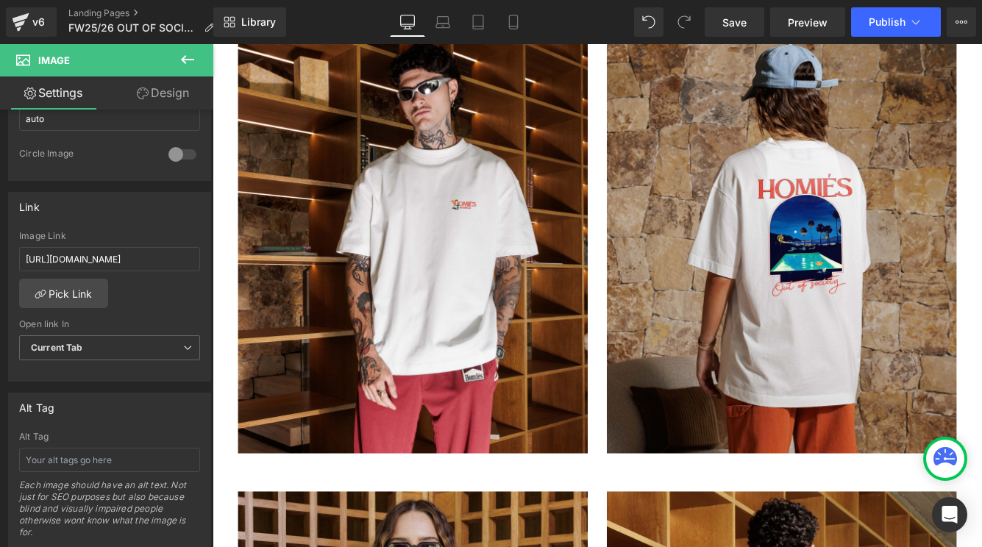
scroll to position [0, 7]
click at [168, 257] on input "https://cdn.shopify.com/s/files/1/0027/7780/8941/files/MIDNIGHT_REFLECTION_T-SH…" at bounding box center [109, 259] width 181 height 24
click at [62, 293] on link "Pick Link" at bounding box center [63, 293] width 89 height 29
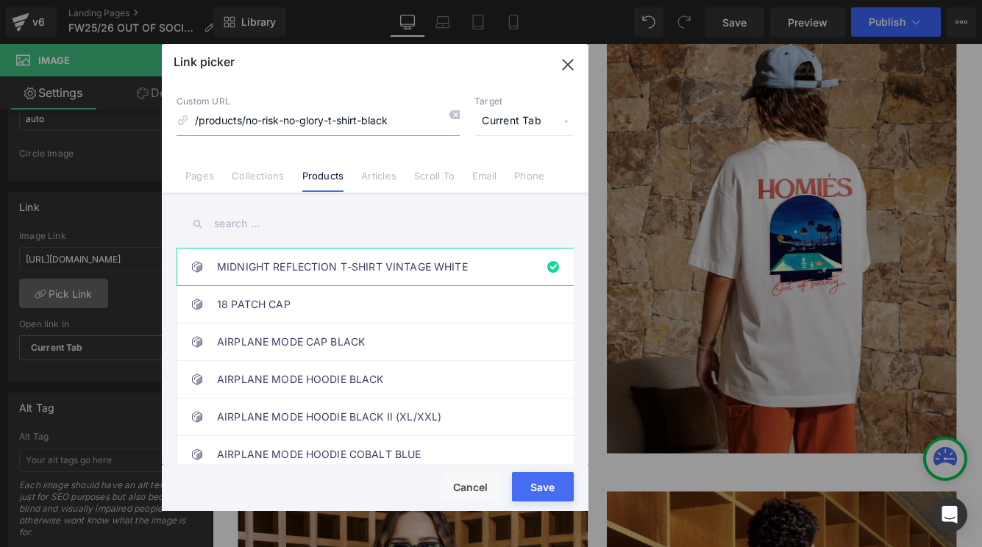
scroll to position [0, 0]
click at [125, 185] on div "Link https://cdn.shopify.com/s/files/1/0027/7780/8941/files/MIDNIGHT_REFLECTION…" at bounding box center [110, 281] width 220 height 201
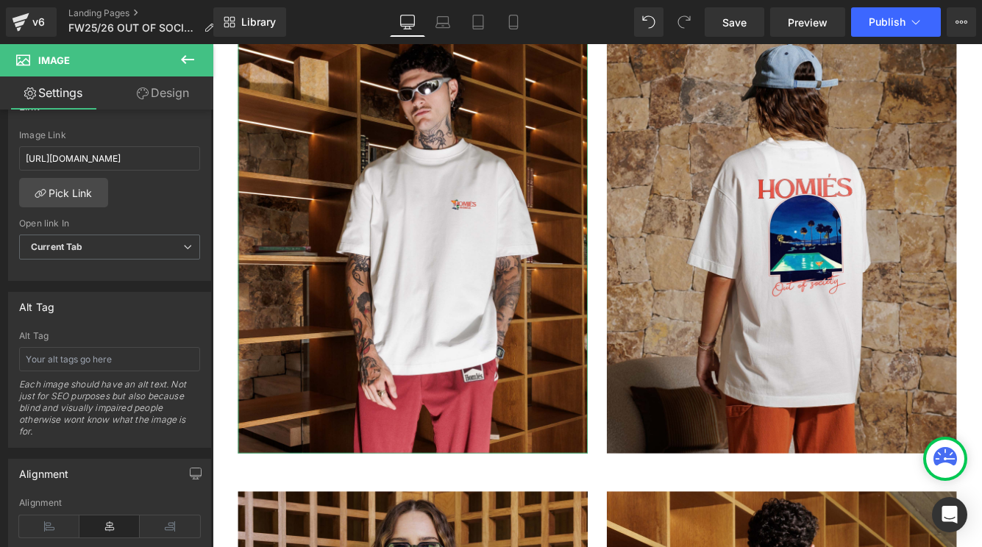
scroll to position [657, 0]
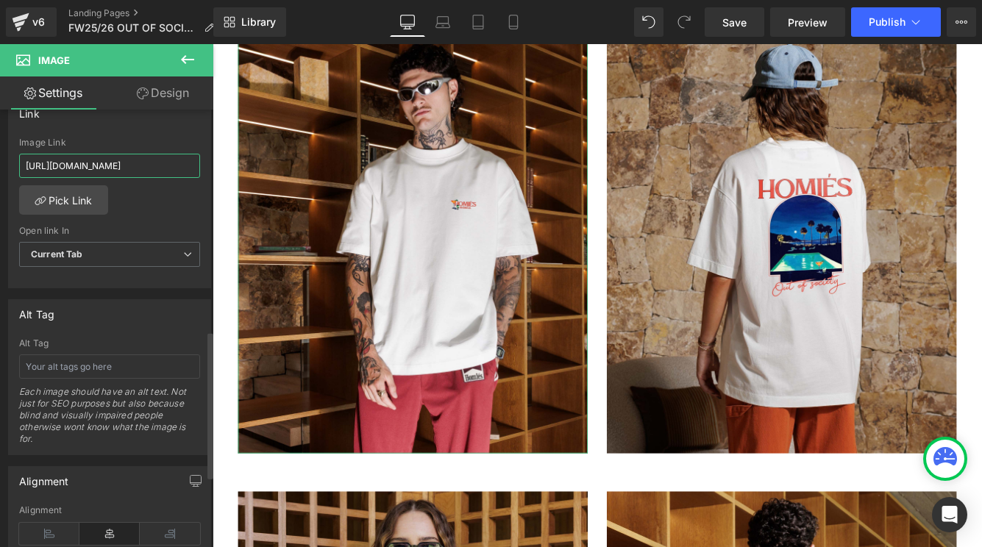
click at [129, 168] on input "https://cdn.shopify.com/s/files/1/0027/7780/8941/files/MIDNIGHT_REFLECTION_T-SH…" at bounding box center [109, 166] width 181 height 24
type input "/products/no-risk-no-glory-t-shirt-black"
click at [83, 204] on link "Pick Link" at bounding box center [63, 199] width 89 height 29
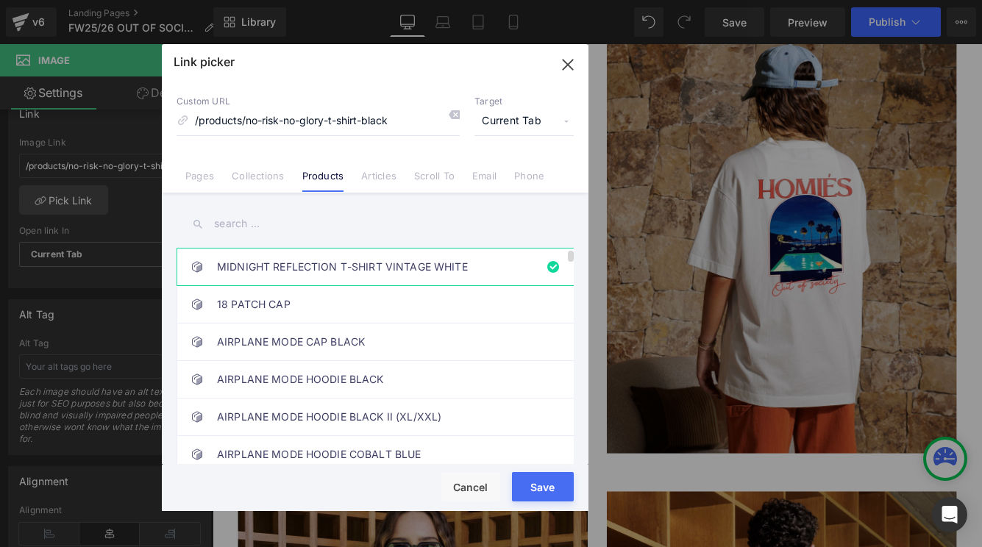
click at [344, 261] on link "MIDNIGHT REFLECTION T-SHIRT VINTAGE WHITE" at bounding box center [378, 267] width 323 height 37
click at [537, 485] on button "Save" at bounding box center [543, 486] width 62 height 29
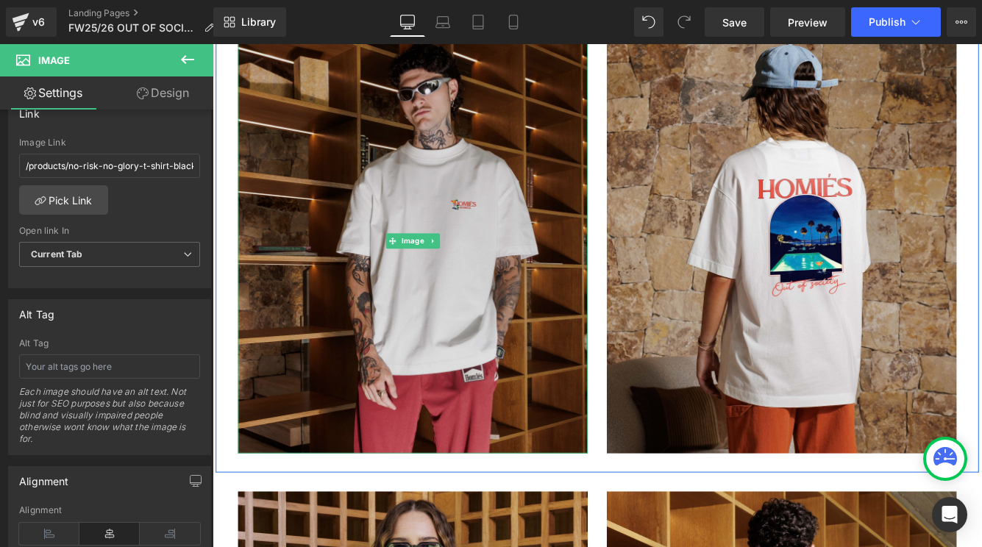
click at [366, 305] on img at bounding box center [444, 271] width 404 height 491
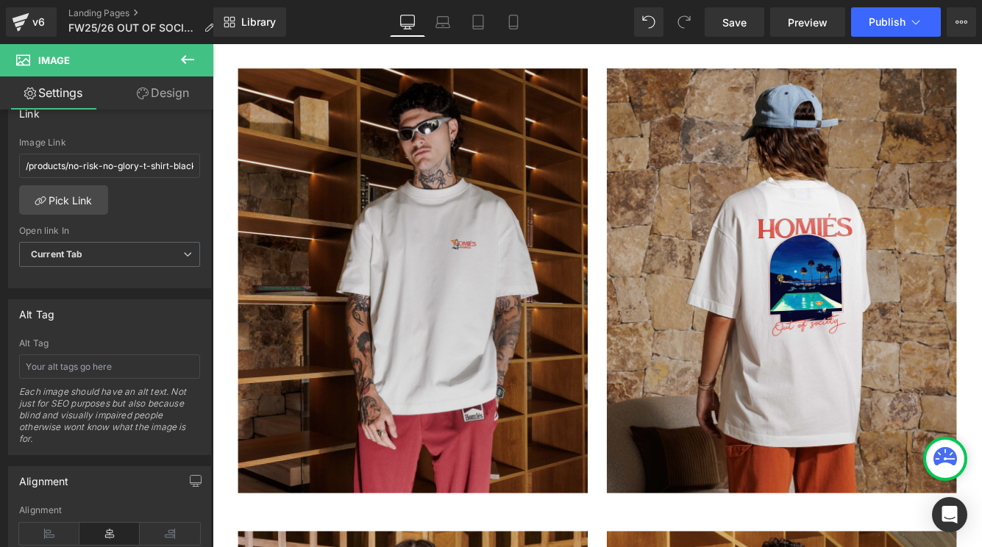
scroll to position [11226, 0]
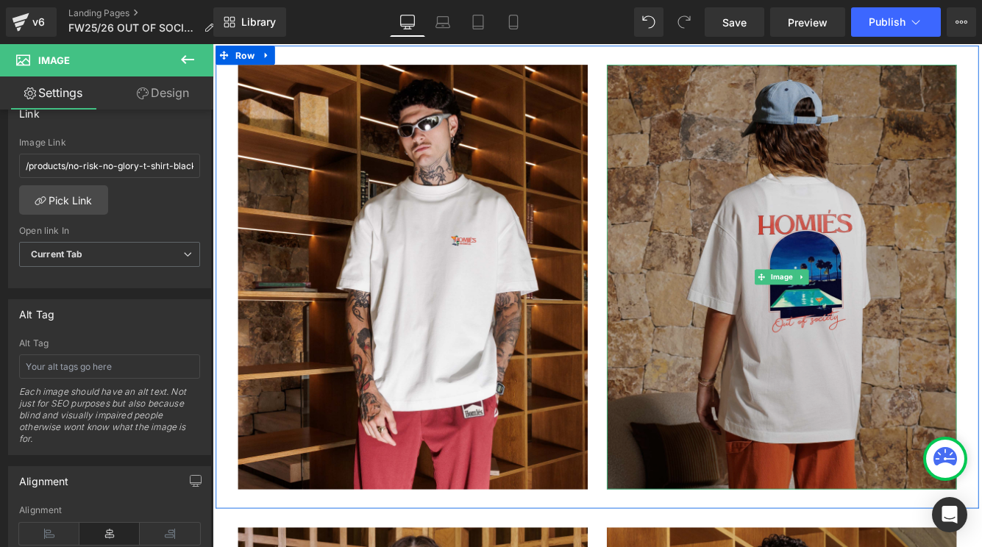
click at [848, 423] on img at bounding box center [870, 313] width 404 height 491
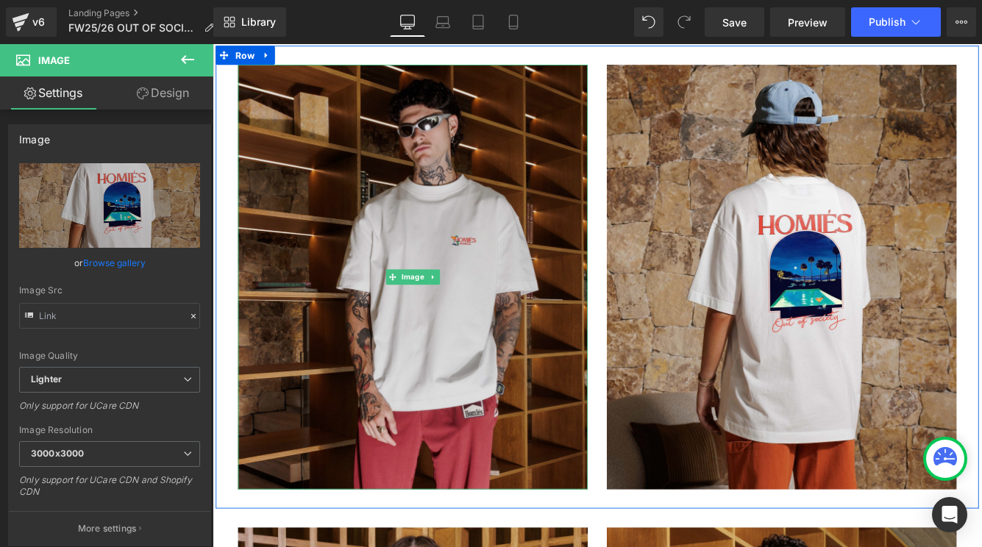
click at [376, 189] on img at bounding box center [444, 313] width 404 height 491
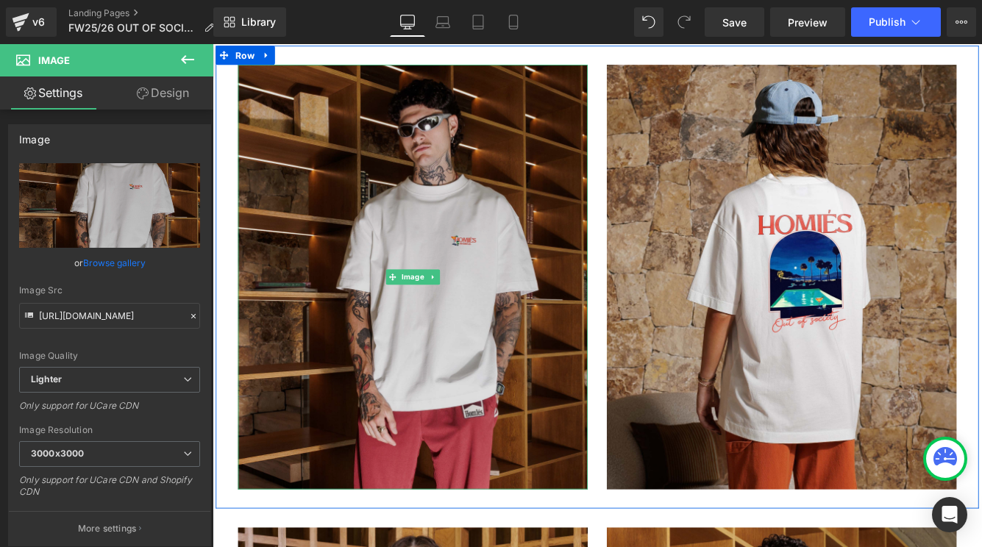
click at [262, 268] on img at bounding box center [444, 313] width 404 height 491
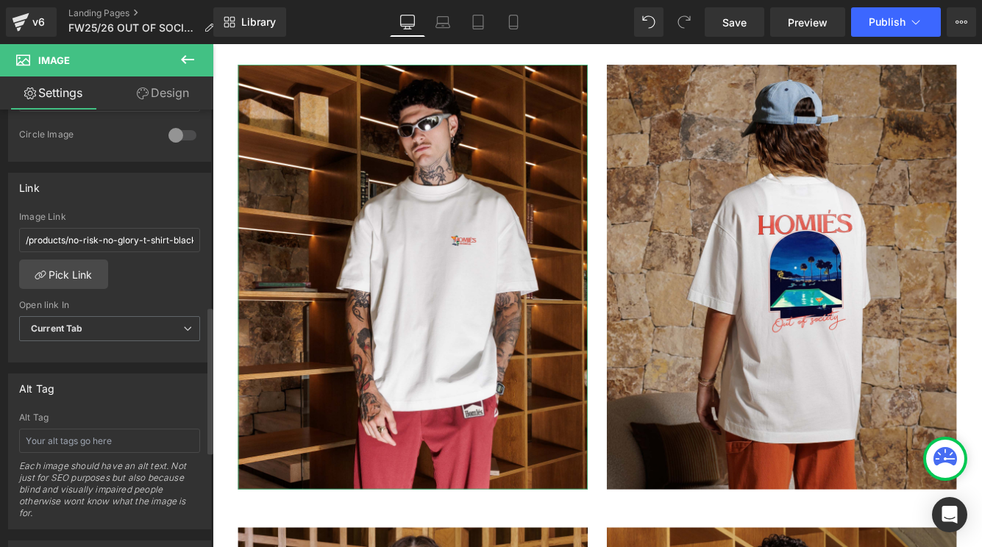
scroll to position [584, 0]
click at [71, 272] on link "Pick Link" at bounding box center [63, 272] width 89 height 29
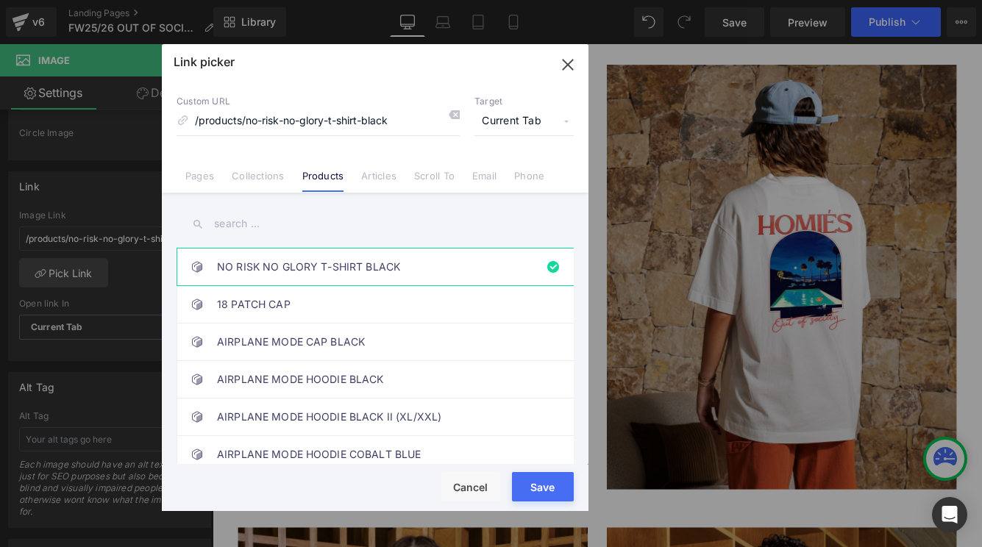
click at [261, 225] on input "text" at bounding box center [374, 223] width 397 height 33
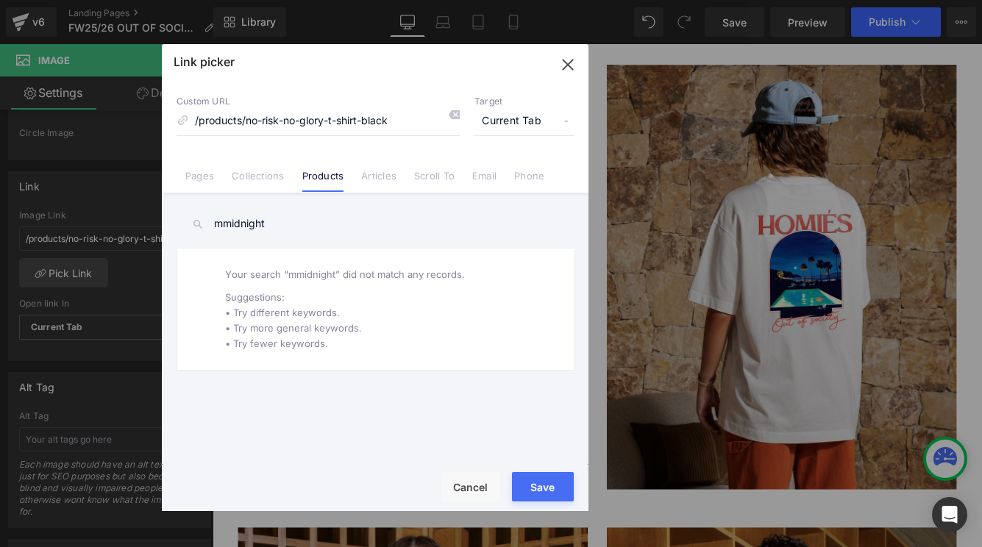
click at [224, 226] on input "mmidnight" at bounding box center [374, 223] width 397 height 33
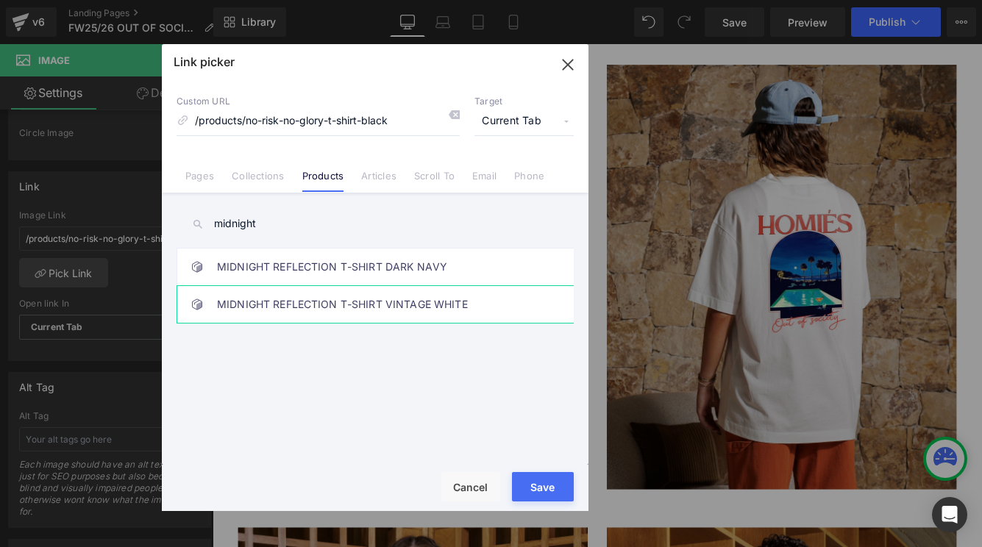
type input "midnight"
click at [312, 299] on link "MIDNIGHT REFLECTION T-SHIRT VINTAGE WHITE" at bounding box center [378, 304] width 323 height 37
click at [534, 487] on div "Rendering Content" at bounding box center [491, 489] width 90 height 16
click at [537, 488] on button "Save" at bounding box center [543, 486] width 62 height 29
click at [588, 546] on div "Image" at bounding box center [444, 313] width 404 height 491
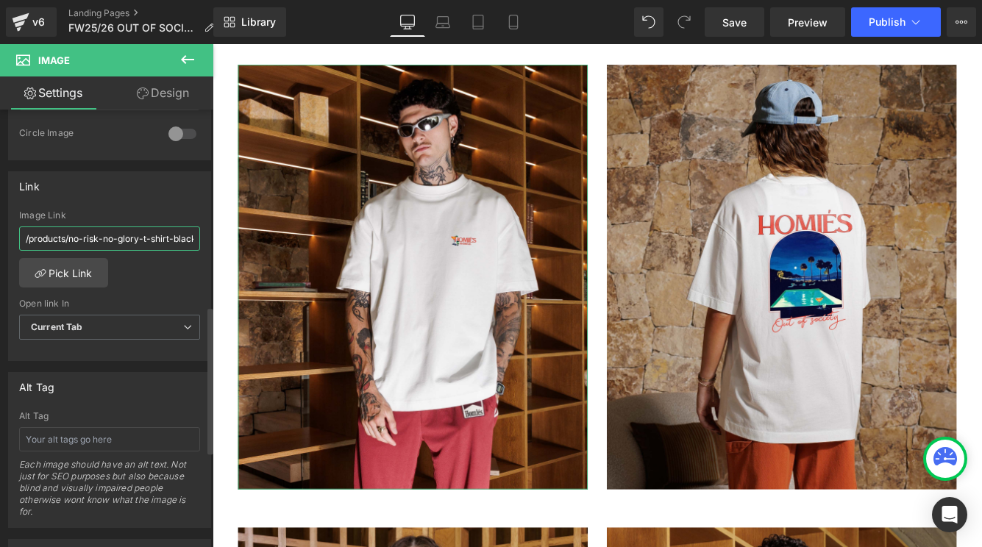
click at [58, 243] on input "/products/no-risk-no-glory-t-shirt-black" at bounding box center [109, 238] width 181 height 24
click at [92, 247] on input "/products/no-risk-no-glory-t-shirt-black" at bounding box center [109, 238] width 181 height 24
click at [116, 240] on input "/products/no-risk-no-glory-t-shirt-black" at bounding box center [109, 238] width 181 height 24
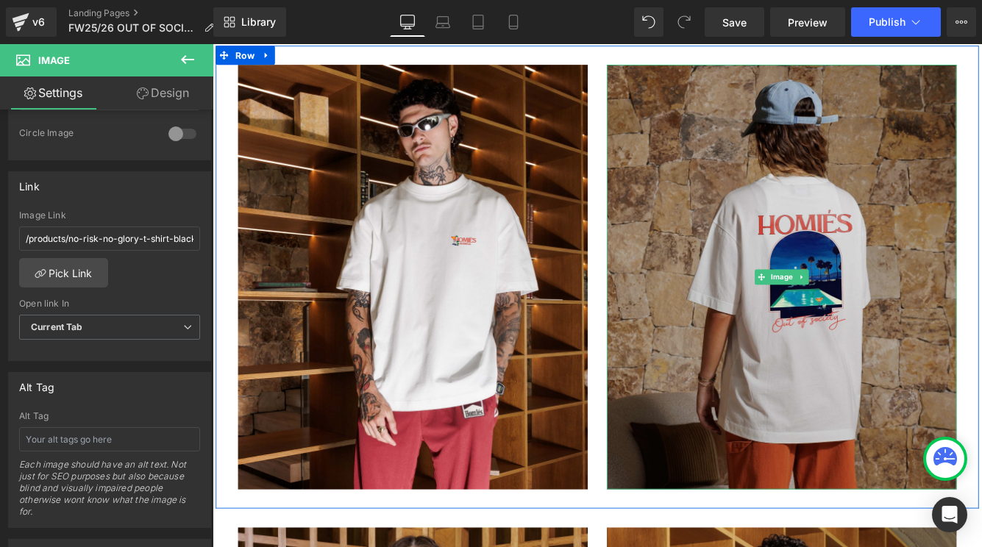
click at [759, 321] on img at bounding box center [870, 313] width 404 height 491
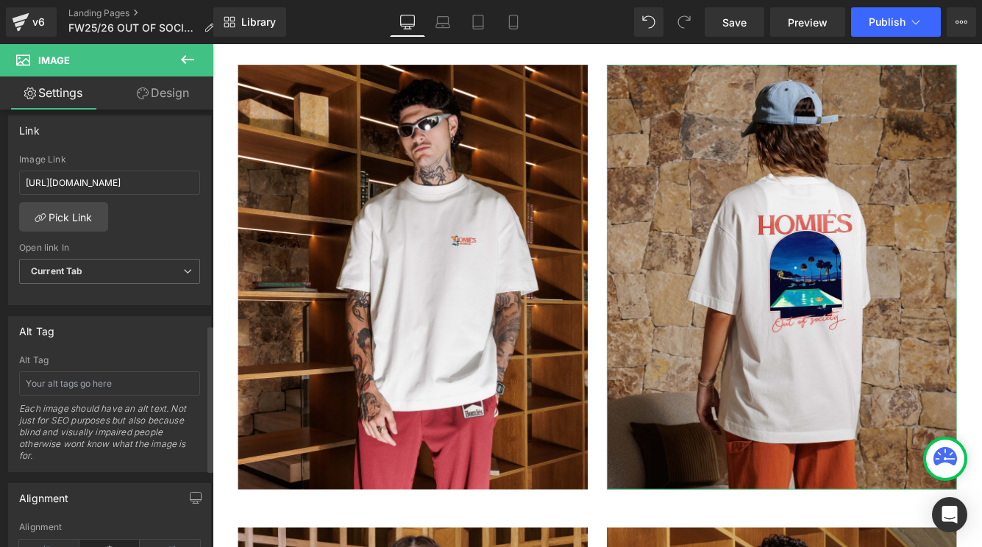
scroll to position [638, 0]
click at [86, 218] on link "Pick Link" at bounding box center [63, 218] width 89 height 29
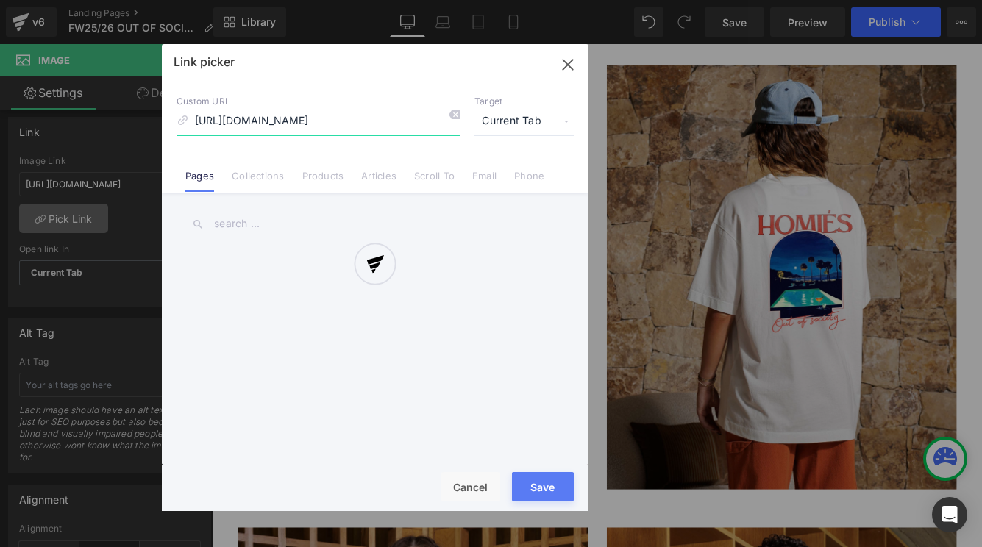
scroll to position [0, 387]
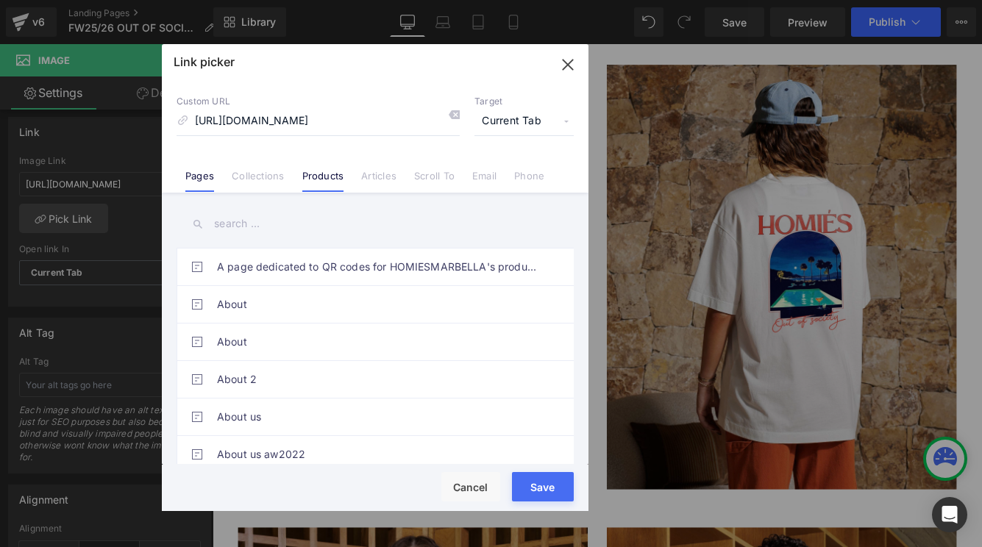
click at [343, 182] on li "Products" at bounding box center [323, 170] width 60 height 26
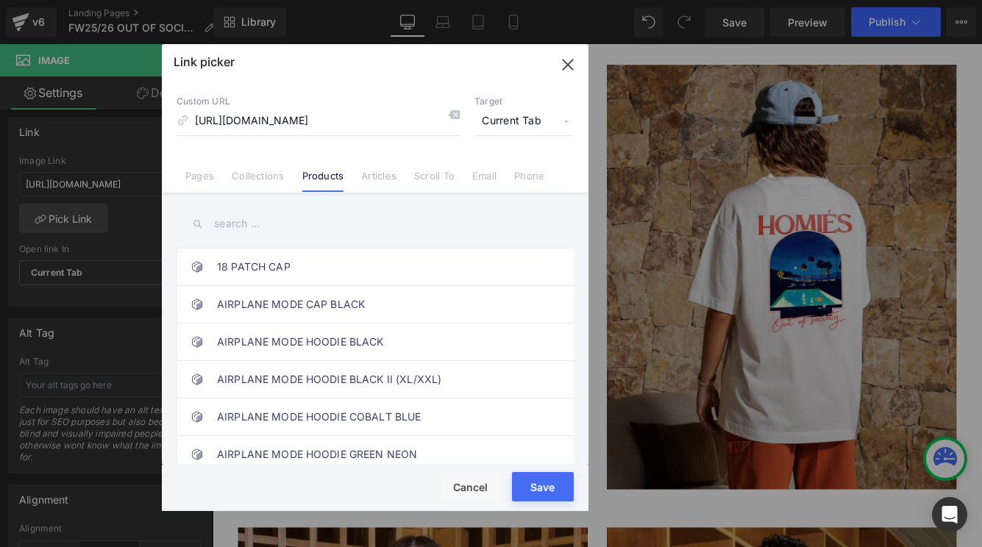
click at [326, 230] on input "text" at bounding box center [374, 223] width 397 height 33
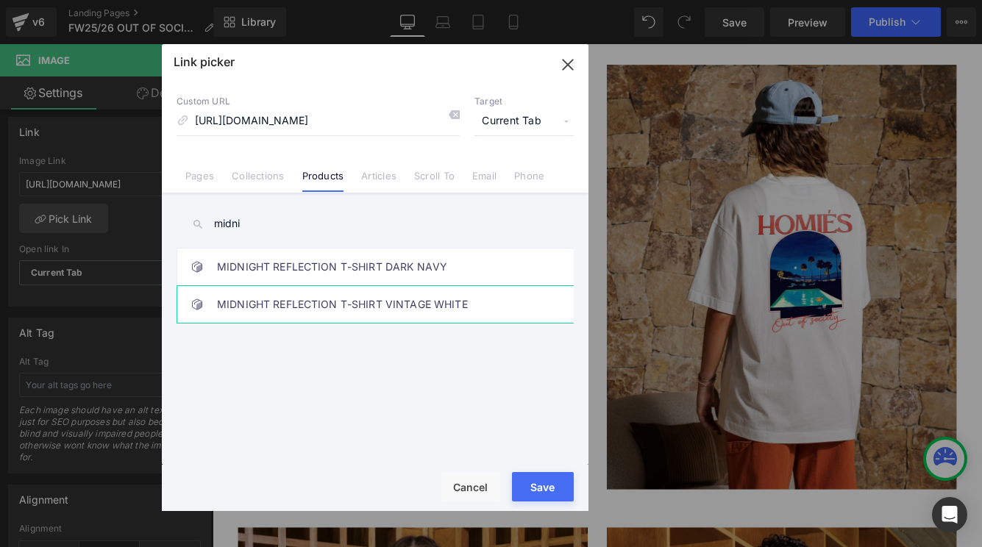
type input "midni"
click at [481, 310] on link "MIDNIGHT REFLECTION T-SHIRT VINTAGE WHITE" at bounding box center [378, 304] width 323 height 37
click at [546, 486] on button "Save" at bounding box center [543, 486] width 62 height 29
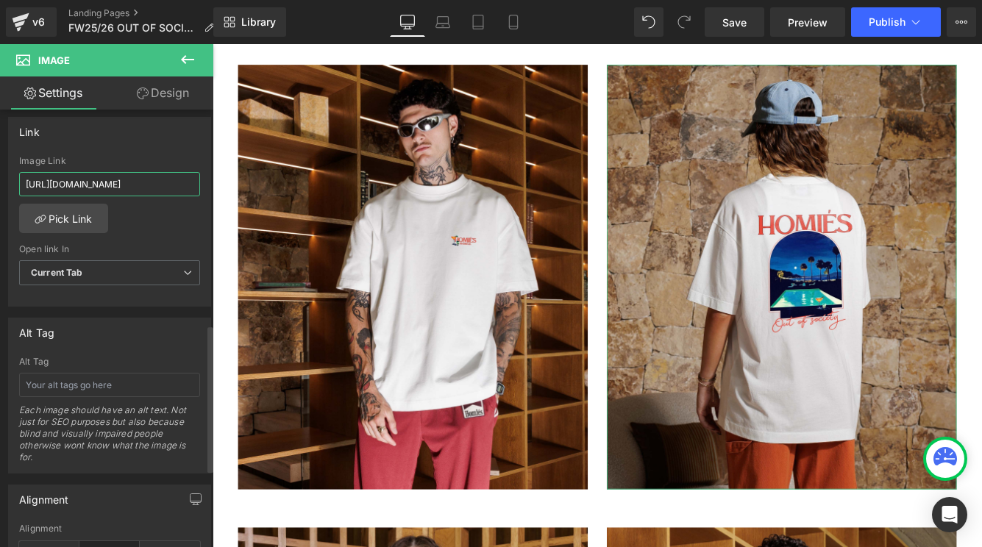
click at [87, 185] on input "https://cdn.shopify.com/s/files/1/0027/7780/8941/files/MIDNIGHT_REFLECTION_T-SH…" at bounding box center [109, 184] width 181 height 24
type input "/products/no-risk-no-glory-t-shirt-black"
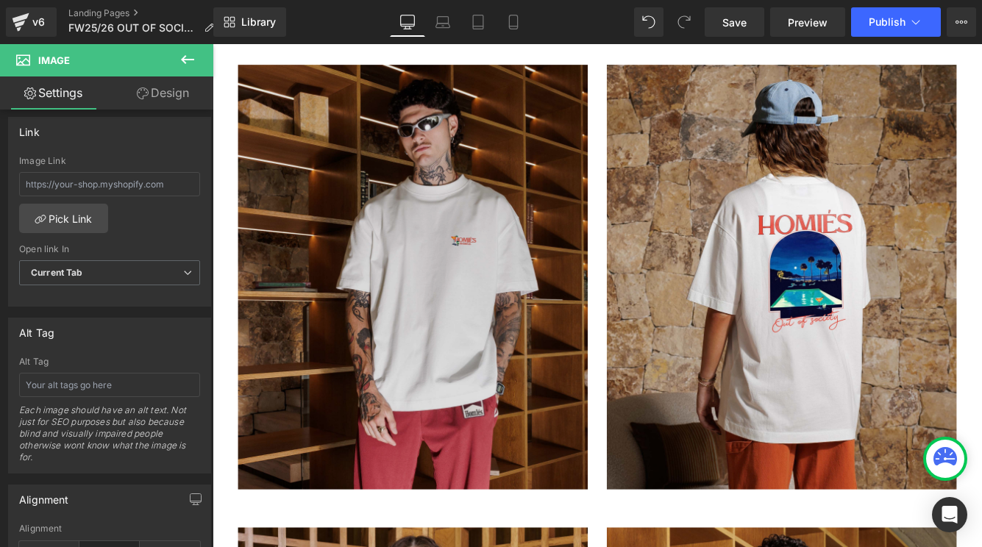
click at [372, 321] on img at bounding box center [444, 313] width 404 height 491
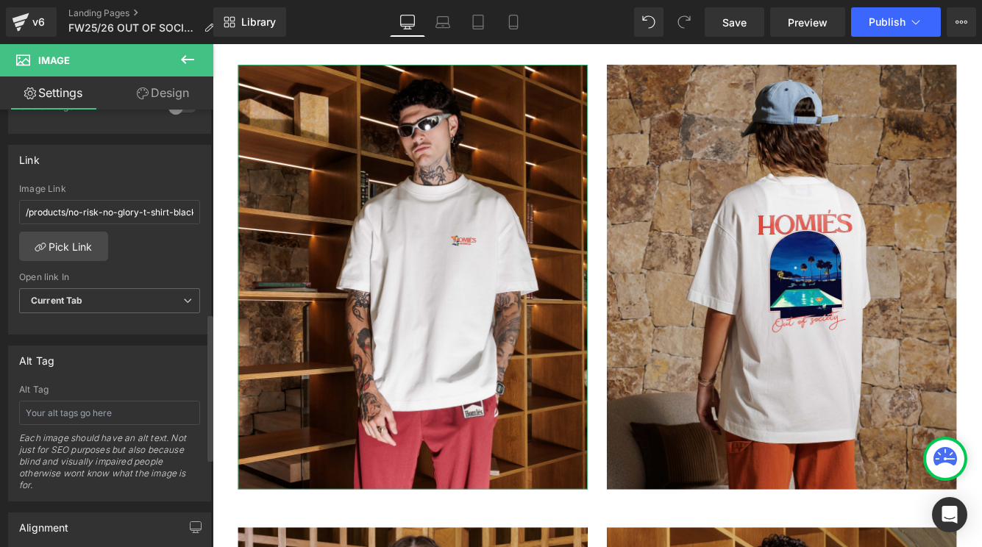
scroll to position [605, 0]
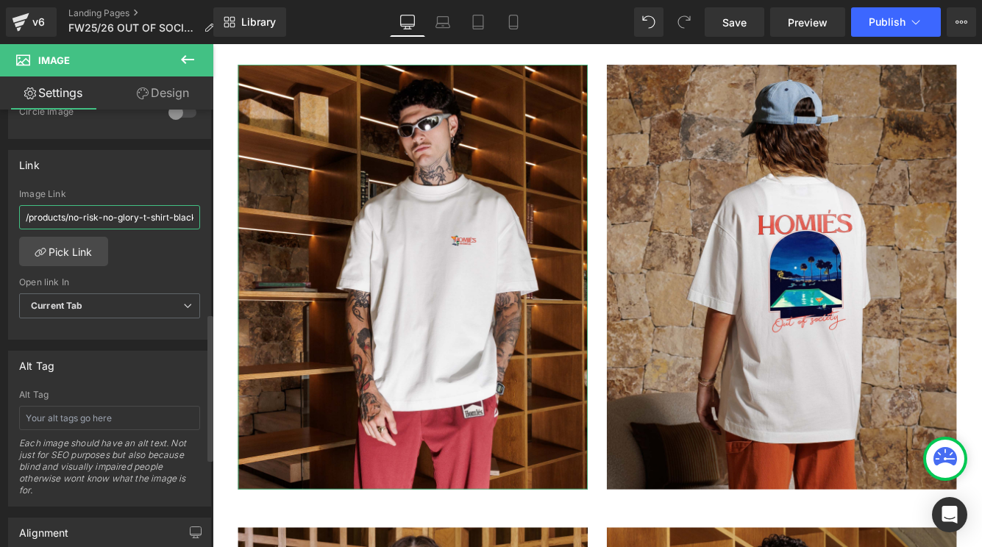
click at [141, 223] on input "/products/no-risk-no-glory-t-shirt-black" at bounding box center [109, 217] width 181 height 24
click at [80, 260] on link "Pick Link" at bounding box center [63, 251] width 89 height 29
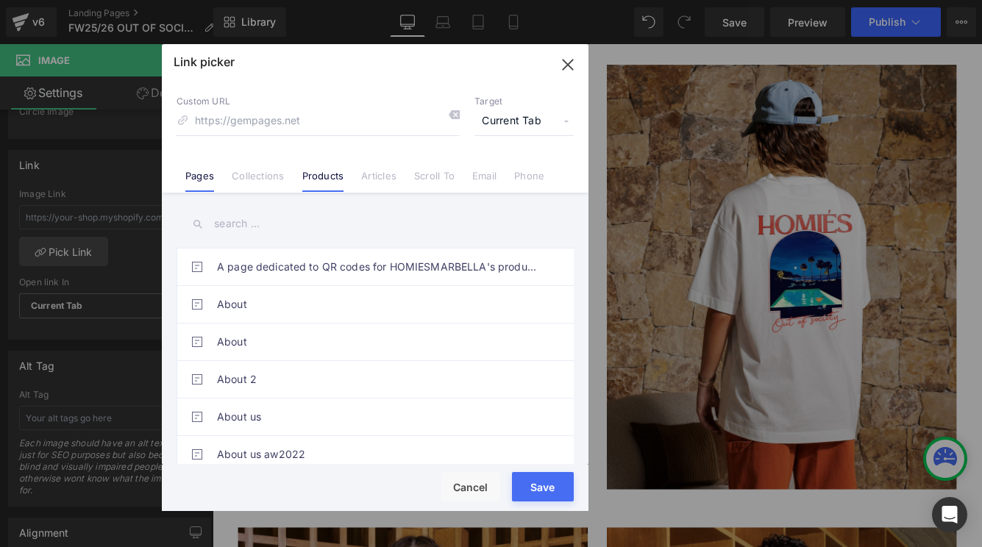
click at [340, 170] on link "Products" at bounding box center [323, 181] width 42 height 22
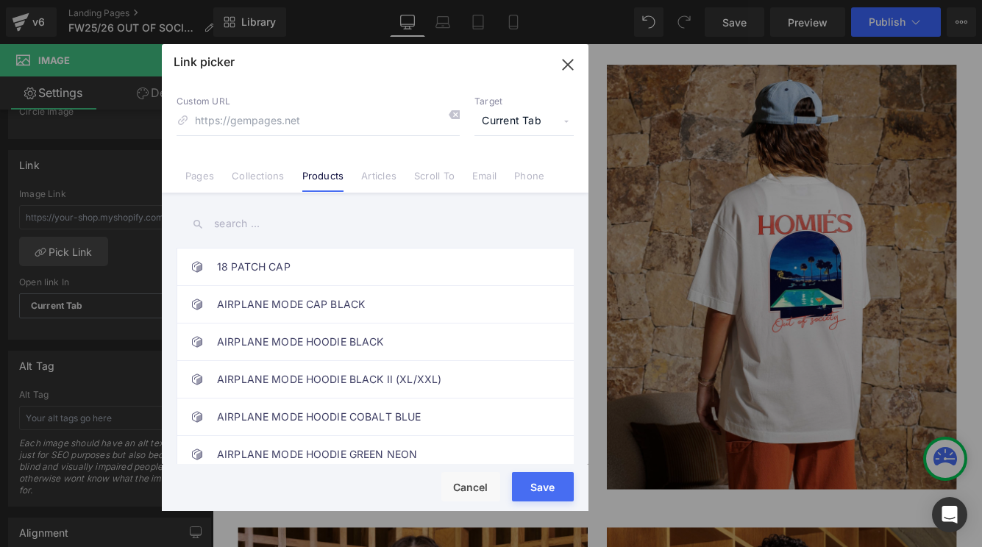
click at [316, 223] on input "text" at bounding box center [374, 223] width 397 height 33
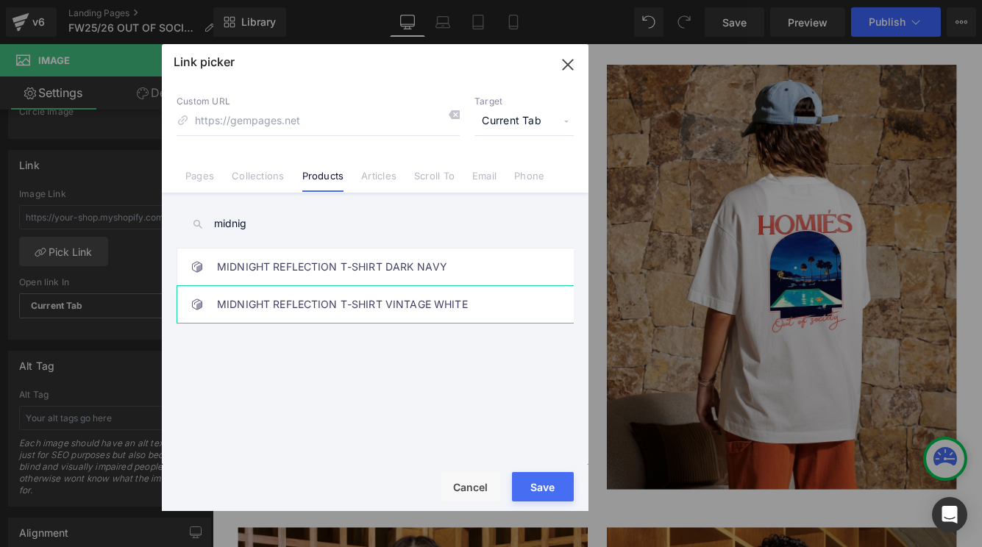
type input "midnig"
click at [383, 314] on link "MIDNIGHT REFLECTION T-SHIRT VINTAGE WHITE" at bounding box center [378, 304] width 323 height 37
click at [551, 494] on button "Save" at bounding box center [543, 486] width 62 height 29
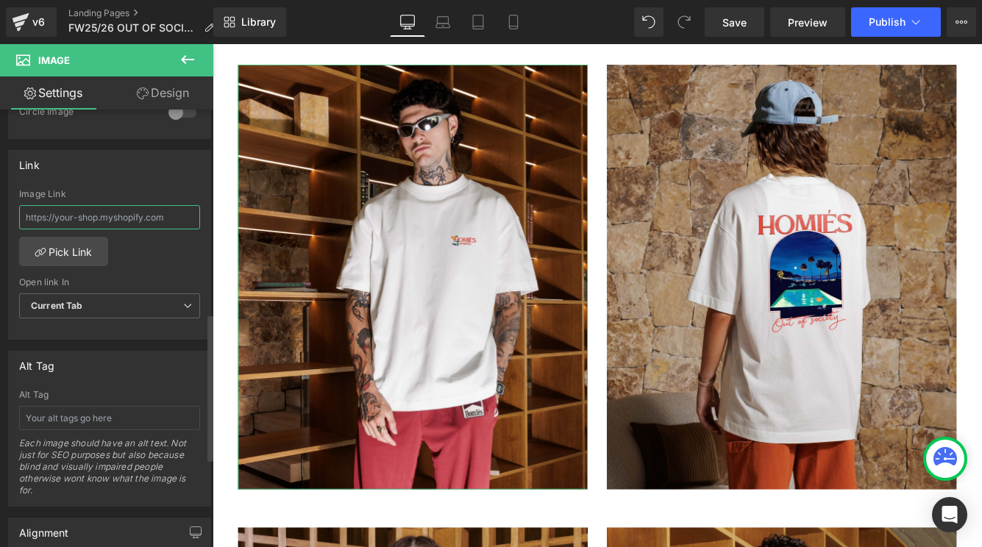
click at [161, 227] on input "text" at bounding box center [109, 217] width 181 height 24
type input "/products/no-risk-no-glory-t-shirt-black"
click at [118, 224] on input "/products/no-risk-no-glory-t-shirt-black" at bounding box center [109, 217] width 181 height 24
click at [124, 218] on input "/products/no-risk-no-glory-t-shirt-black" at bounding box center [109, 217] width 181 height 24
click at [86, 260] on link "Pick Link" at bounding box center [63, 251] width 89 height 29
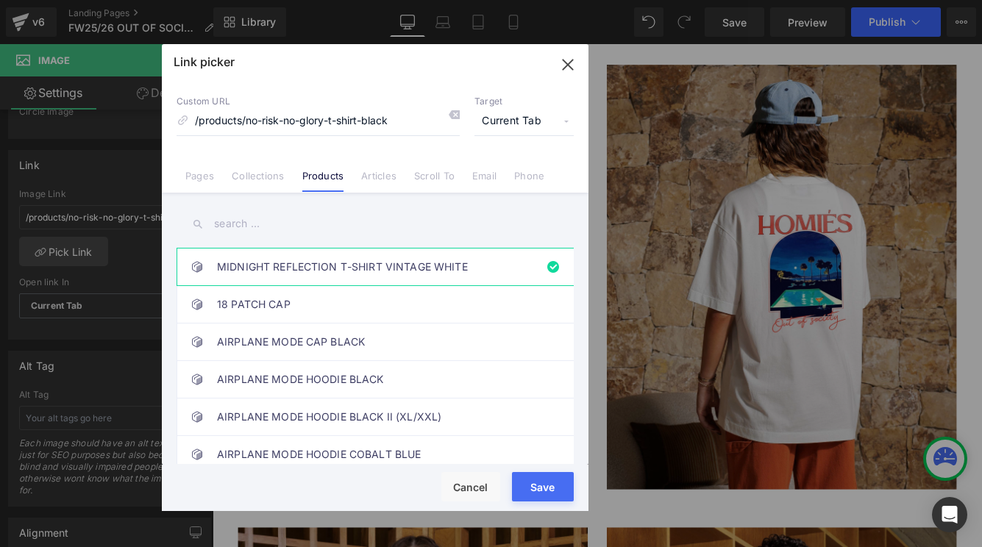
click at [482, 487] on div "Rendering Content" at bounding box center [491, 489] width 90 height 16
click at [467, 486] on div "Rendering Content" at bounding box center [491, 489] width 90 height 16
click at [549, 488] on button "Save" at bounding box center [543, 486] width 62 height 29
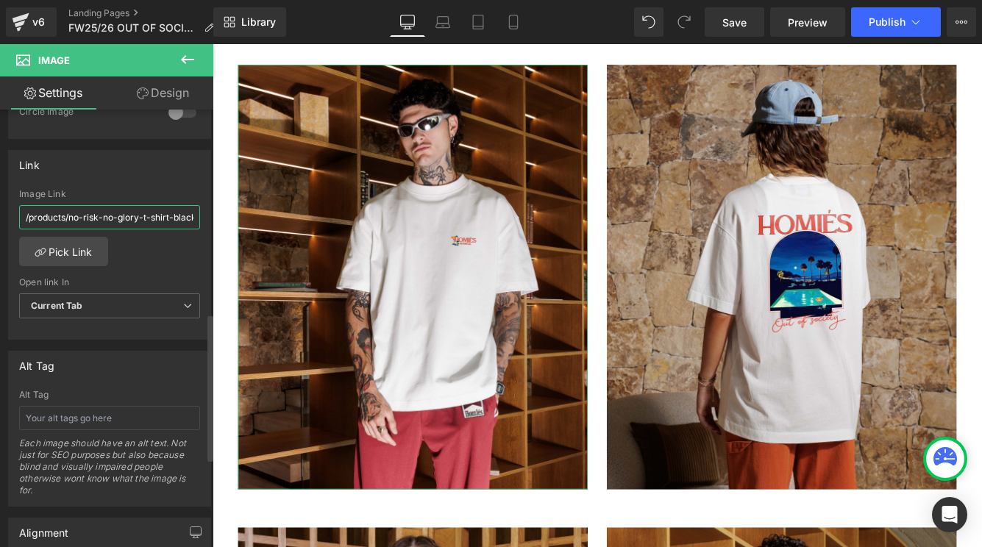
click at [90, 222] on input "/products/no-risk-no-glory-t-shirt-black" at bounding box center [109, 217] width 181 height 24
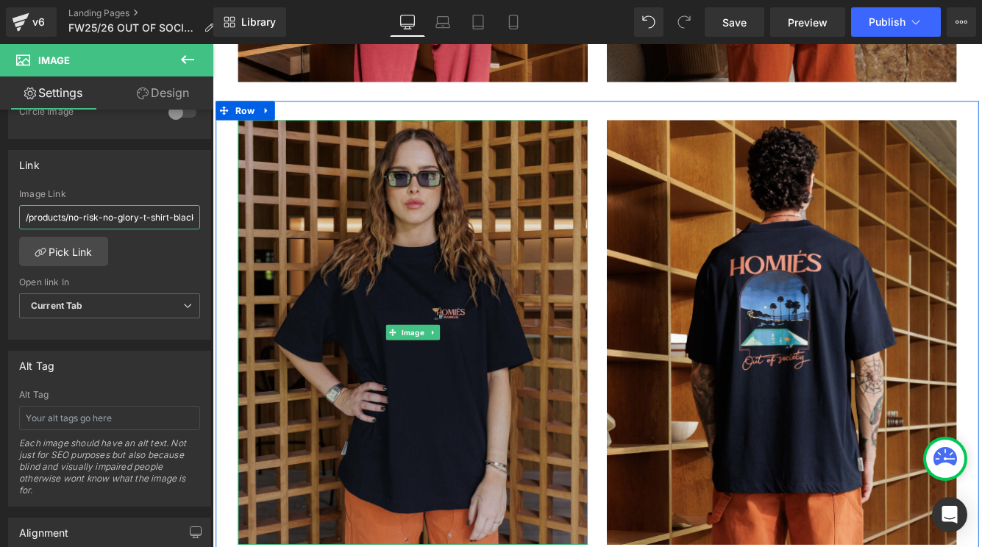
scroll to position [11719, 0]
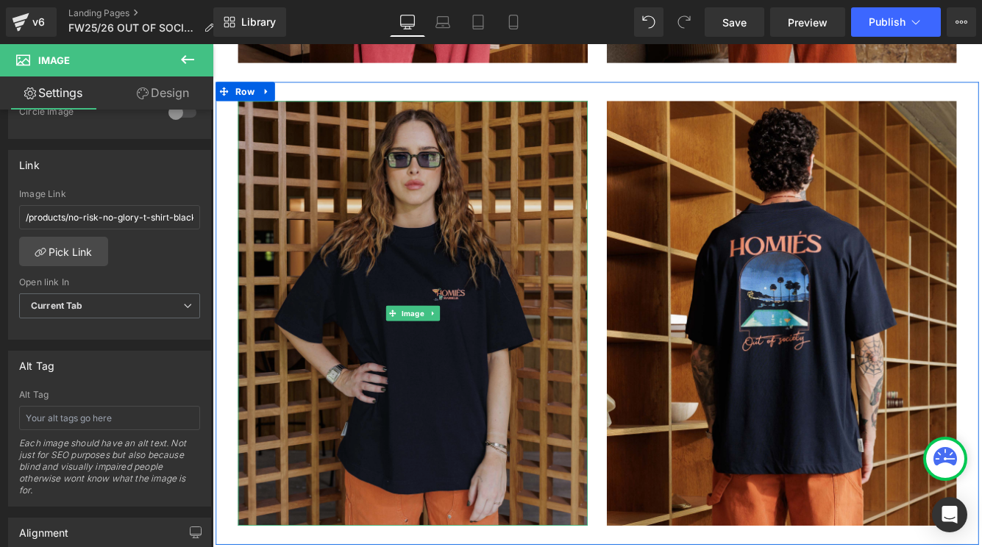
click at [340, 367] on img at bounding box center [444, 355] width 404 height 491
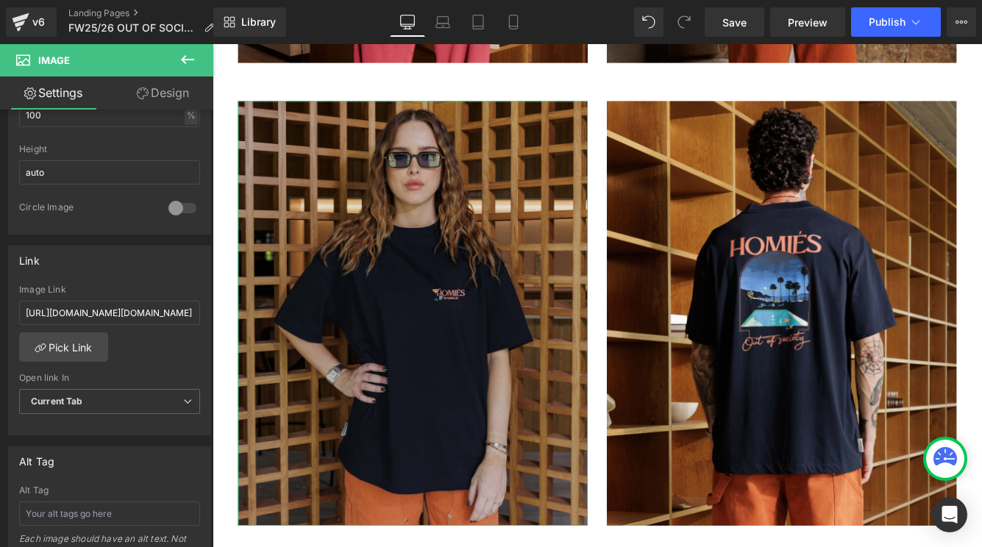
scroll to position [512, 0]
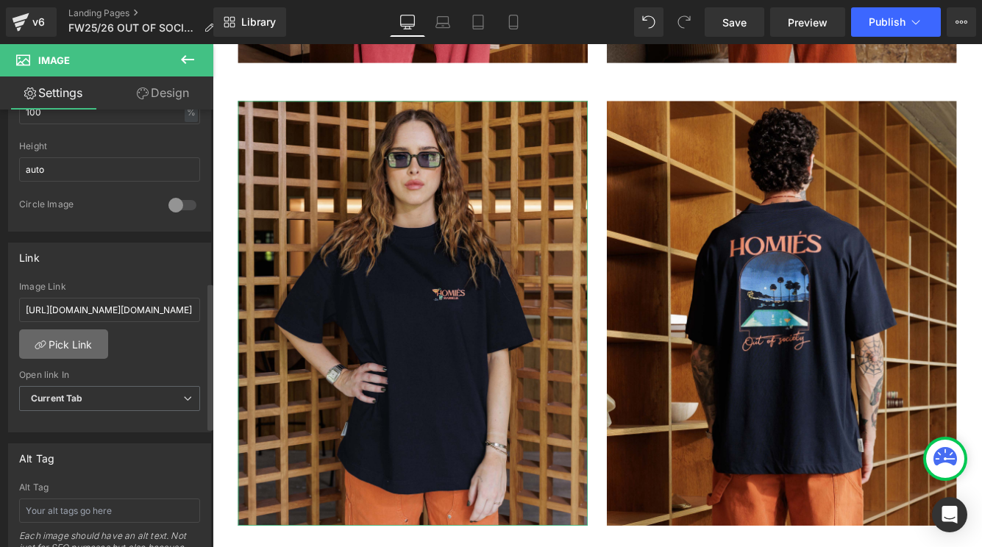
click at [73, 345] on link "Pick Link" at bounding box center [63, 343] width 89 height 29
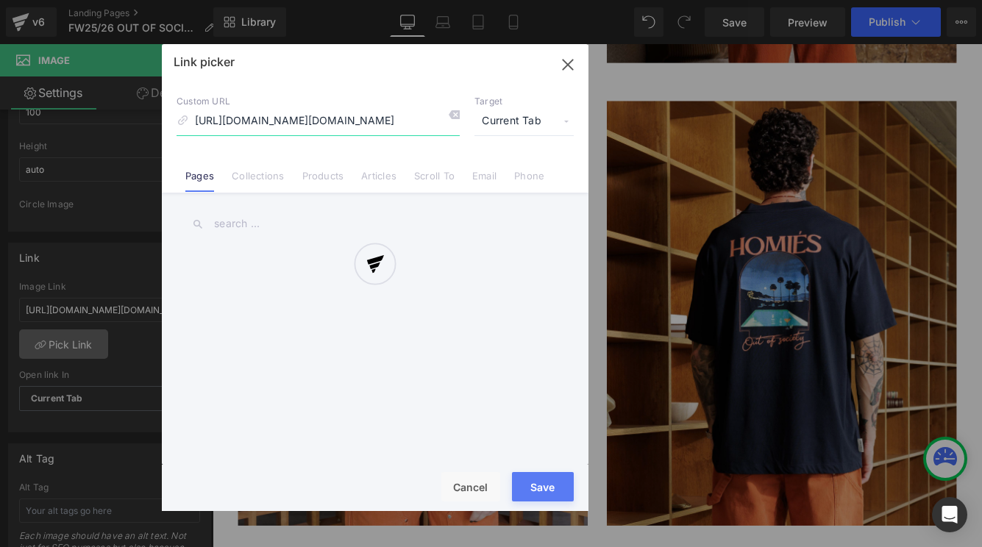
scroll to position [0, 1020]
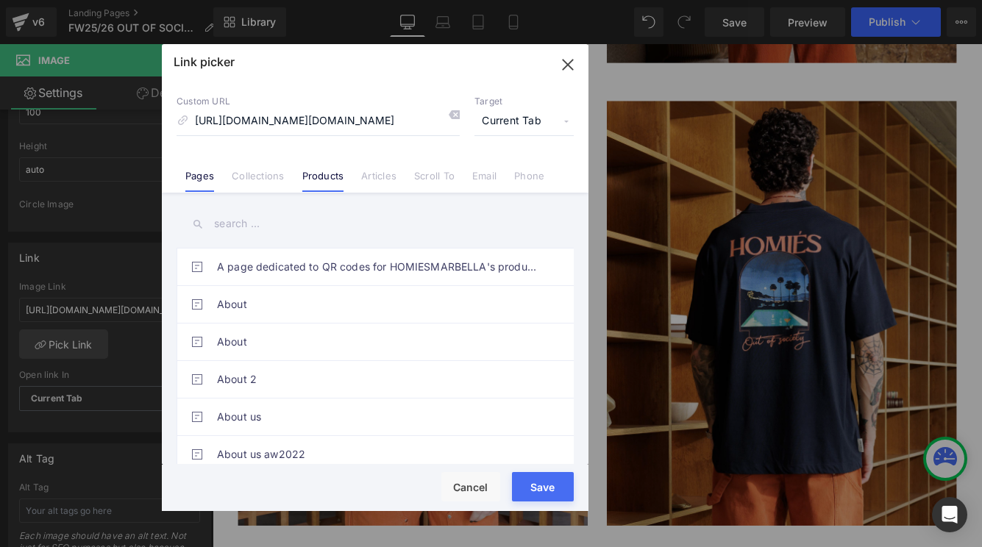
click at [329, 181] on link "Products" at bounding box center [323, 181] width 42 height 22
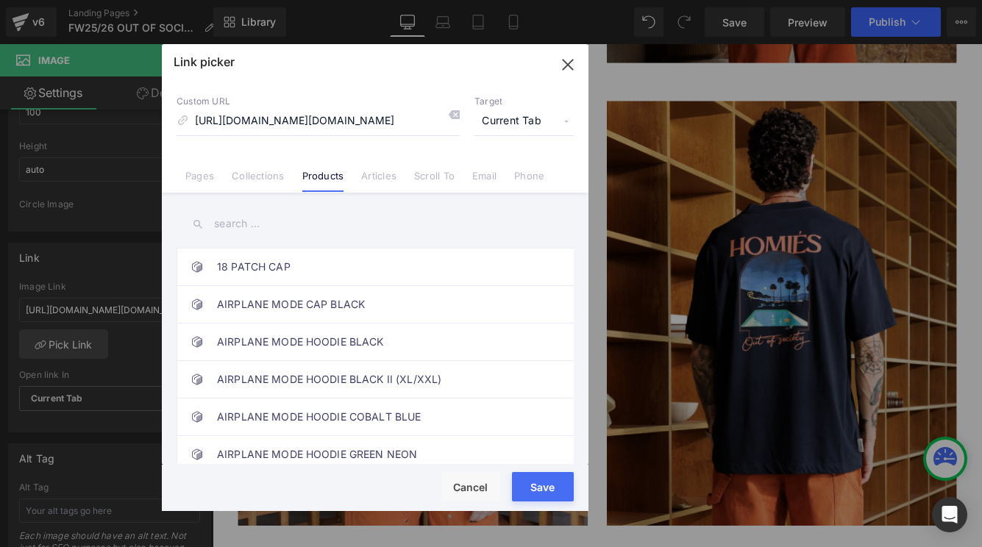
click at [294, 226] on input "text" at bounding box center [374, 223] width 397 height 33
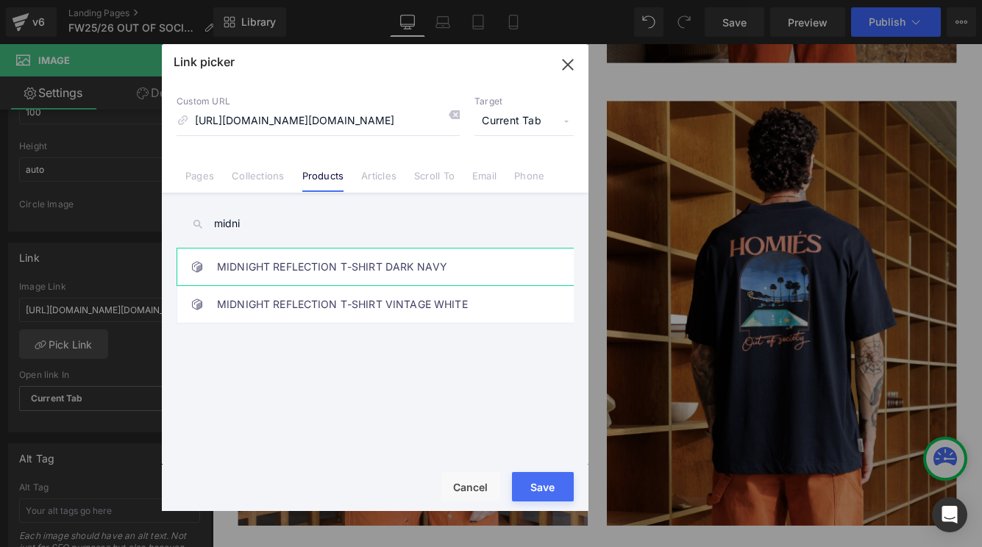
type input "midni"
click at [352, 270] on link "MIDNIGHT REFLECTION T-SHIRT DARK NAVY" at bounding box center [378, 267] width 323 height 37
click at [544, 485] on button "Save" at bounding box center [543, 486] width 62 height 29
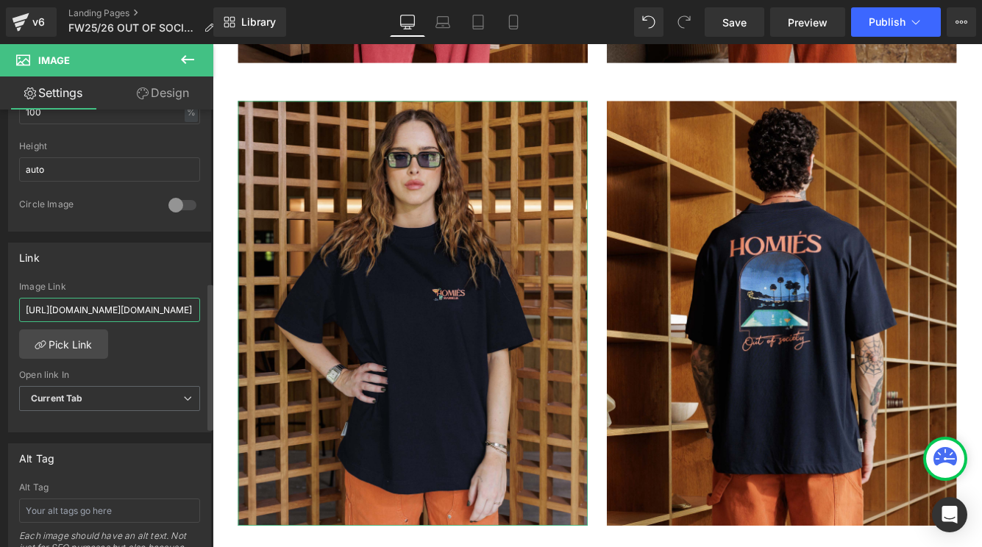
click at [154, 312] on input "https://cdn.shopify.com/s/files/1/0027/7780/8941/files/MIDNIGHTREFLECTIONST-SHI…" at bounding box center [109, 310] width 181 height 24
type input "/products/midnight-reflection-t-shirt-dark-navy"
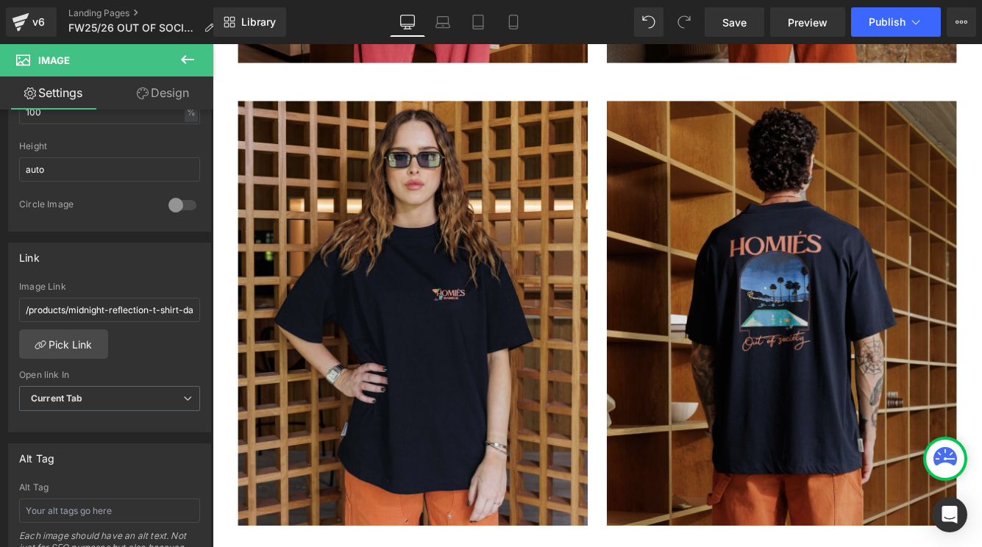
click at [805, 426] on img at bounding box center [870, 355] width 404 height 491
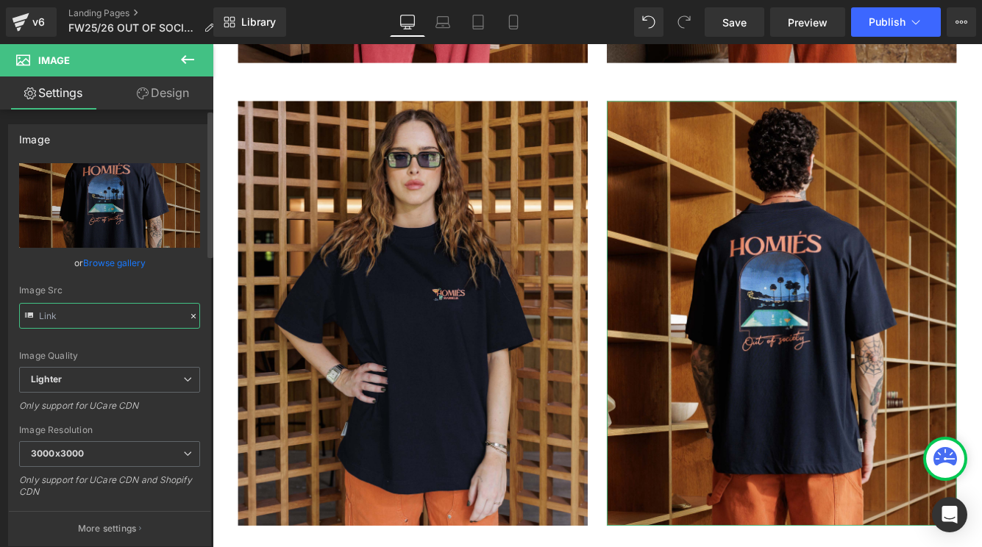
click at [140, 322] on input "text" at bounding box center [109, 316] width 181 height 26
paste input "/products/midnight-reflection-t-shirt-dark-navy"
type input "/products/midnight-reflection-t-shirt-dark-navy"
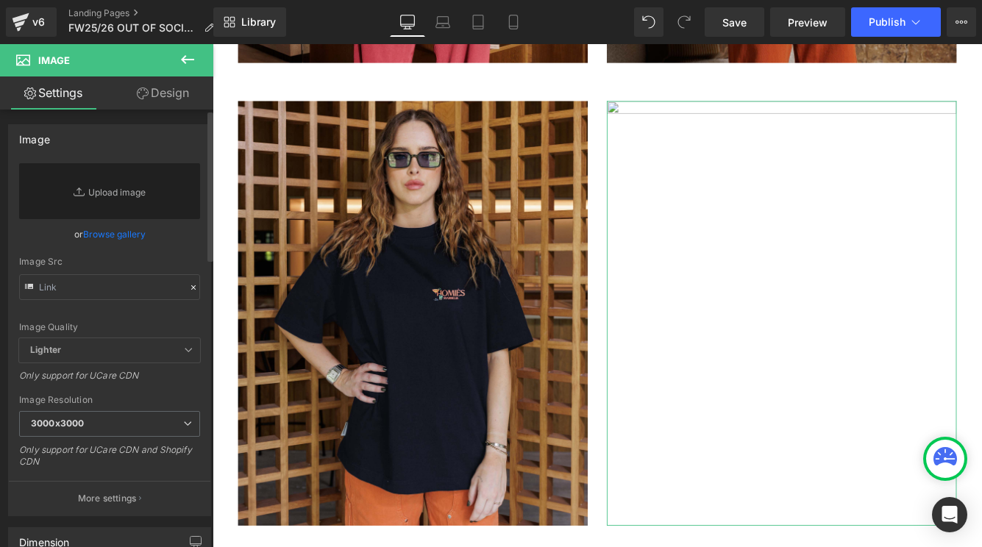
click at [190, 289] on icon at bounding box center [193, 287] width 10 height 10
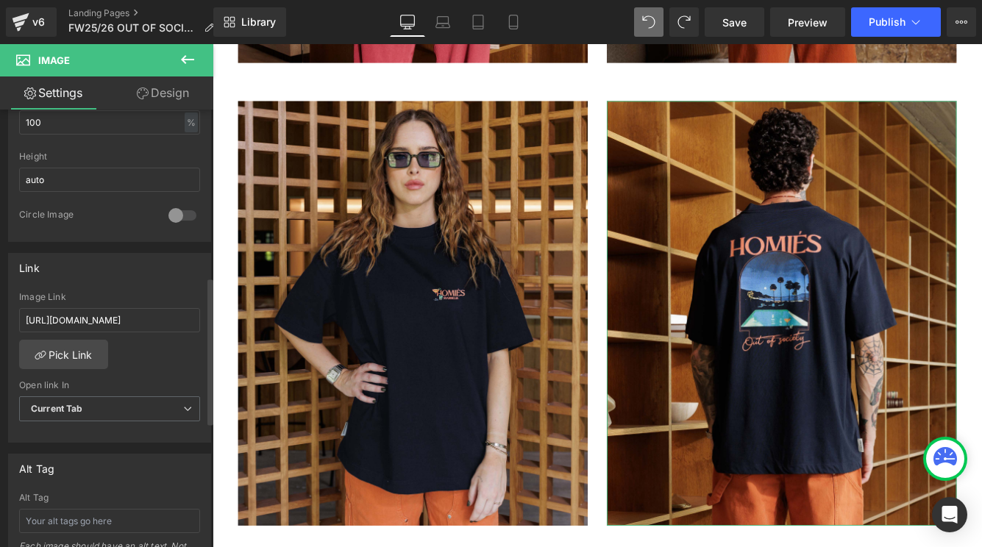
scroll to position [507, 0]
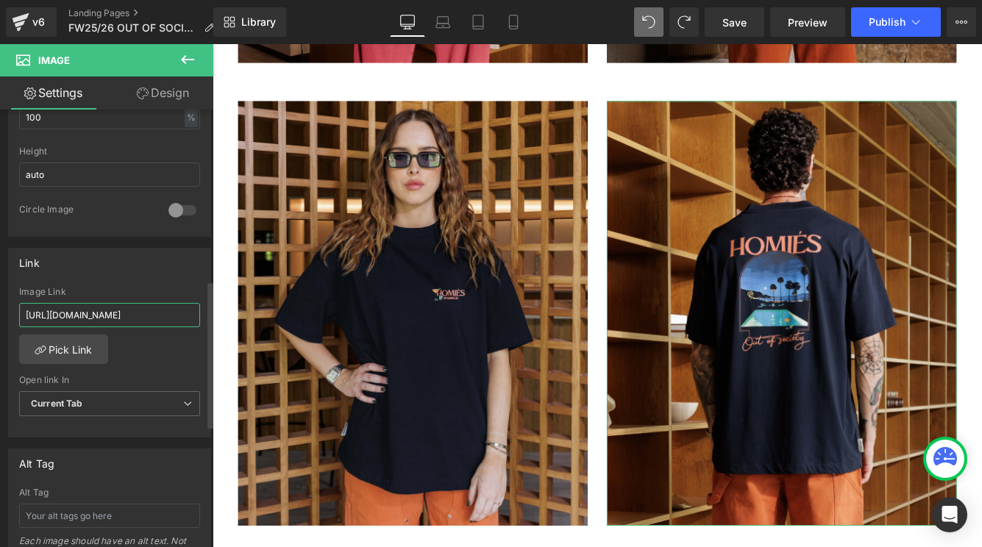
click at [161, 312] on input "https://cdn.shopify.com/s/files/1/0027/7780/8941/files/MINDNIGHT_REFLECTION_T-S…" at bounding box center [109, 315] width 181 height 24
paste input "/products/midnight-reflection-t-shirt-dark-navy"
type input "/products/midnight-reflection-t-shirt-dark-navy"
click at [148, 365] on div "https://cdn.shopify.com/s/files/1/0027/7780/8941/files/MINDNIGHT_REFLECTION_T-S…" at bounding box center [109, 362] width 201 height 151
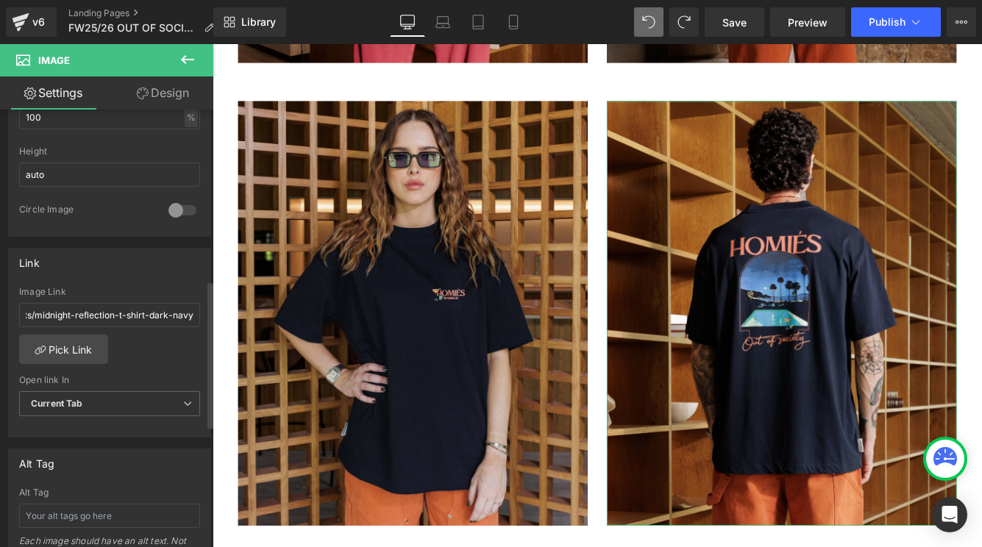
scroll to position [0, 0]
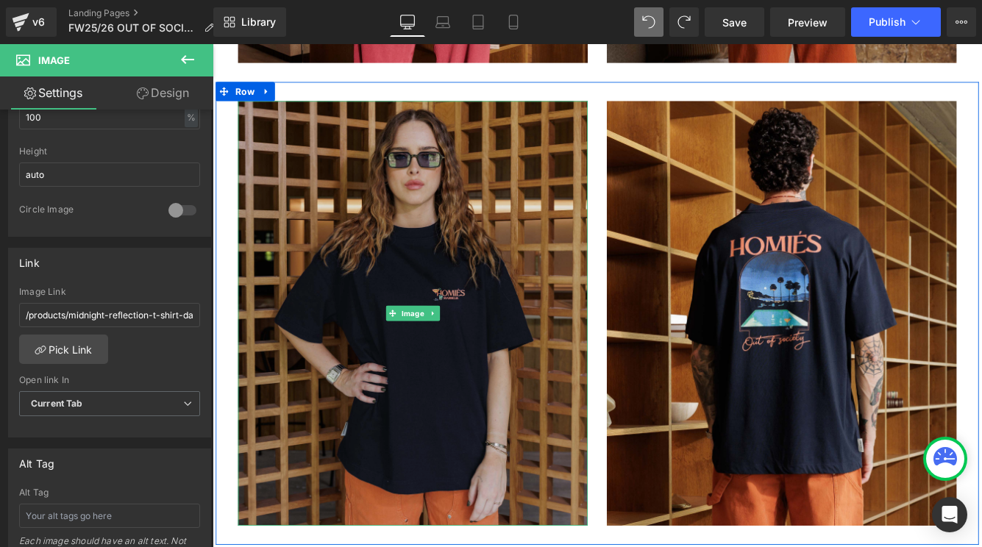
click at [483, 385] on img at bounding box center [444, 355] width 404 height 491
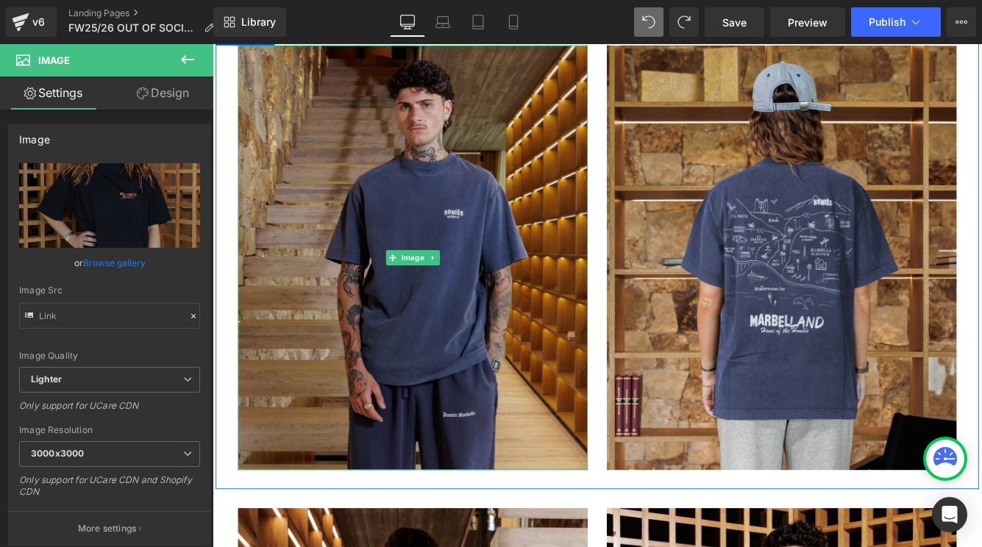
click at [439, 355] on img at bounding box center [444, 291] width 404 height 491
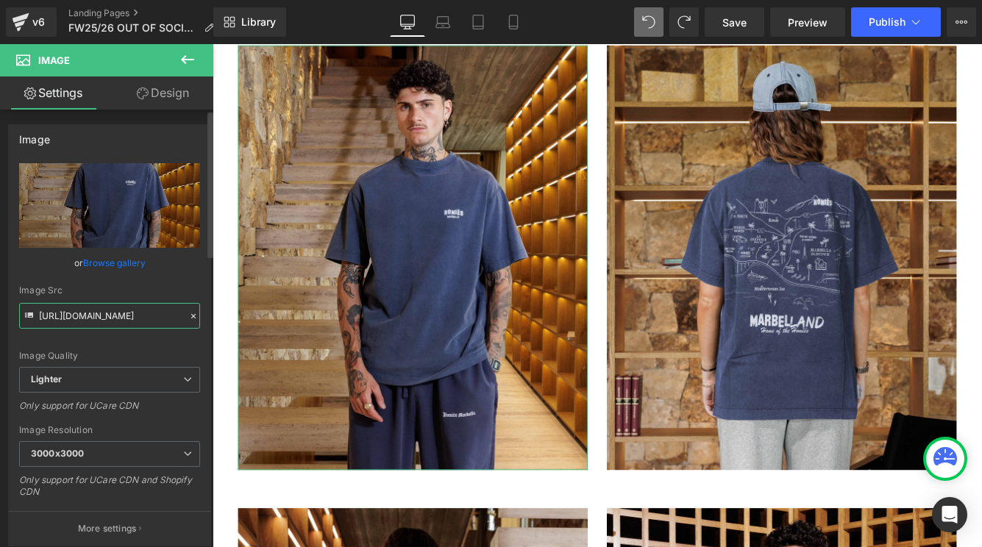
click at [111, 315] on input "https://ucarecdn.com/261ea94a-3c51-445d-ba81-41e63e75acb9/-/format/auto/-/previ…" at bounding box center [109, 316] width 181 height 26
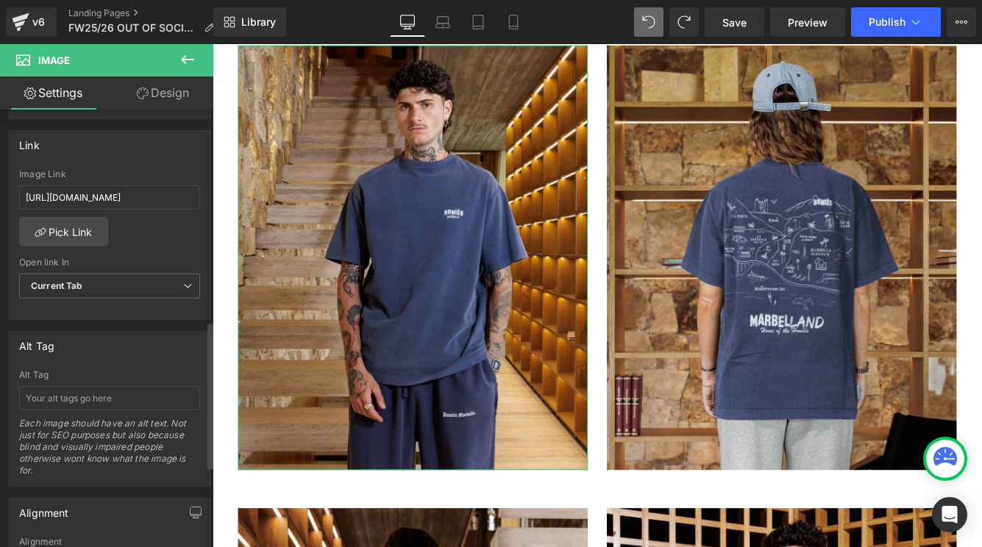
scroll to position [623, 0]
click at [74, 235] on link "Pick Link" at bounding box center [63, 232] width 89 height 29
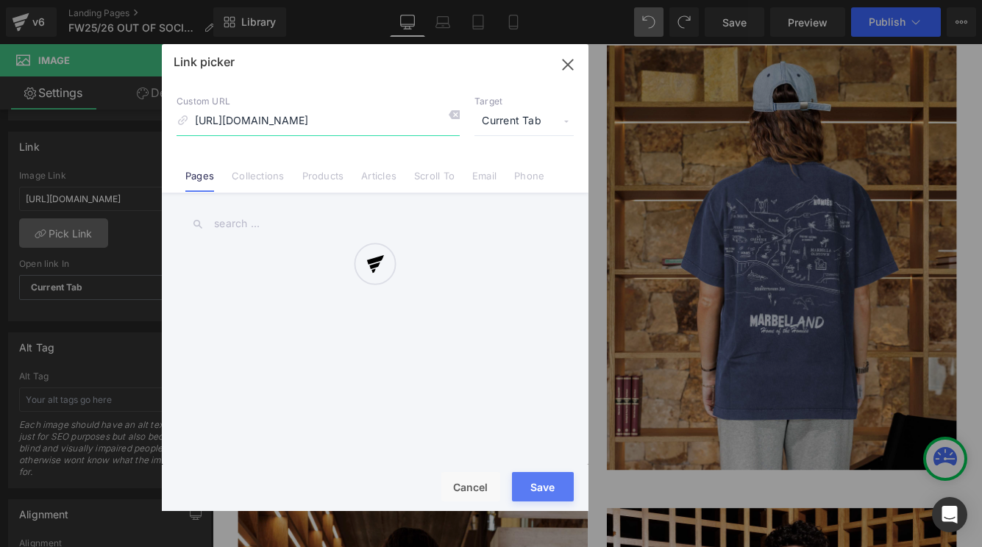
scroll to position [0, 312]
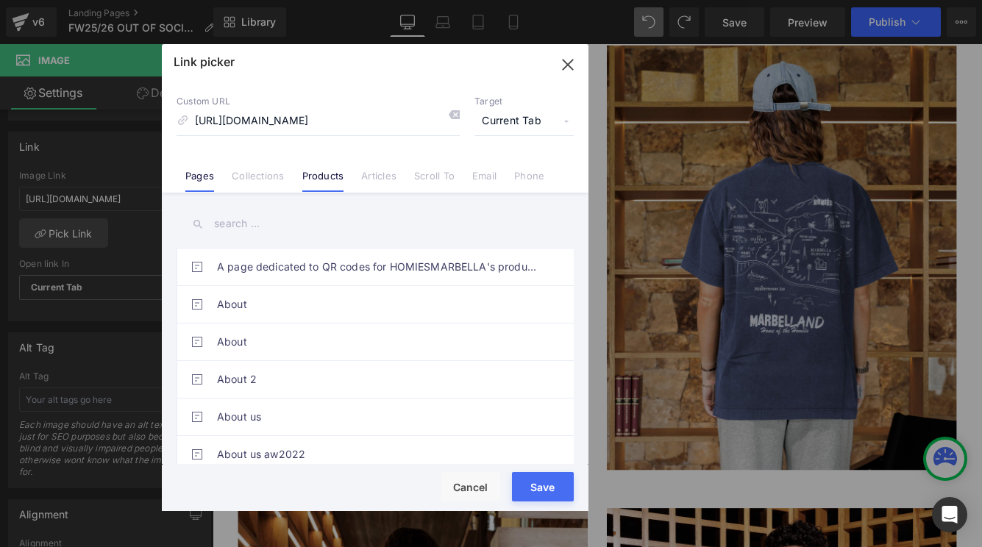
click at [326, 181] on link "Products" at bounding box center [323, 181] width 42 height 22
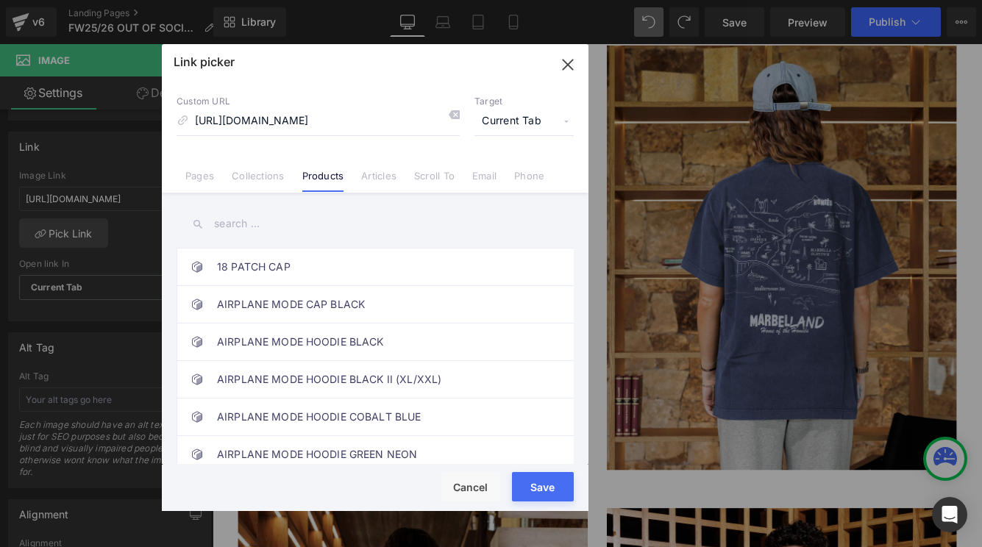
click at [322, 233] on input "text" at bounding box center [374, 223] width 397 height 33
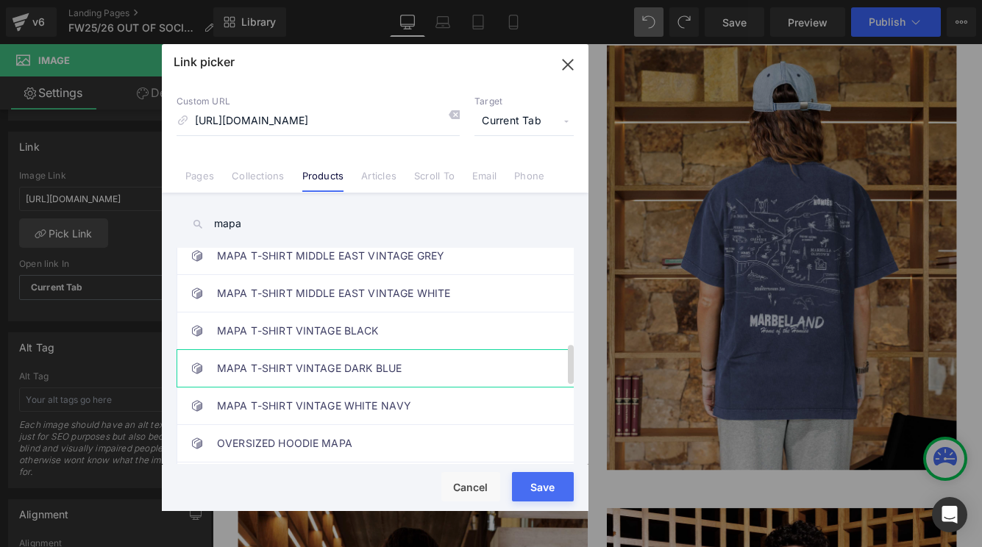
scroll to position [504, 0]
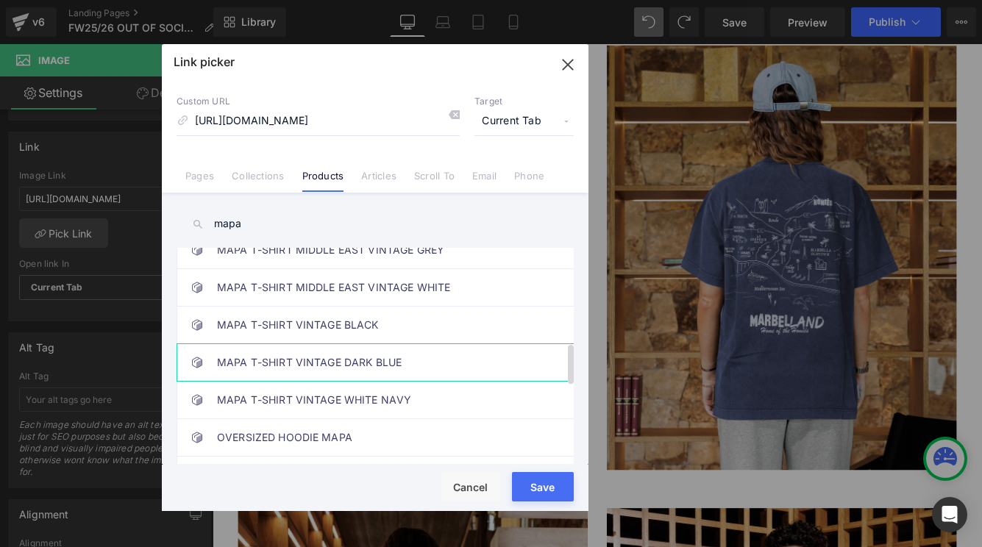
type input "mapa"
click at [395, 359] on link "MAPA T-SHIRT VINTAGE DARK BLUE" at bounding box center [378, 362] width 323 height 37
click at [543, 485] on button "Save" at bounding box center [543, 486] width 62 height 29
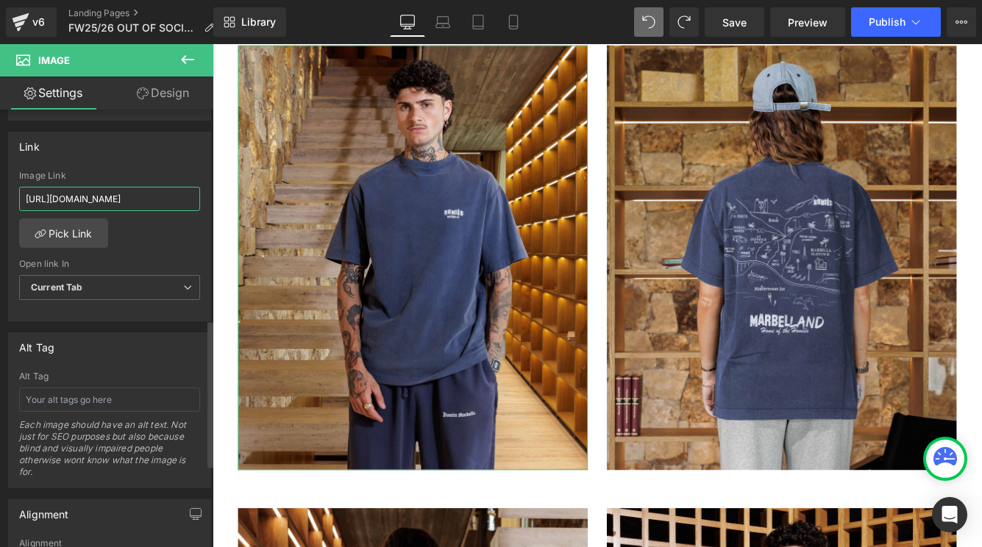
click at [154, 204] on input "https://cdn.shopify.com/s/files/1/0027/7780/8941/files/MAPA_T-SHIRT_NAVY_BLUE_M…" at bounding box center [109, 199] width 181 height 24
type input "/products/mapa-t-shirt-vintage-dark-blue"
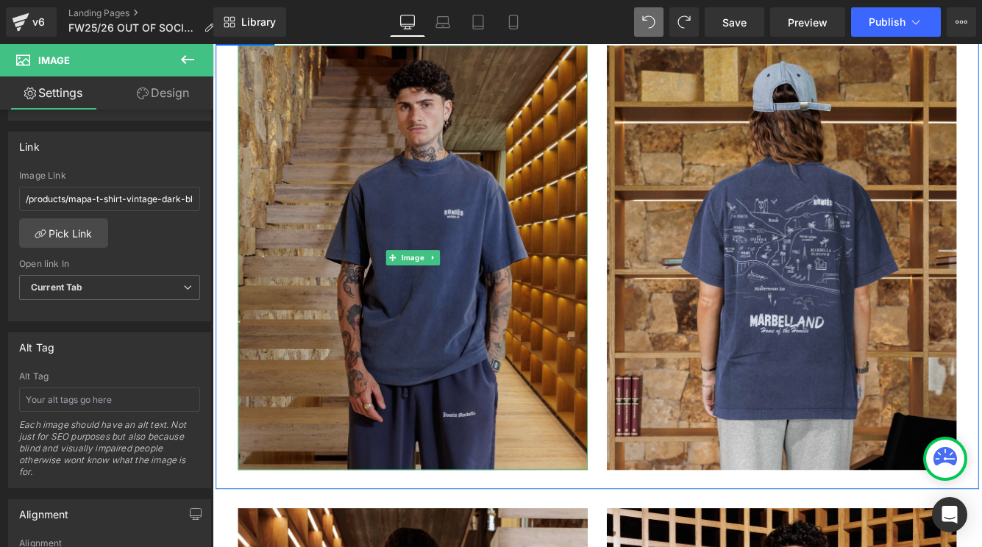
click at [444, 402] on img at bounding box center [444, 291] width 404 height 491
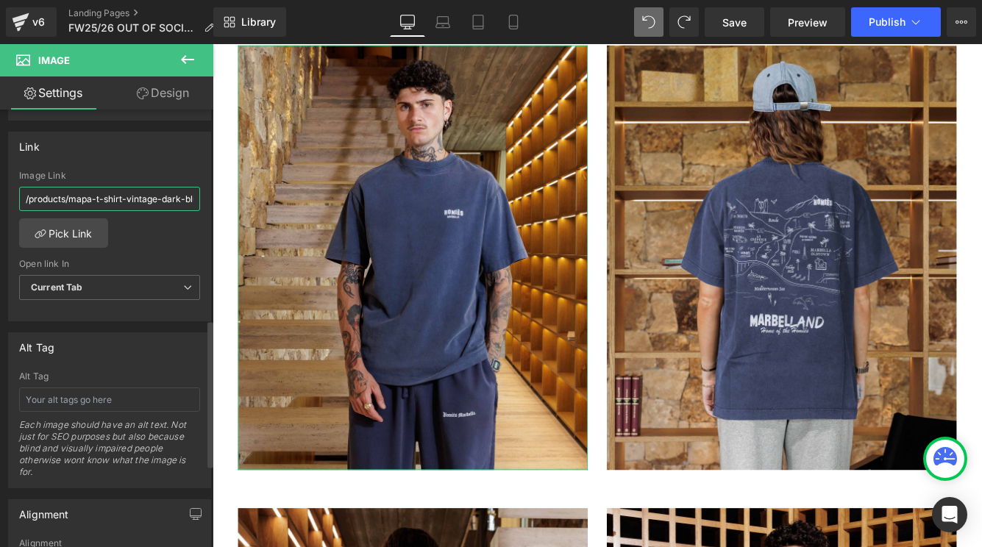
click at [155, 193] on input "/products/mapa-t-shirt-vintage-dark-blue" at bounding box center [109, 199] width 181 height 24
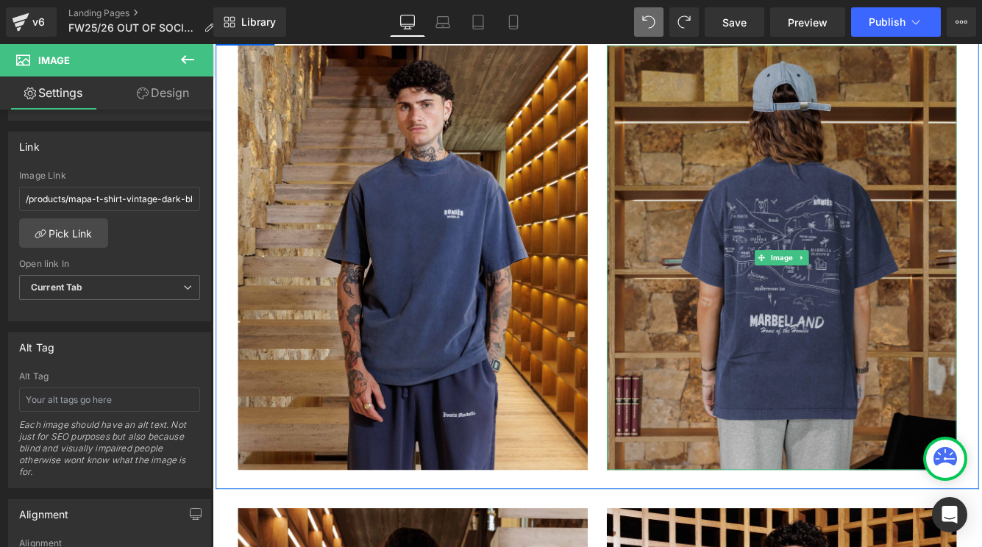
click at [781, 351] on img at bounding box center [870, 291] width 404 height 491
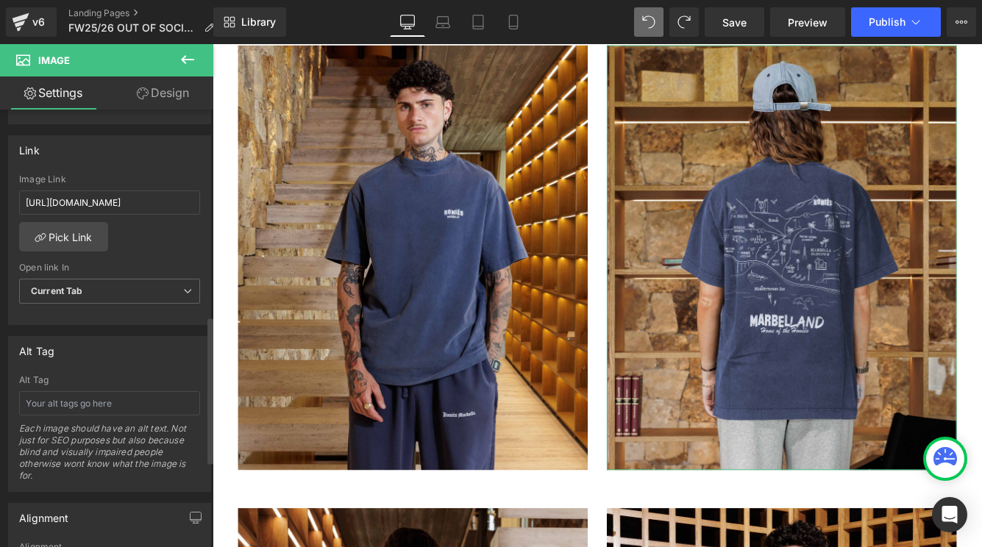
scroll to position [612, 0]
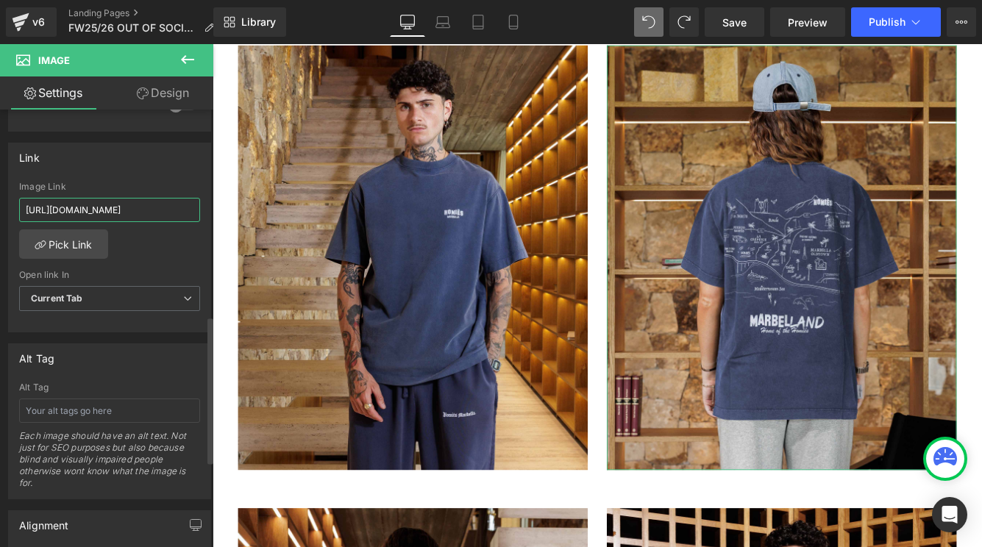
click at [129, 207] on input "https://cdn.shopify.com/s/files/1/0027/7780/8941/files/MAPA_T-SHIRT_NAVY_WOMAN_…" at bounding box center [109, 210] width 181 height 24
type input "/products/mapa-t-shirt-vintage-dark-blue"
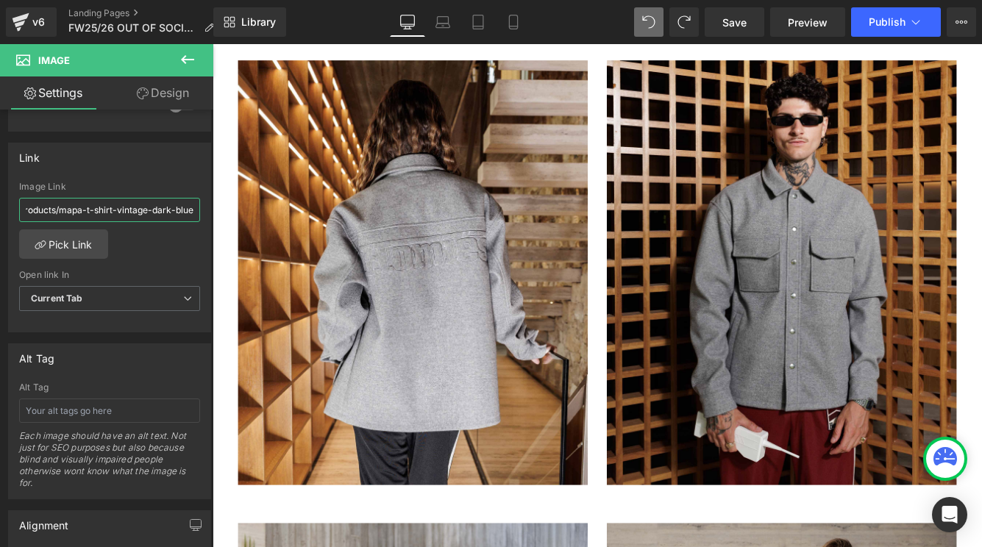
scroll to position [12835, 0]
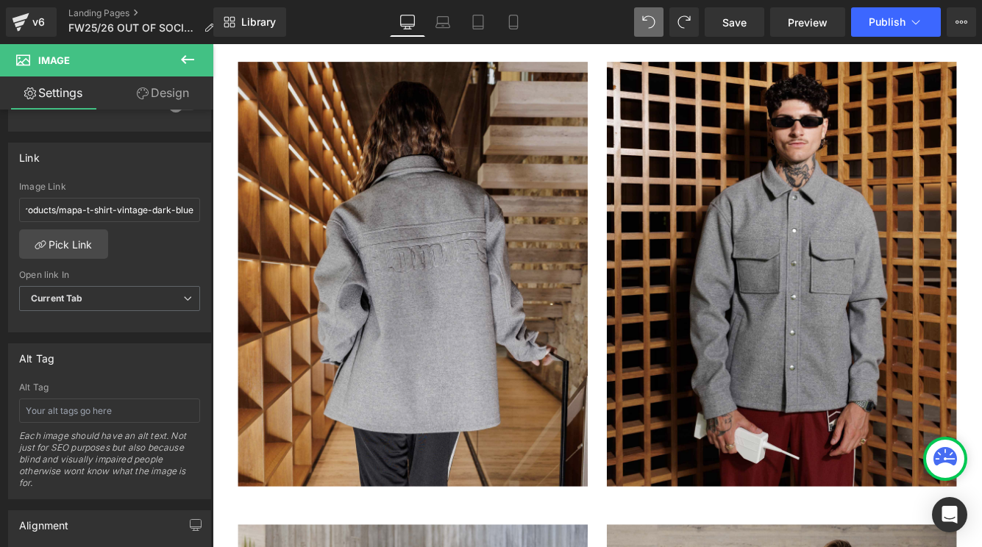
click at [365, 360] on img at bounding box center [444, 310] width 404 height 491
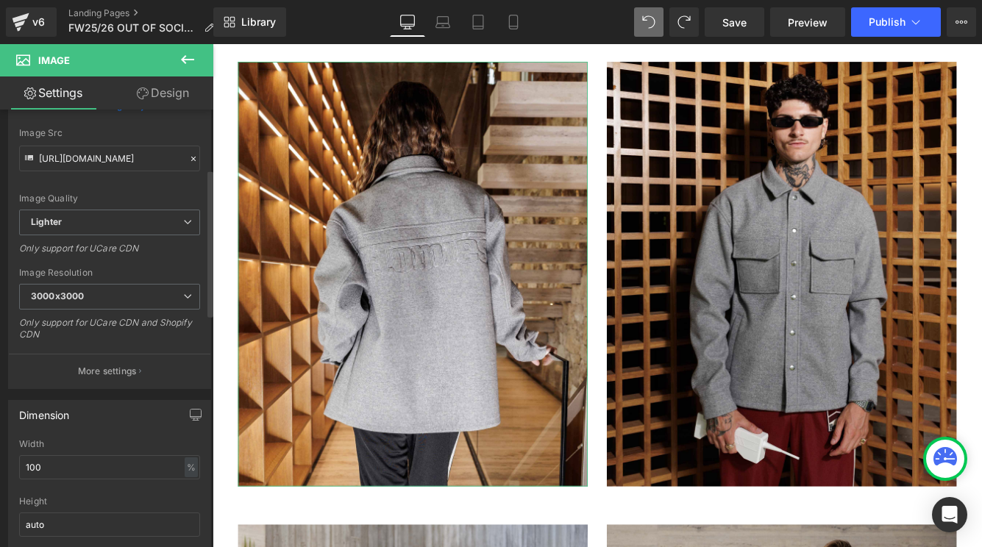
scroll to position [155, 0]
click at [153, 157] on input "https://ucarecdn.com/cbead95f-c5b9-4954-bf03-dc52da31f5e9/-/format/auto/-/previ…" at bounding box center [109, 161] width 181 height 26
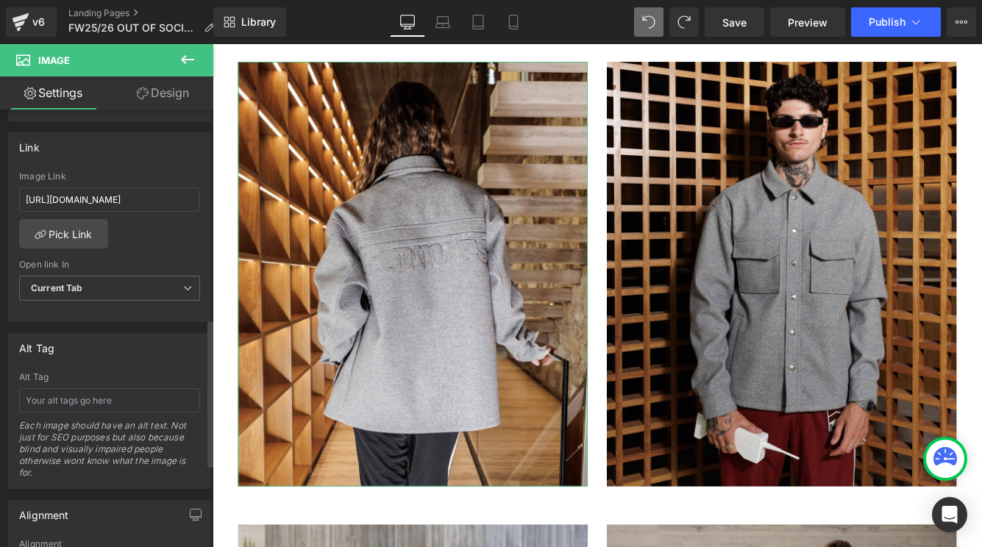
scroll to position [622, 0]
click at [73, 232] on link "Pick Link" at bounding box center [63, 234] width 89 height 29
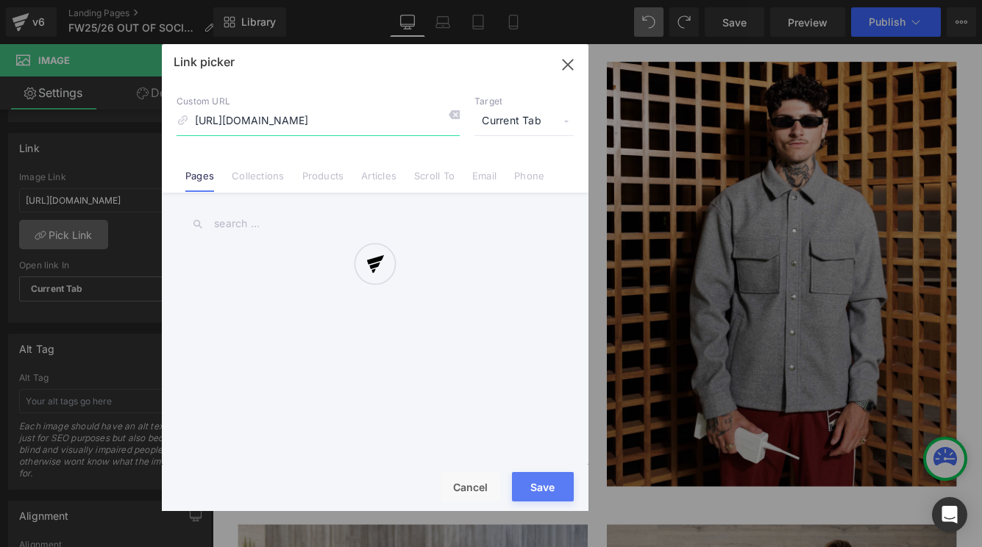
scroll to position [0, 252]
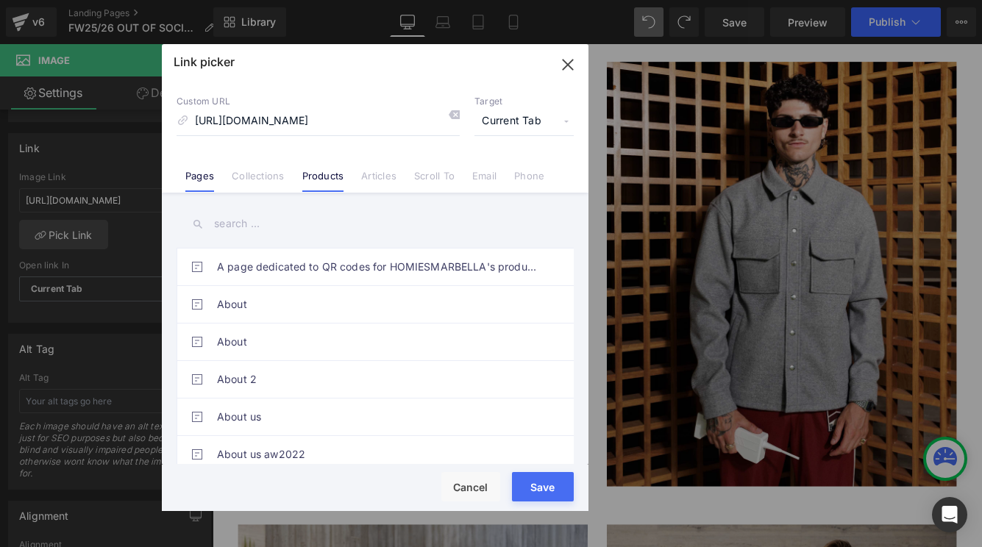
click at [334, 176] on link "Products" at bounding box center [323, 181] width 42 height 22
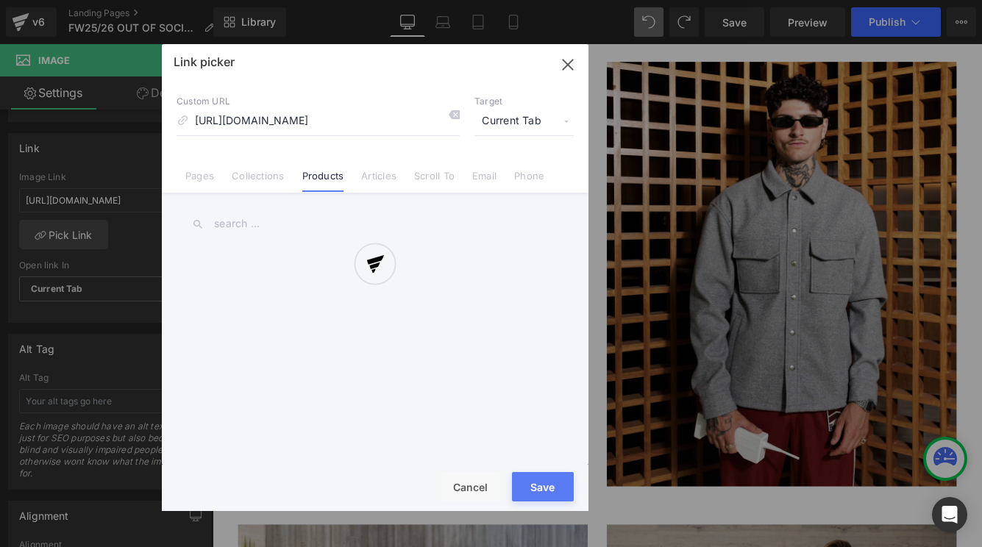
scroll to position [0, 0]
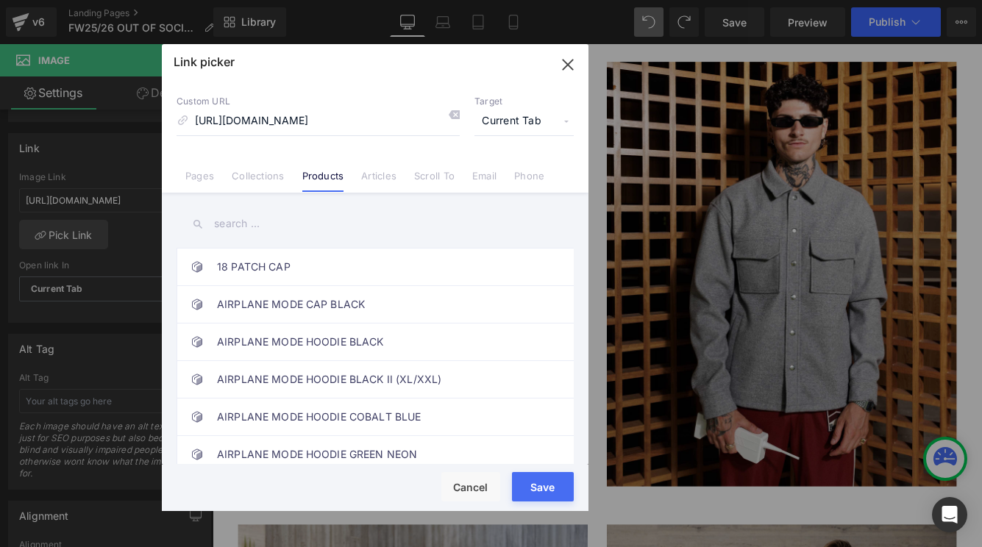
click at [316, 226] on input "text" at bounding box center [374, 223] width 397 height 33
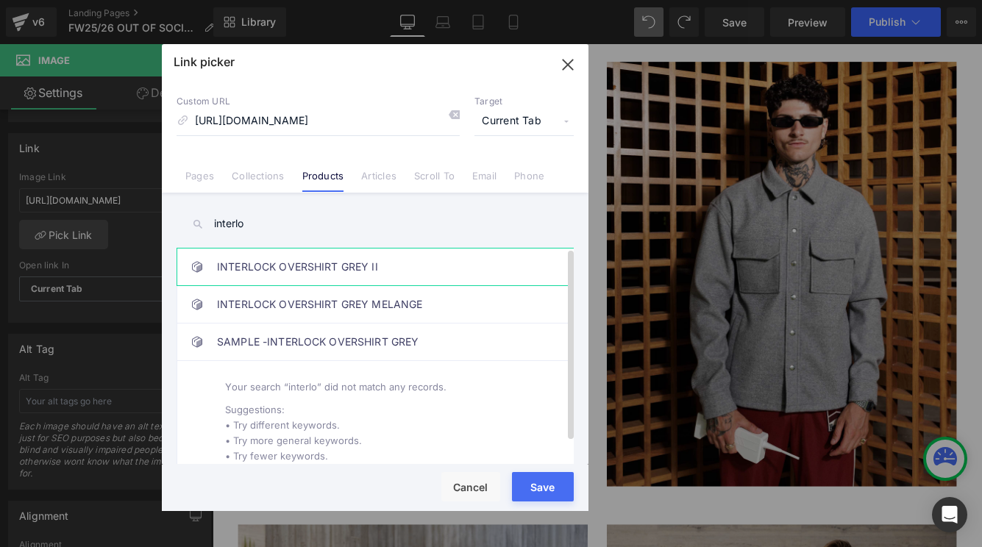
type input "interlo"
click at [397, 260] on link "INTERLOCK OVERSHIRT GREY II" at bounding box center [378, 267] width 323 height 37
click at [546, 487] on button "Save" at bounding box center [543, 486] width 62 height 29
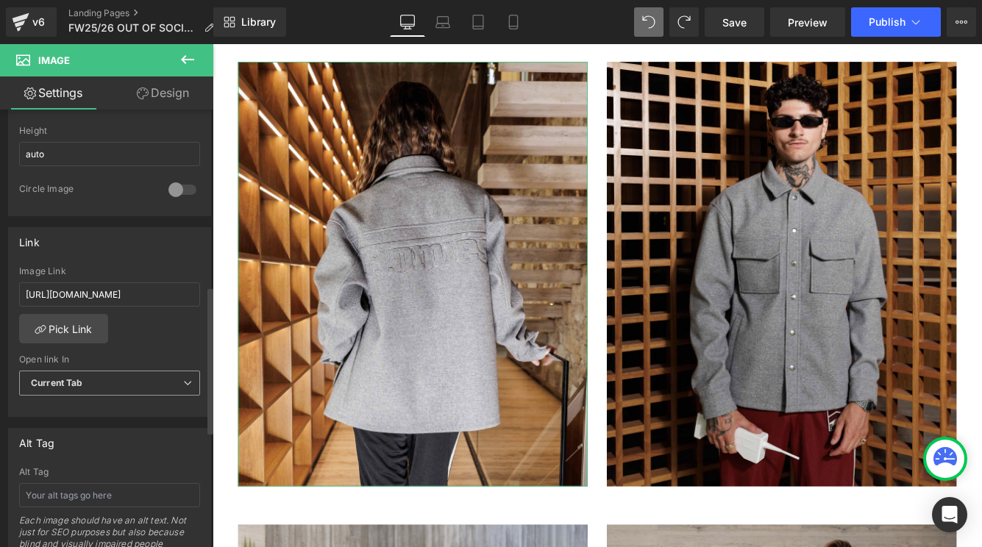
scroll to position [529, 0]
click at [137, 296] on input "https://cdn.shopify.com/s/files/1/0027/7780/8941/files/INTERLOCK_2_WOMAN_BACK.j…" at bounding box center [109, 293] width 181 height 24
type input "/products/interlock-overshirt-grey-ii"
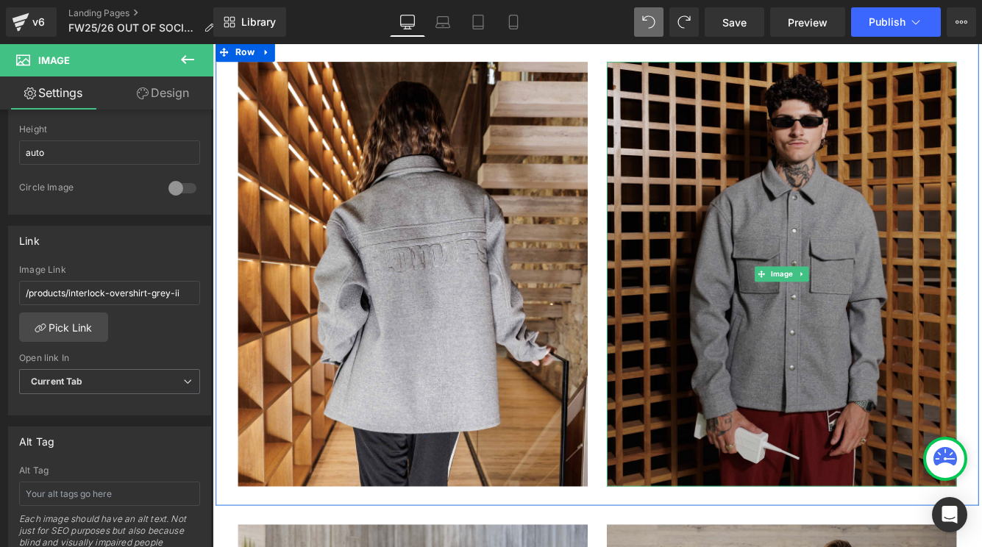
click at [722, 387] on img at bounding box center [870, 310] width 404 height 491
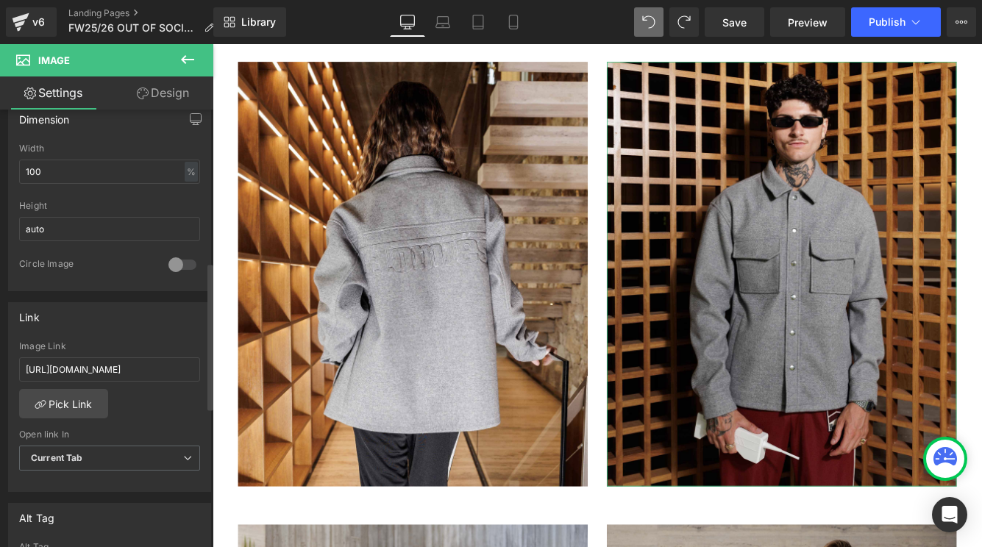
scroll to position [492, 0]
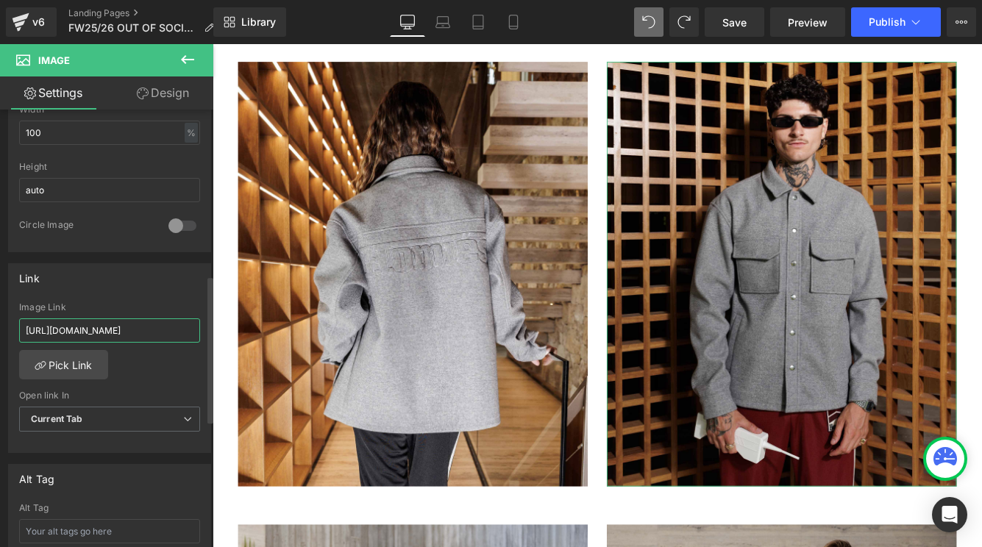
click at [113, 326] on input "https://cdn.shopify.com/s/files/1/0027/7780/8941/files/INTERLOCK_2_MEN_FRONT_1.…" at bounding box center [109, 330] width 181 height 24
paste input "/products/interlock-overshirt-grey-ii"
type input "/products/interlock-overshirt-grey-ii"
click at [132, 364] on div "https://cdn.shopify.com/s/files/1/0027/7780/8941/files/INTERLOCK_2_MEN_FRONT_1.…" at bounding box center [109, 377] width 201 height 151
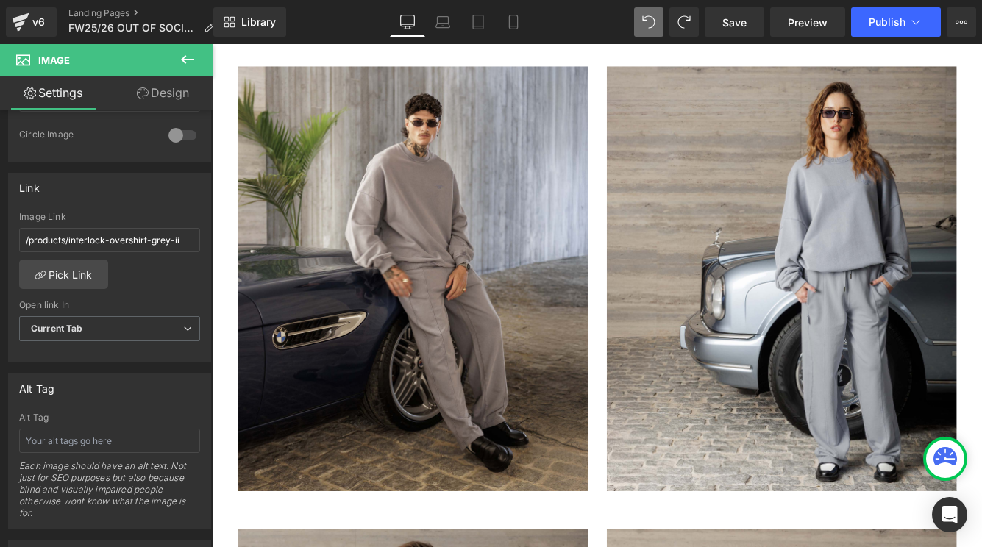
scroll to position [13360, 0]
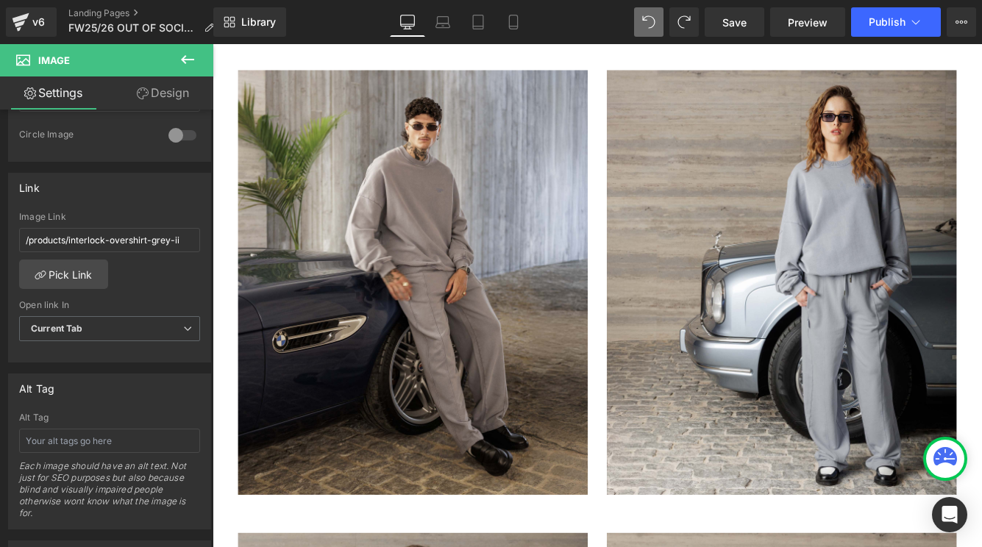
click at [345, 365] on img at bounding box center [444, 319] width 404 height 491
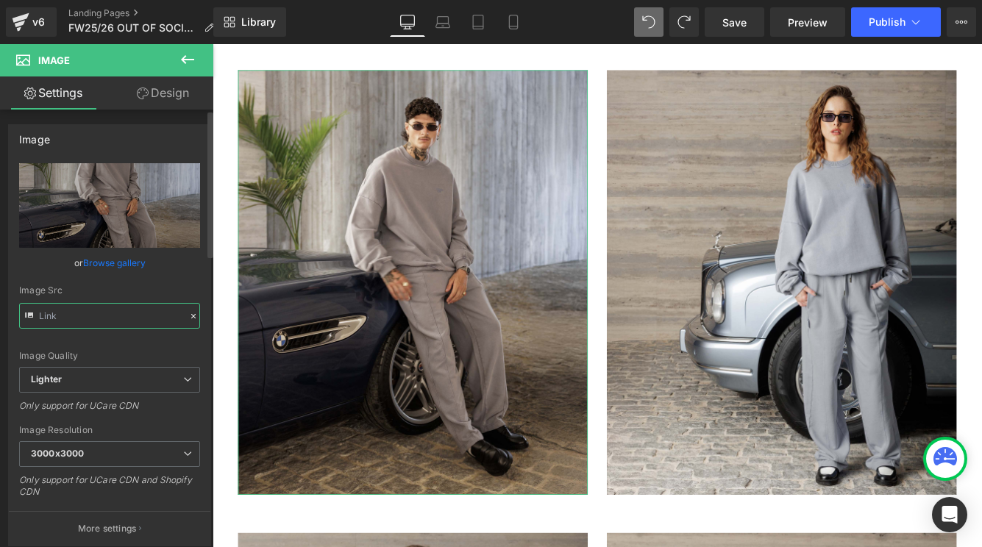
click at [149, 306] on input "text" at bounding box center [109, 316] width 181 height 26
click at [162, 311] on input "text" at bounding box center [109, 316] width 181 height 26
type input "https://ucarecdn.com/7367d1b5-84ea-4f5a-a449-777d138277db/-/format/auto/-/previ…"
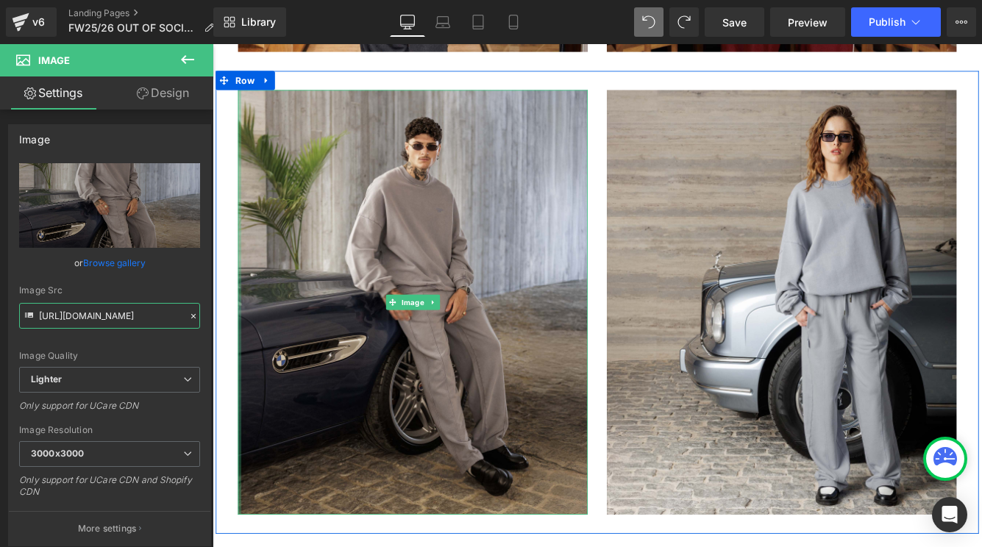
scroll to position [13335, 0]
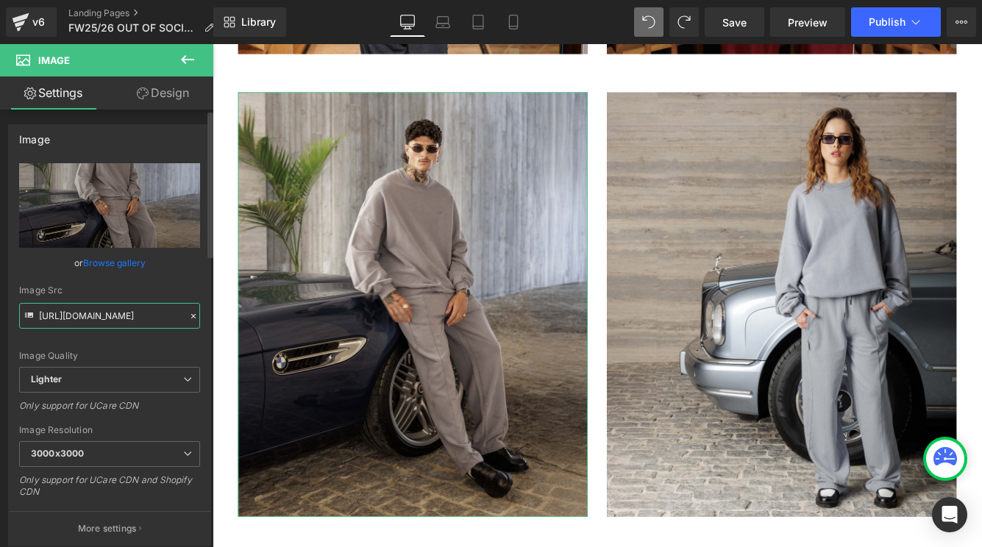
click at [154, 315] on input "https://ucarecdn.com/7367d1b5-84ea-4f5a-a449-777d138277db/-/format/auto/-/previ…" at bounding box center [109, 316] width 181 height 26
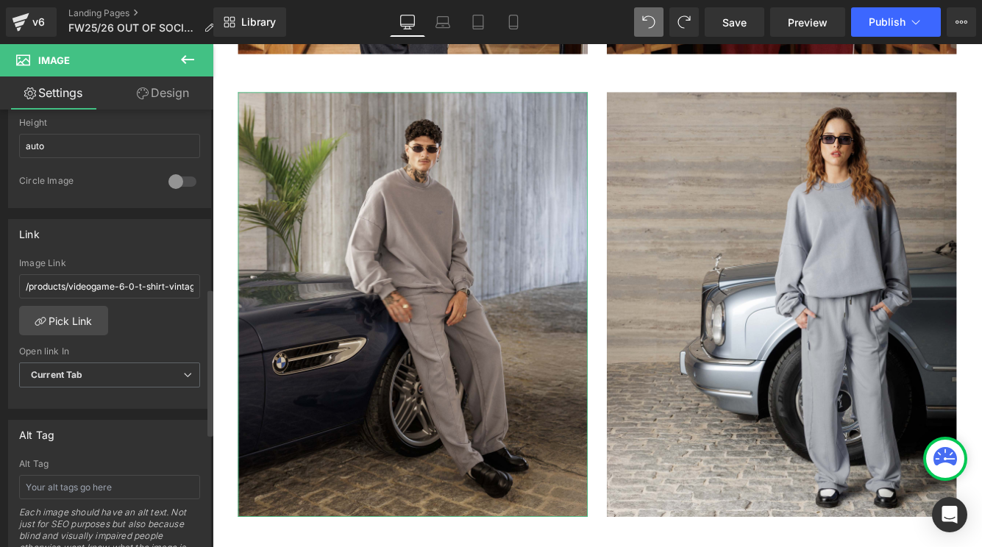
scroll to position [540, 0]
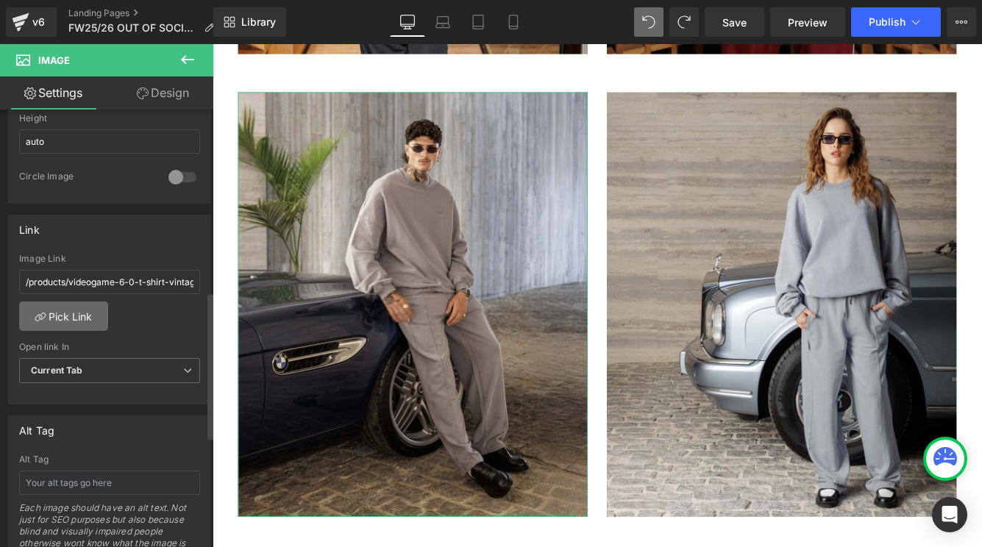
click at [74, 320] on link "Pick Link" at bounding box center [63, 315] width 89 height 29
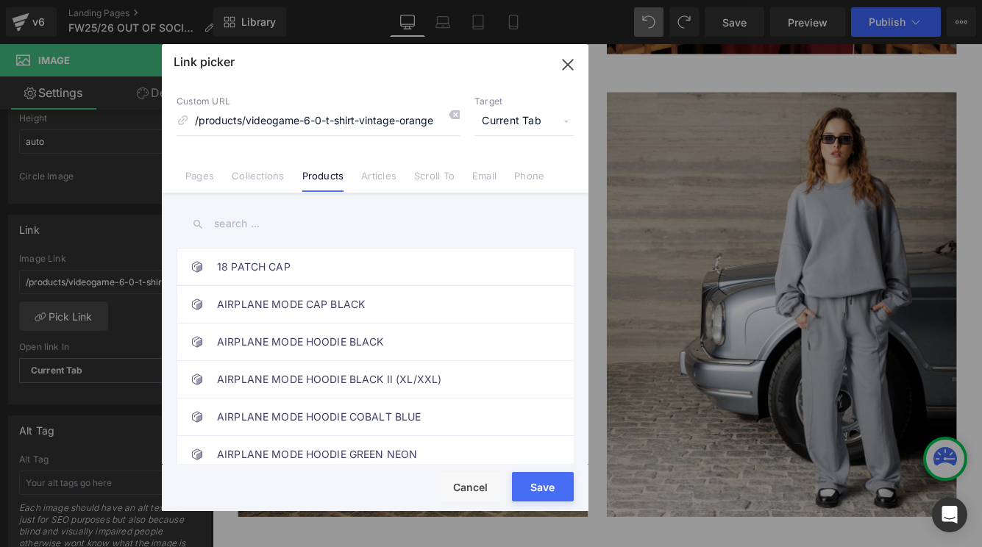
click at [318, 234] on input "text" at bounding box center [374, 223] width 397 height 33
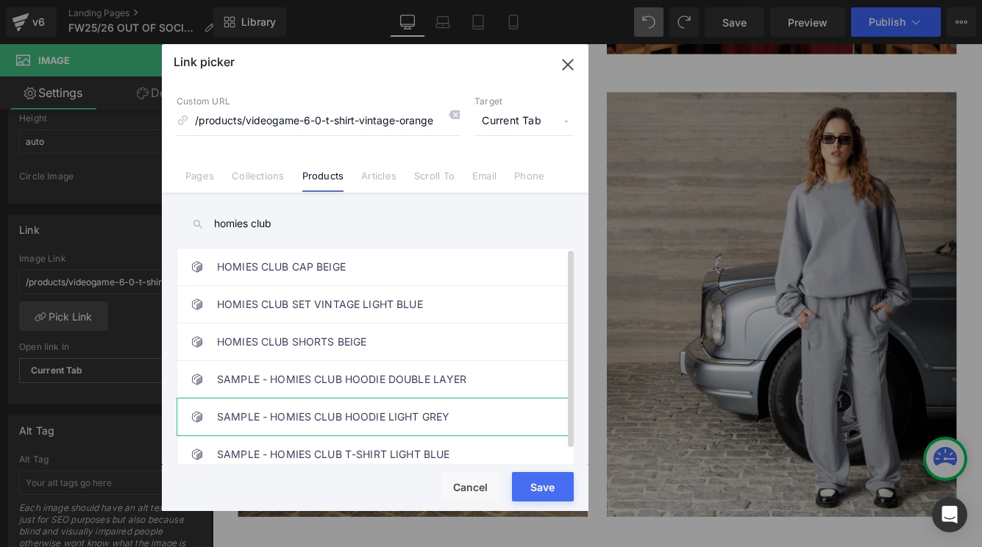
scroll to position [15, 0]
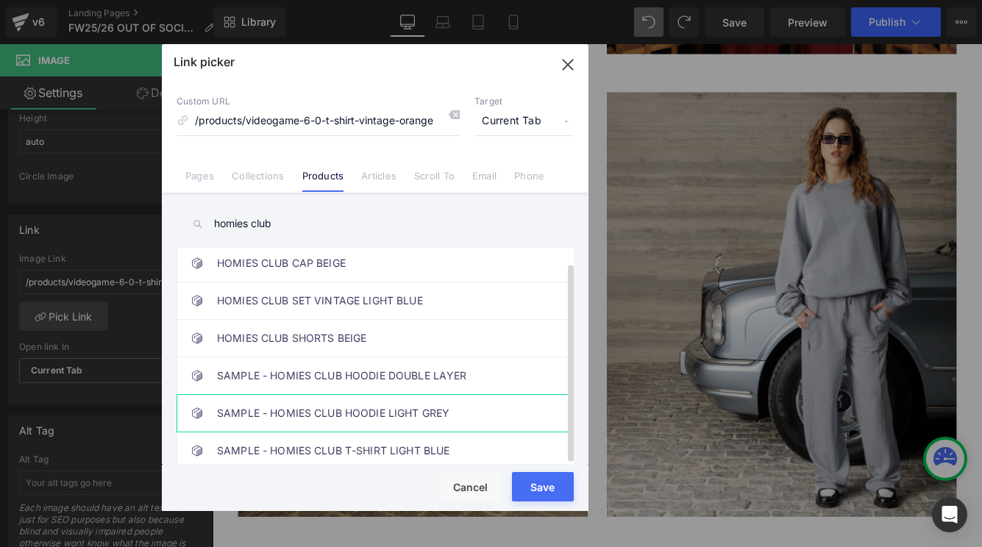
click at [368, 403] on link "SAMPLE - HOMIES CLUB HOODIE LIGHT GREY" at bounding box center [378, 413] width 323 height 37
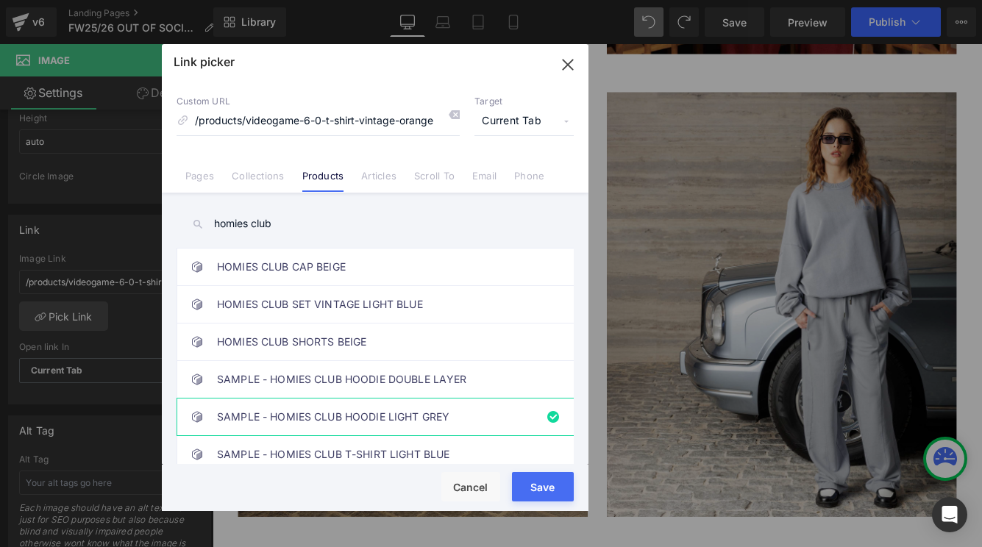
click at [332, 229] on input "homies club" at bounding box center [374, 223] width 397 height 33
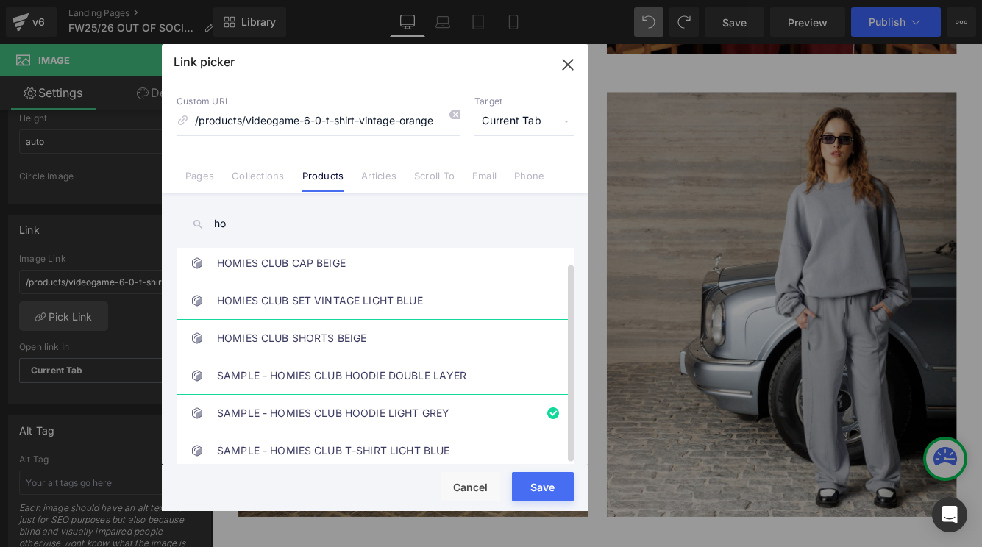
type input "h"
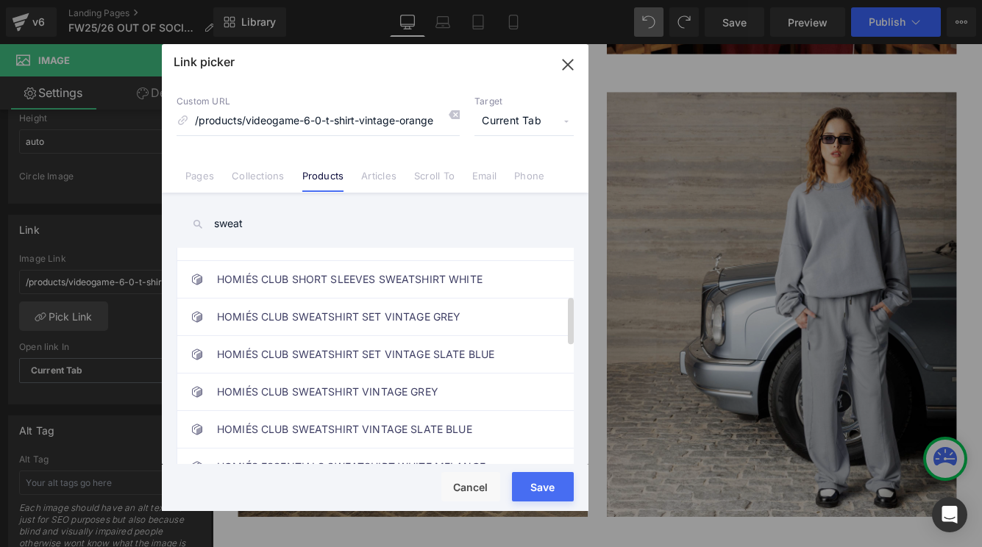
scroll to position [217, 0]
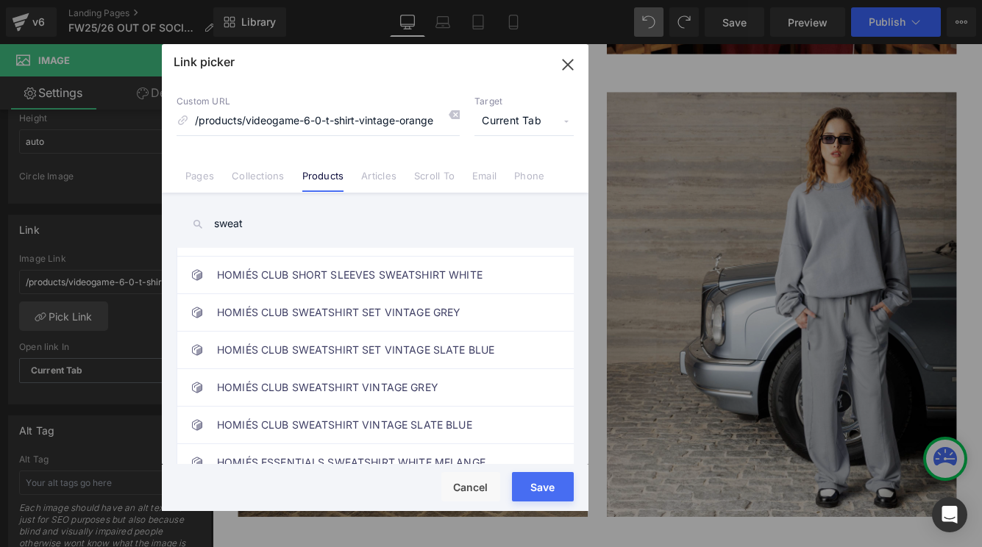
type input "sweat"
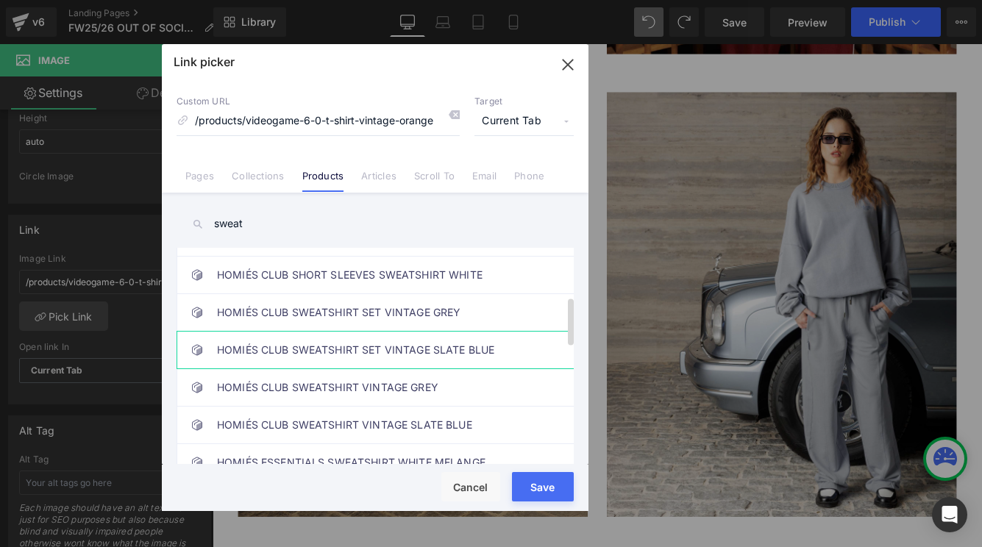
click at [449, 334] on link "HOMIÉS CLUB SWEATSHIRT SET VINTAGE SLATE BLUE" at bounding box center [378, 350] width 323 height 37
click at [539, 482] on button "Save" at bounding box center [543, 486] width 62 height 29
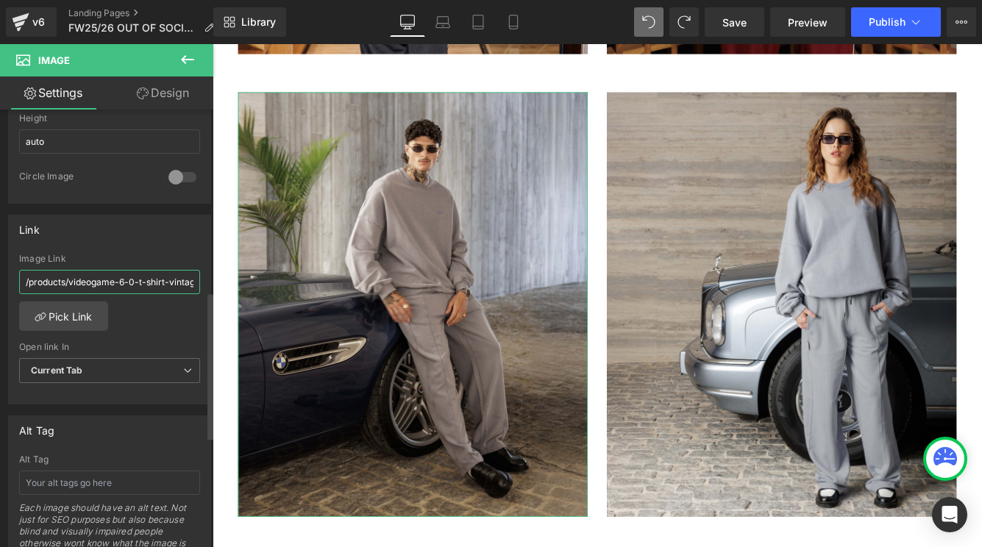
click at [158, 293] on input "/products/videogame-6-0-t-shirt-vintage-orange" at bounding box center [109, 282] width 181 height 24
click at [146, 284] on input "/products/videogame-6-0-t-shirt-vintage-orange" at bounding box center [109, 282] width 181 height 24
type input "/products/homies-club-sweatshirt-vintage-slate-blue"
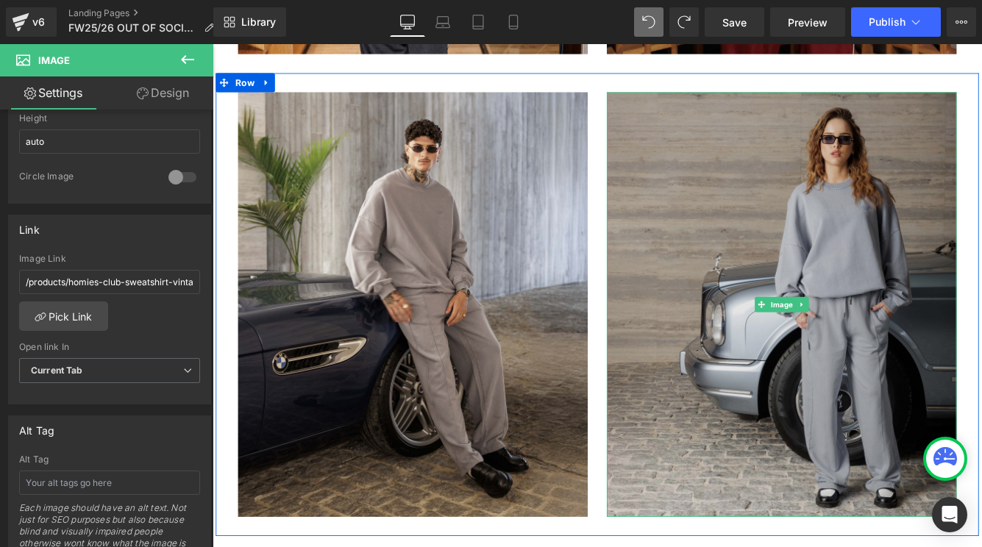
click at [725, 376] on img at bounding box center [870, 345] width 404 height 491
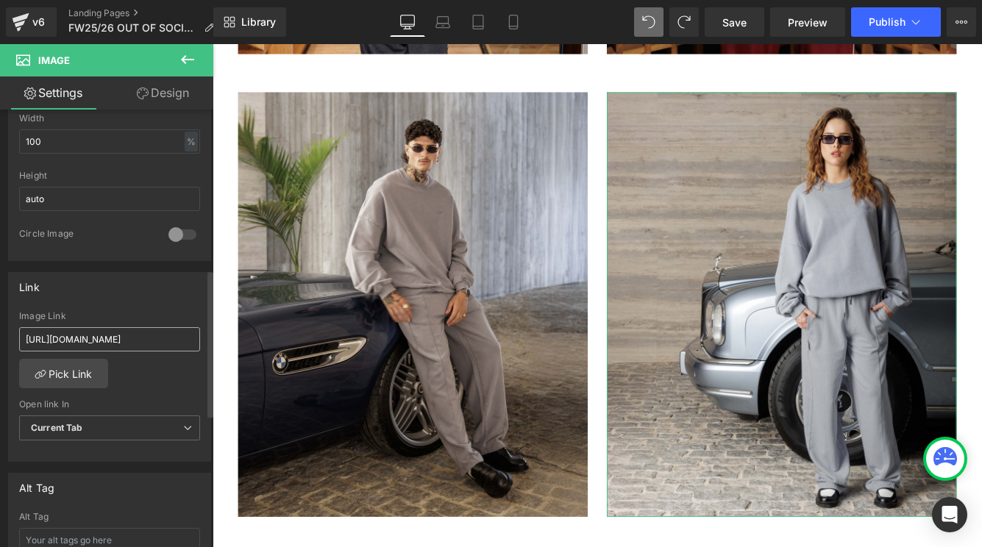
scroll to position [484, 0]
click at [127, 341] on input "https://cdn.shopify.com/s/files/1/0027/7780/8941/files/HOMIES_CLUB_SET_SLATE_BL…" at bounding box center [109, 338] width 181 height 24
paste input "/products/homies-club-sweatshirt-vintage-slate-blue"
type input "/products/homies-club-sweatshirt-vintage-slate-blue"
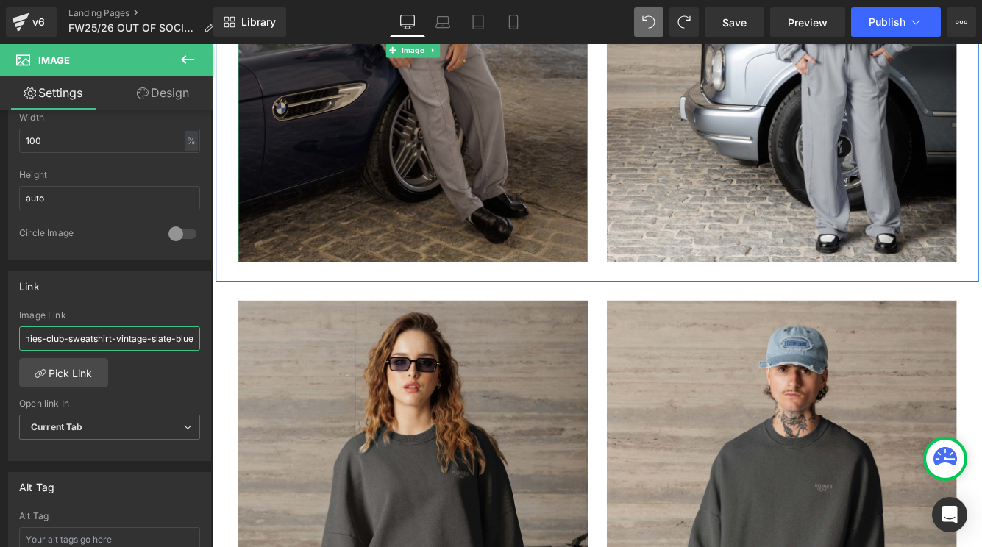
scroll to position [13648, 0]
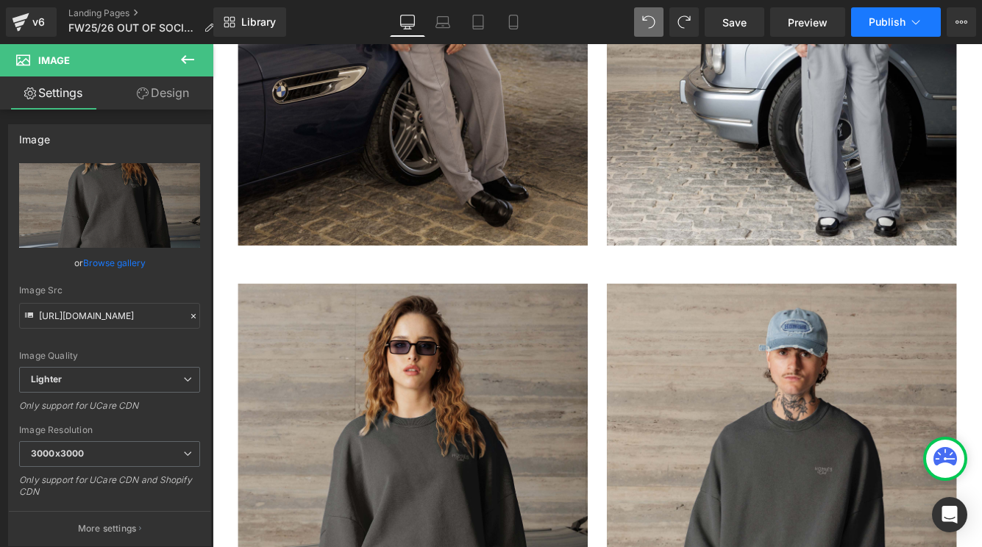
click at [891, 18] on span "Publish" at bounding box center [886, 22] width 37 height 12
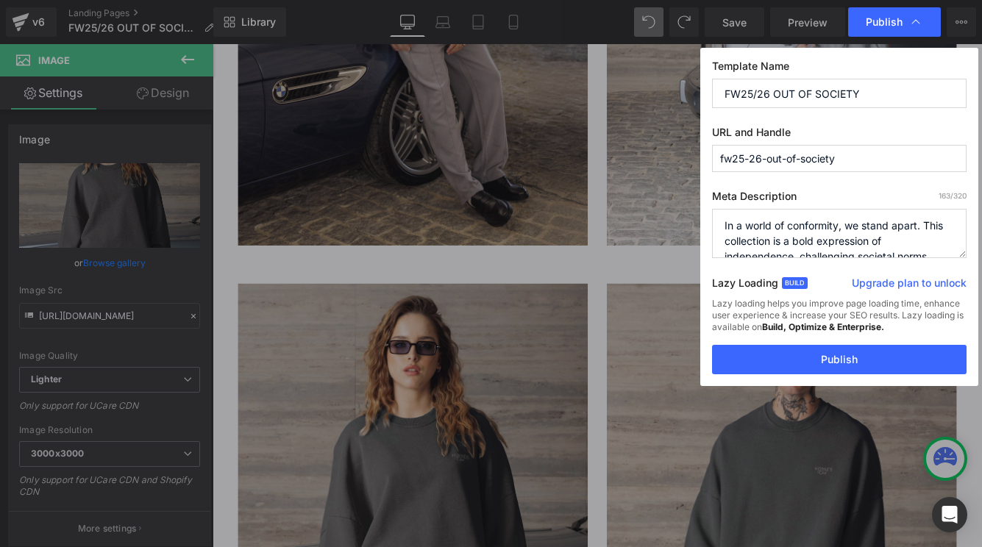
click at [869, 374] on div "Template Name FW25/26 OUT OF SOCIETY URL and Handle fw25-26-out-of-society Meta…" at bounding box center [839, 217] width 278 height 338
click at [874, 359] on button "Publish" at bounding box center [839, 359] width 254 height 29
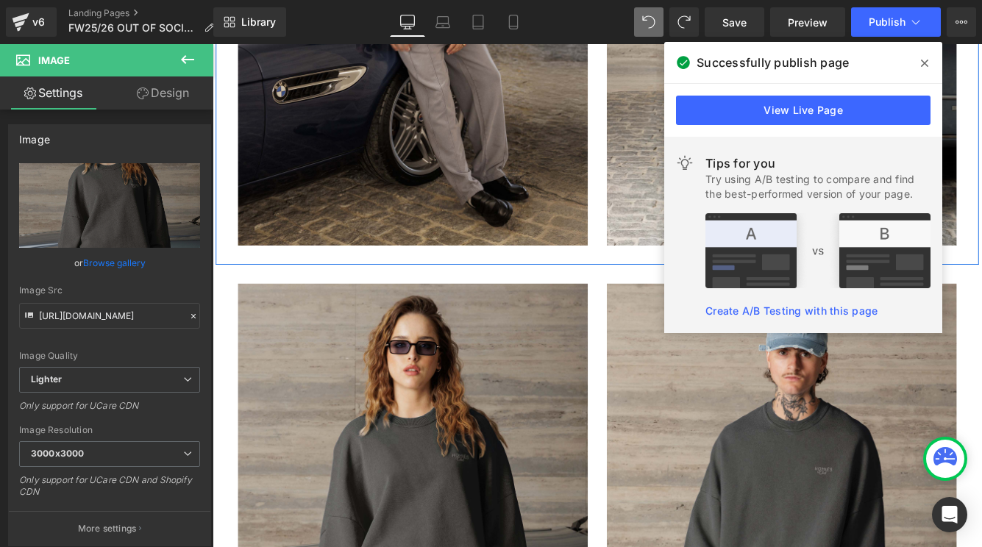
click at [646, 287] on div "Image Image Row" at bounding box center [657, 31] width 882 height 535
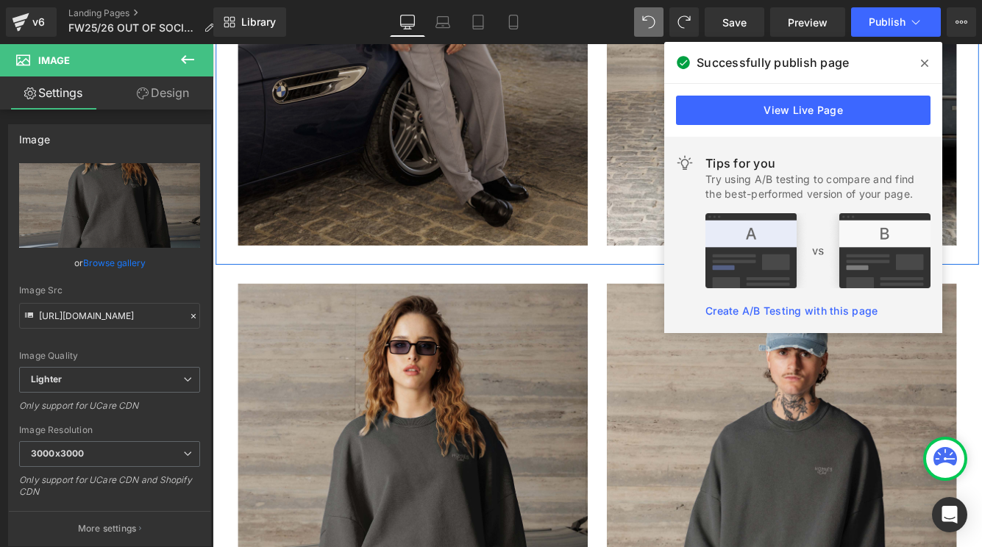
click at [510, 181] on img at bounding box center [444, 31] width 404 height 491
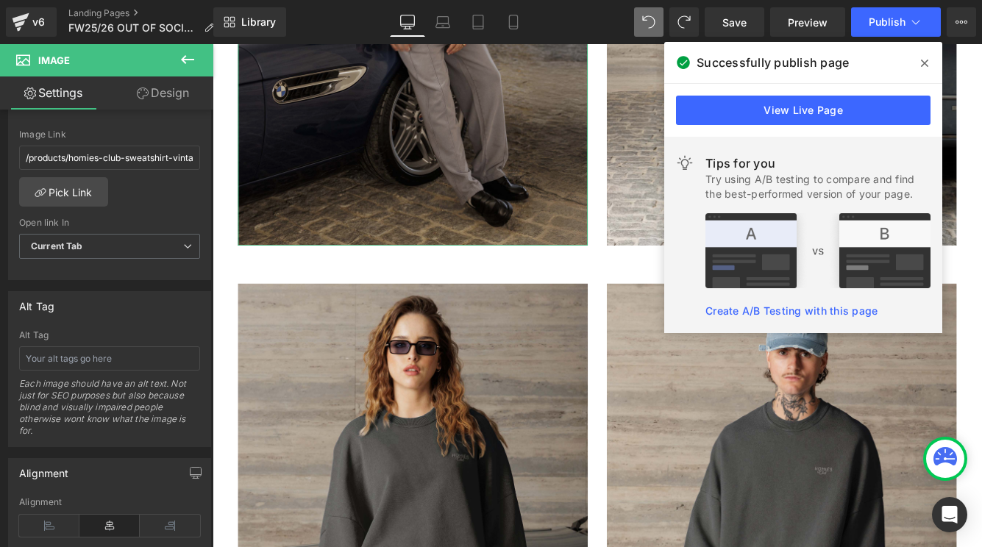
scroll to position [656, 0]
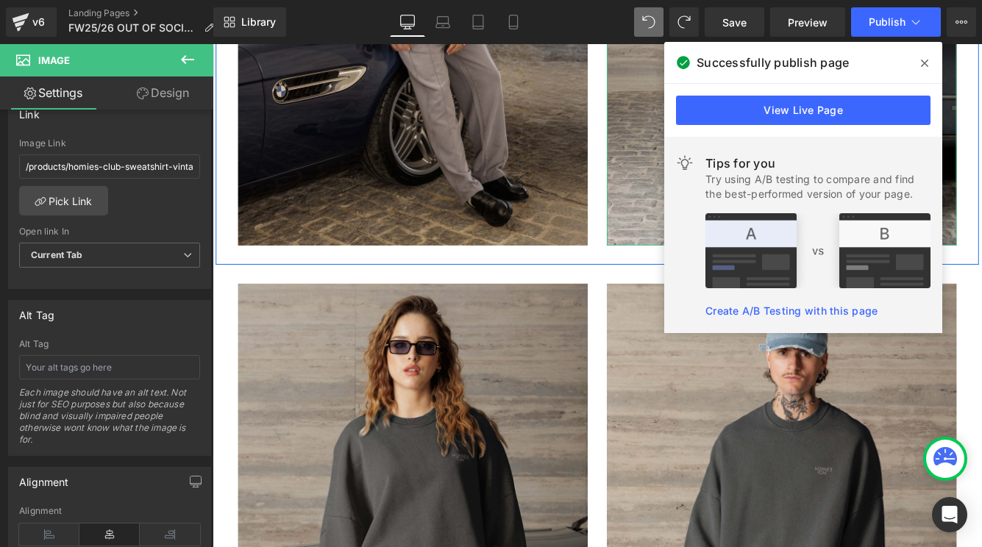
click at [683, 193] on img at bounding box center [870, 31] width 404 height 491
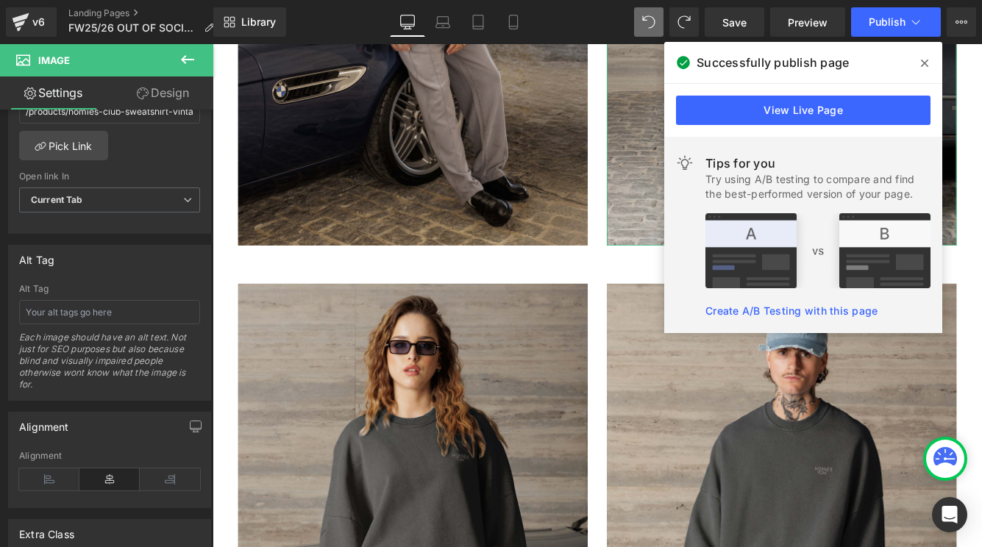
scroll to position [712, 0]
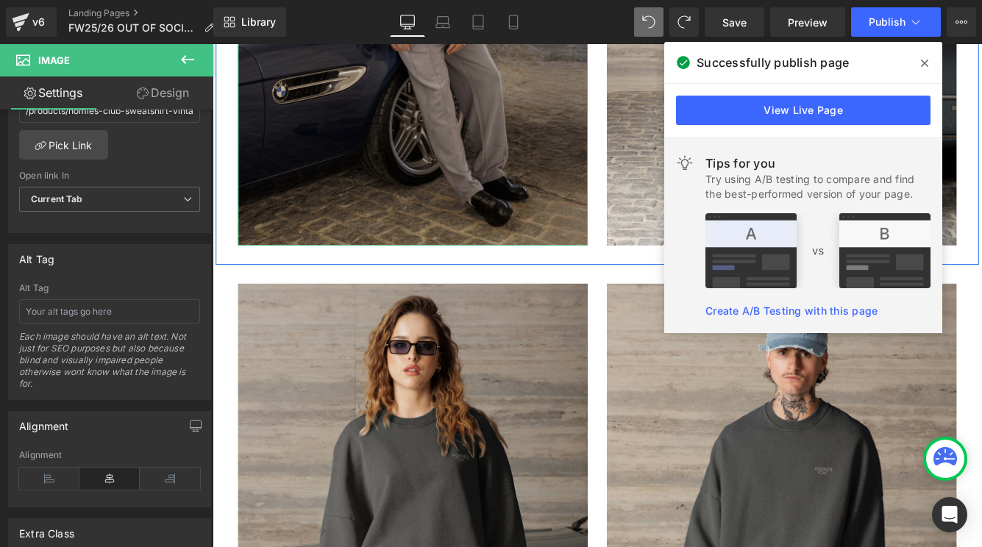
click at [399, 229] on img at bounding box center [444, 31] width 404 height 491
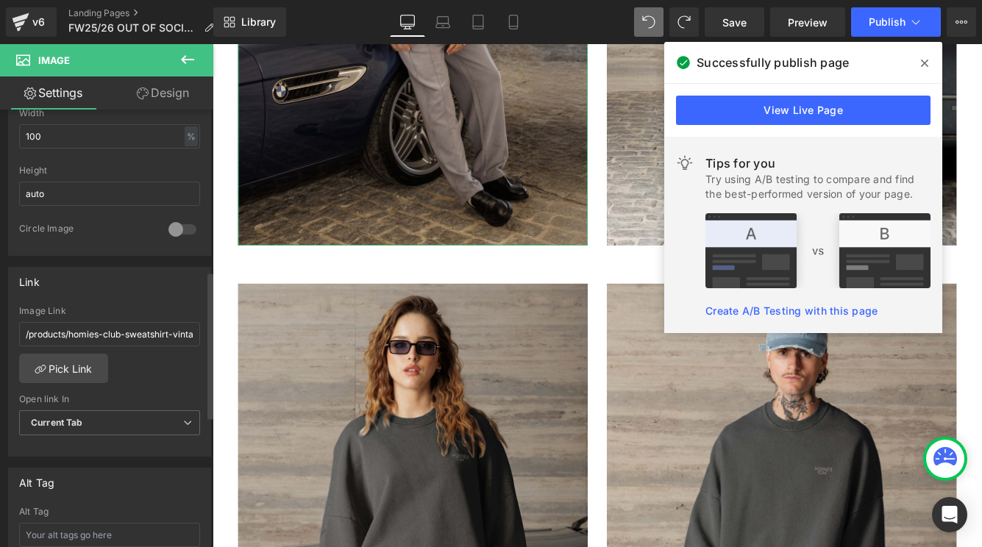
scroll to position [491, 0]
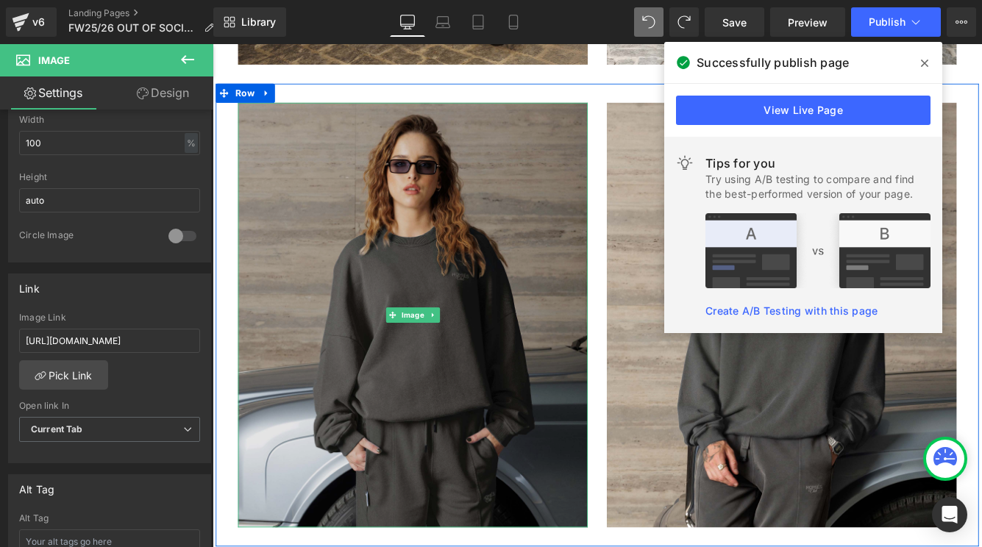
scroll to position [13865, 0]
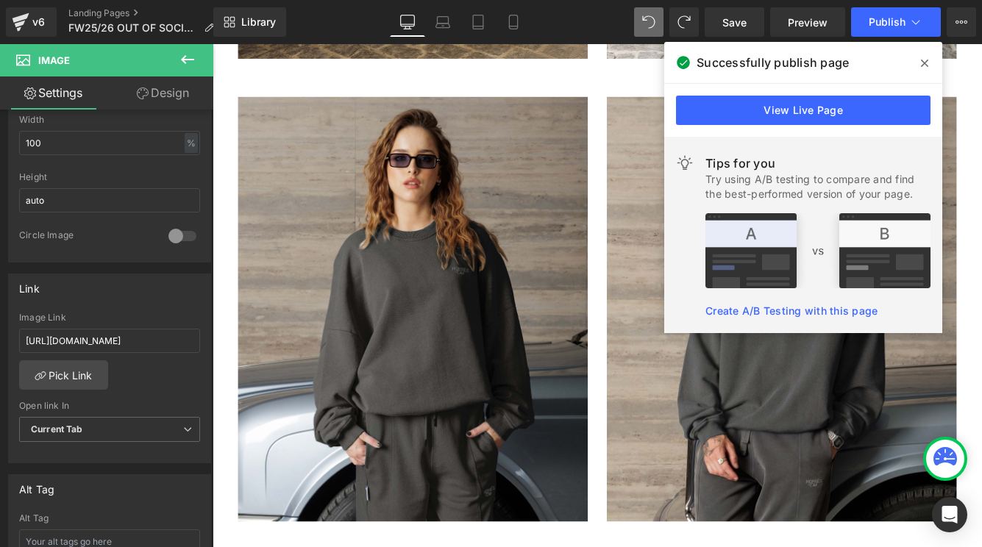
click at [923, 62] on icon at bounding box center [923, 63] width 7 height 12
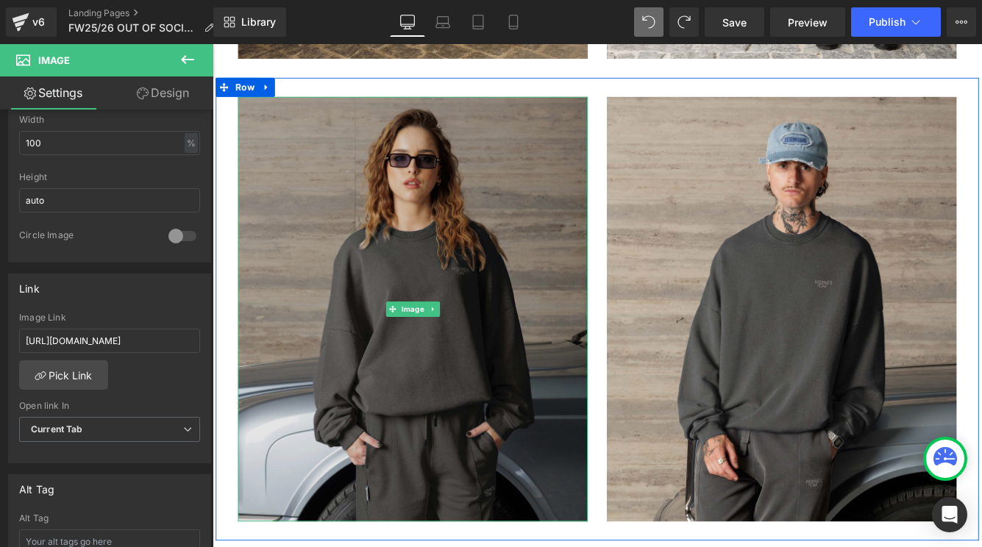
click at [467, 340] on img at bounding box center [444, 350] width 404 height 491
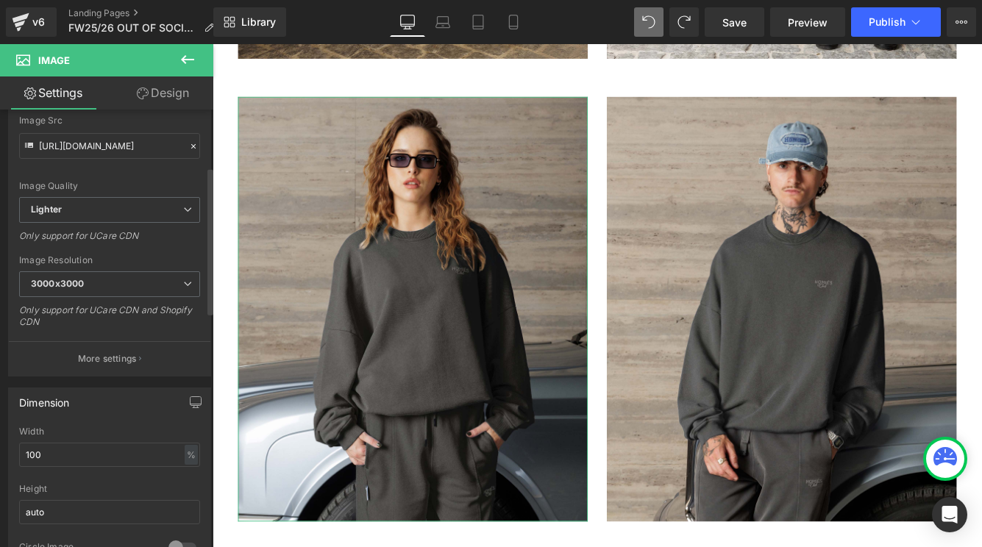
scroll to position [169, 0]
click at [156, 143] on input "https://ucarecdn.com/649936a3-4bd3-4316-91dd-22503798d61d/-/format/auto/-/previ…" at bounding box center [109, 147] width 181 height 26
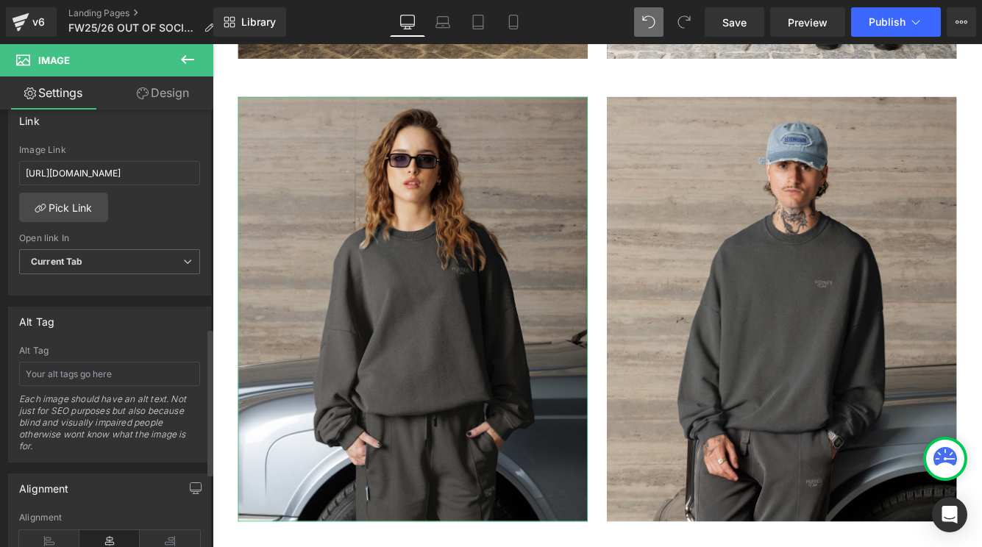
scroll to position [648, 0]
click at [76, 208] on link "Pick Link" at bounding box center [63, 208] width 89 height 29
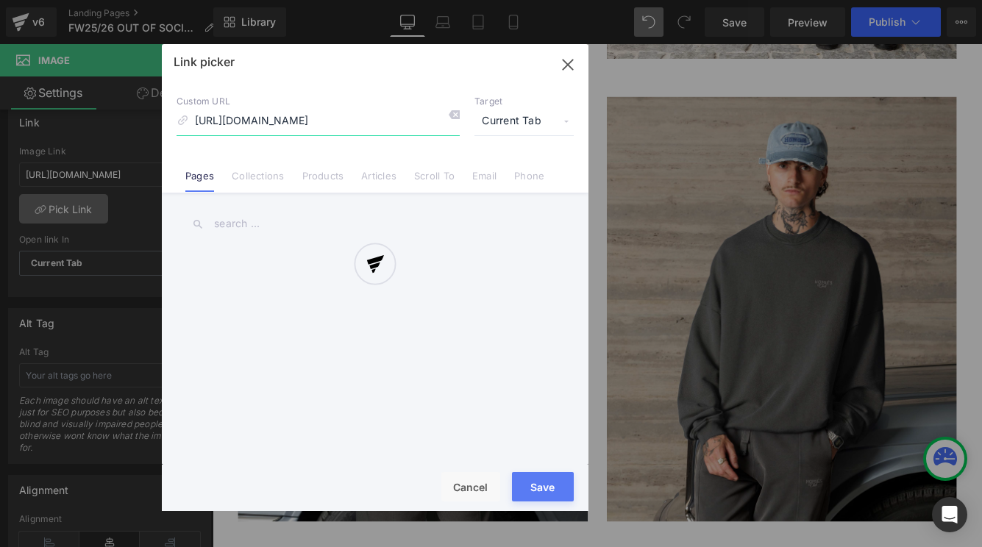
scroll to position [0, 326]
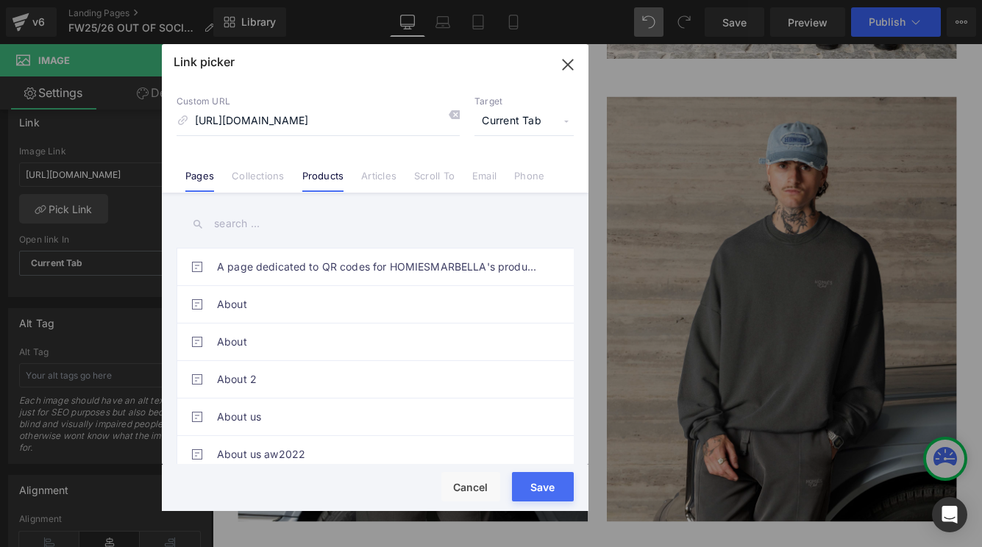
click at [322, 182] on link "Products" at bounding box center [323, 181] width 42 height 22
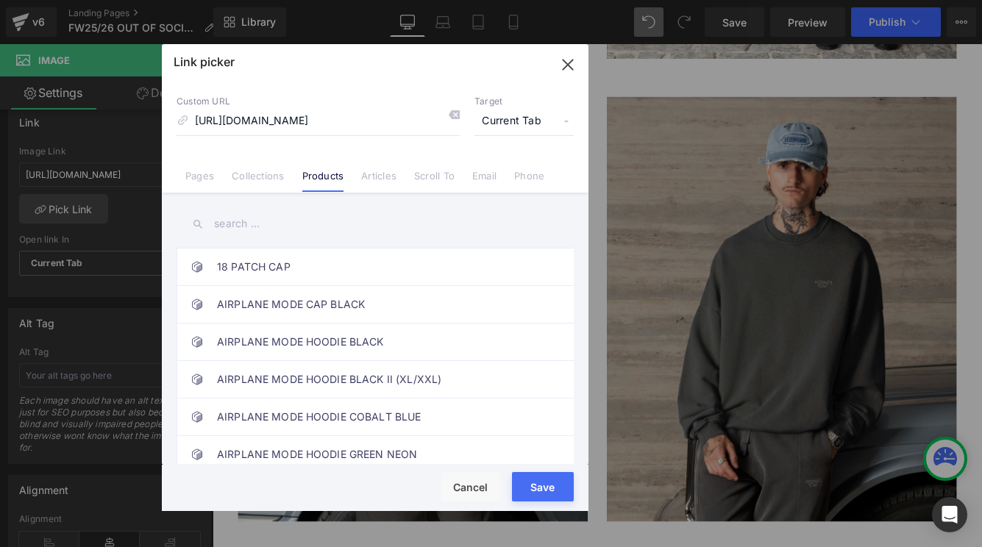
click at [254, 225] on input "text" at bounding box center [374, 223] width 397 height 33
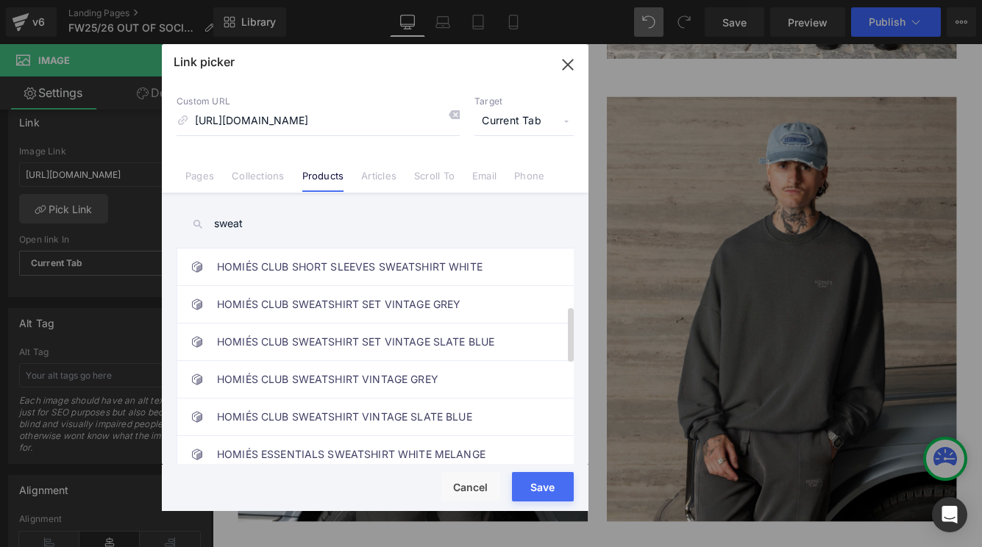
scroll to position [227, 0]
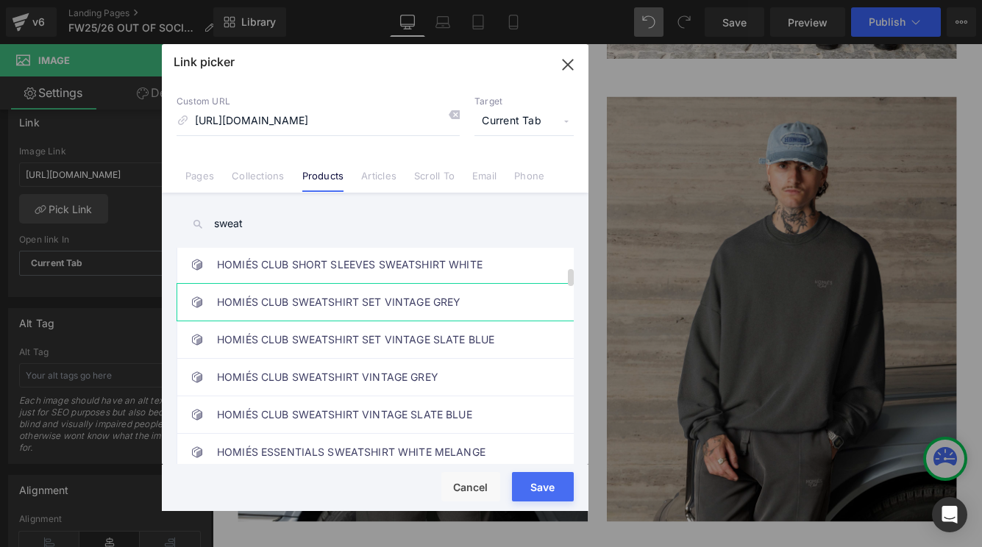
type input "sweat"
click at [429, 291] on link "HOMIÉS CLUB SWEATSHIRT SET VINTAGE GREY" at bounding box center [378, 302] width 323 height 37
click at [543, 485] on button "Save" at bounding box center [543, 486] width 62 height 29
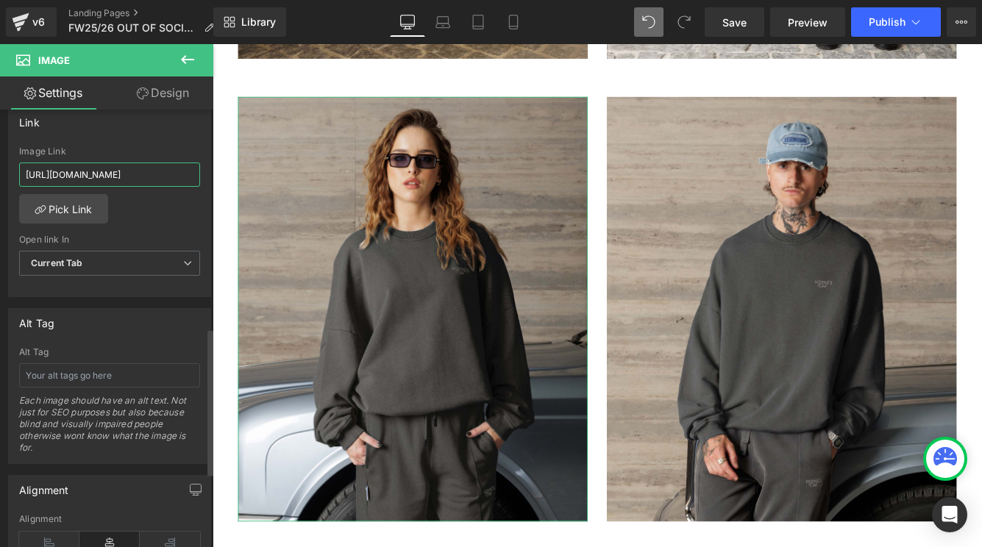
click at [143, 173] on input "https://cdn.shopify.com/s/files/1/0027/7780/8941/files/HOMIES_CLUB_SWEATSHIRT_G…" at bounding box center [109, 174] width 181 height 24
type input "/products/homies-club-sweatshirt-set-vintage-grey"
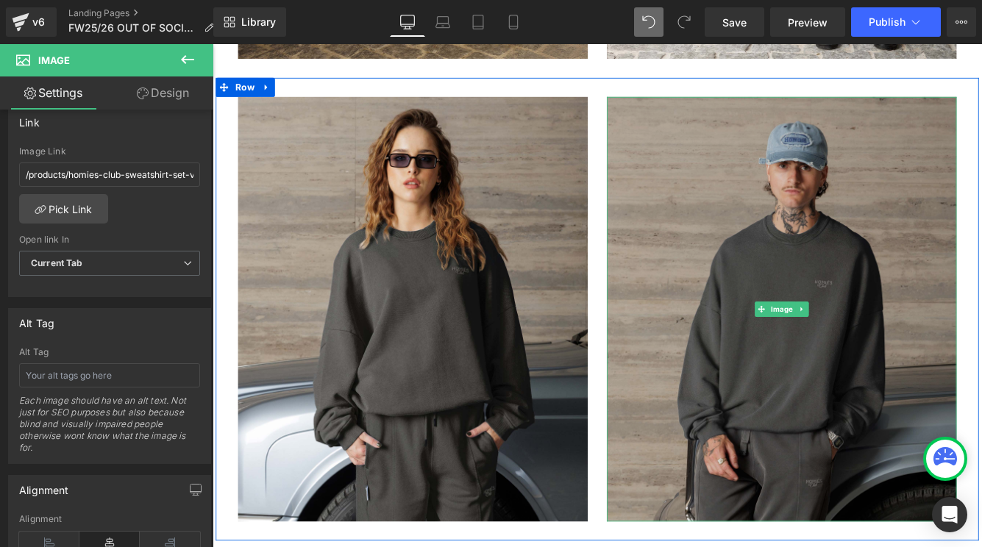
click at [728, 398] on img at bounding box center [870, 350] width 404 height 491
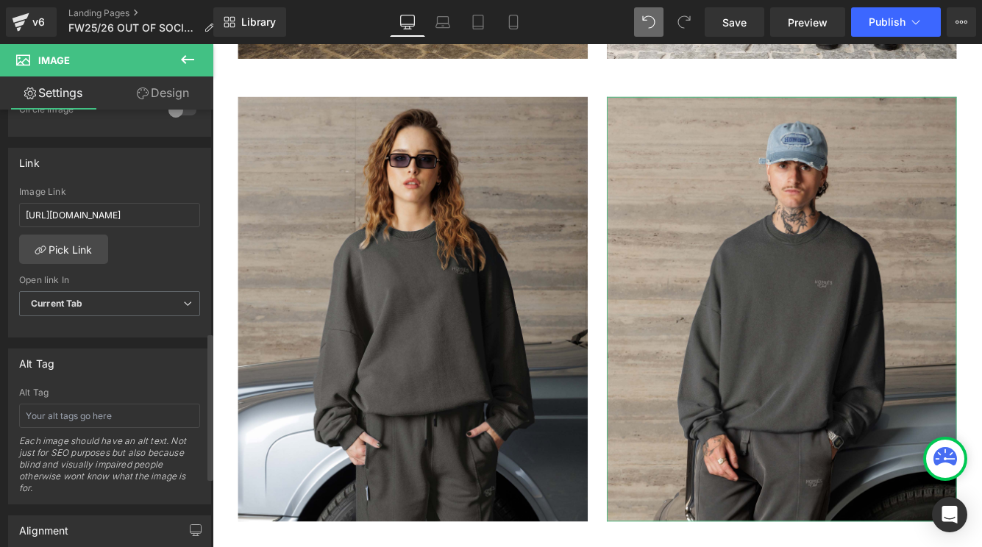
scroll to position [604, 0]
click at [133, 221] on input "https://cdn.shopify.com/s/files/1/0027/7780/8941/files/HOMIES_CLUB_SET_VINTAGE_…" at bounding box center [109, 218] width 181 height 24
paste input "/products/homies-club-sweatshirt-set-vintage-grey"
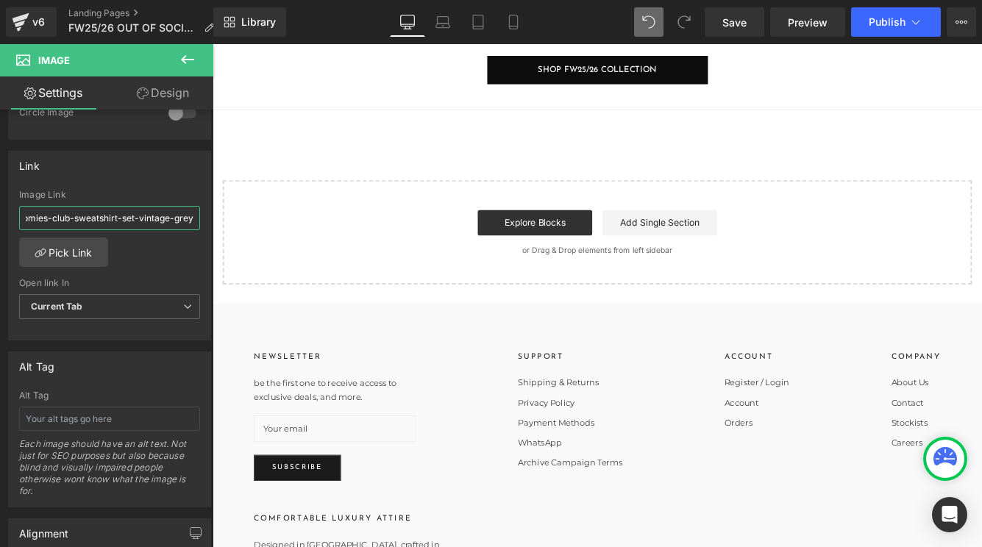
scroll to position [14439, 0]
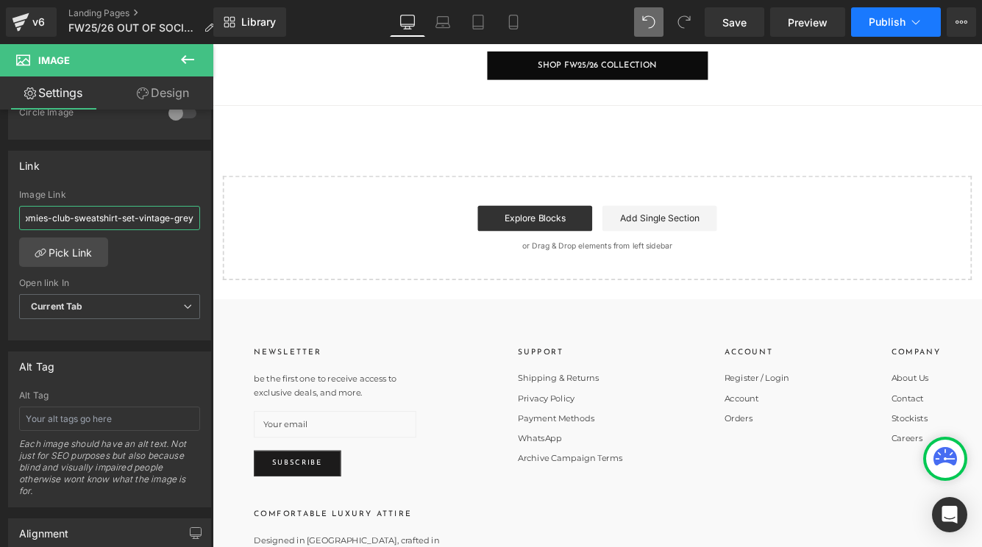
type input "/products/homies-club-sweatshirt-set-vintage-grey"
click at [895, 18] on span "Publish" at bounding box center [886, 22] width 37 height 12
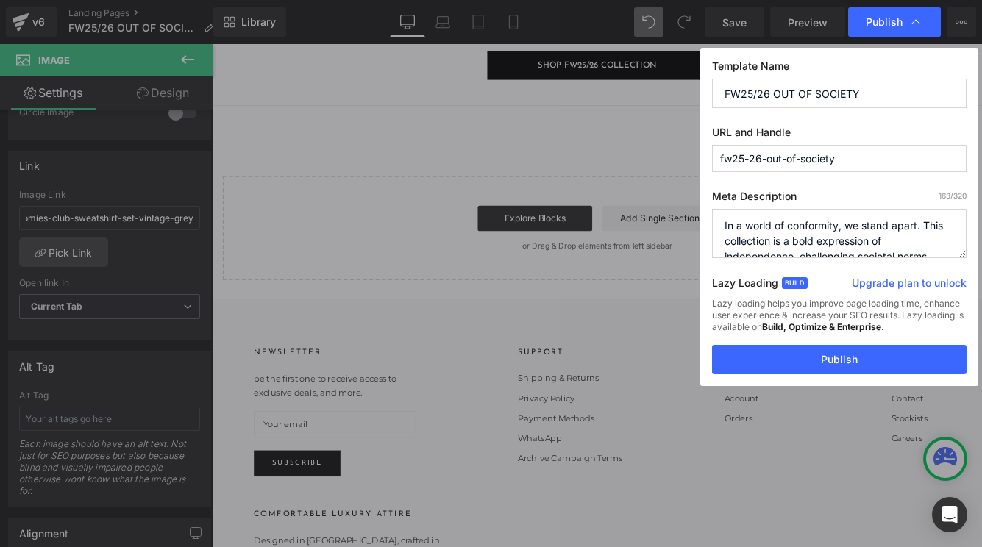
scroll to position [0, 0]
click at [797, 361] on button "Publish" at bounding box center [839, 359] width 254 height 29
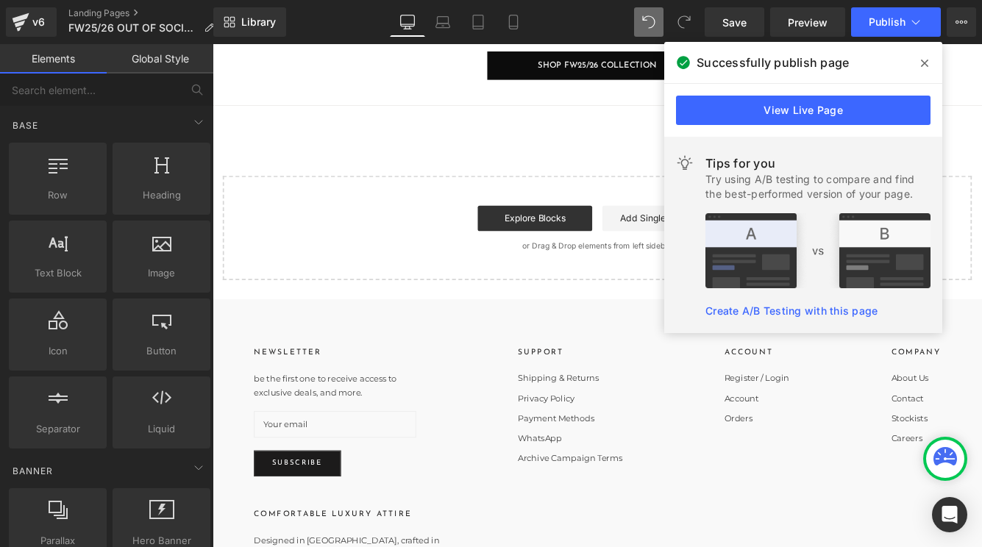
click at [926, 65] on icon at bounding box center [923, 63] width 7 height 7
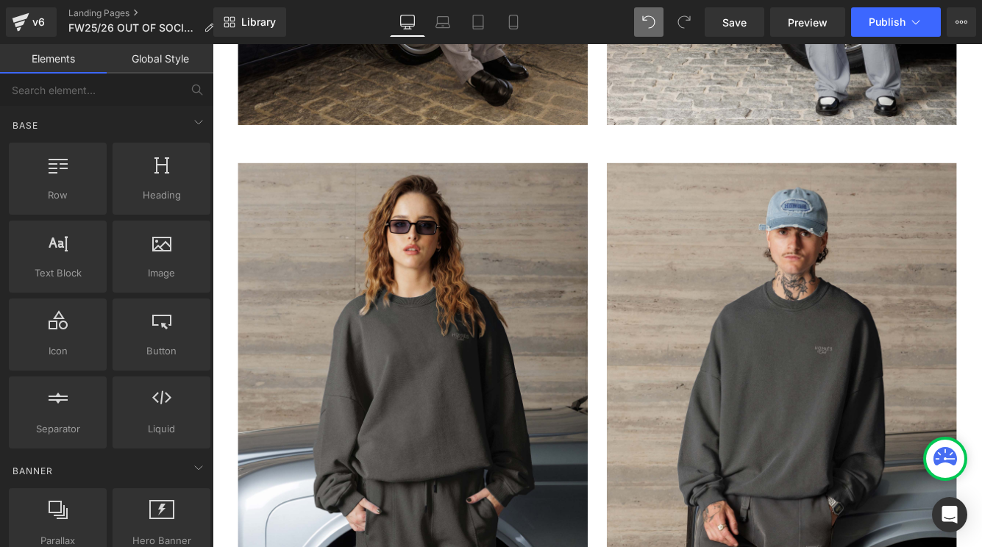
scroll to position [13784, 0]
